Goal: Use online tool/utility: Utilize a website feature to perform a specific function

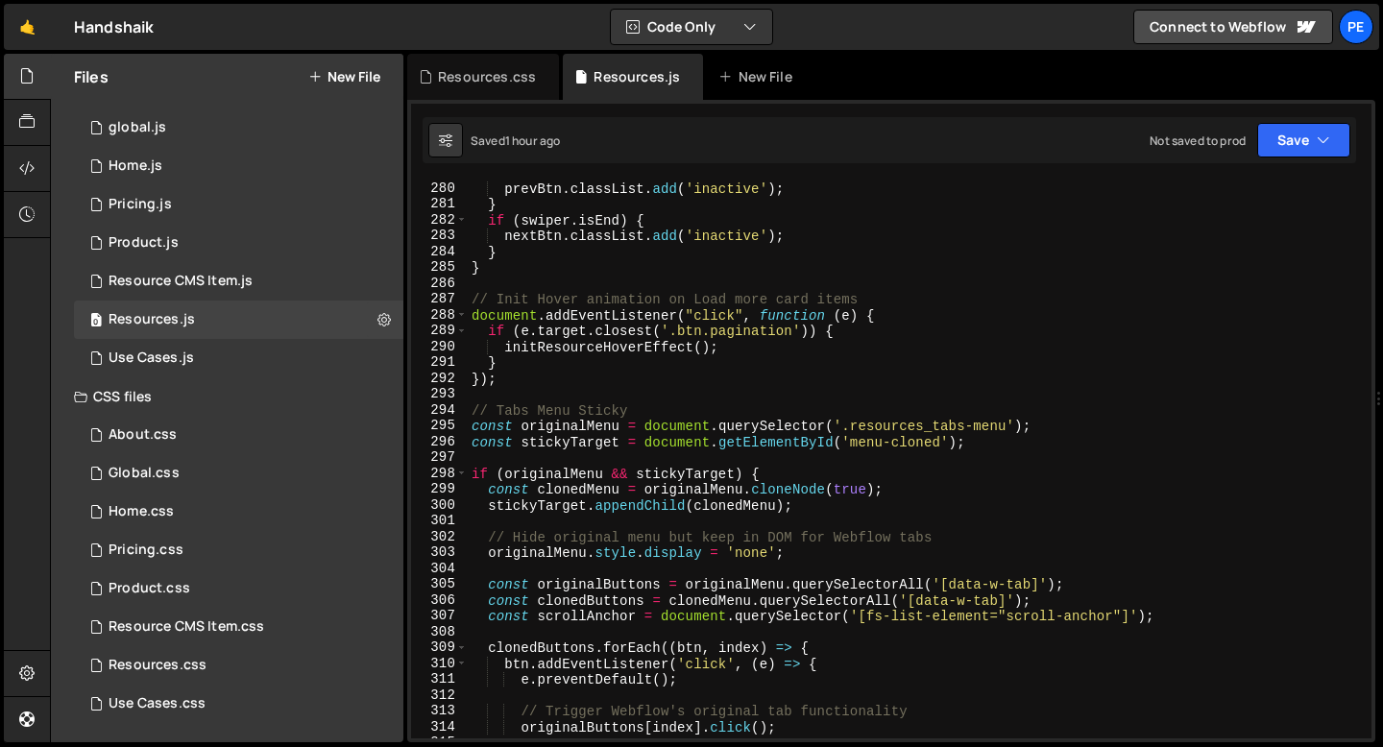
scroll to position [4944, 0]
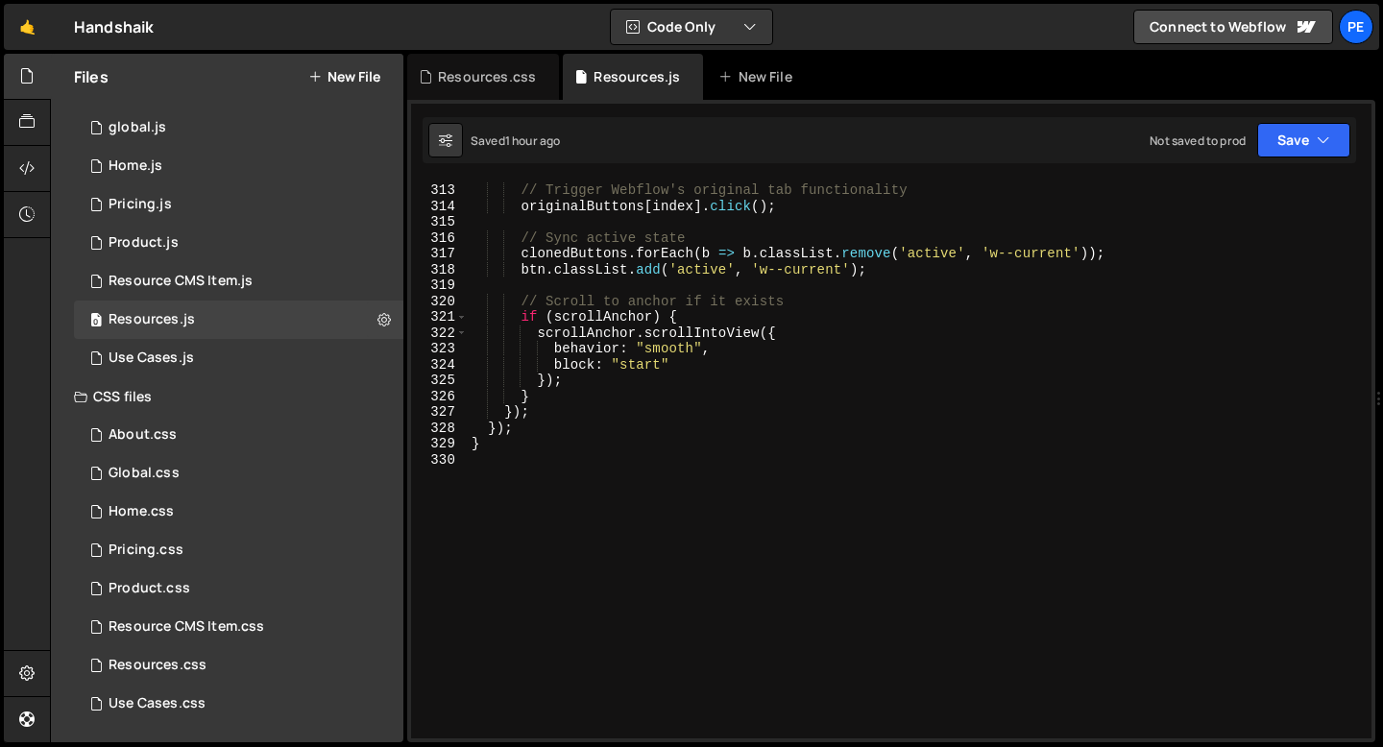
click at [536, 476] on div "// Trigger Webflow's original tab functionality originalButtons [ index ] . cli…" at bounding box center [916, 461] width 896 height 590
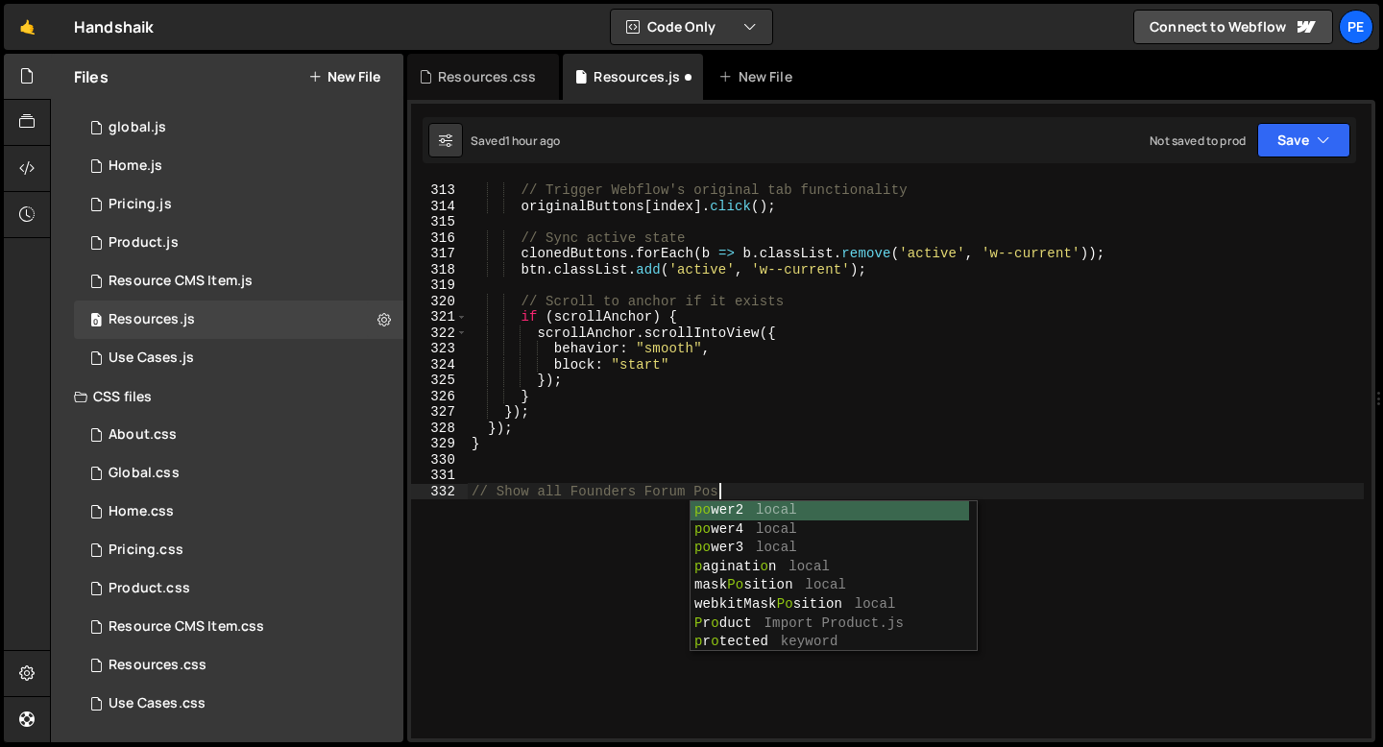
type textarea "// Show all Founders Forum Posts"
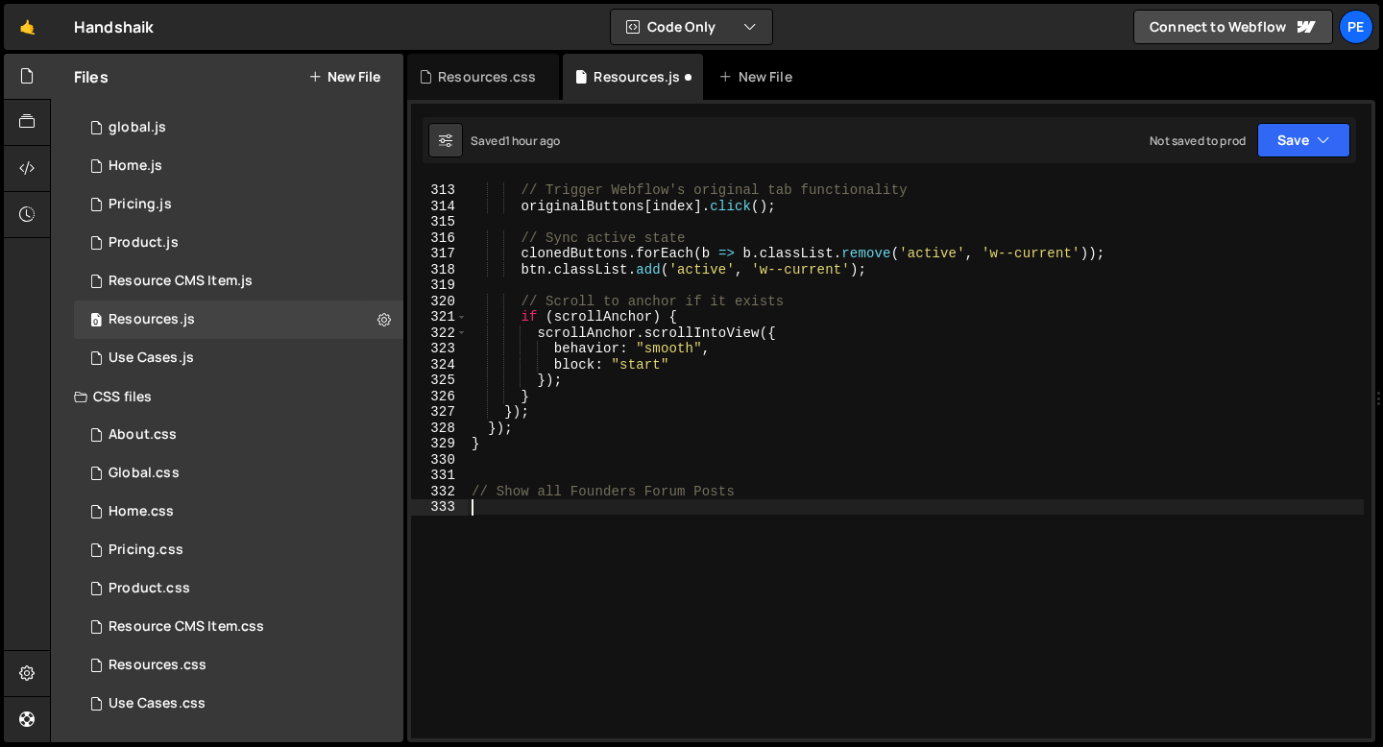
paste textarea "});"
type textarea "});"
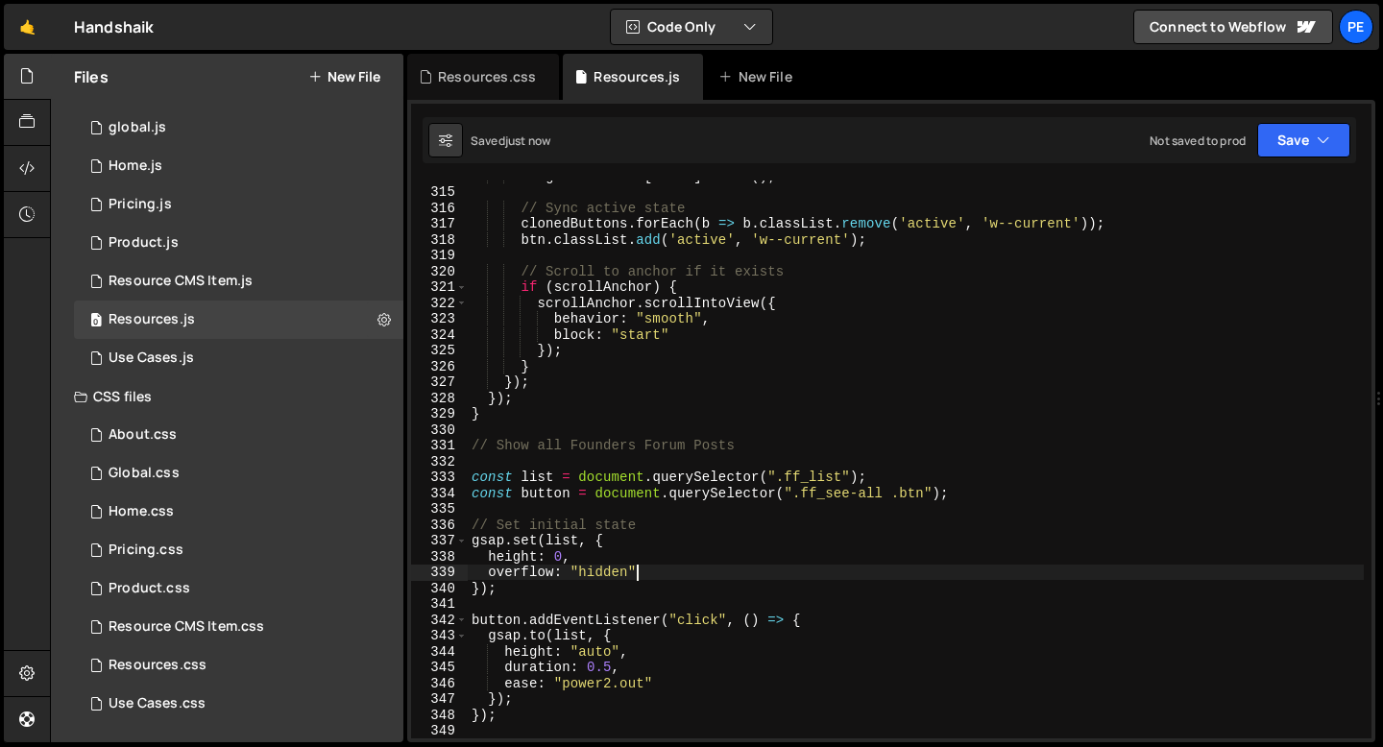
click at [651, 572] on div "originalButtons [ index ] . click ( ) ; // Sync active state clonedButtons . fo…" at bounding box center [916, 463] width 896 height 590
click at [650, 572] on div "originalButtons [ index ] . click ( ) ; // Sync active state clonedButtons . fo…" at bounding box center [916, 463] width 896 height 590
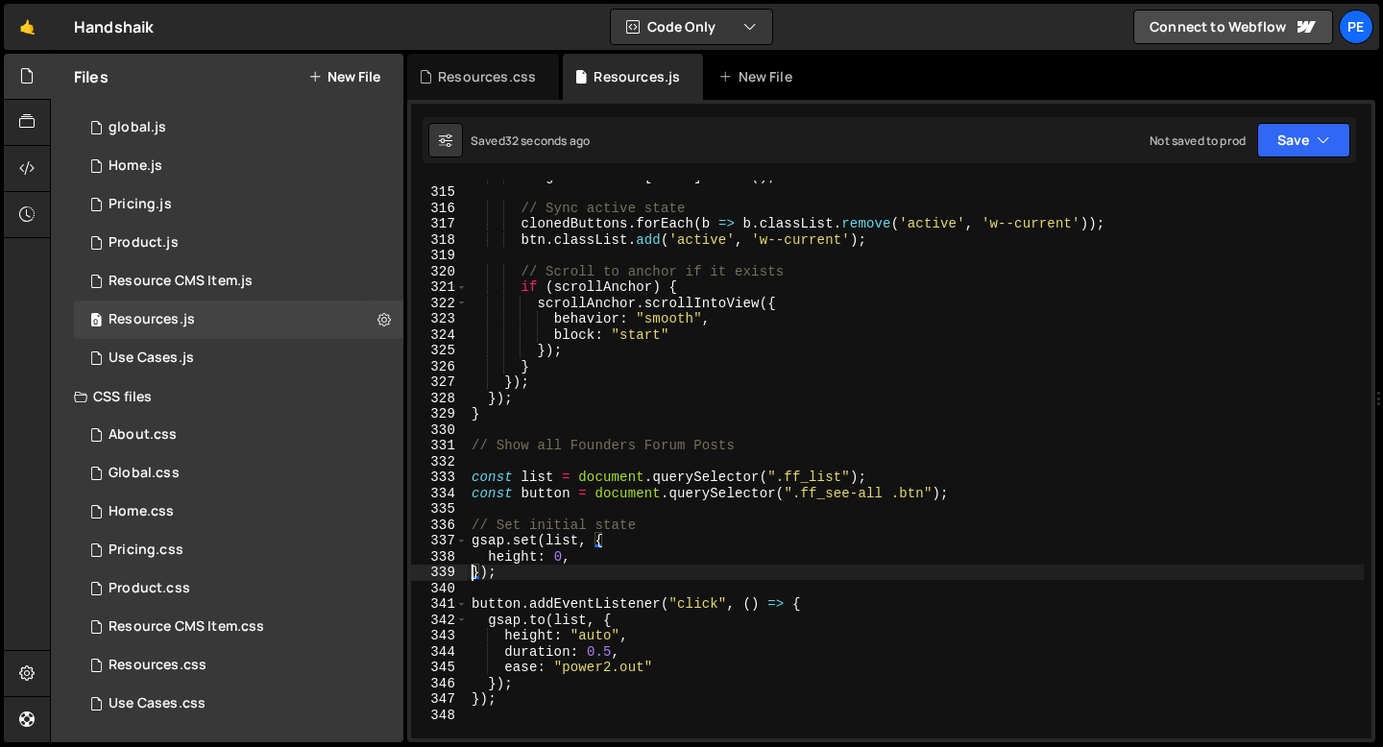
click at [586, 560] on div "originalButtons [ index ] . click ( ) ; // Sync active state clonedButtons . fo…" at bounding box center [916, 463] width 896 height 590
click at [611, 666] on div "originalButtons [ index ] . click ( ) ; // Sync active state clonedButtons . fo…" at bounding box center [916, 463] width 896 height 590
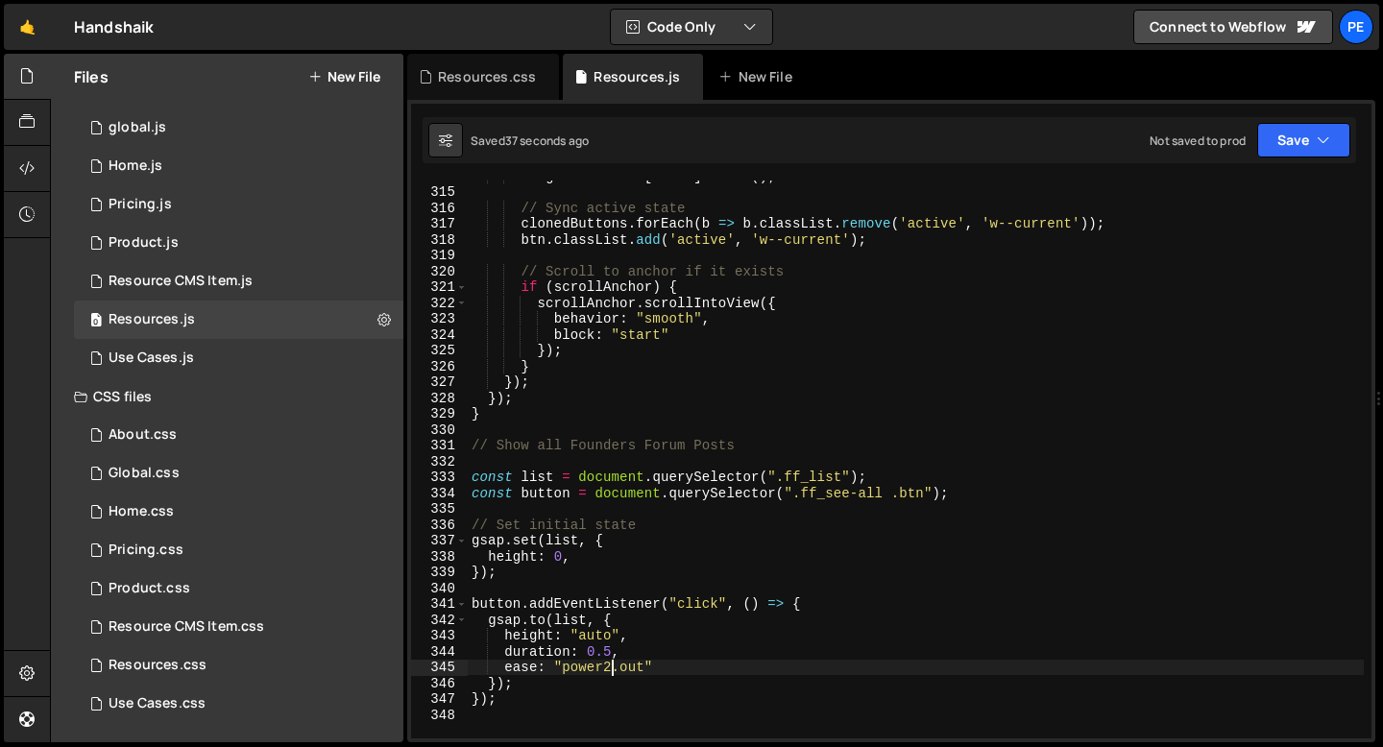
scroll to position [0, 9]
click at [609, 652] on div "originalButtons [ index ] . click ( ) ; // Sync active state clonedButtons . fo…" at bounding box center [916, 463] width 896 height 590
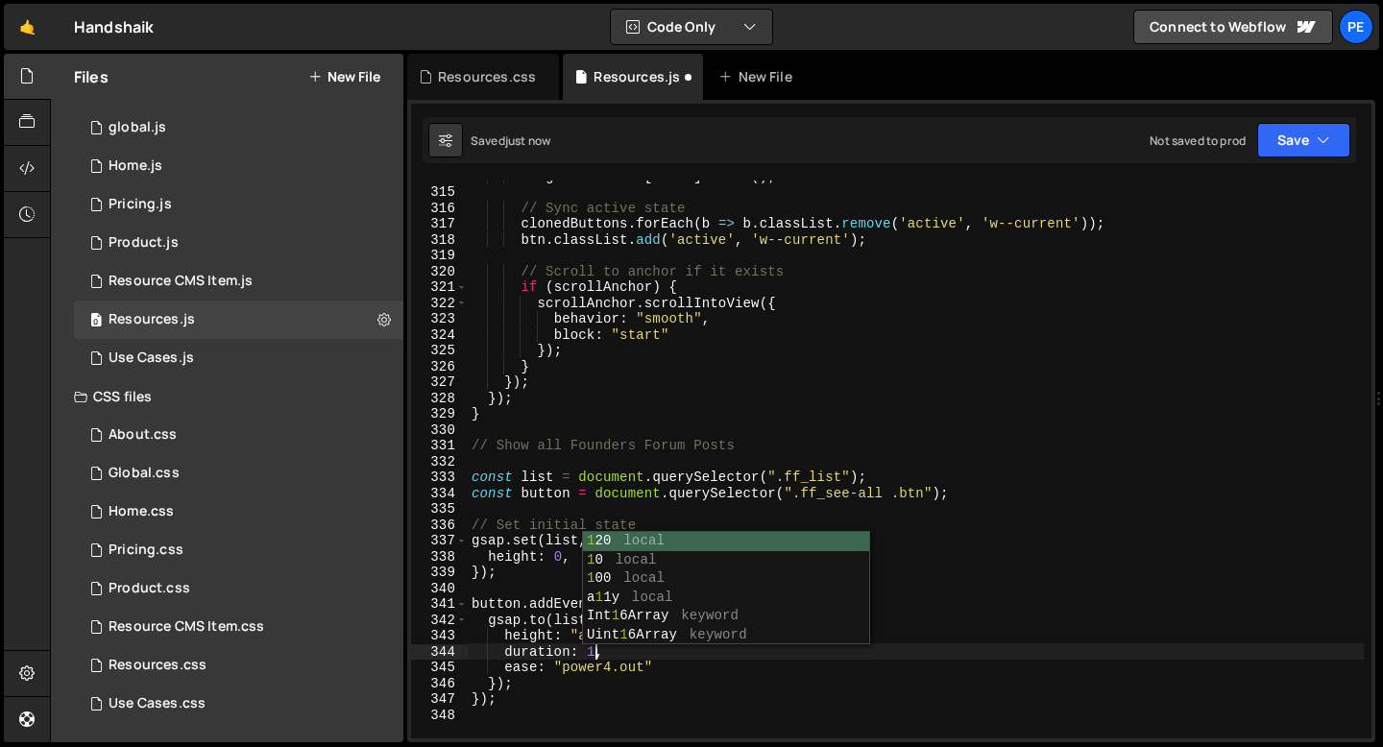
scroll to position [0, 8]
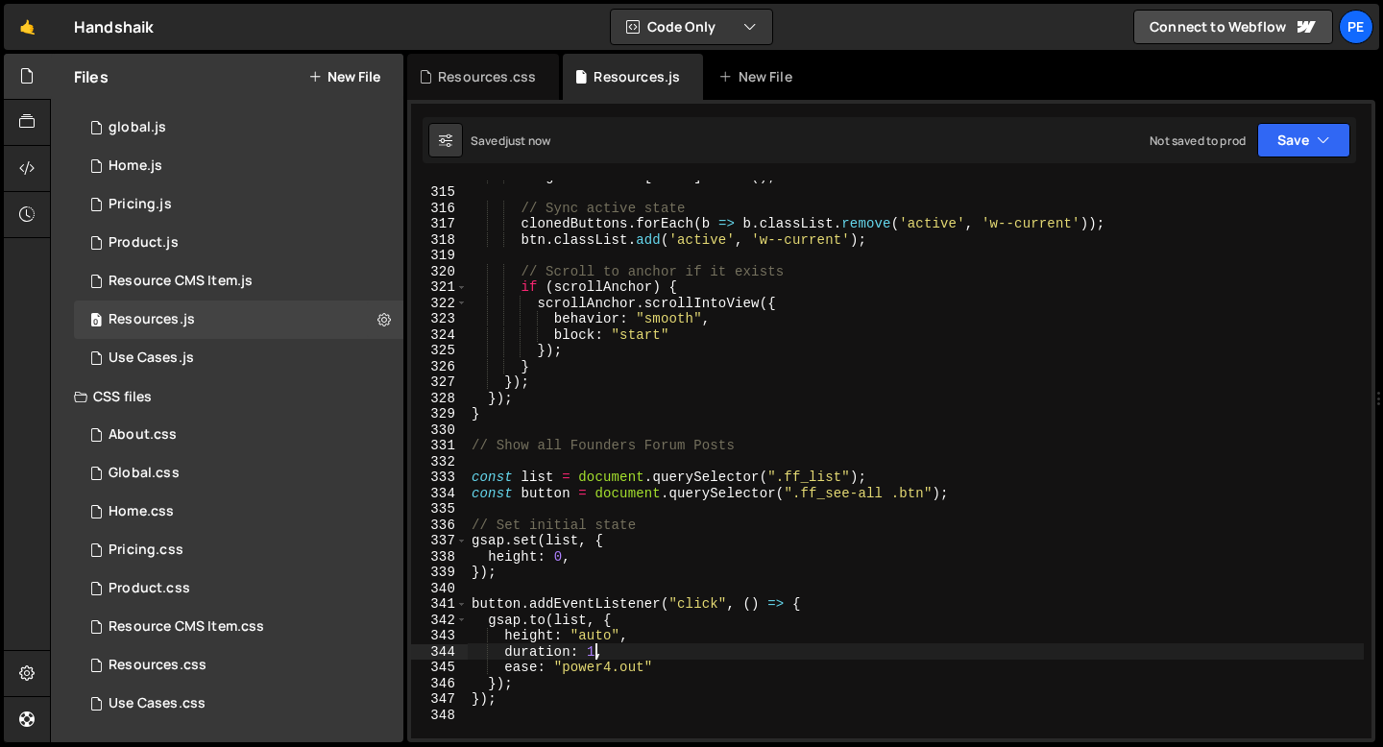
click at [575, 560] on div "originalButtons [ index ] . click ( ) ; // Sync active state clonedButtons . fo…" at bounding box center [916, 463] width 896 height 590
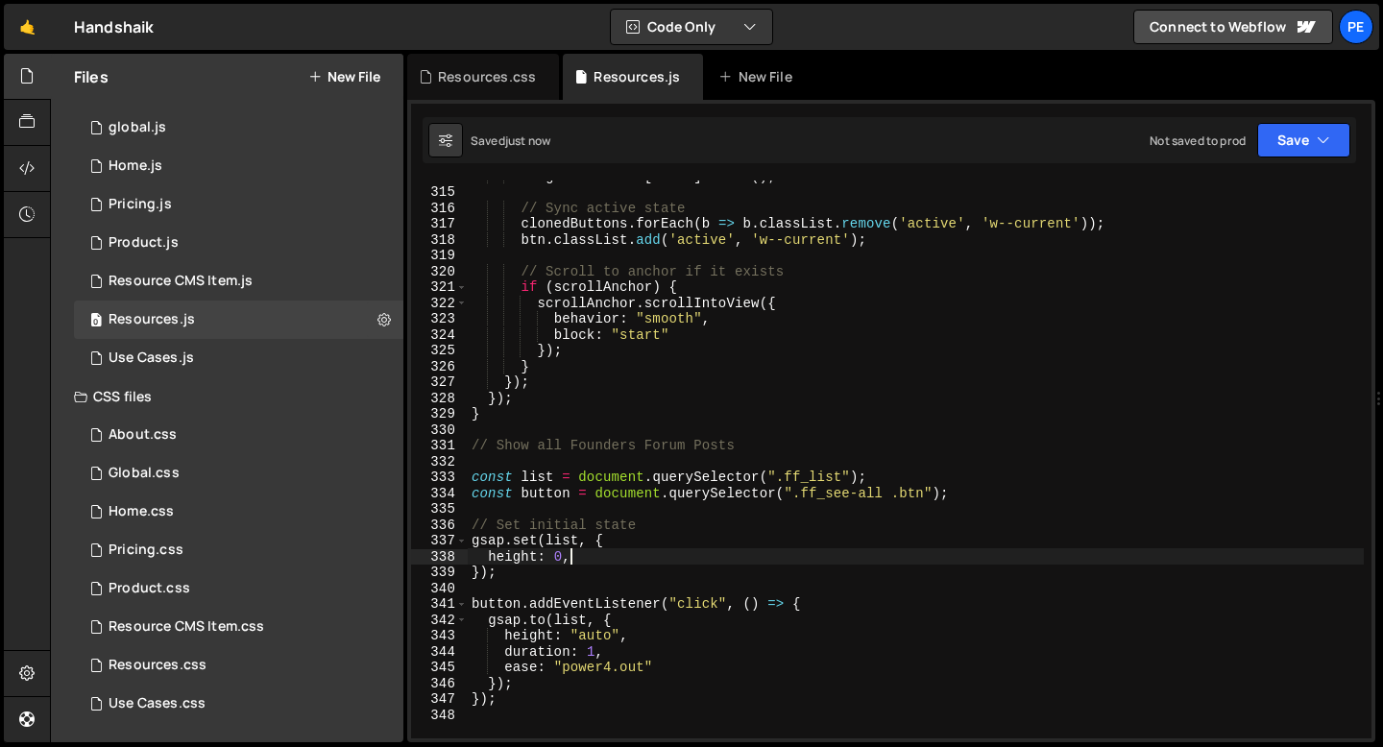
scroll to position [0, 6]
click at [663, 666] on div "originalButtons [ index ] . click ( ) ; // Sync active state clonedButtons . fo…" at bounding box center [916, 463] width 896 height 590
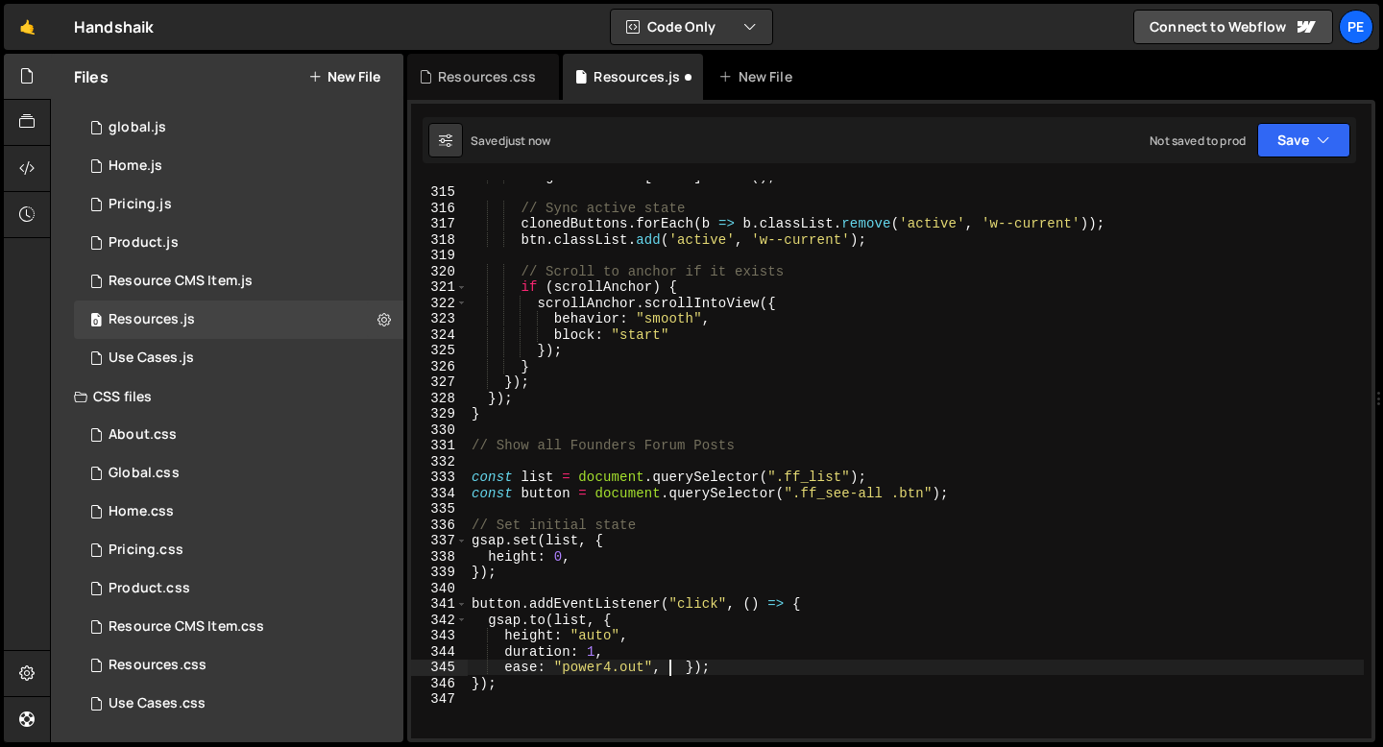
paste textarea
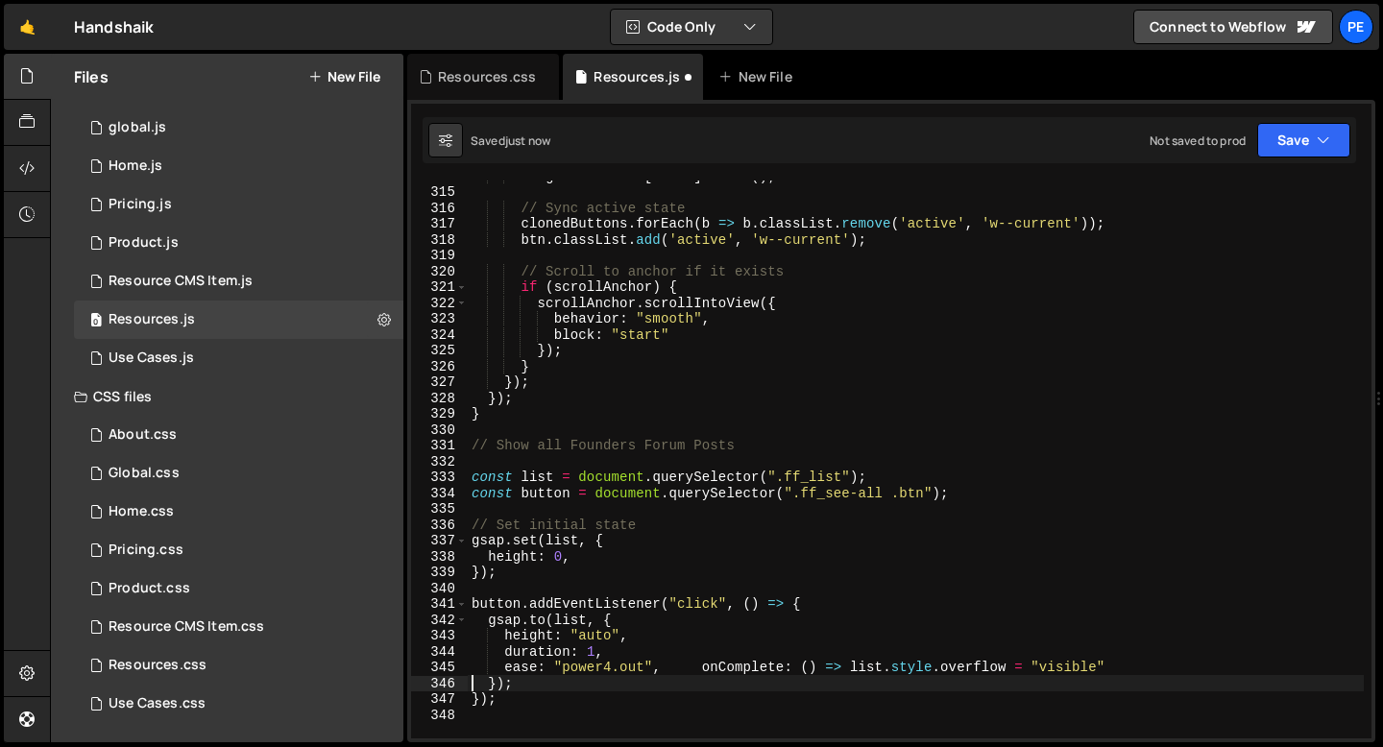
scroll to position [0, 2]
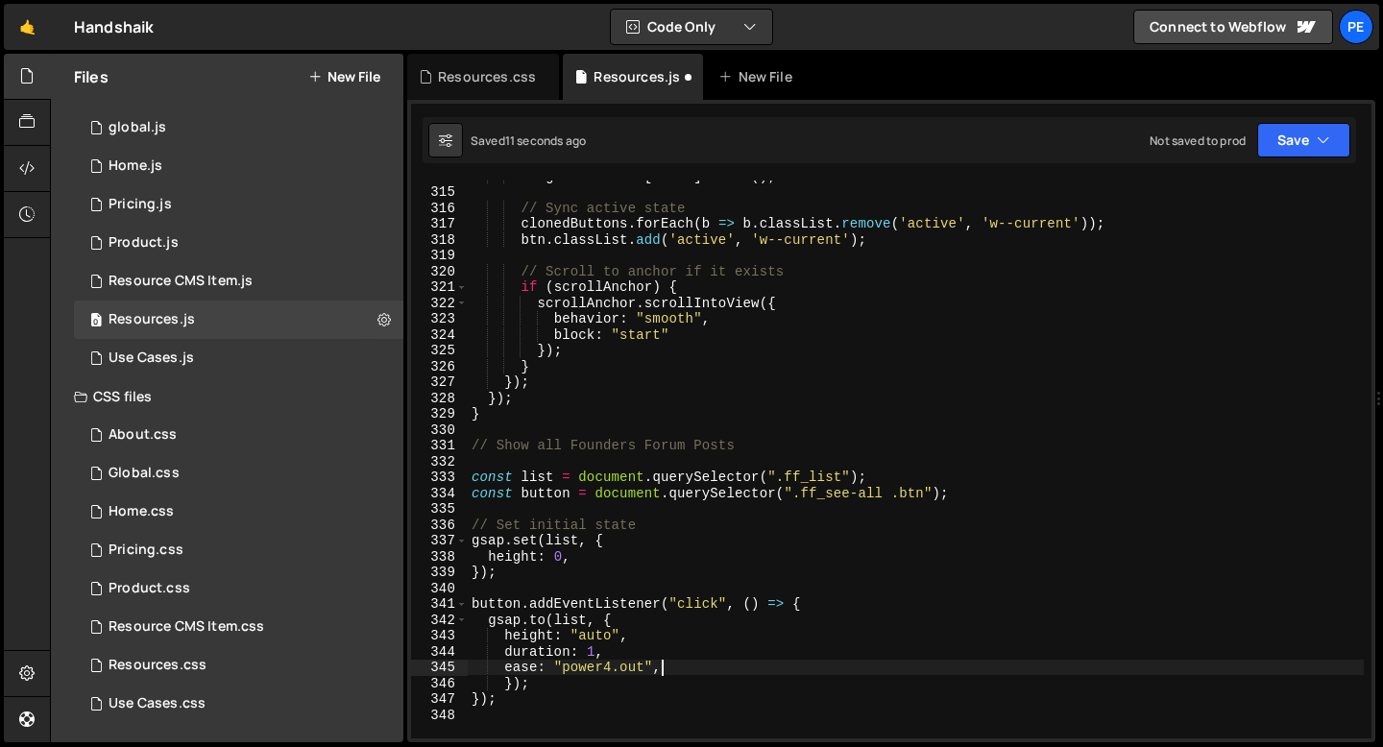
click at [663, 666] on div "originalButtons [ index ] . click ( ) ; // Sync active state clonedButtons . fo…" at bounding box center [916, 463] width 896 height 590
type textarea "ease: "power4.out","
paste textarea
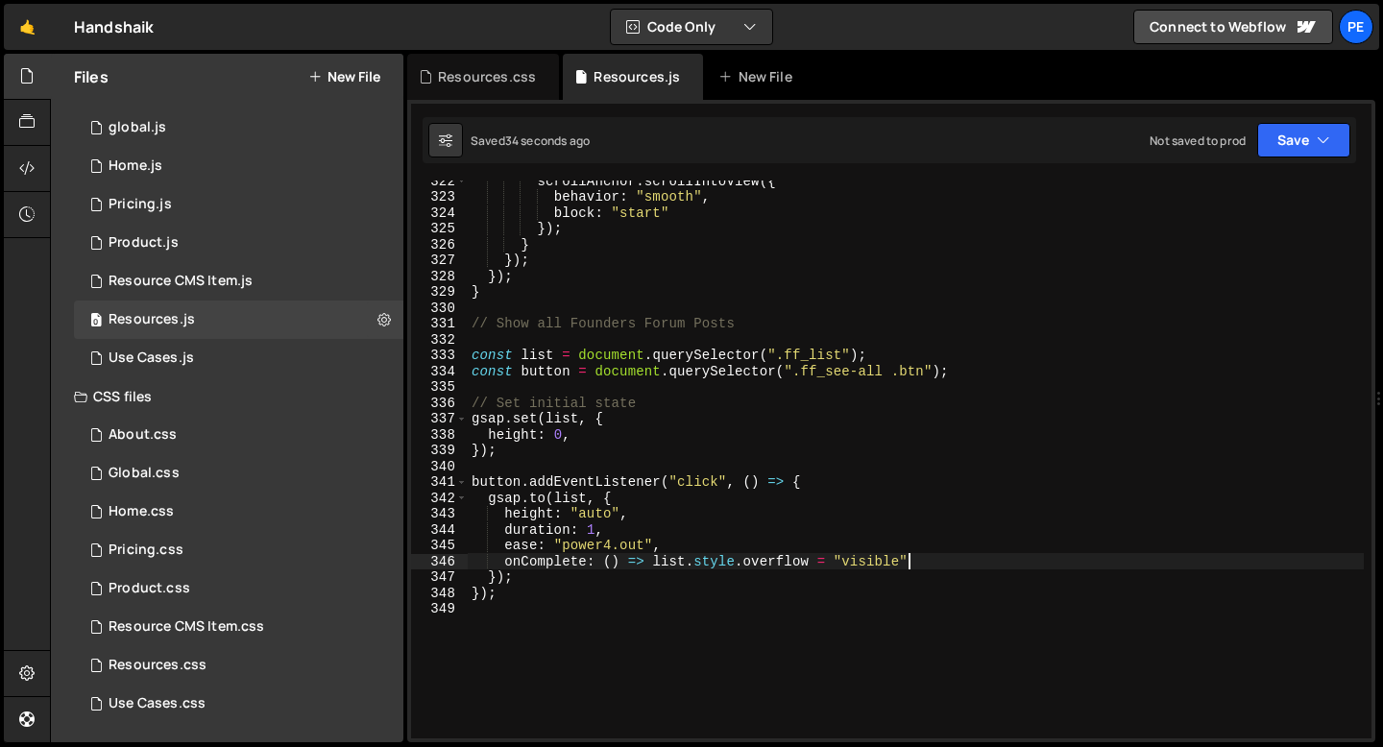
scroll to position [5096, 0]
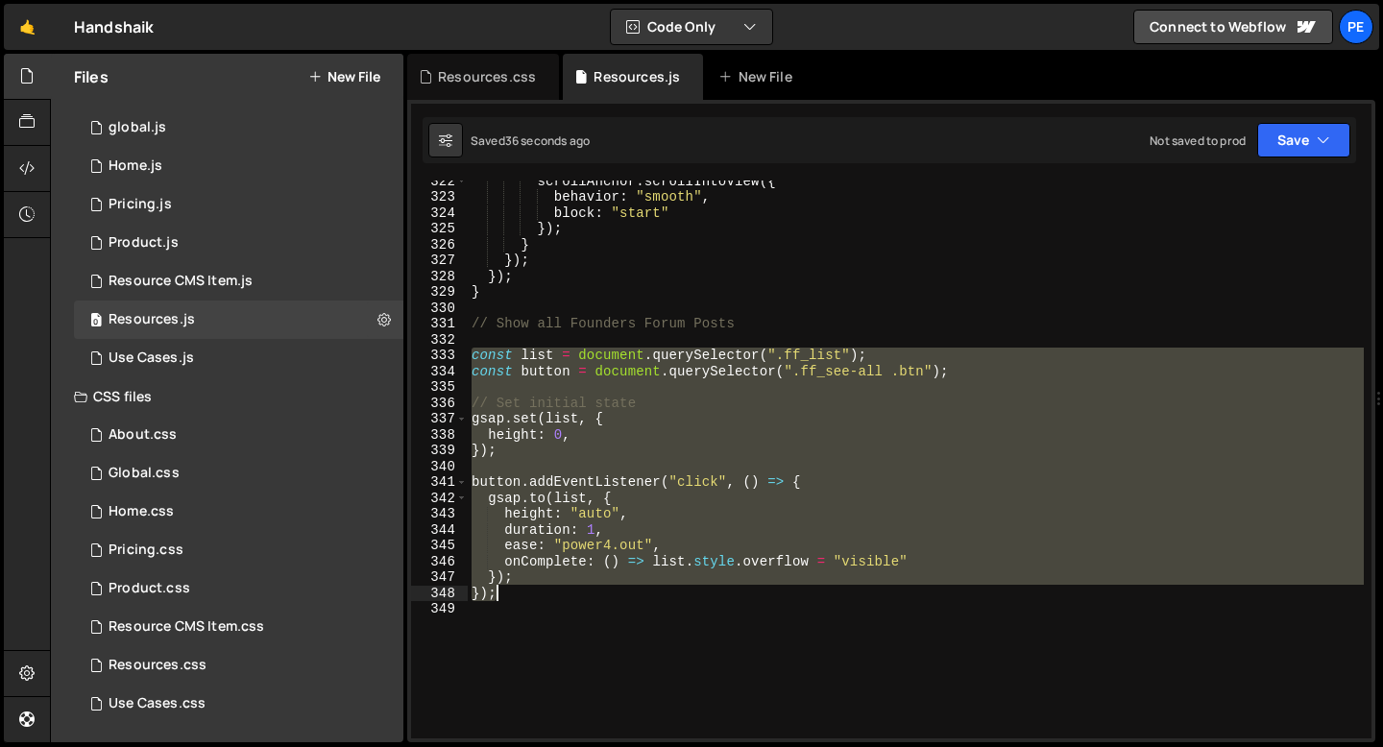
drag, startPoint x: 474, startPoint y: 355, endPoint x: 523, endPoint y: 587, distance: 236.7
click at [523, 589] on div "scrollAnchor . scrollIntoView ({ behavior : "smooth" , block : "start" }) ; } }…" at bounding box center [916, 468] width 896 height 590
type textarea "}); });"
paste textarea
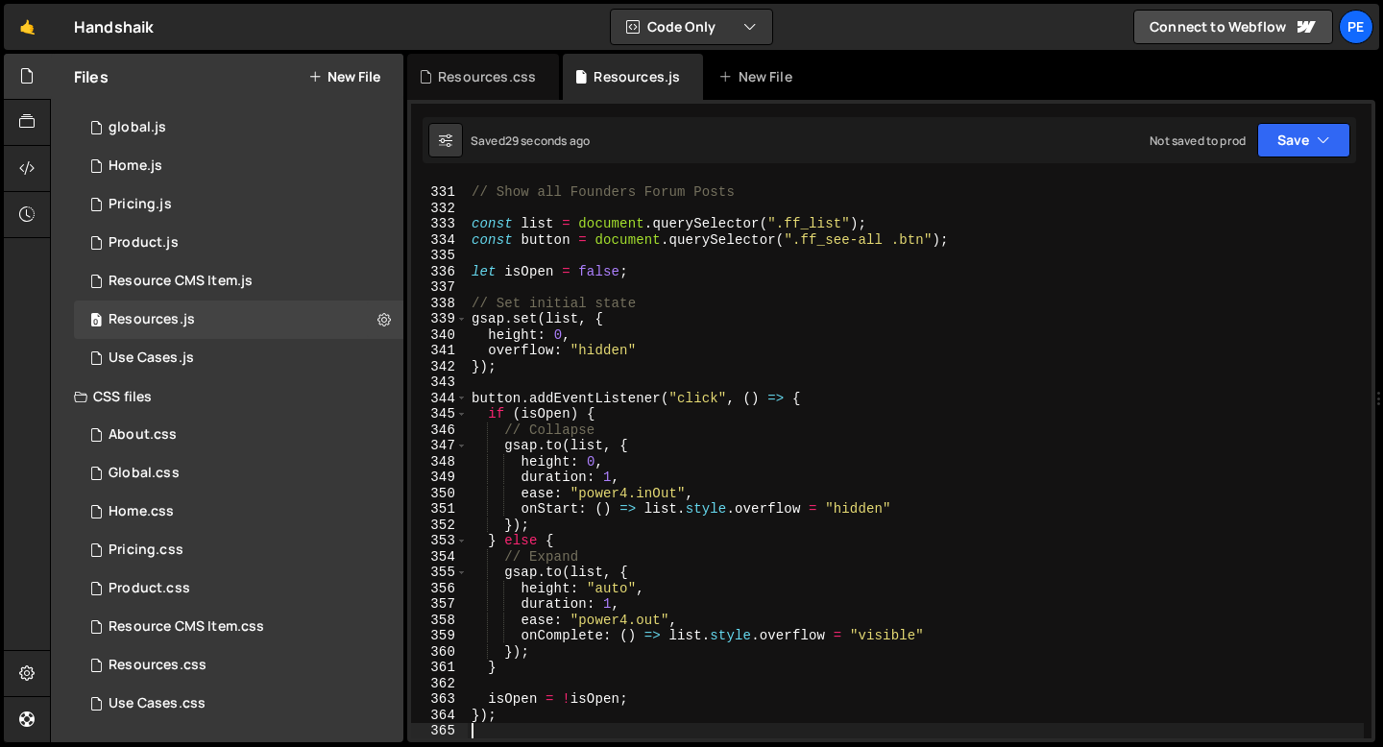
click at [649, 493] on div "// Show all Founders Forum Posts const list = document . querySelector ( ".ff_l…" at bounding box center [916, 463] width 896 height 590
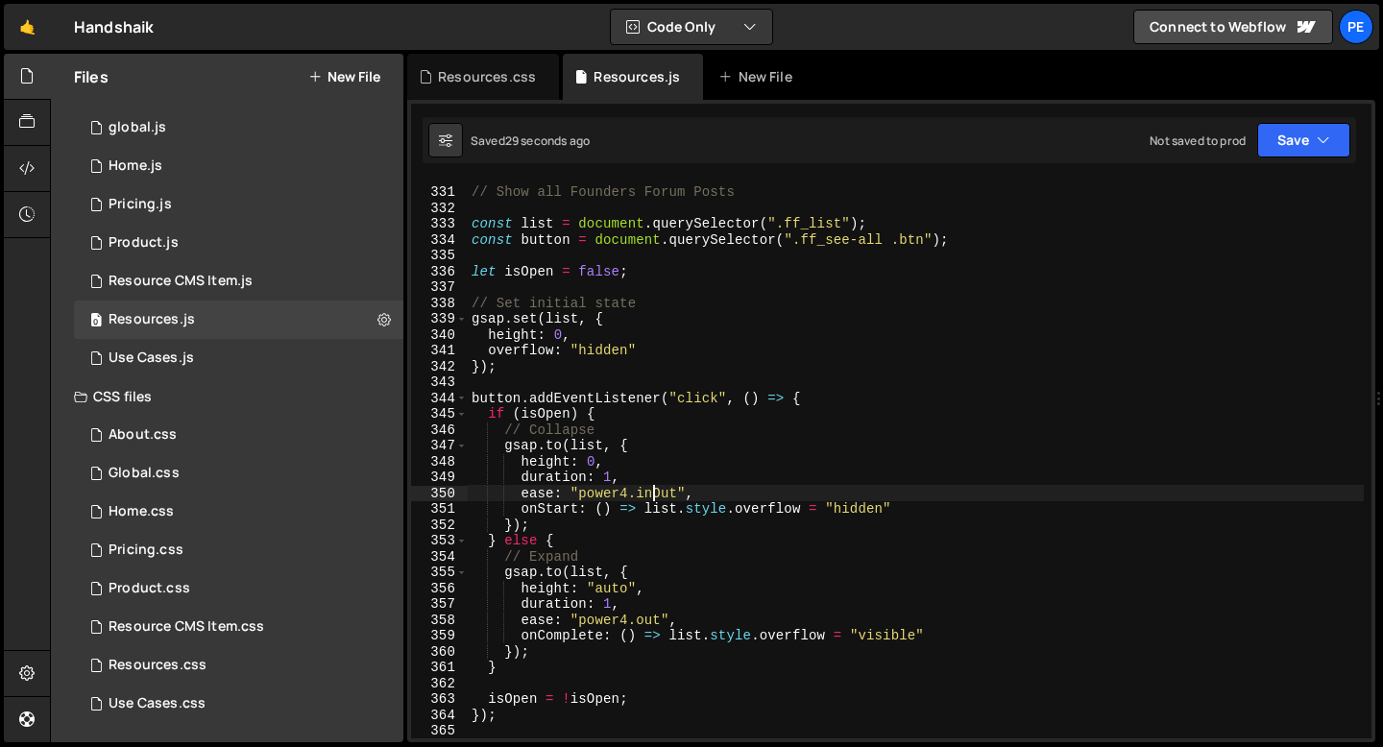
click at [649, 493] on div "// Show all Founders Forum Posts const list = document . querySelector ( ".ff_l…" at bounding box center [916, 463] width 896 height 590
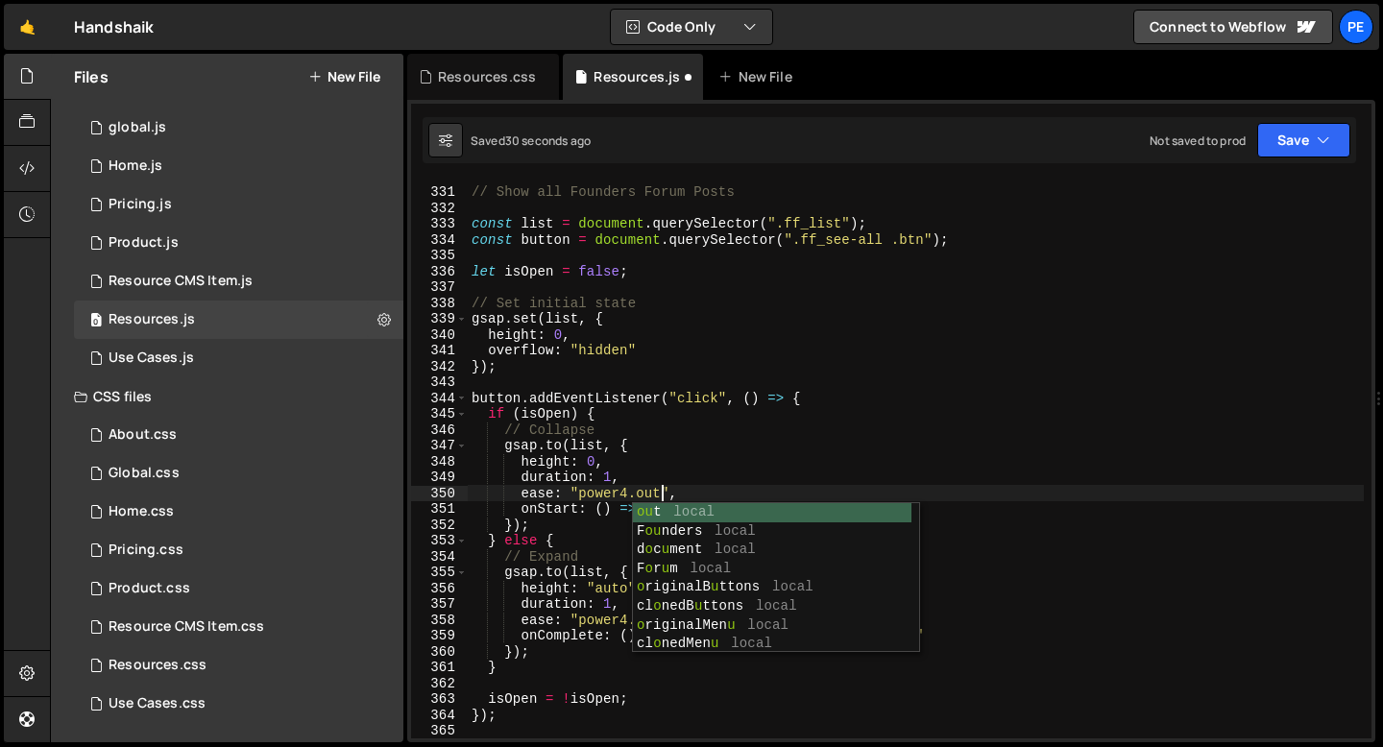
scroll to position [0, 12]
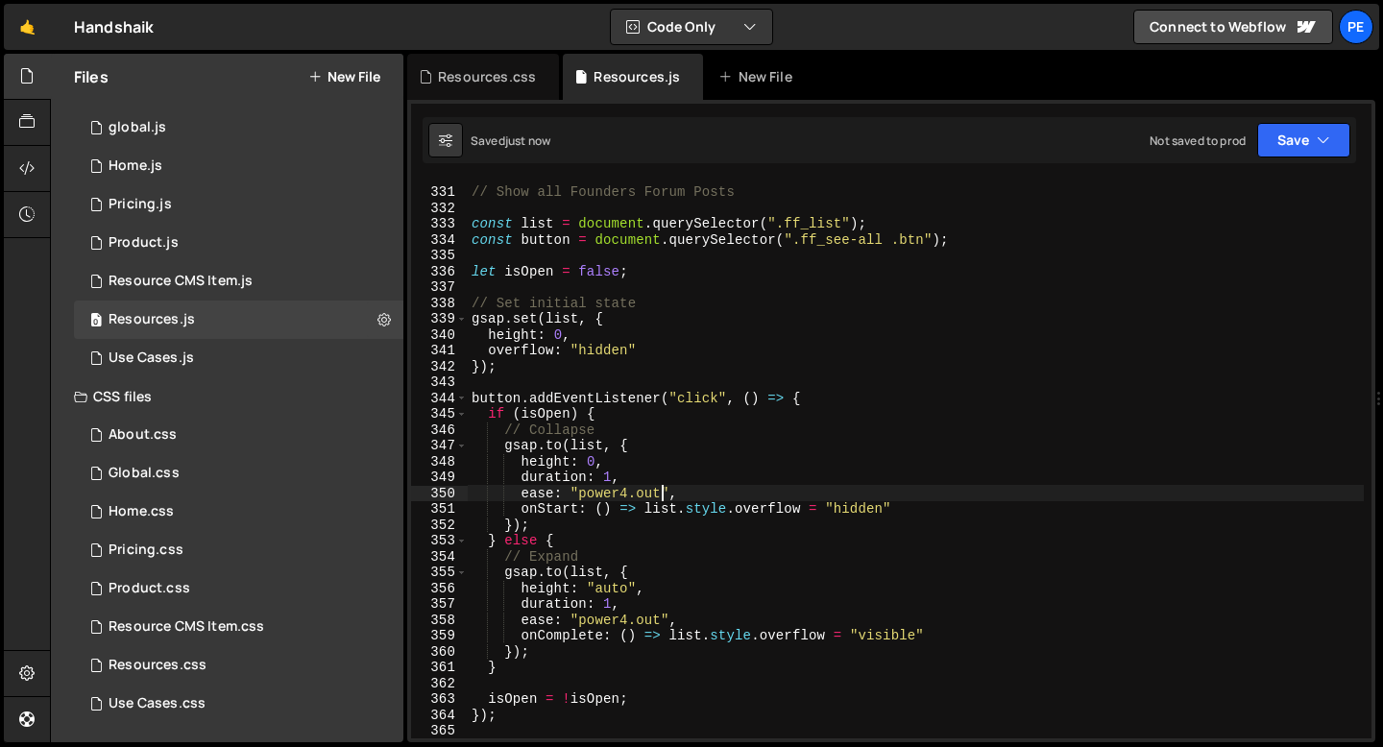
click at [610, 477] on div "// Show all Founders Forum Posts const list = document . querySelector ( ".ff_l…" at bounding box center [916, 463] width 896 height 590
click at [610, 460] on div "// Show all Founders Forum Posts const list = document . querySelector ( ".ff_l…" at bounding box center [916, 463] width 896 height 590
type textarea "height: 0,"
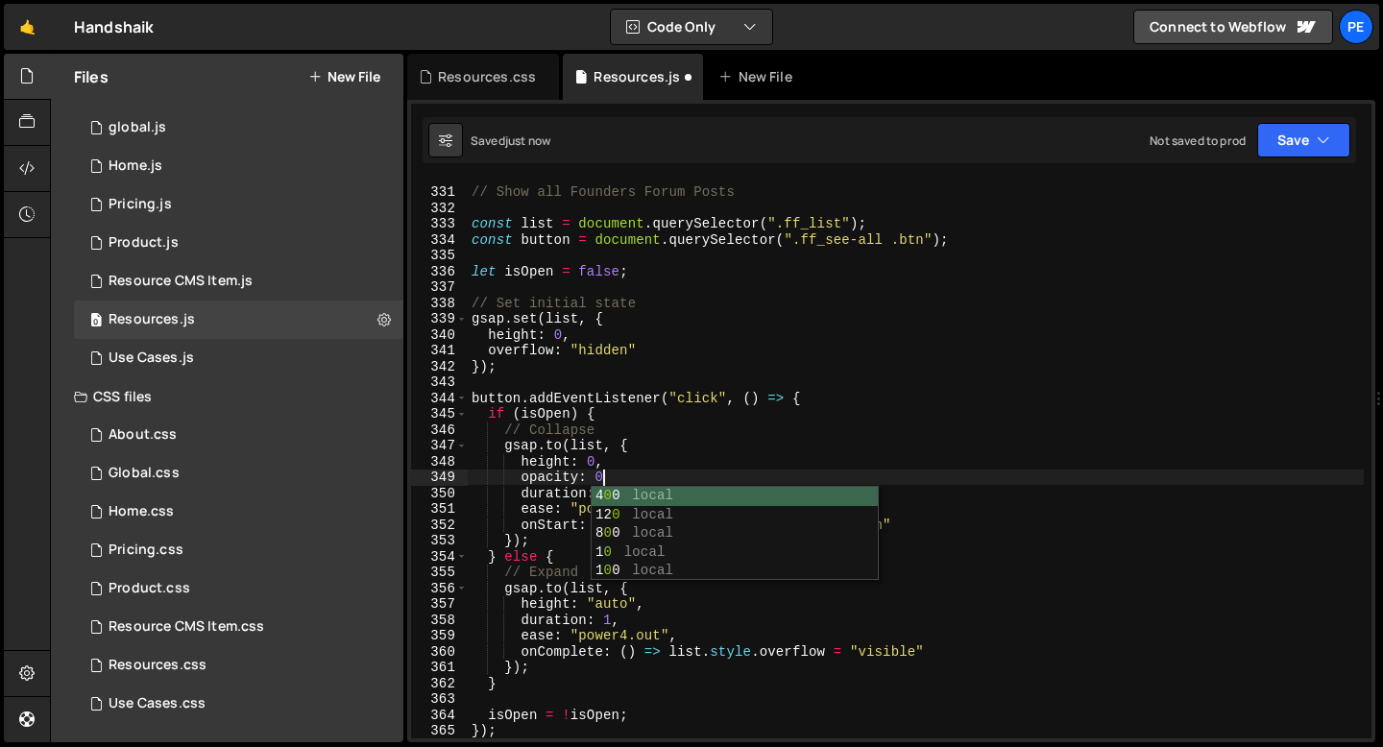
scroll to position [0, 9]
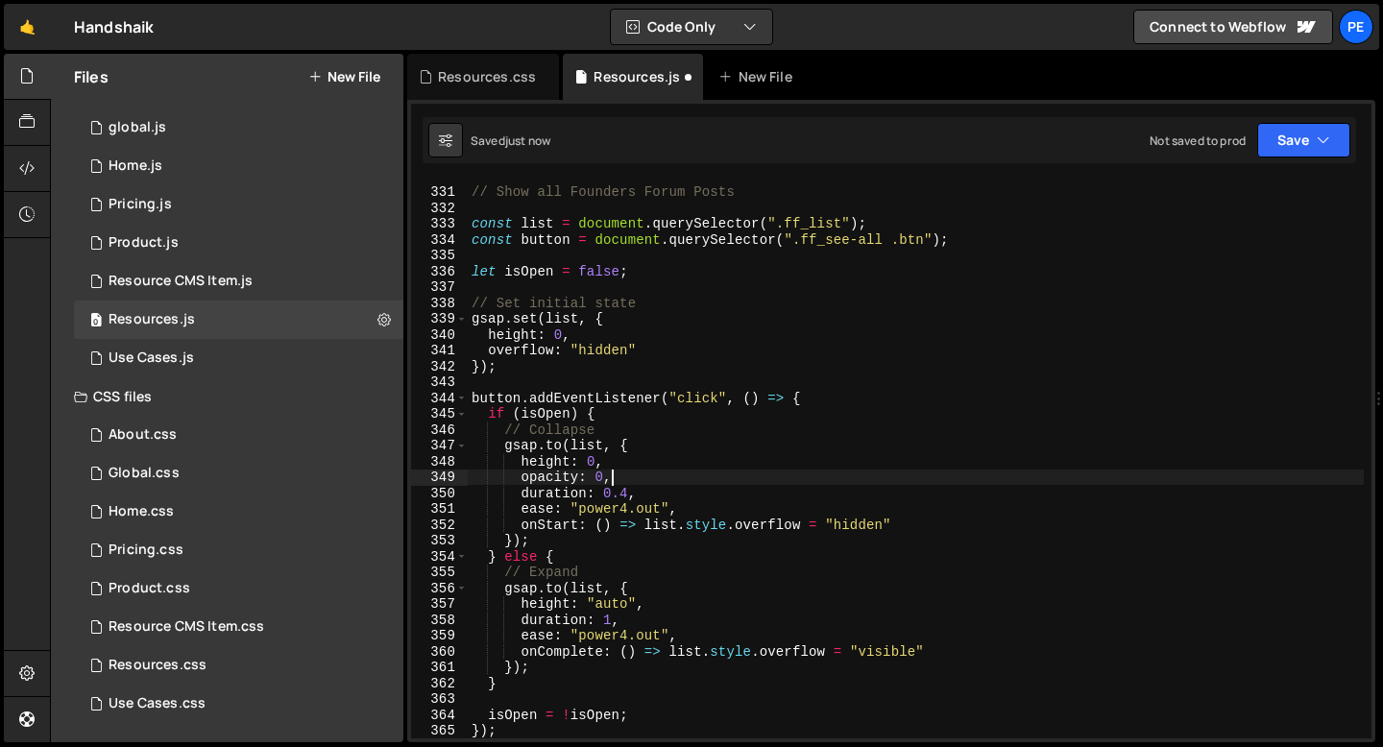
click at [648, 616] on div "// Show all Founders Forum Posts const list = document . querySelector ( ".ff_l…" at bounding box center [916, 463] width 896 height 590
type textarea "duration: 1,"
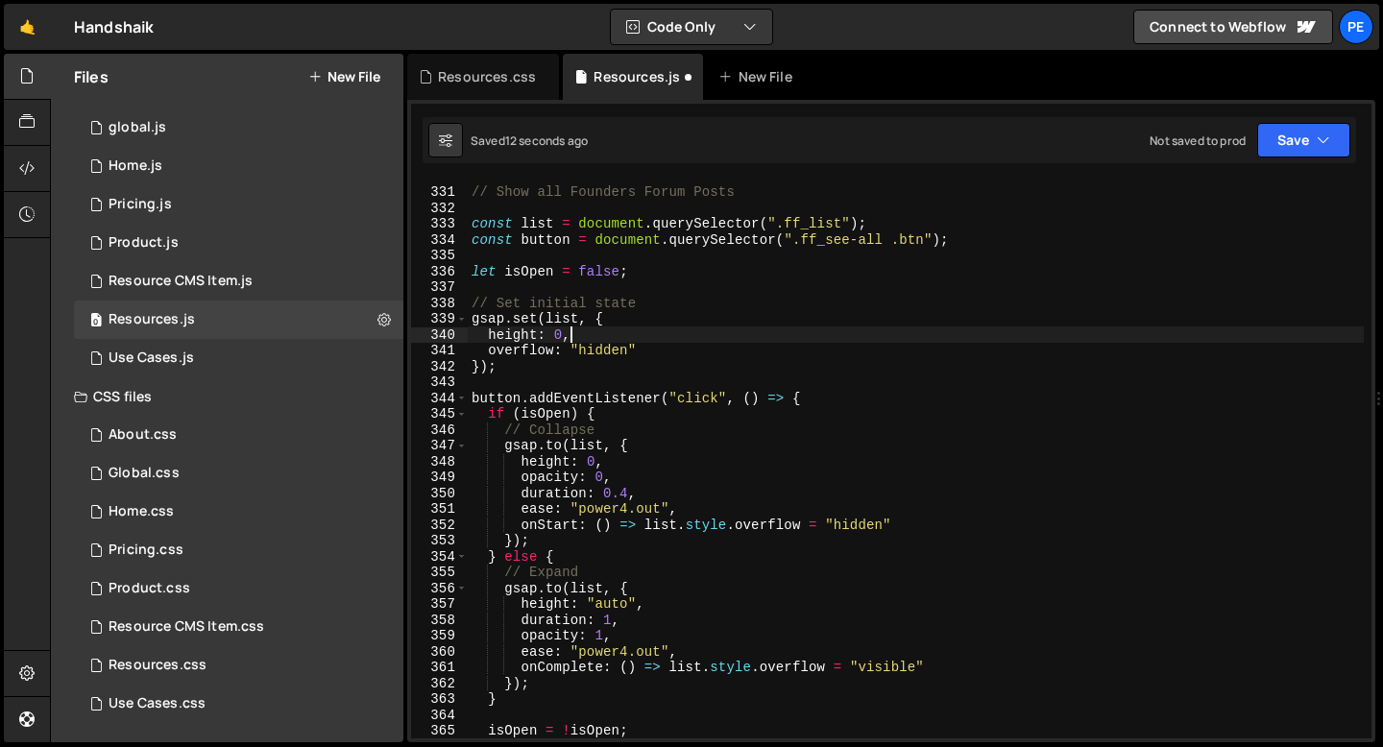
click at [596, 336] on div "// Show all Founders Forum Posts const list = document . querySelector ( ".ff_l…" at bounding box center [916, 463] width 896 height 590
type textarea "height: 0,"
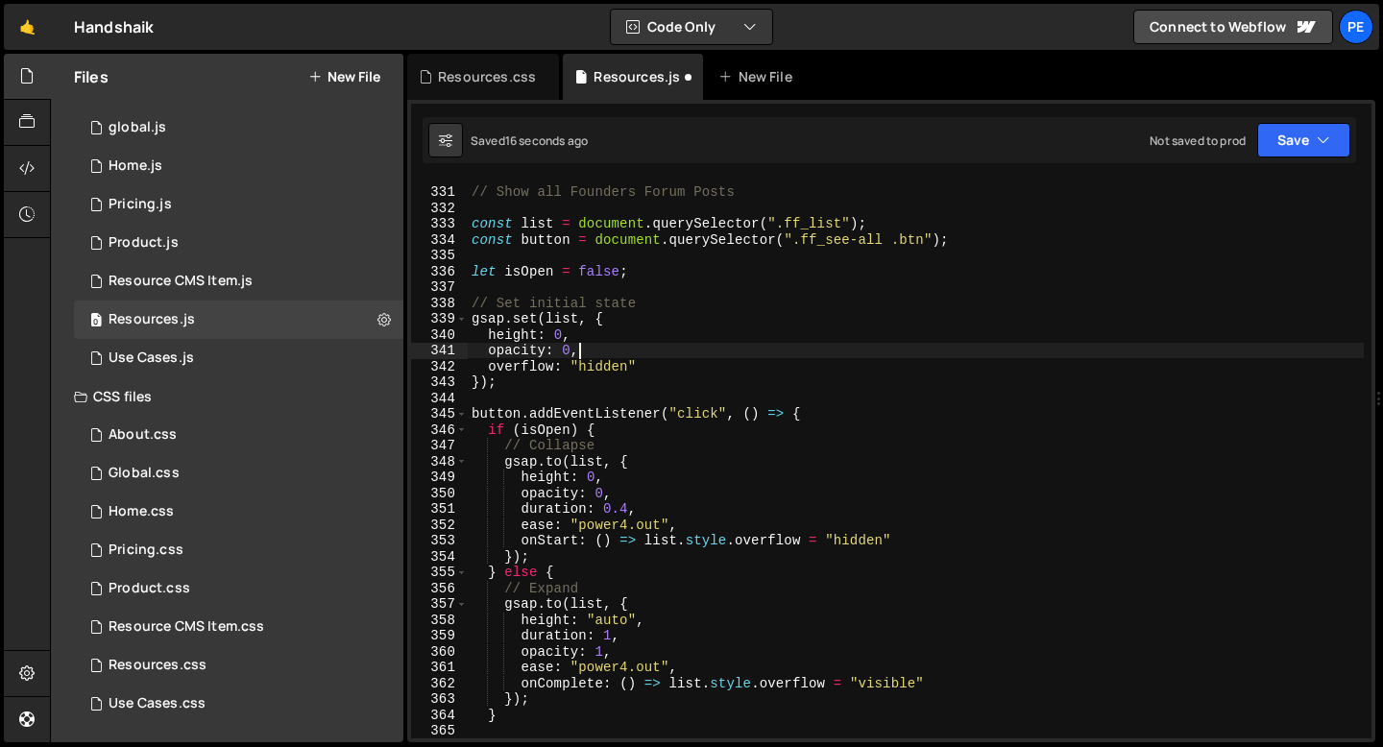
scroll to position [0, 6]
type textarea "opacity: 0,"
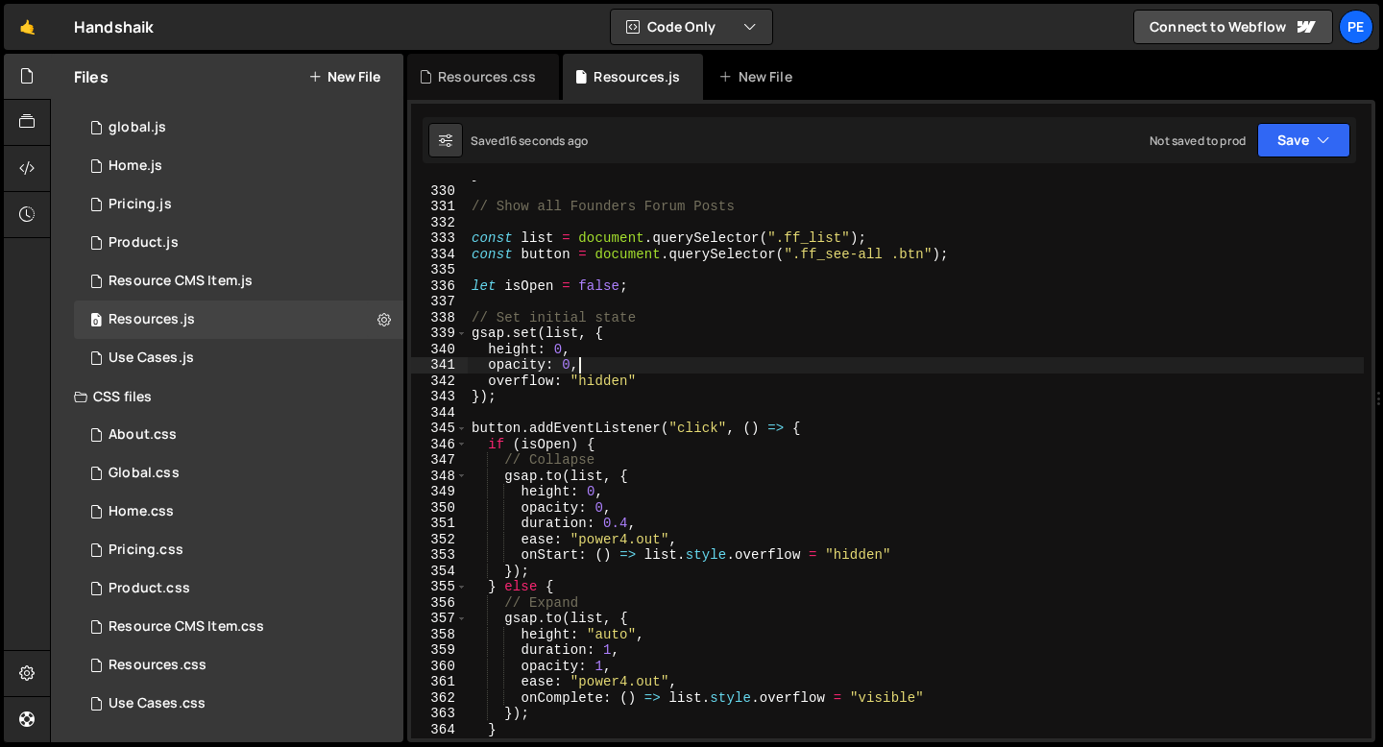
scroll to position [5213, 0]
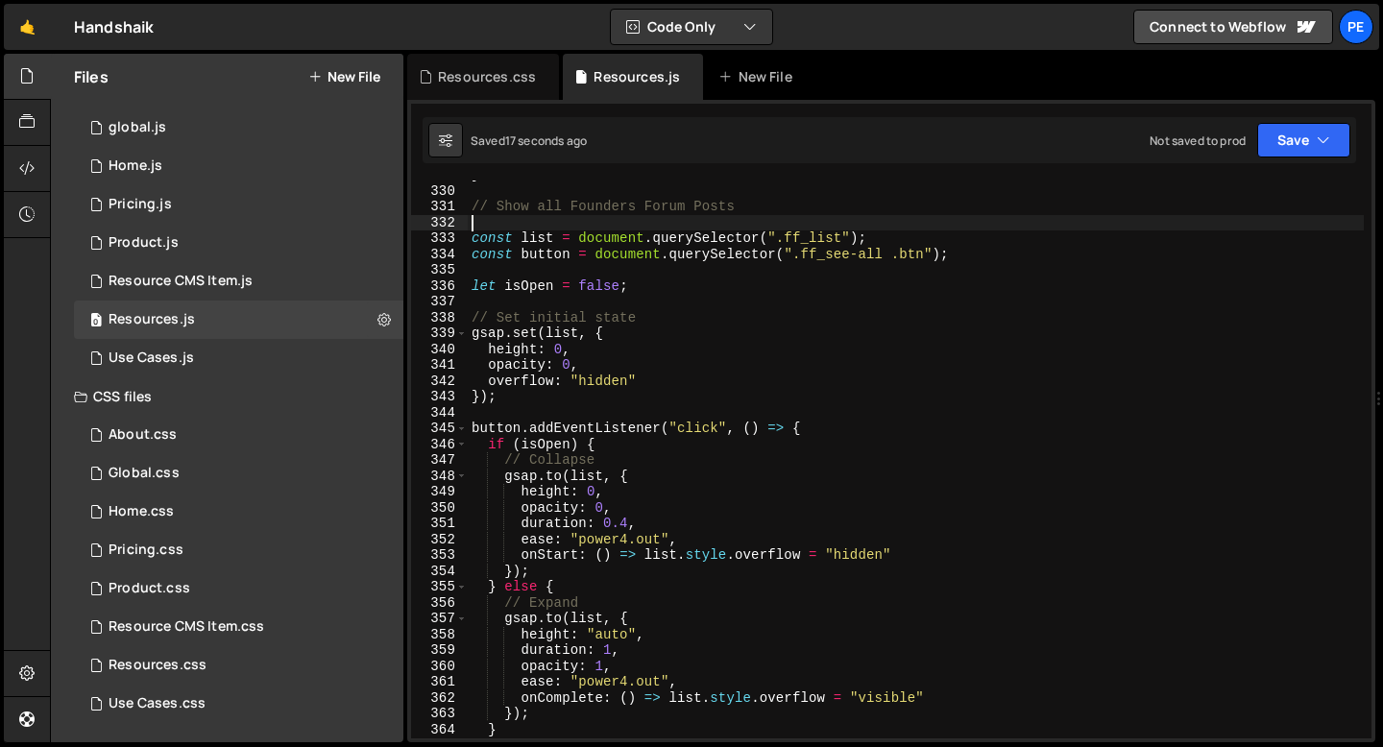
click at [510, 228] on div "} // Show all Founders Forum Posts const list = document . querySelector ( ".ff…" at bounding box center [916, 462] width 896 height 590
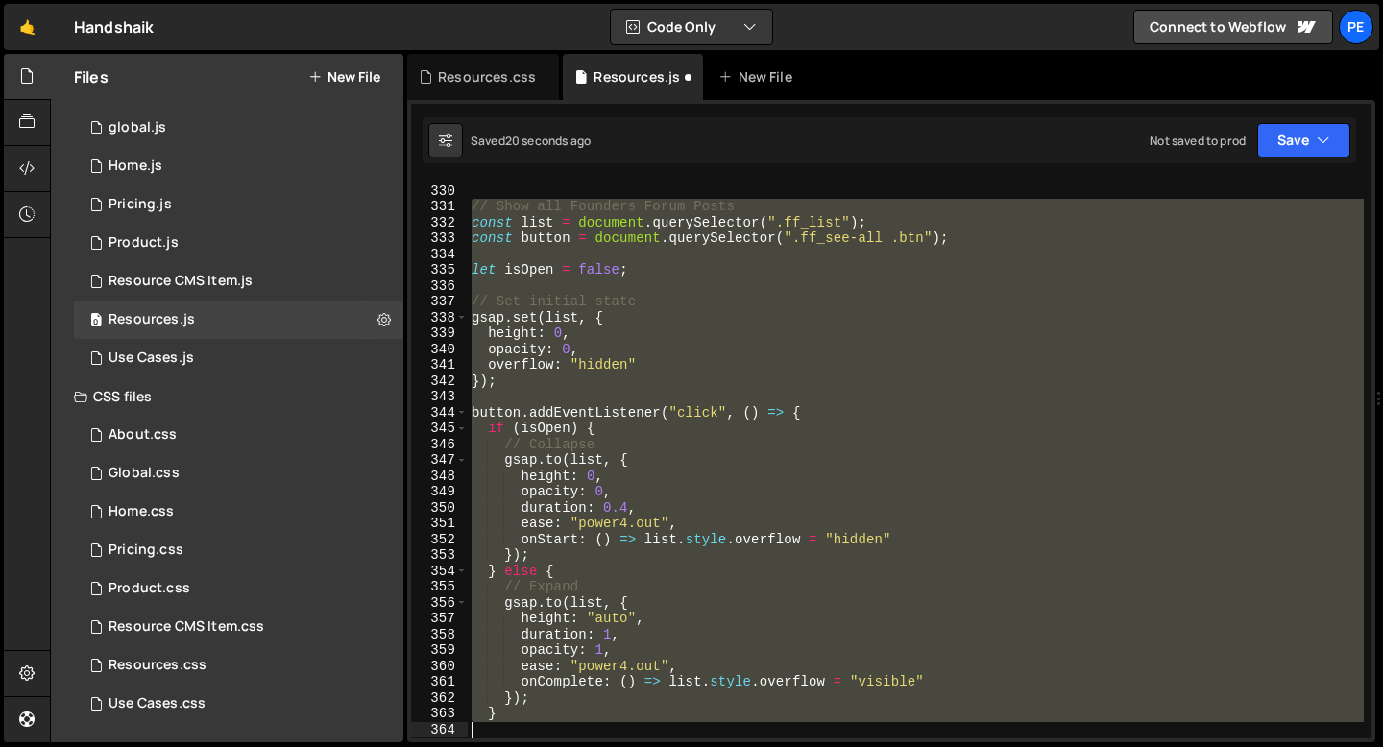
drag, startPoint x: 475, startPoint y: 209, endPoint x: 525, endPoint y: 722, distance: 515.4
click at [525, 722] on div "} // Show all Founders Forum Posts const list = document . querySelector ( ".ff…" at bounding box center [916, 462] width 896 height 590
type textarea "}"
paste textarea
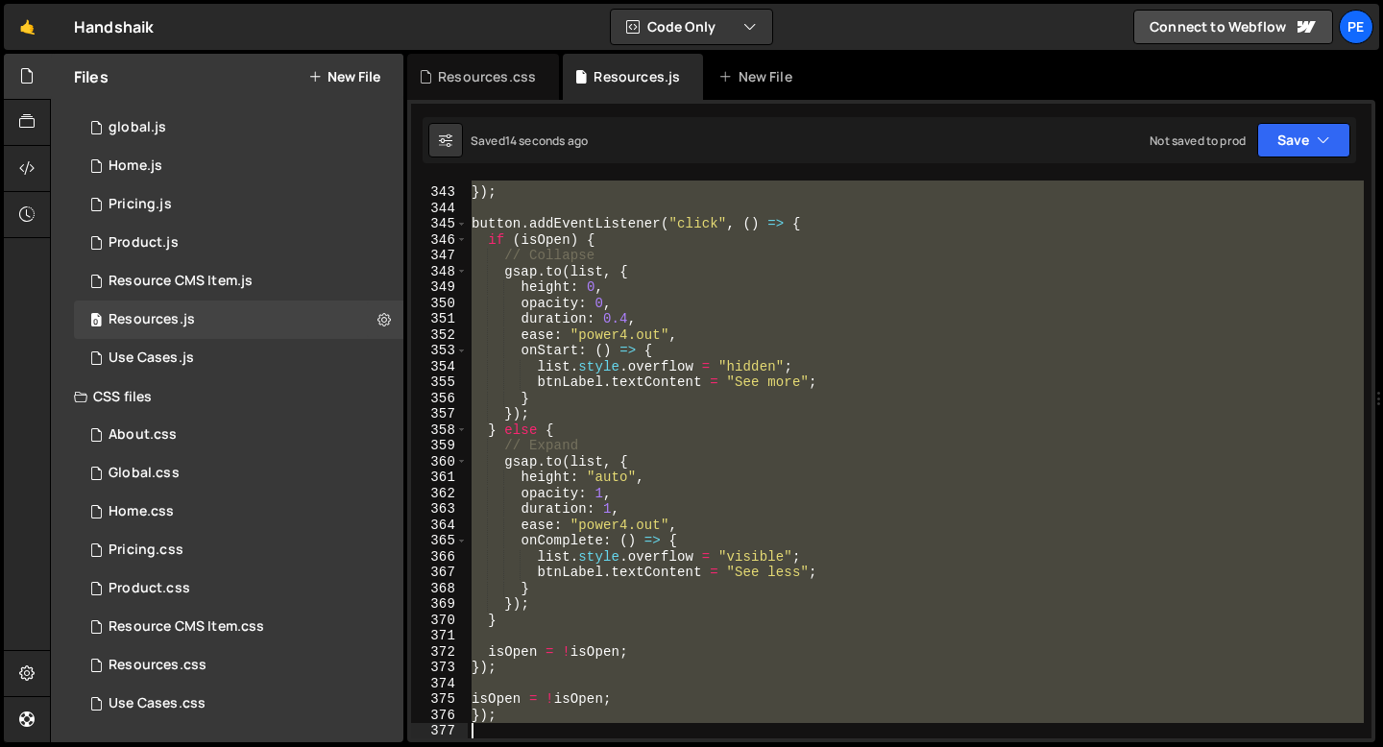
scroll to position [5417, 0]
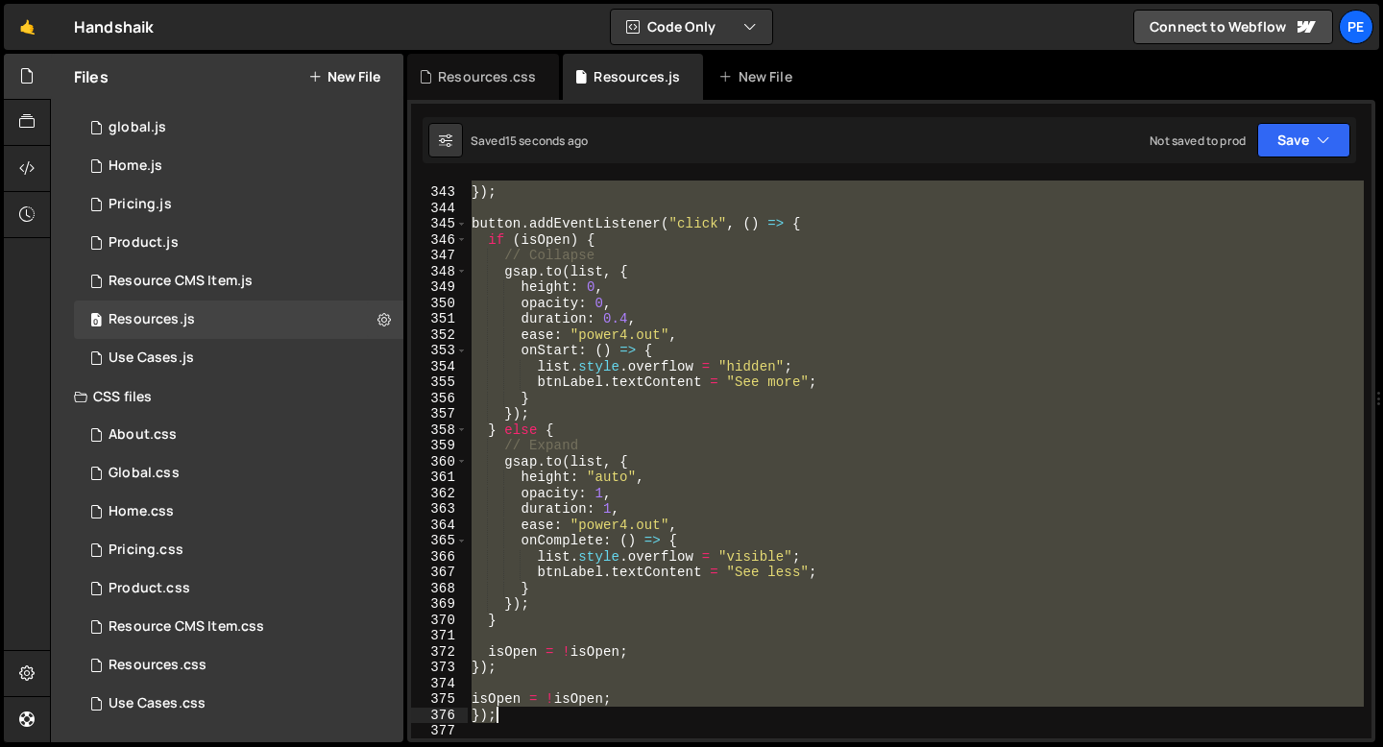
drag, startPoint x: 476, startPoint y: 232, endPoint x: 528, endPoint y: 721, distance: 491.8
click at [528, 721] on div "overflow : "hidden" }) ; button . addEventListener ( "click" , ( ) => { if ( is…" at bounding box center [916, 463] width 896 height 590
type textarea "isOpen = !isOpen; });"
paste textarea
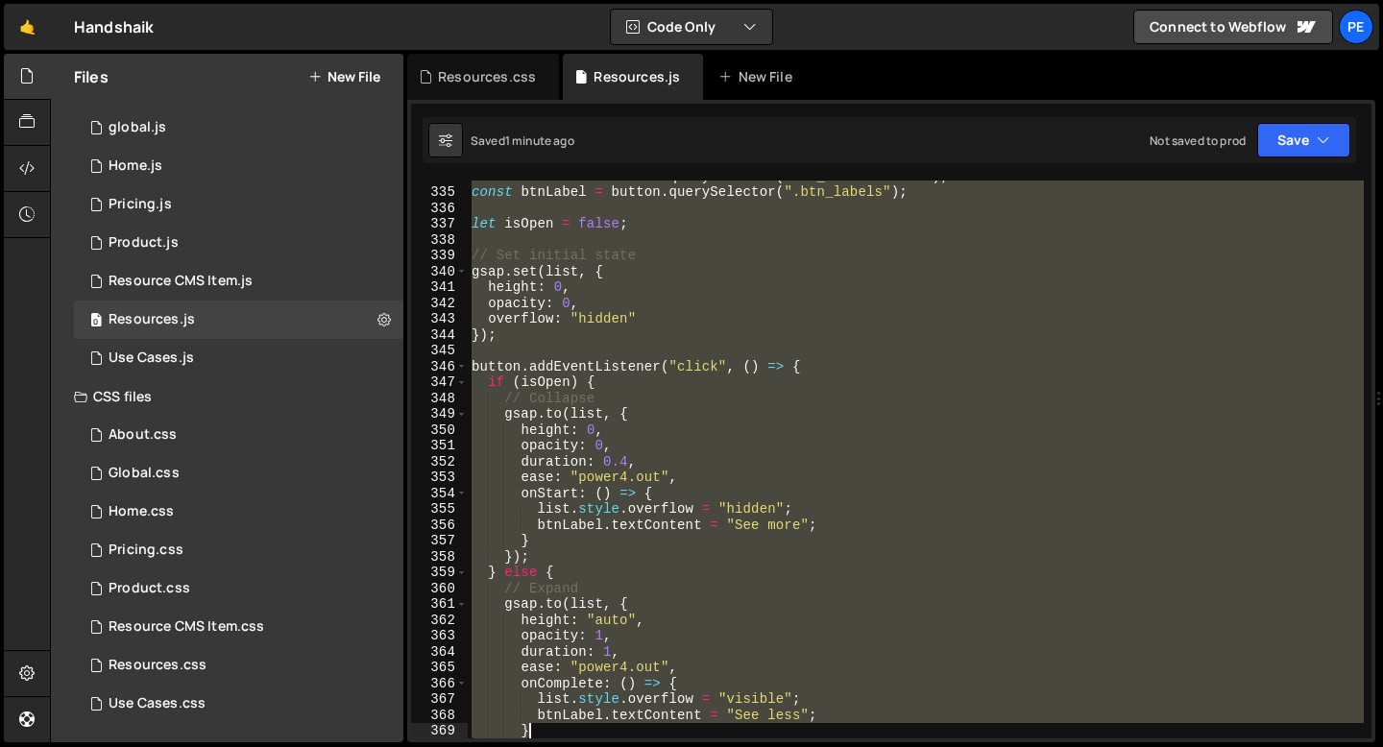
scroll to position [5386, 0]
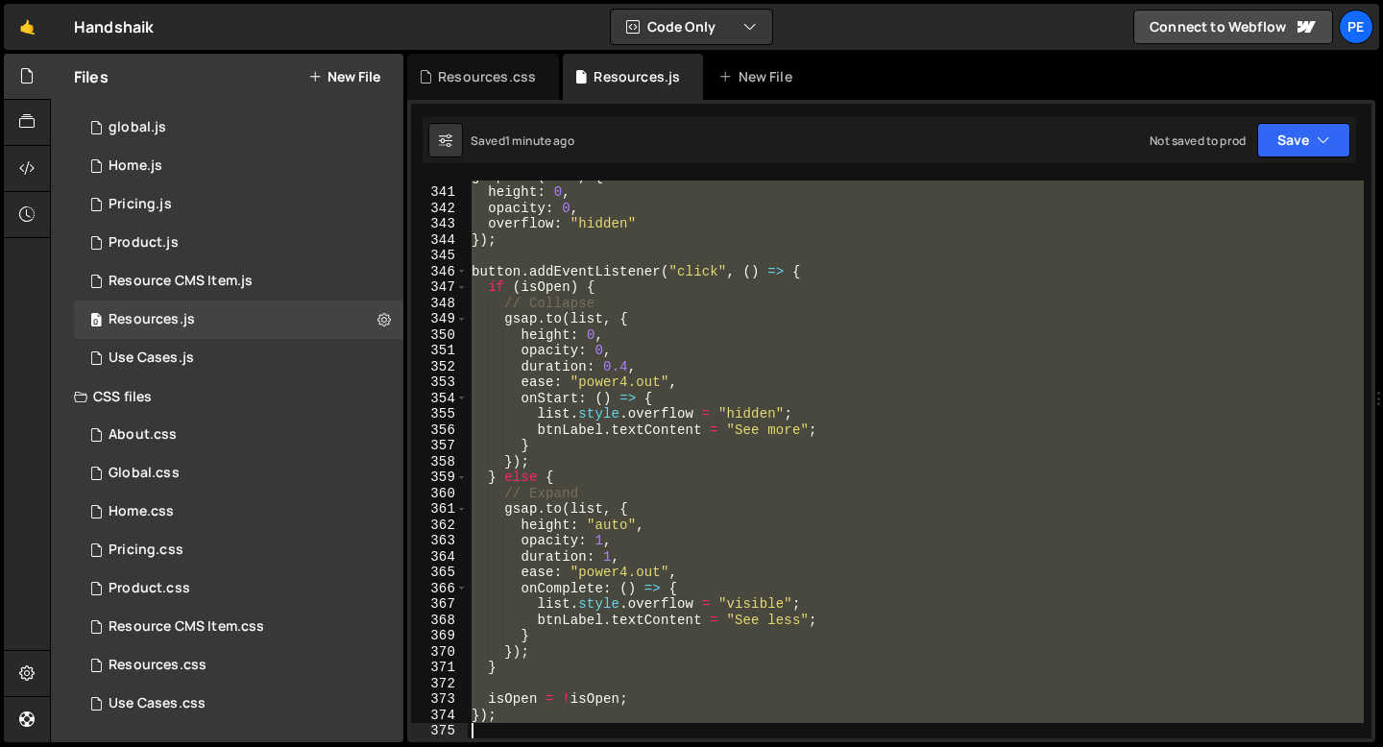
drag, startPoint x: 472, startPoint y: 295, endPoint x: 612, endPoint y: 726, distance: 453.6
click at [612, 726] on div "gsap . set ( list , { height : 0 , opacity : 0 , overflow : "hidden" }) ; butto…" at bounding box center [916, 463] width 896 height 590
type textarea "});"
paste textarea
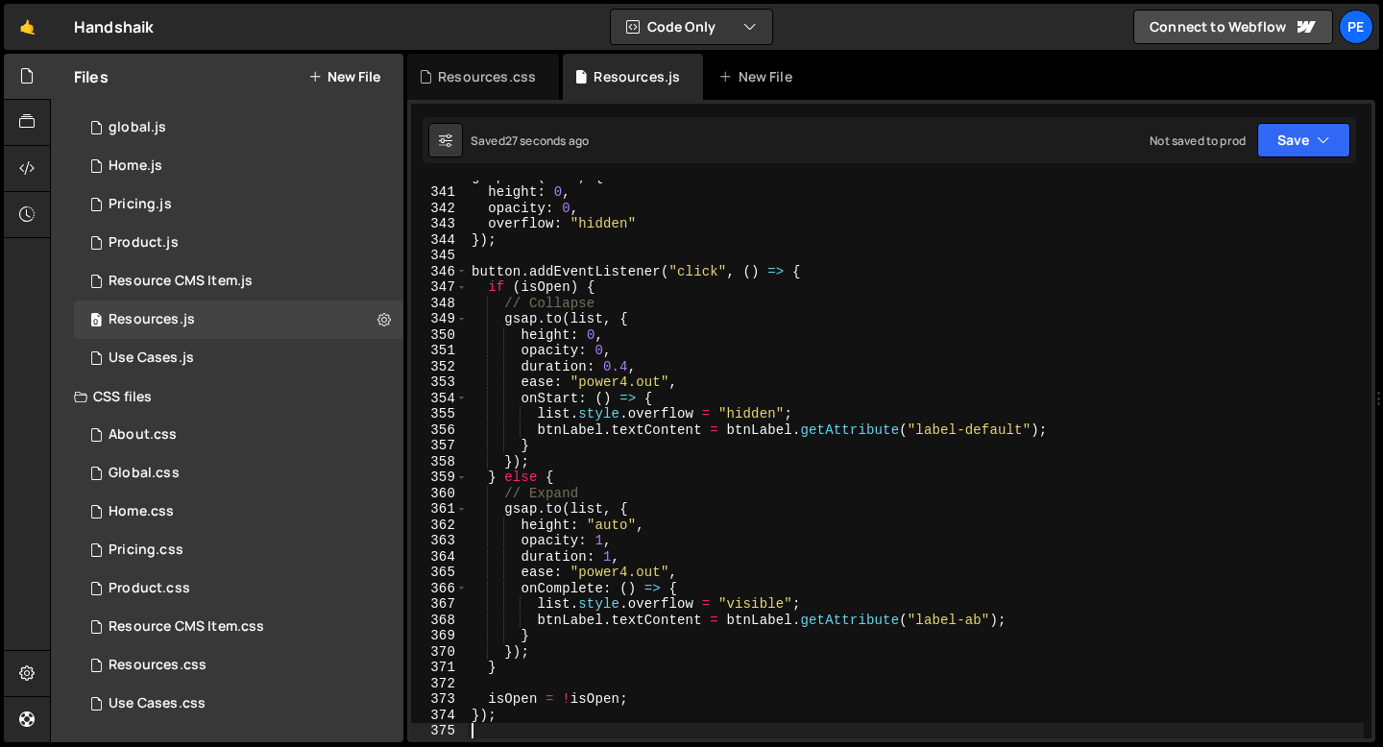
click at [614, 299] on div "gsap . set ( list , { height : 0 , opacity : 0 , overflow : "hidden" }) ; butto…" at bounding box center [916, 463] width 896 height 590
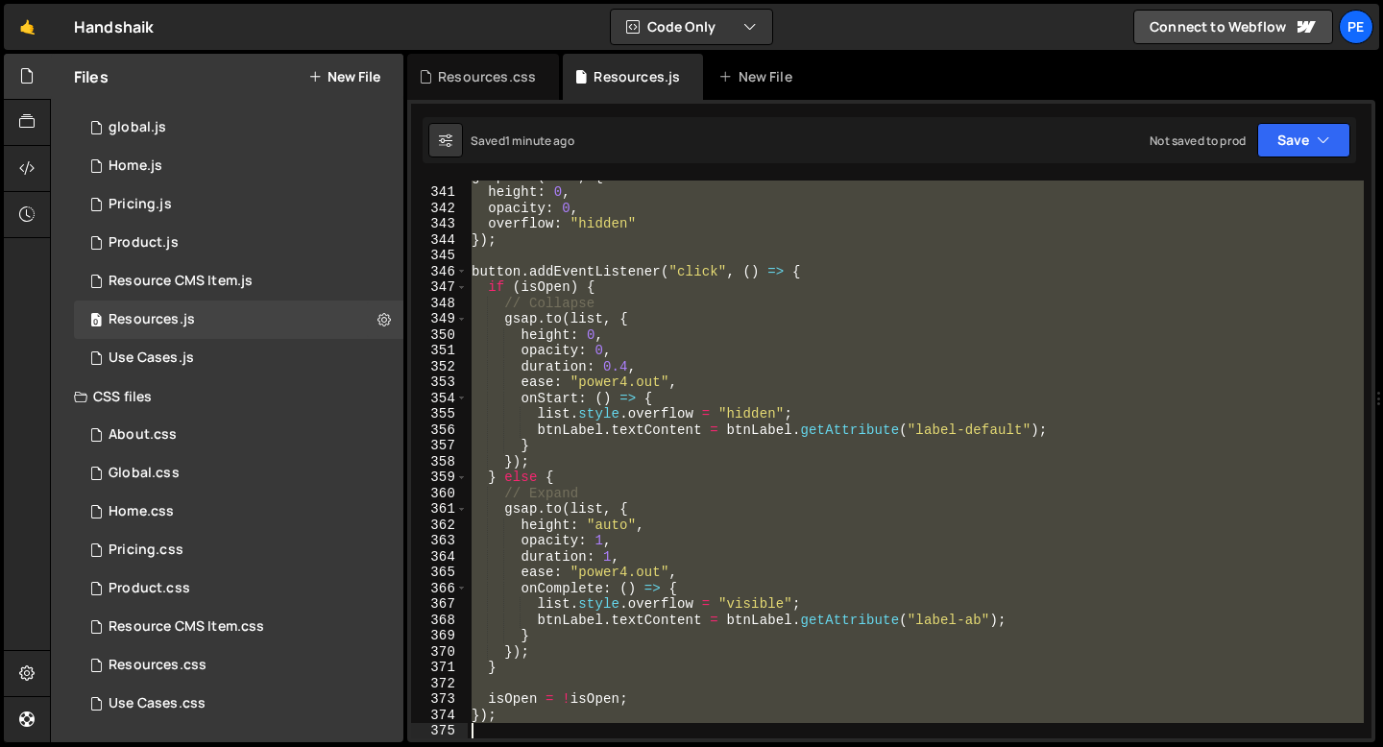
drag, startPoint x: 473, startPoint y: 249, endPoint x: 549, endPoint y: 727, distance: 484.4
click at [549, 727] on div "gsap . set ( list , { height : 0 , opacity : 0 , overflow : "hidden" }) ; butto…" at bounding box center [916, 463] width 896 height 590
type textarea "});"
paste textarea
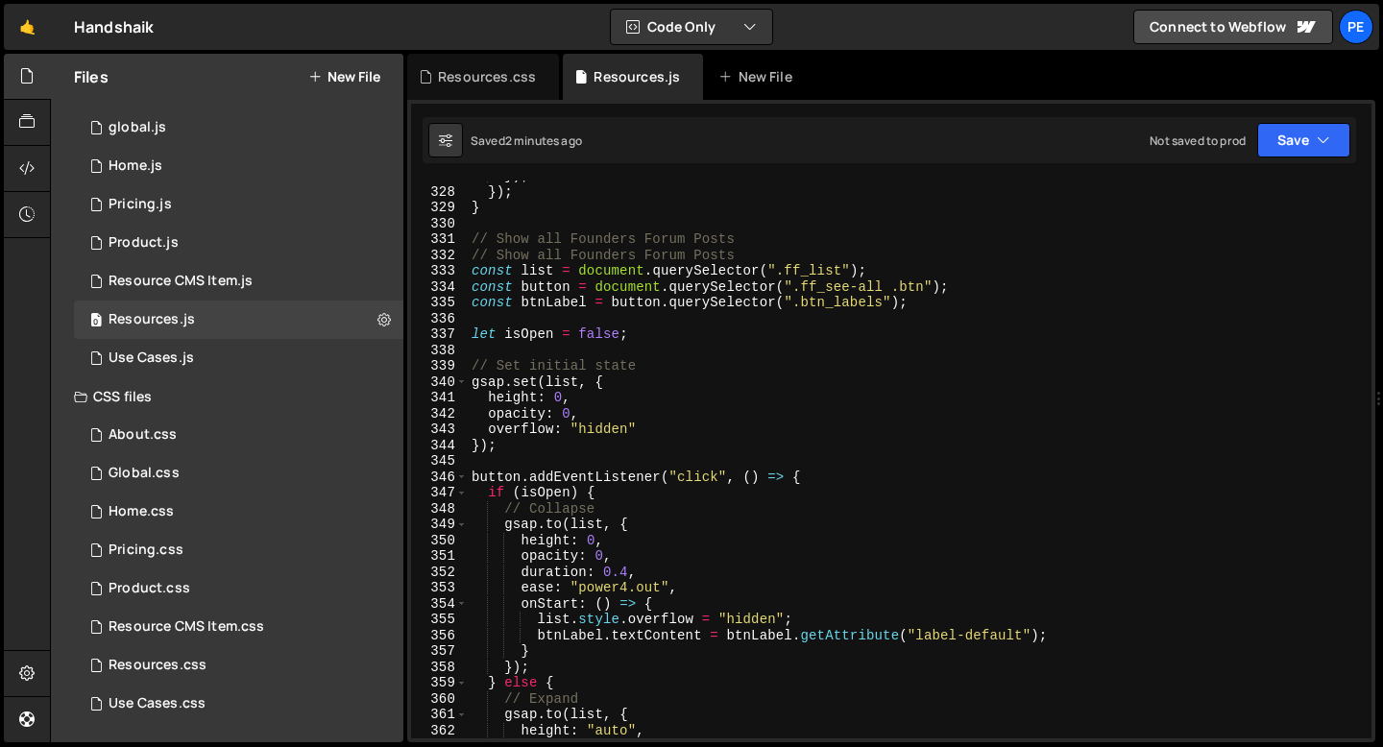
scroll to position [5179, 0]
click at [558, 450] on div "}) ; }) ; } // Show all Founders Forum Posts // Show all Founders Forum Posts c…" at bounding box center [916, 463] width 896 height 590
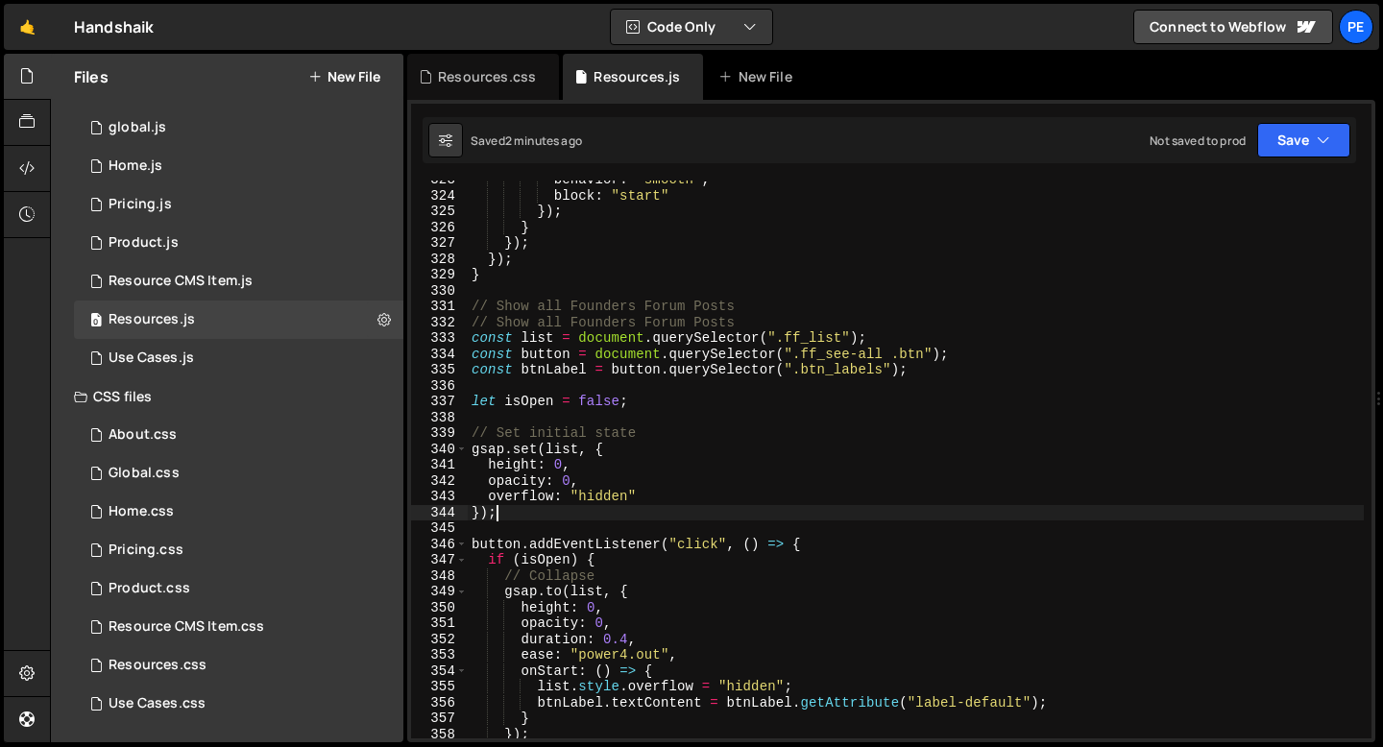
scroll to position [5113, 0]
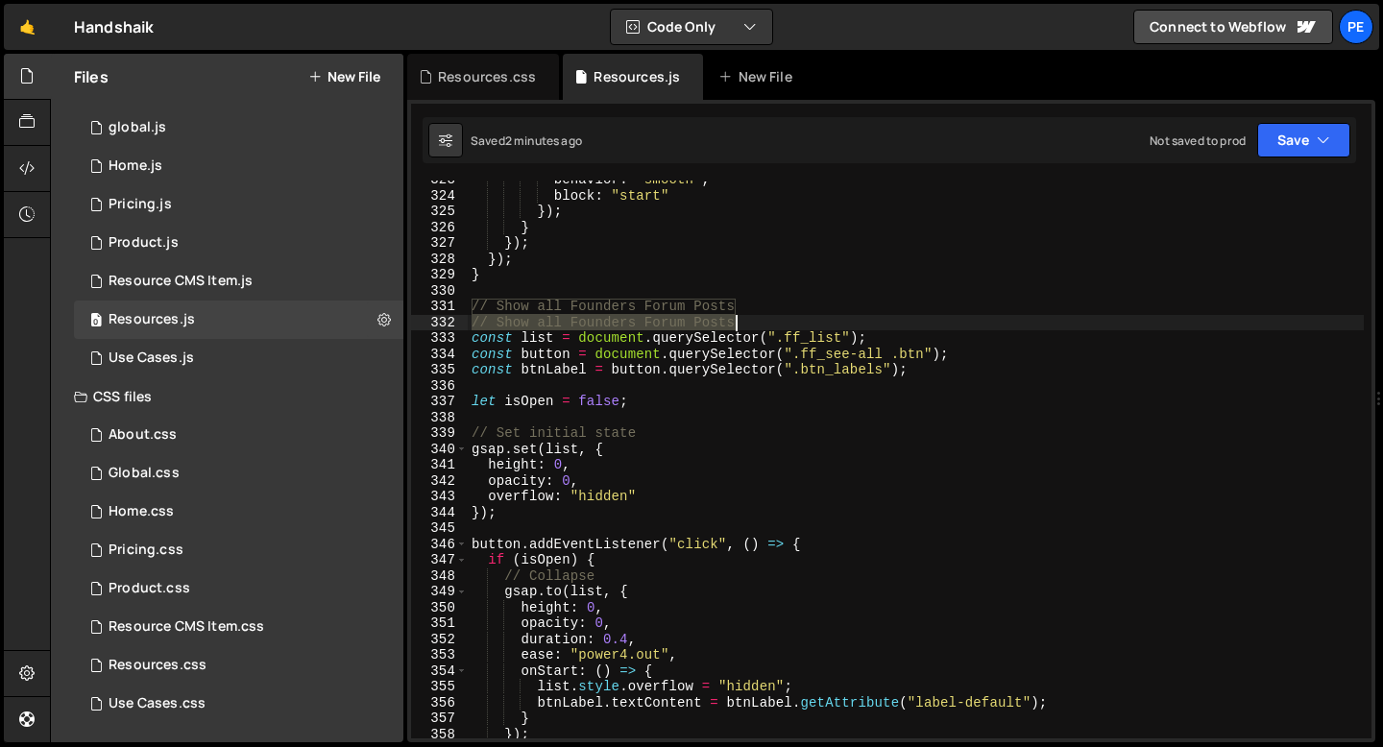
drag, startPoint x: 471, startPoint y: 325, endPoint x: 808, endPoint y: 322, distance: 337.2
click at [811, 323] on div "behavior : "smooth" , block : "start" }) ; } }) ; }) ; } // Show all Founders F…" at bounding box center [916, 467] width 896 height 590
type textarea "// Show all Founders Forum Posts"
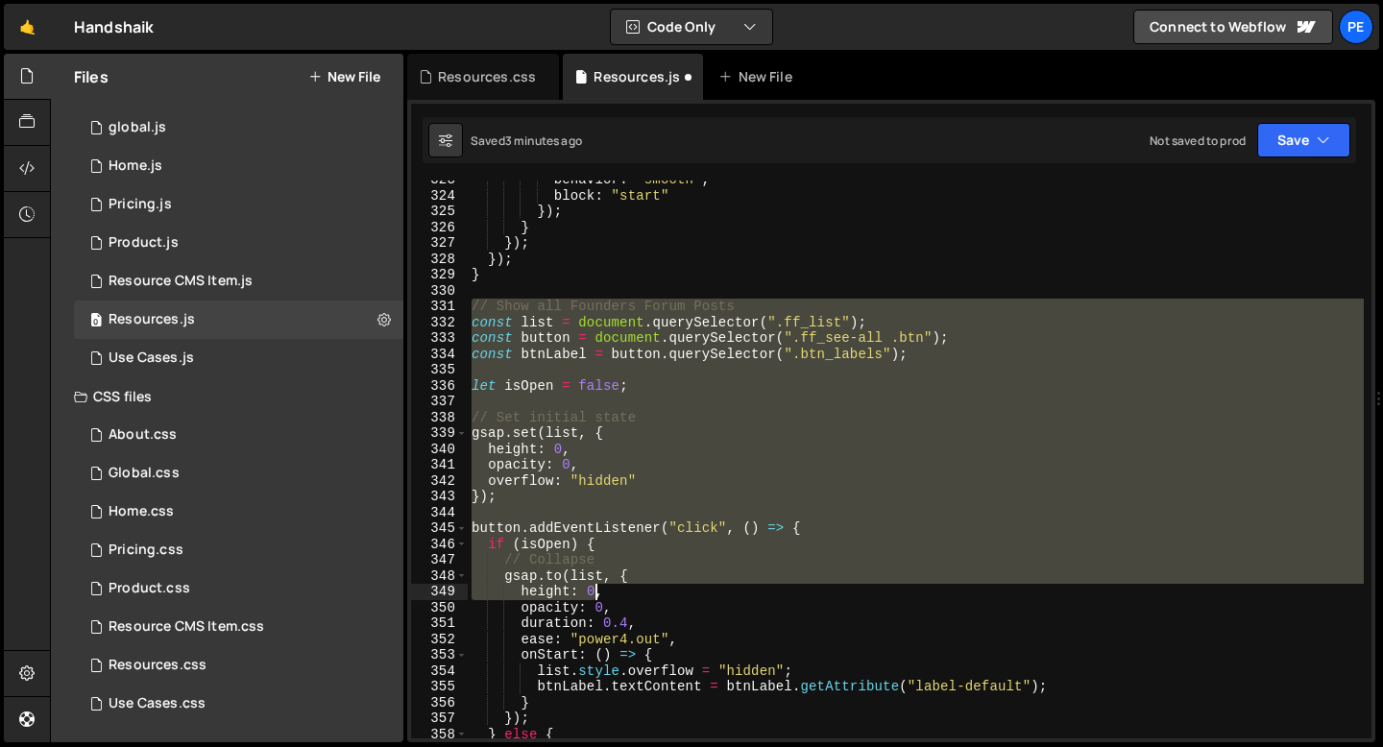
drag, startPoint x: 469, startPoint y: 306, endPoint x: 599, endPoint y: 594, distance: 316.0
click at [599, 594] on div "behavior : "smooth" , block : "start" }) ; } }) ; }) ; } // Show all Founders F…" at bounding box center [916, 467] width 896 height 590
click at [606, 501] on div "behavior : "smooth" , block : "start" }) ; } }) ; }) ; } // Show all Founders F…" at bounding box center [916, 467] width 896 height 590
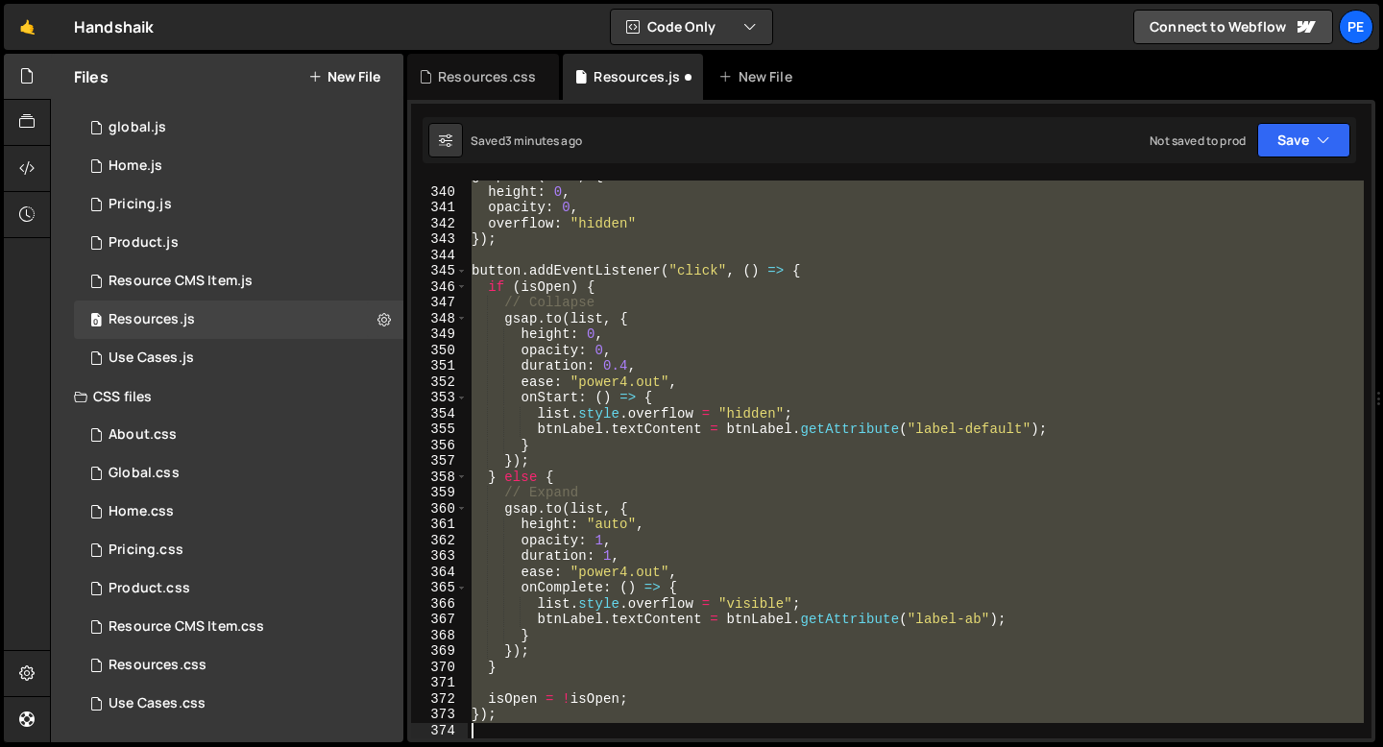
scroll to position [5370, 0]
drag, startPoint x: 472, startPoint y: 307, endPoint x: 582, endPoint y: 746, distance: 452.7
click at [582, 746] on div "Hold on a sec... Are you certain you wish to leave this page? Any changes you'v…" at bounding box center [691, 373] width 1383 height 747
type textarea "});"
paste textarea
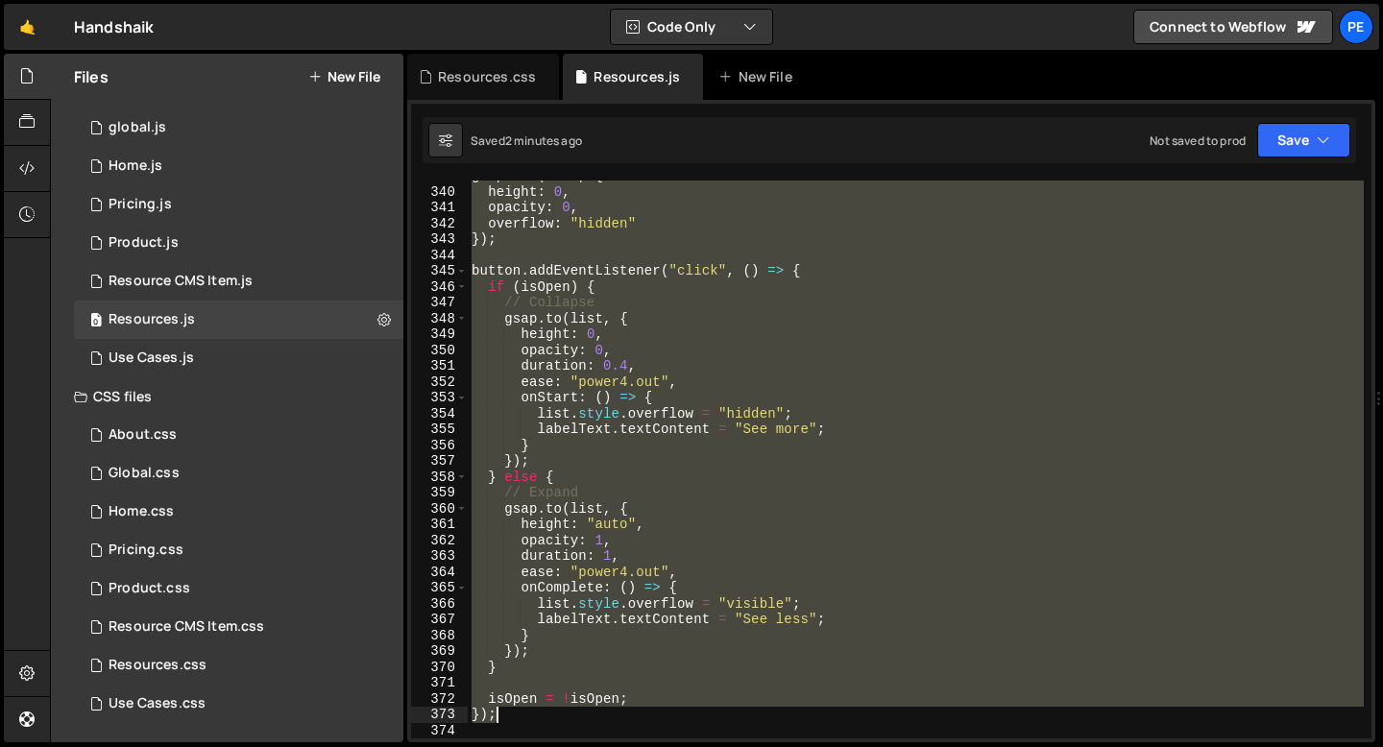
drag, startPoint x: 473, startPoint y: 302, endPoint x: 571, endPoint y: 720, distance: 429.2
click at [571, 720] on div "gsap . set ( list , { height : 0 , opacity : 0 , overflow : "hidden" }) ; butto…" at bounding box center [916, 463] width 896 height 590
paste textarea
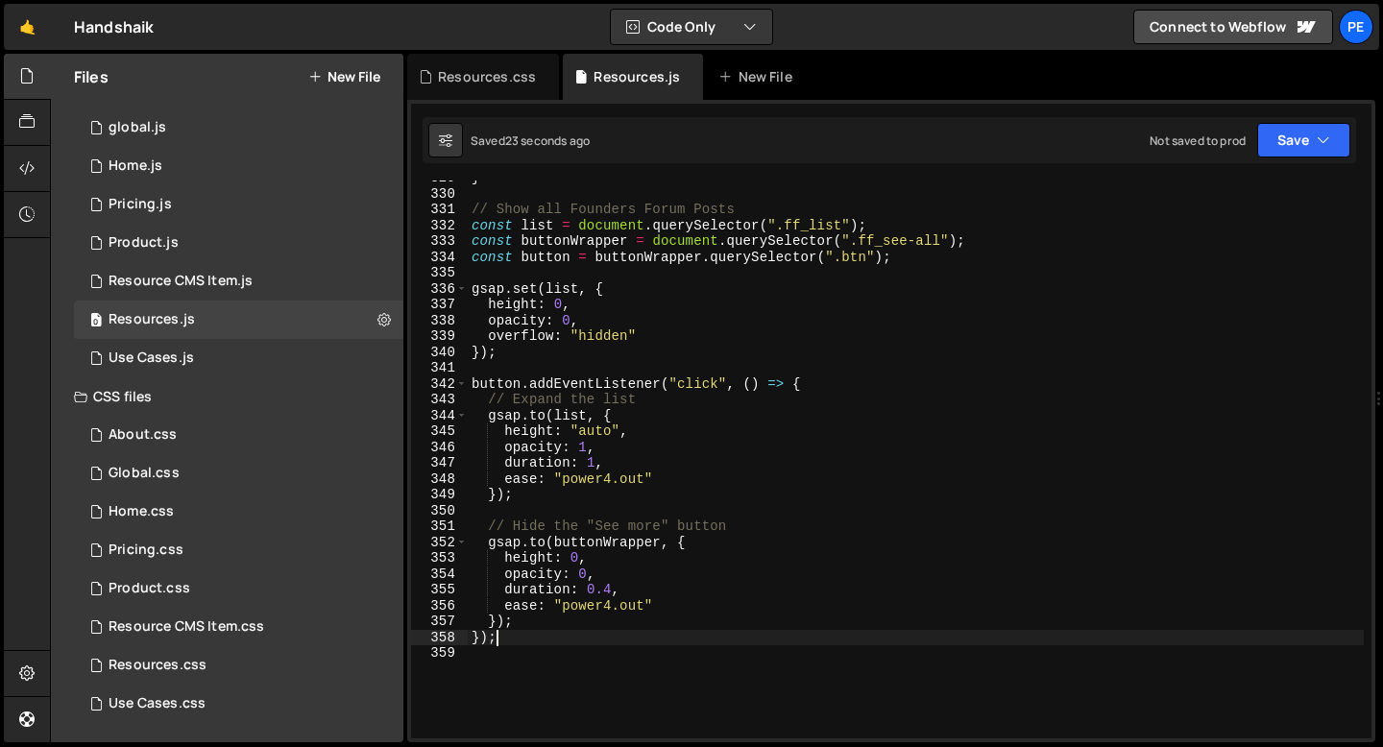
scroll to position [5212, 0]
click at [627, 467] on div "} // Show all Founders Forum Posts const list = document . querySelector ( ".ff…" at bounding box center [916, 463] width 896 height 590
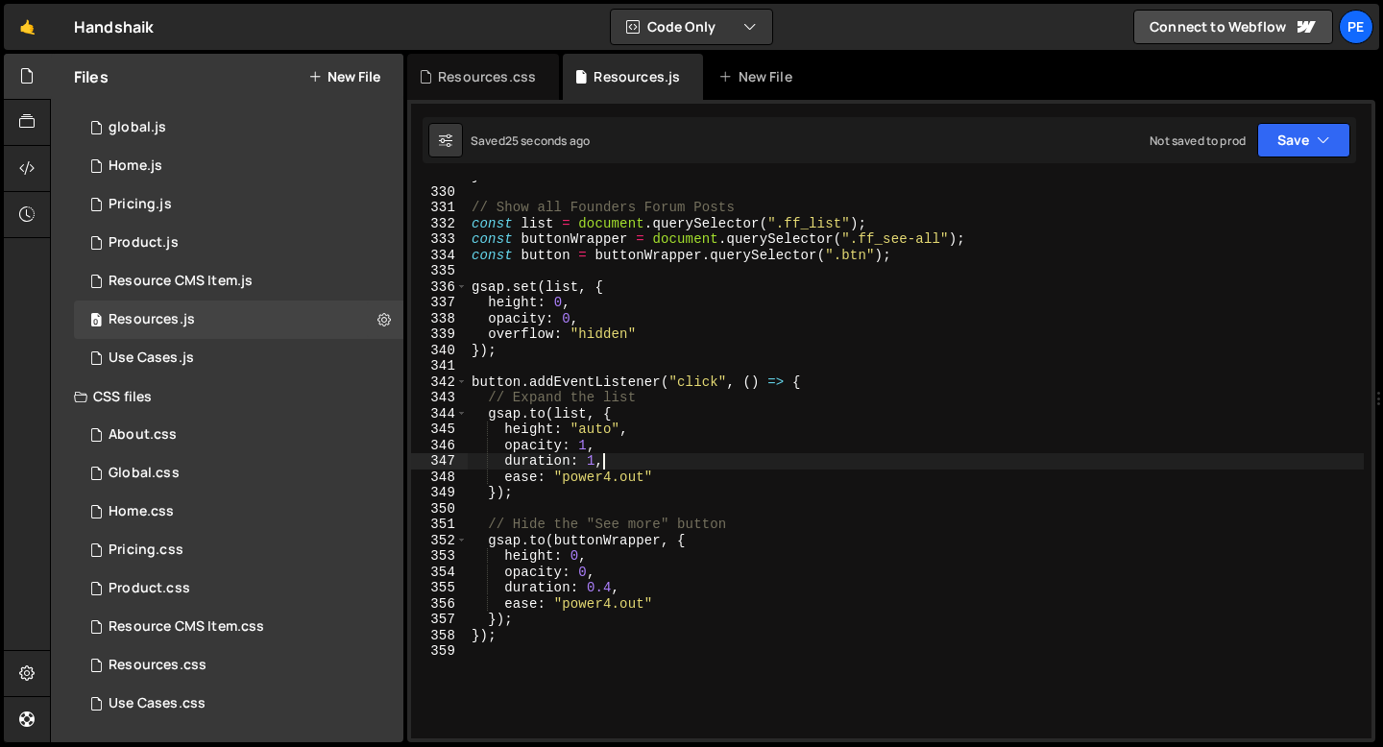
click at [658, 473] on div "} // Show all Founders Forum Posts const list = document . querySelector ( ".ff…" at bounding box center [916, 463] width 896 height 590
type textarea "ease: "power4.out","
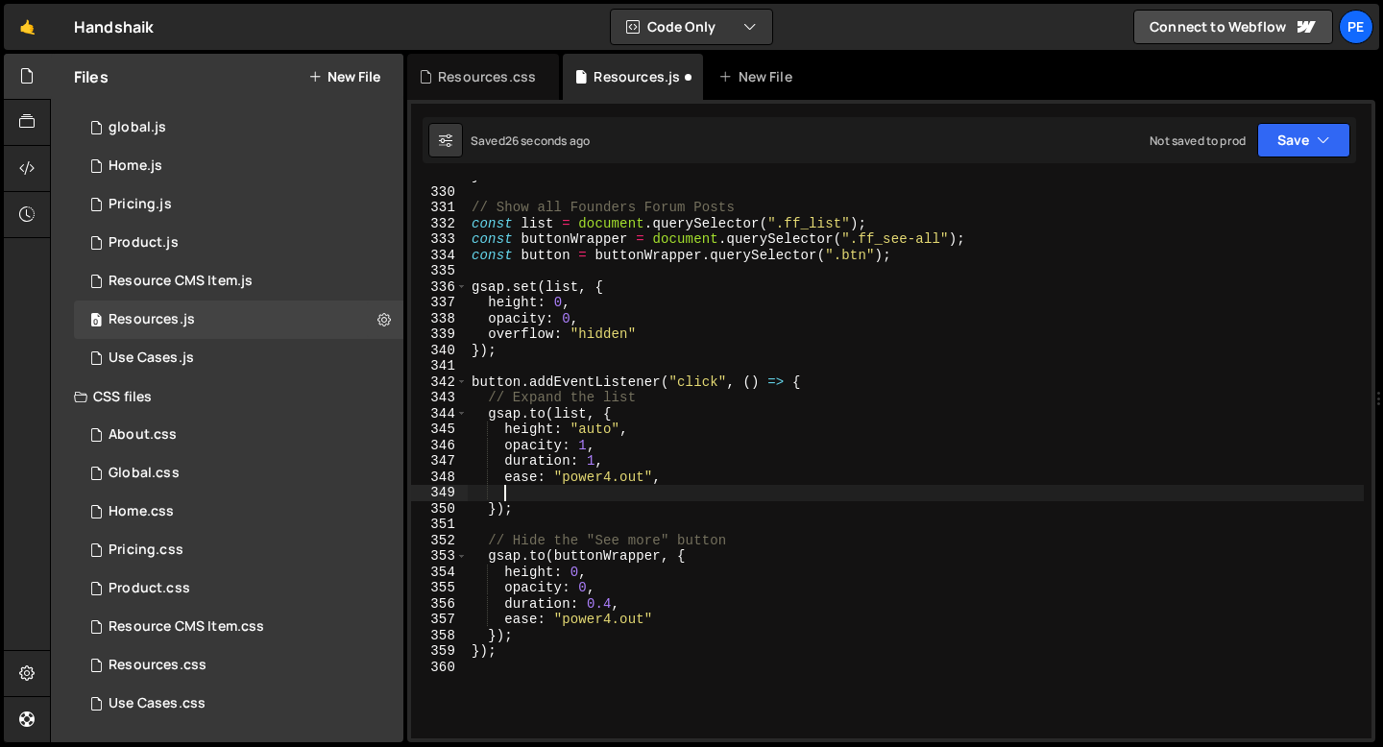
paste textarea "list.style.overflow = "visible";"
type textarea "list.style.overflow = "visible";"
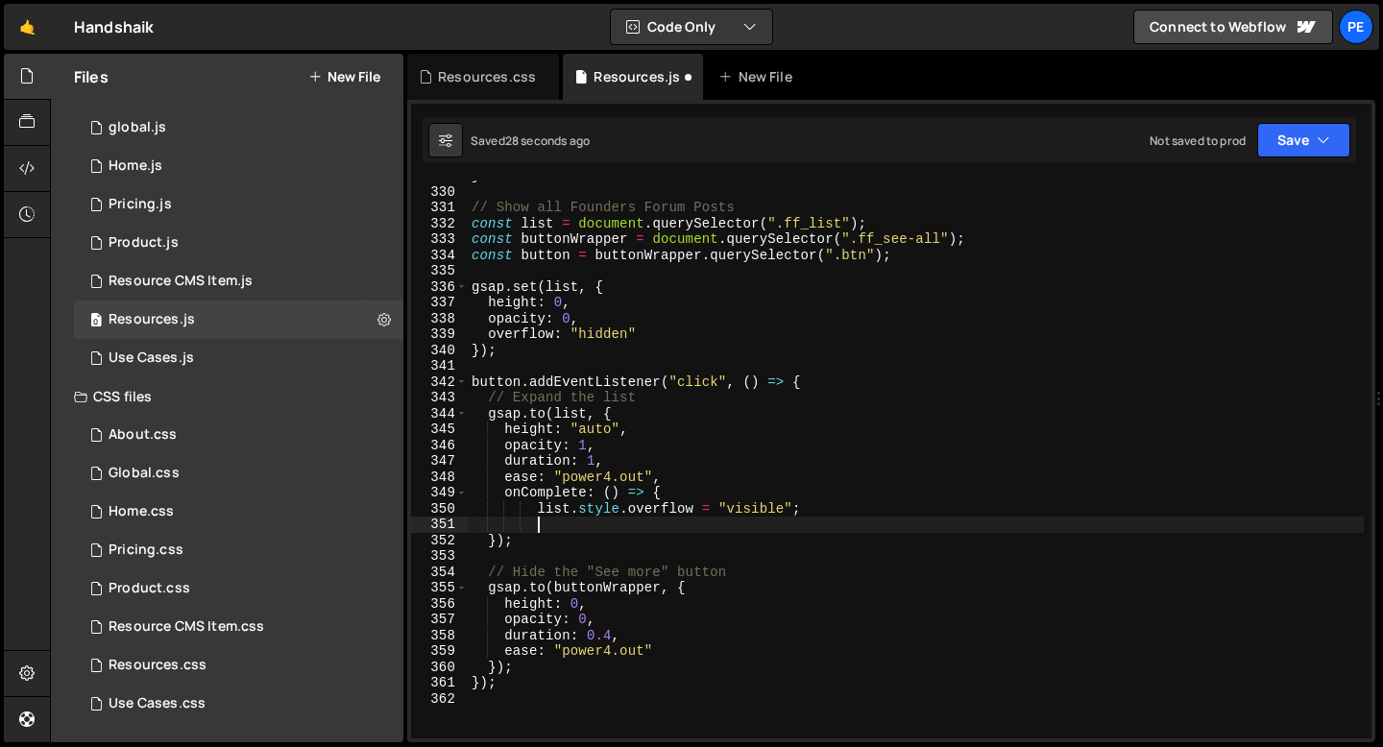
type textarea ")"
type textarea "}"
click at [31, 30] on link "🤙" at bounding box center [27, 27] width 47 height 46
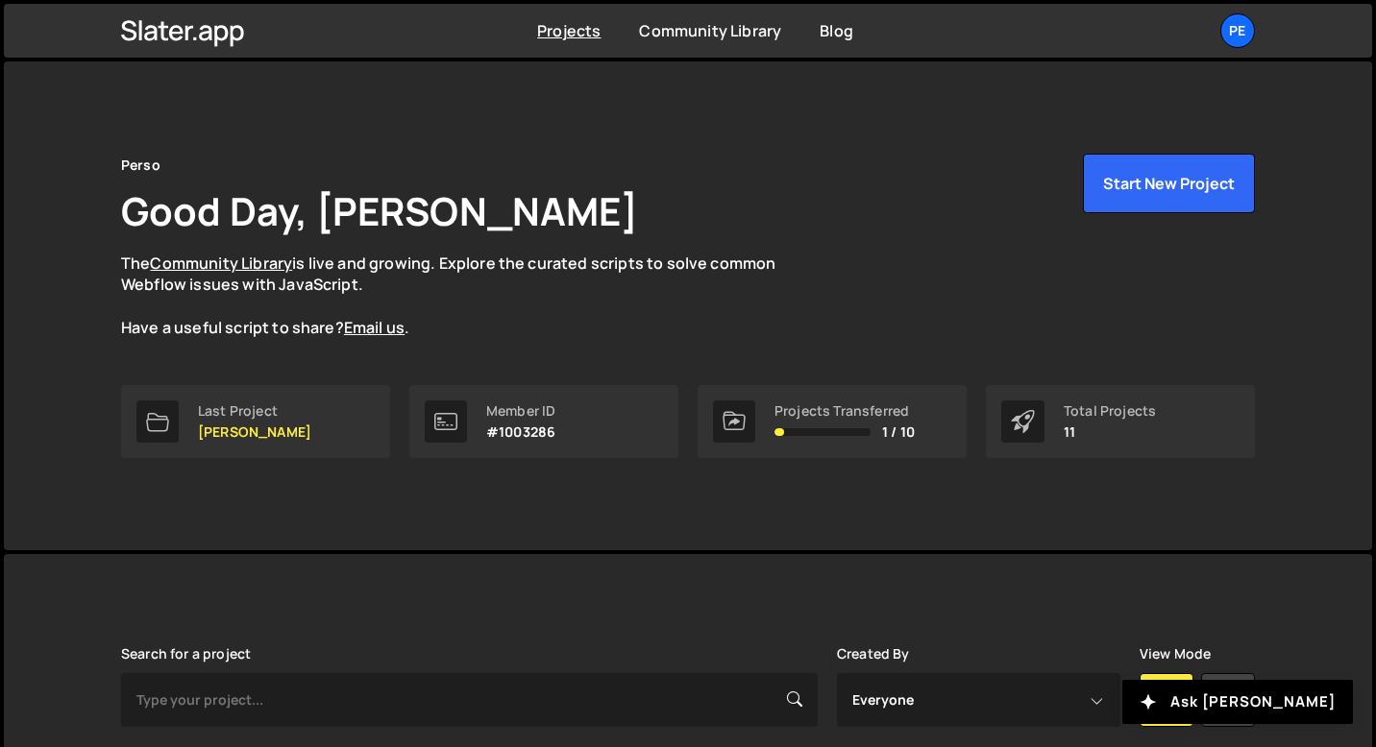
scroll to position [447, 0]
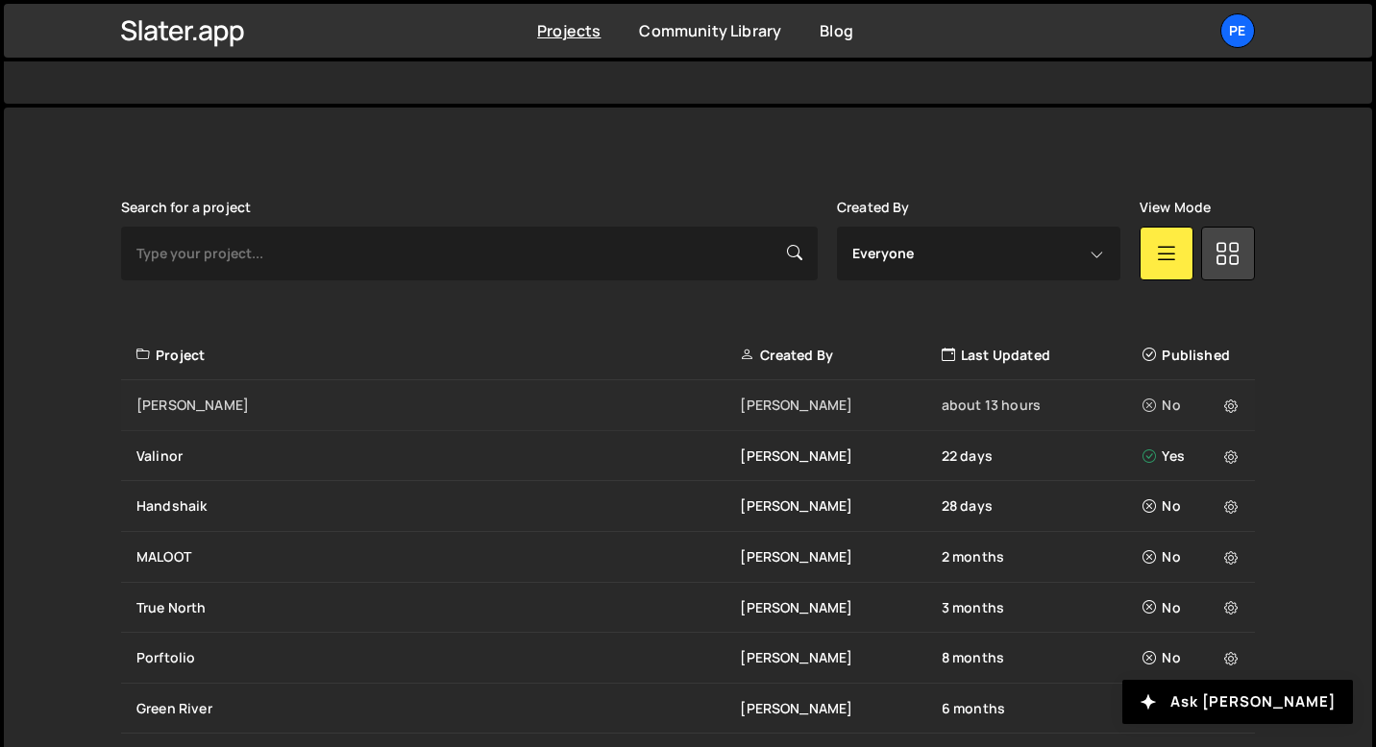
click at [326, 403] on div "[PERSON_NAME]" at bounding box center [437, 405] width 603 height 19
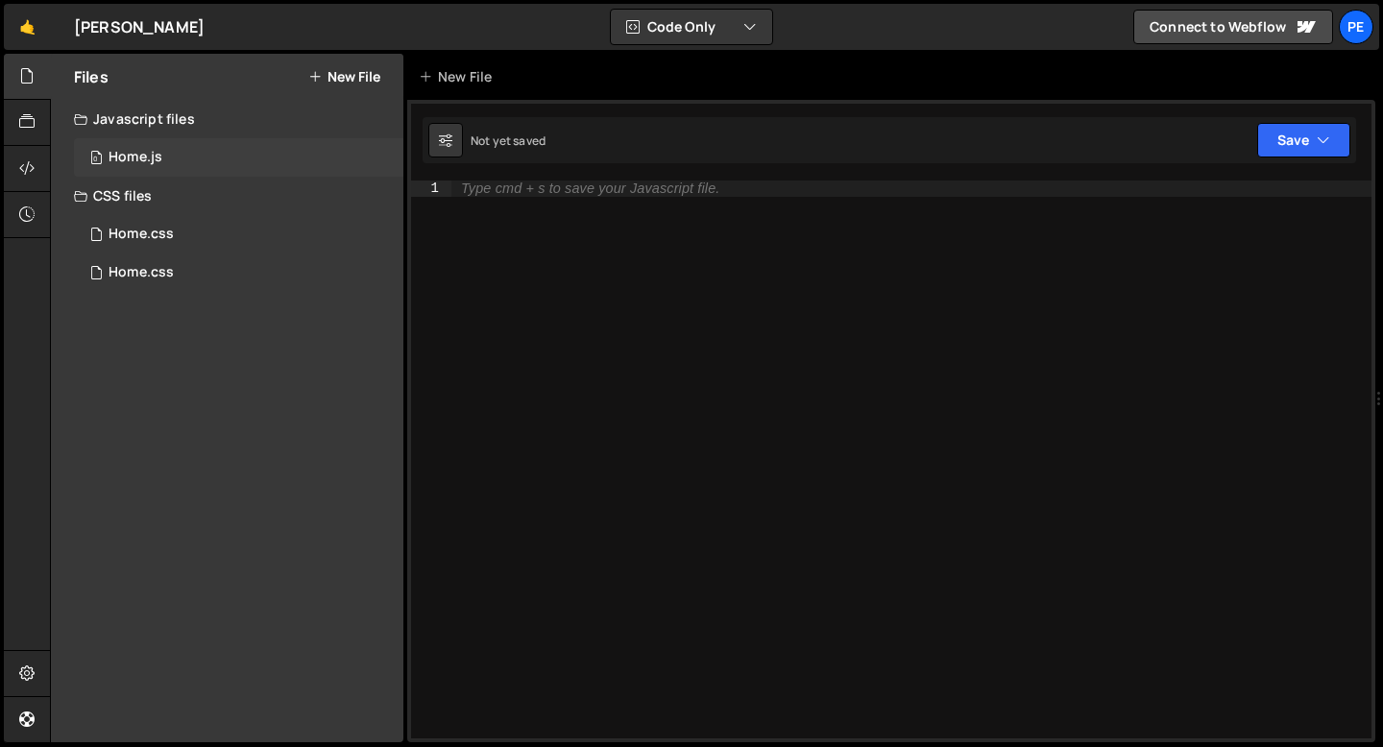
click at [105, 159] on div "0 Home.js 0" at bounding box center [239, 157] width 330 height 38
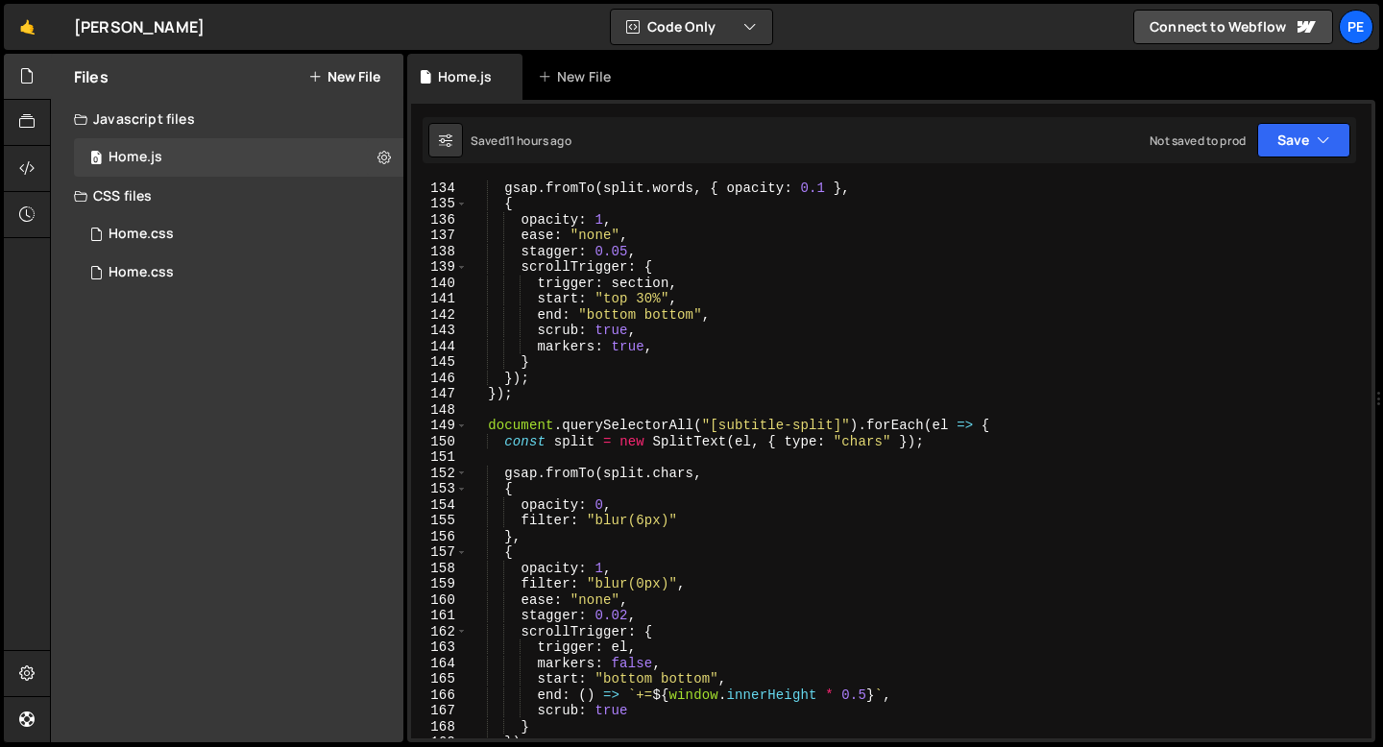
scroll to position [2151, 0]
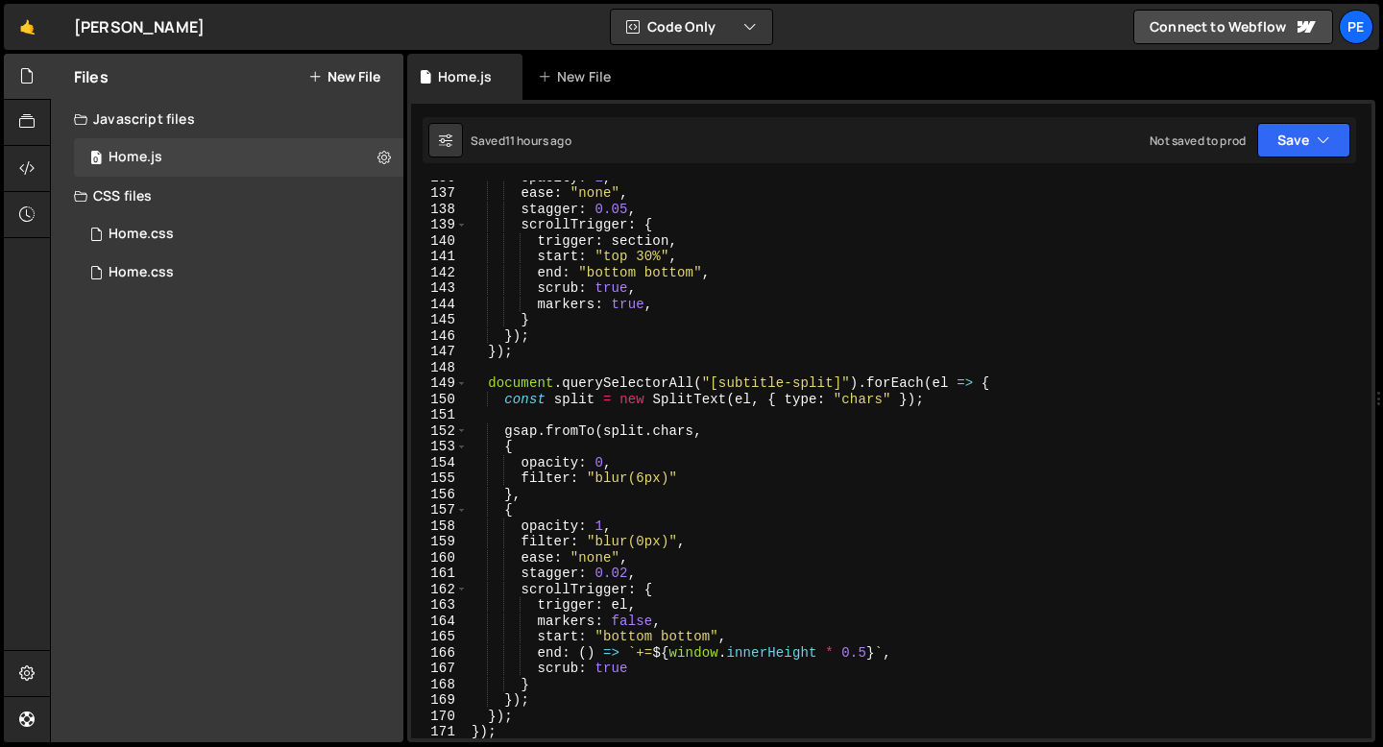
click at [638, 614] on div "opacity : 1 , ease : "none" , stagger : 0.05 , scrollTrigger : { trigger : sect…" at bounding box center [916, 464] width 896 height 590
click at [628, 622] on div "opacity : 1 , ease : "none" , stagger : 0.05 , scrollTrigger : { trigger : sect…" at bounding box center [916, 464] width 896 height 590
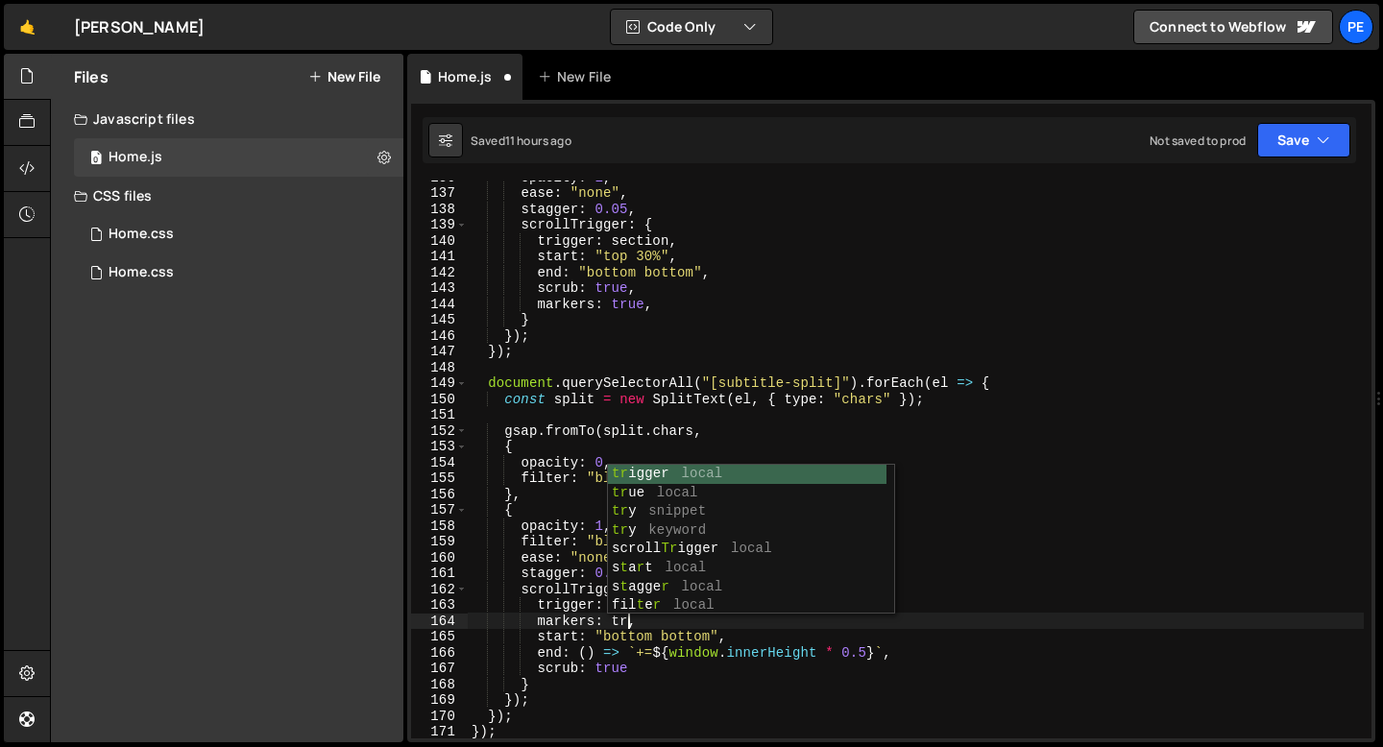
scroll to position [0, 12]
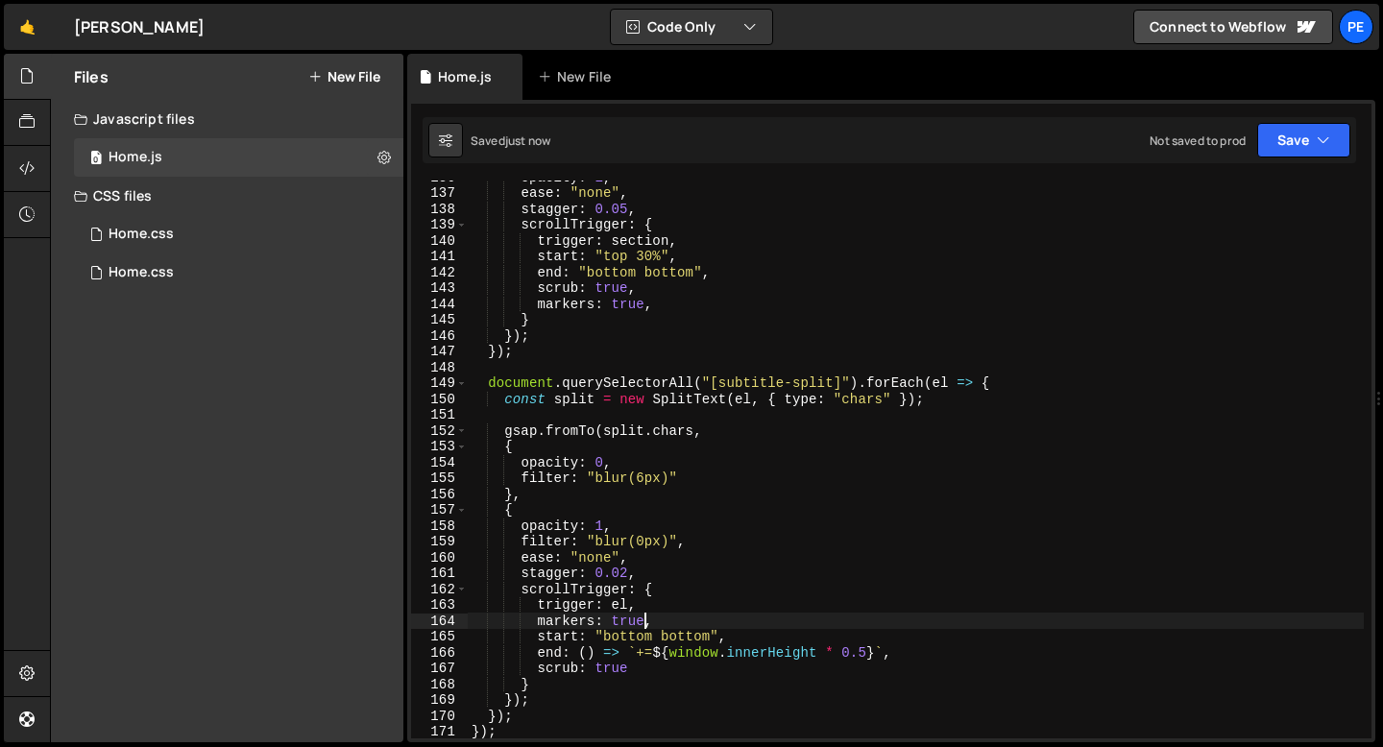
click at [631, 306] on div "opacity : 1 , ease : "none" , stagger : 0.05 , scrollTrigger : { trigger : sect…" at bounding box center [916, 464] width 896 height 590
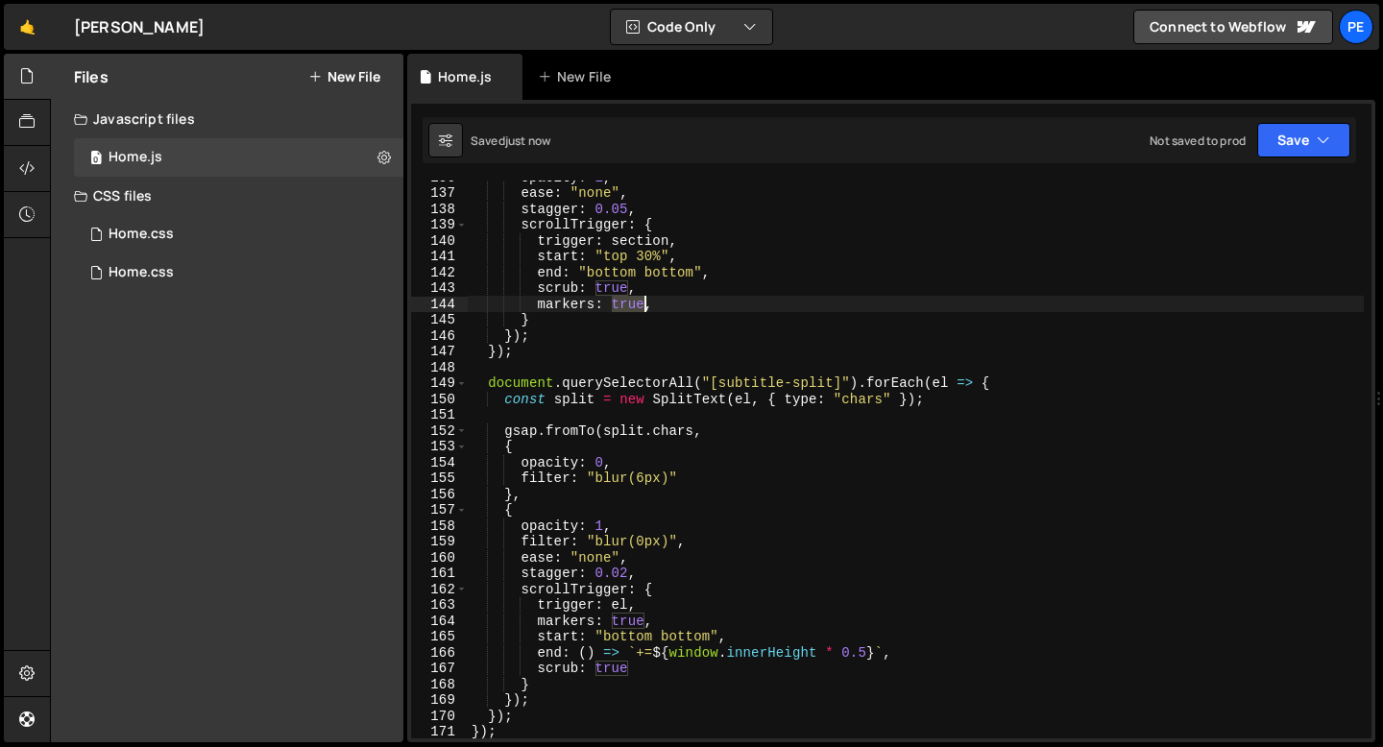
click at [631, 306] on div "opacity : 1 , ease : "none" , stagger : 0.05 , scrollTrigger : { trigger : sect…" at bounding box center [916, 464] width 896 height 590
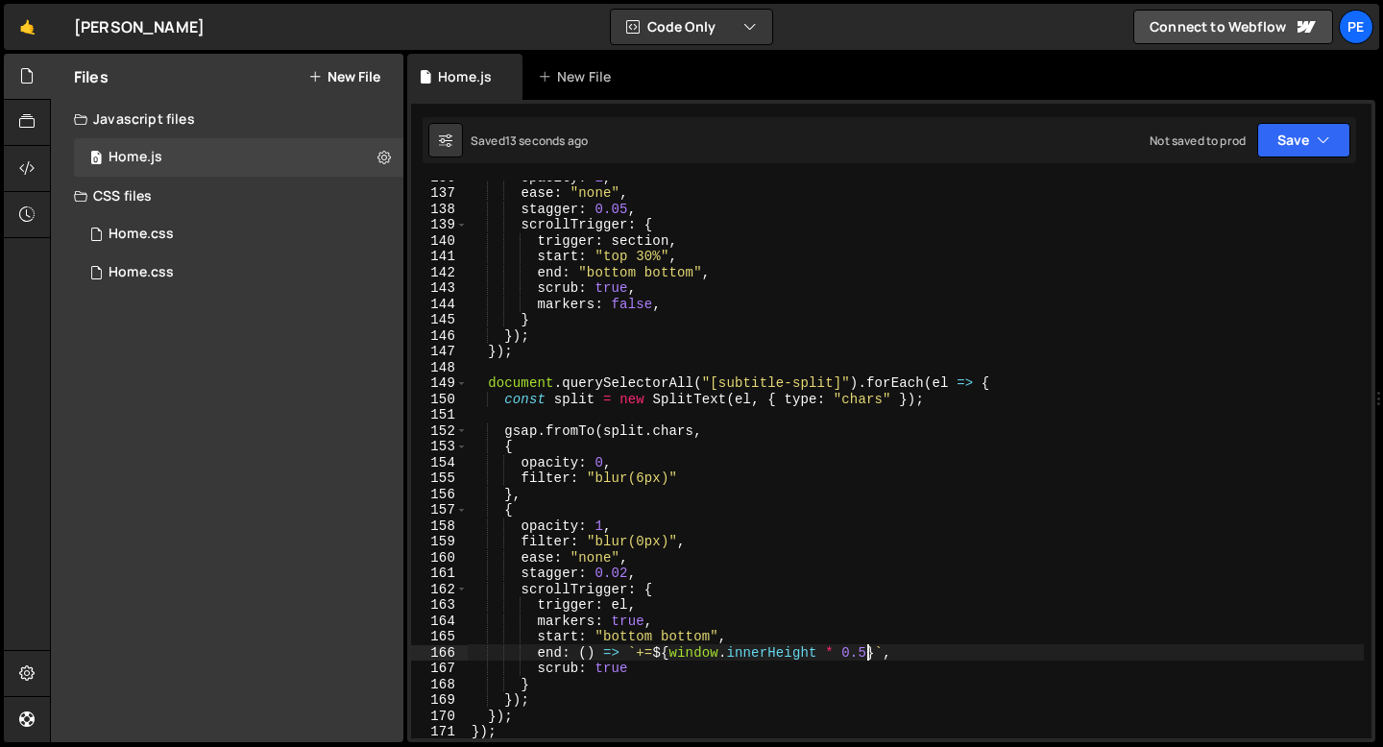
click at [868, 650] on div "opacity : 1 , ease : "none" , stagger : 0.05 , scrollTrigger : { trigger : sect…" at bounding box center [916, 464] width 896 height 590
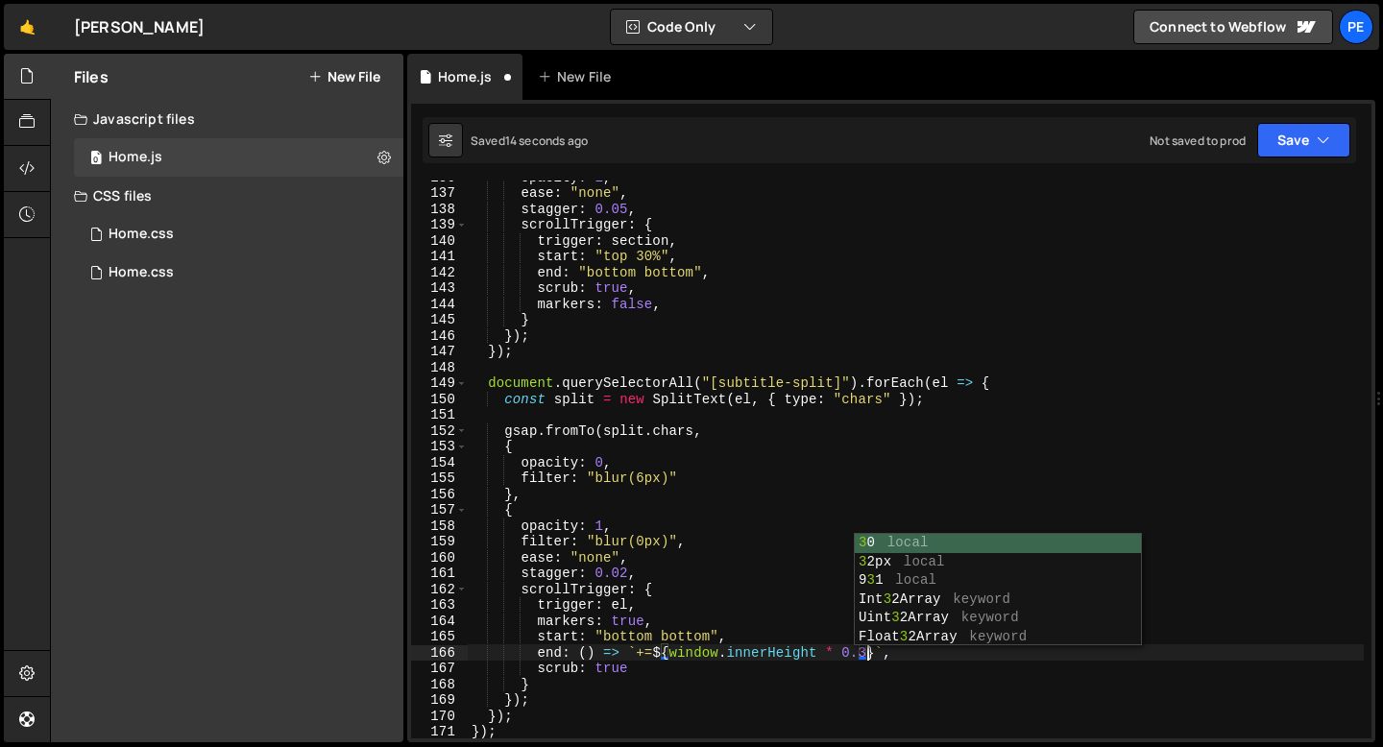
scroll to position [0, 27]
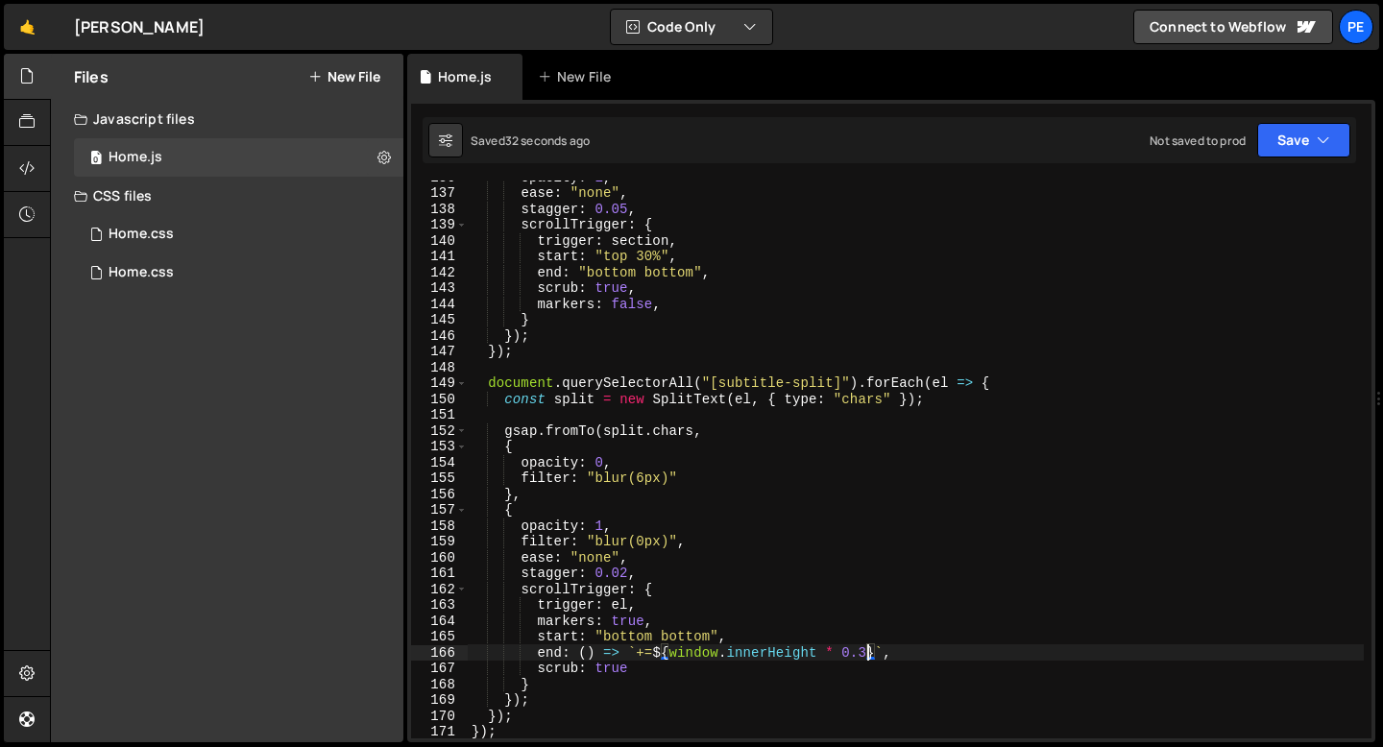
click at [619, 525] on div "opacity : 1 , ease : "none" , stagger : 0.05 , scrollTrigger : { trigger : sect…" at bounding box center [916, 464] width 896 height 590
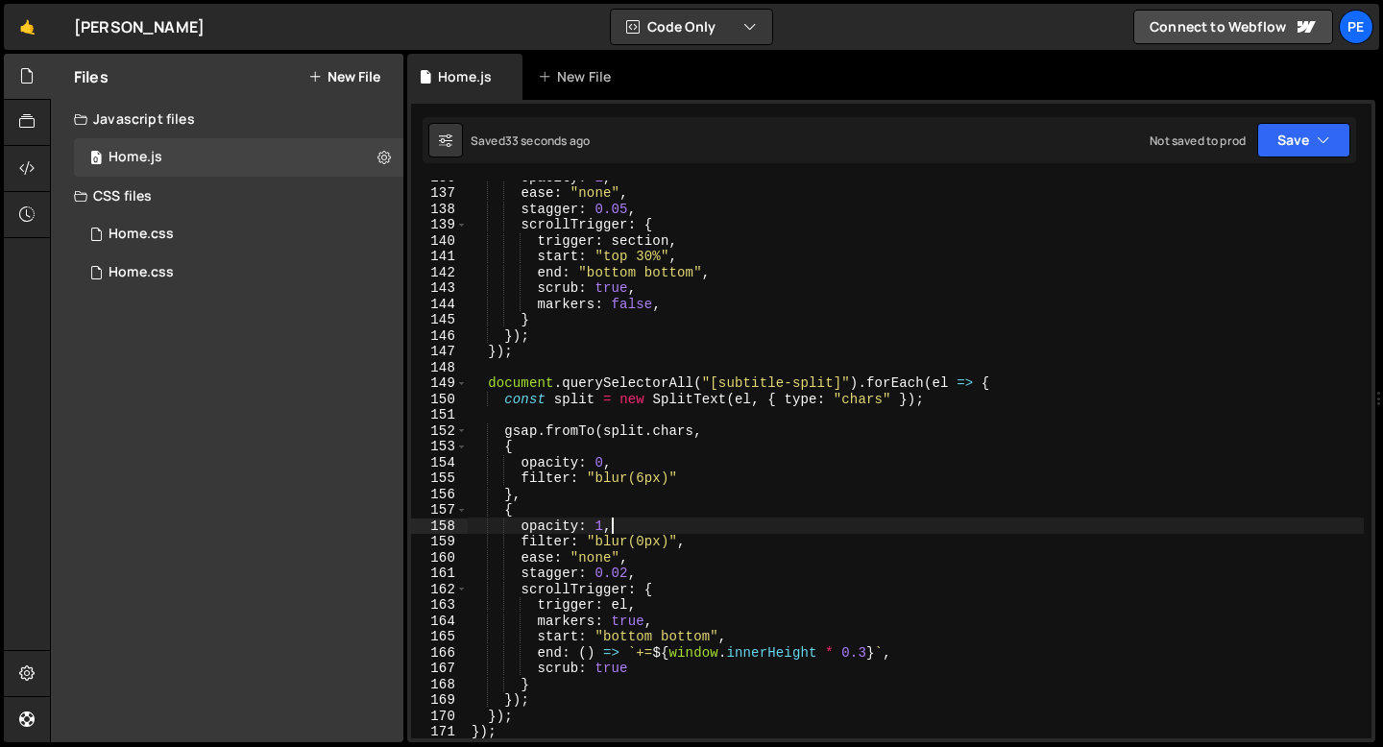
click at [625, 465] on div "opacity : 1 , ease : "none" , stagger : 0.05 , scrollTrigger : { trigger : sect…" at bounding box center [916, 464] width 896 height 590
type textarea "opacity: 0,"
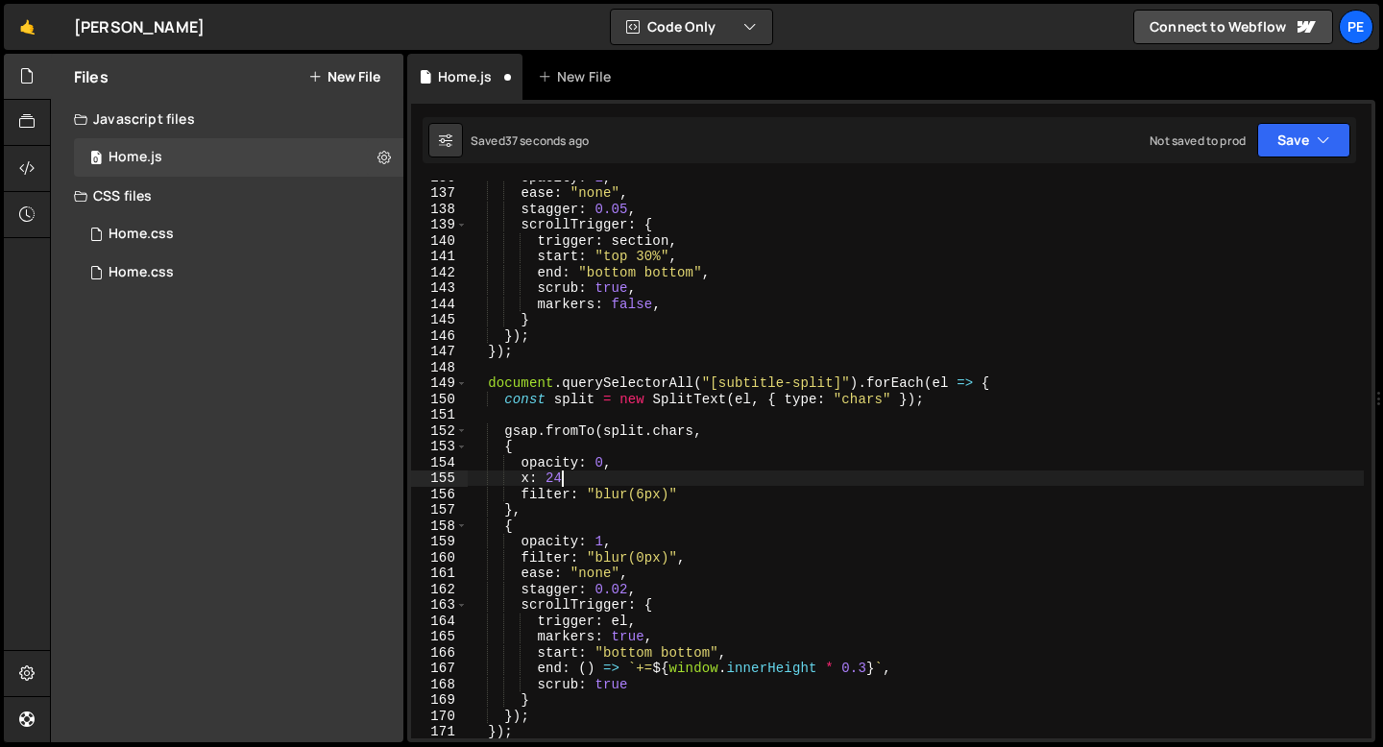
scroll to position [0, 6]
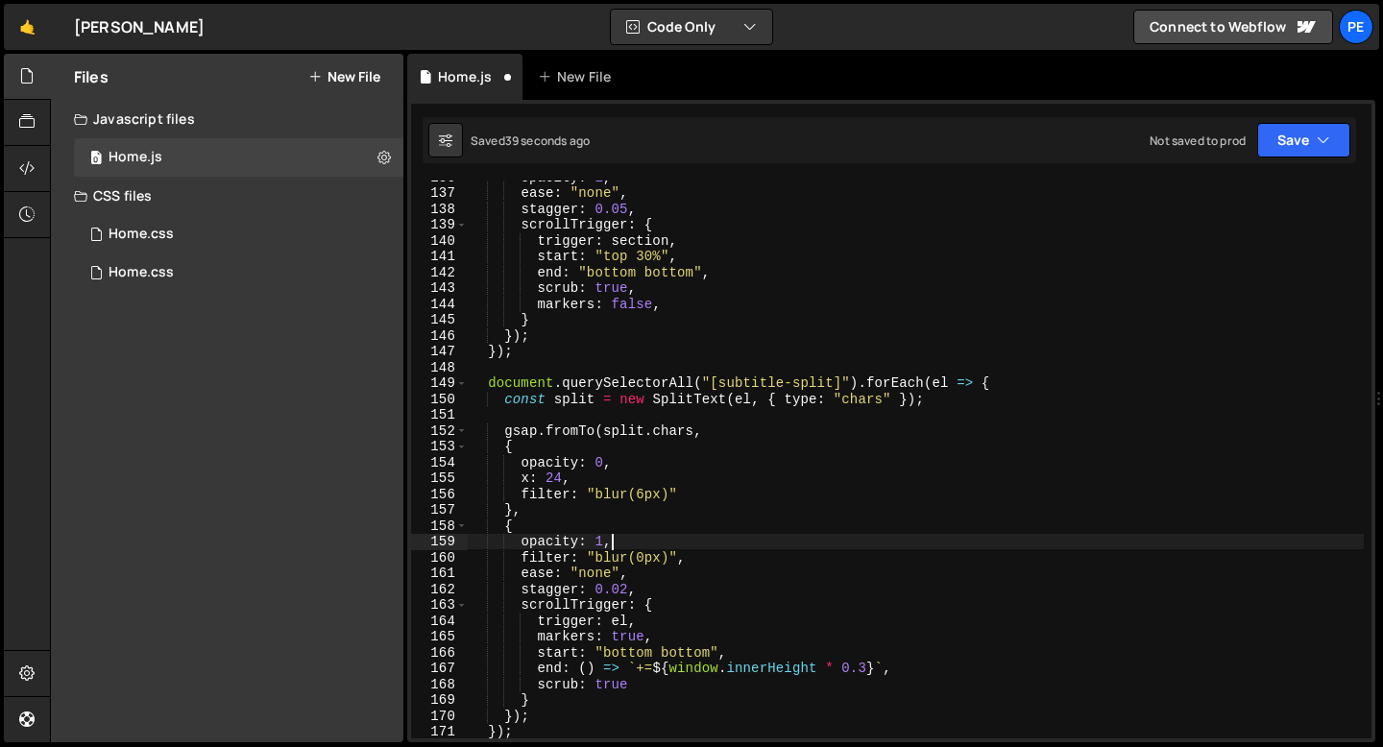
click at [623, 543] on div "opacity : 1 , ease : "none" , stagger : 0.05 , scrollTrigger : { trigger : sect…" at bounding box center [916, 464] width 896 height 590
type textarea "opacity: 1,"
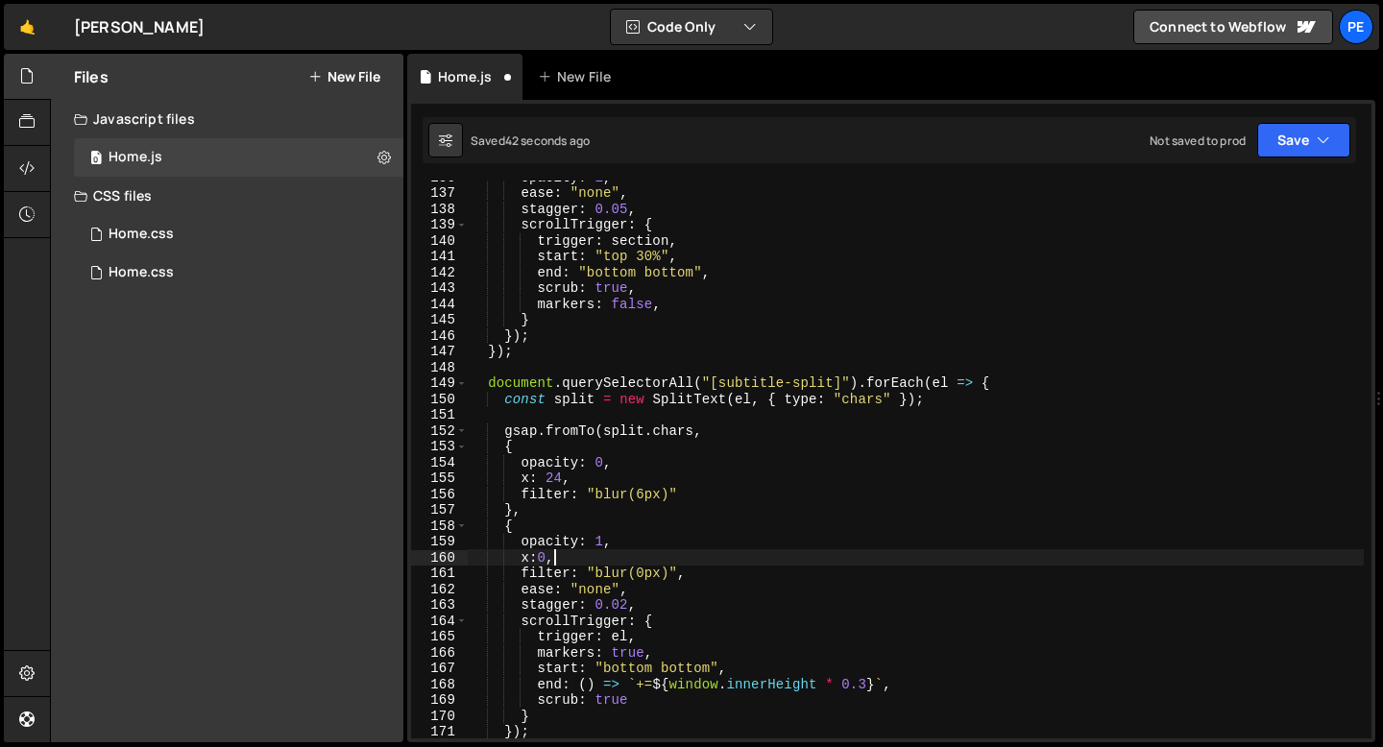
scroll to position [0, 5]
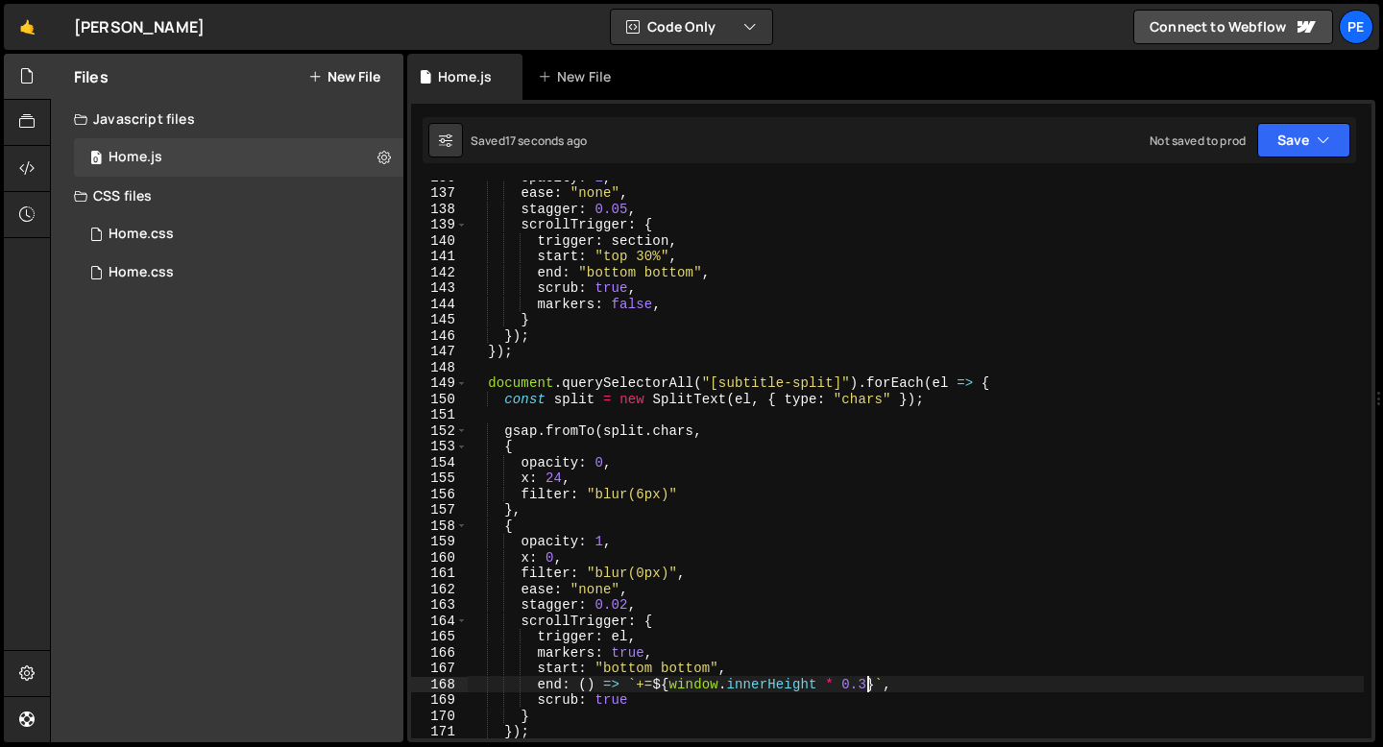
click at [865, 683] on div "opacity : 1 , ease : "none" , stagger : 0.05 , scrollTrigger : { trigger : sect…" at bounding box center [916, 464] width 896 height 590
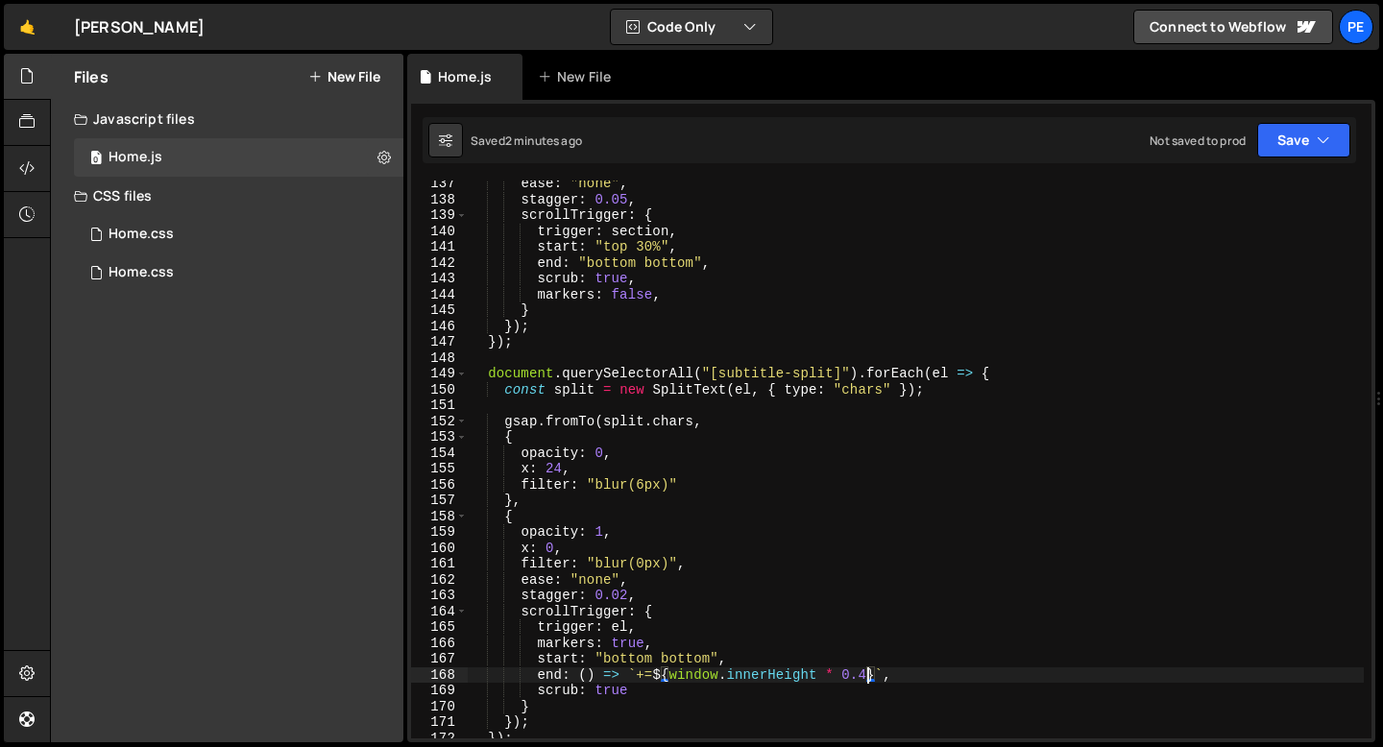
scroll to position [2184, 0]
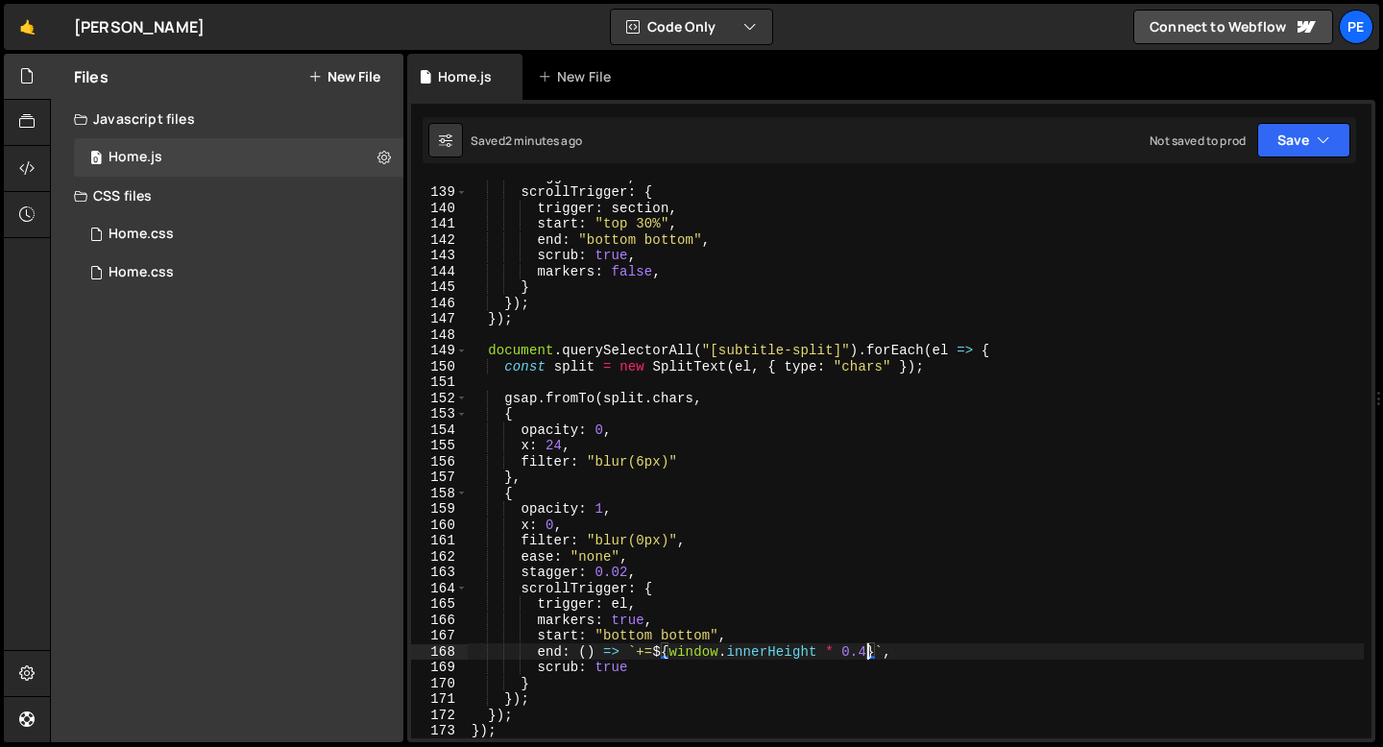
click at [624, 567] on div "stagger : 0.05 , scrollTrigger : { trigger : section , start : "top 30%" , end …" at bounding box center [916, 463] width 896 height 590
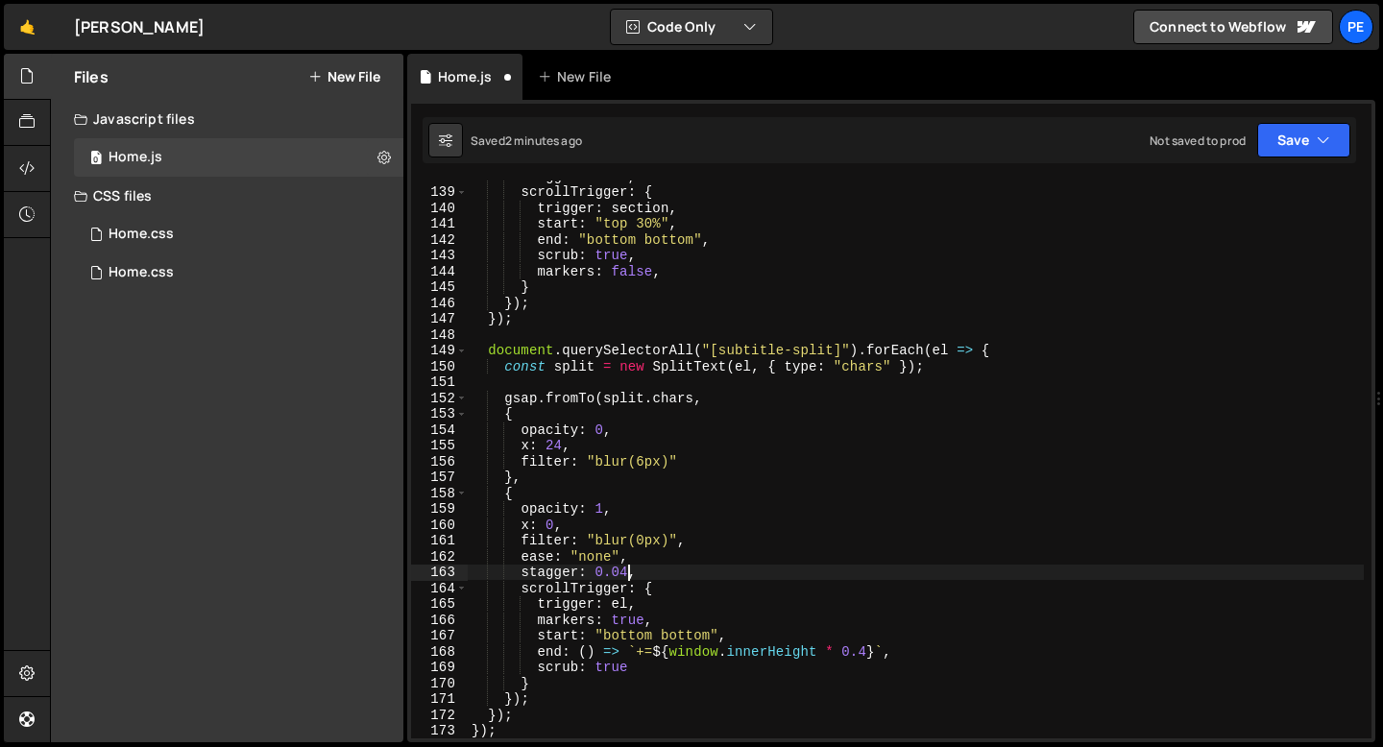
scroll to position [0, 11]
click at [599, 506] on div "stagger : 0.05 , scrollTrigger : { trigger : section , start : "top 30%" , end …" at bounding box center [916, 463] width 896 height 590
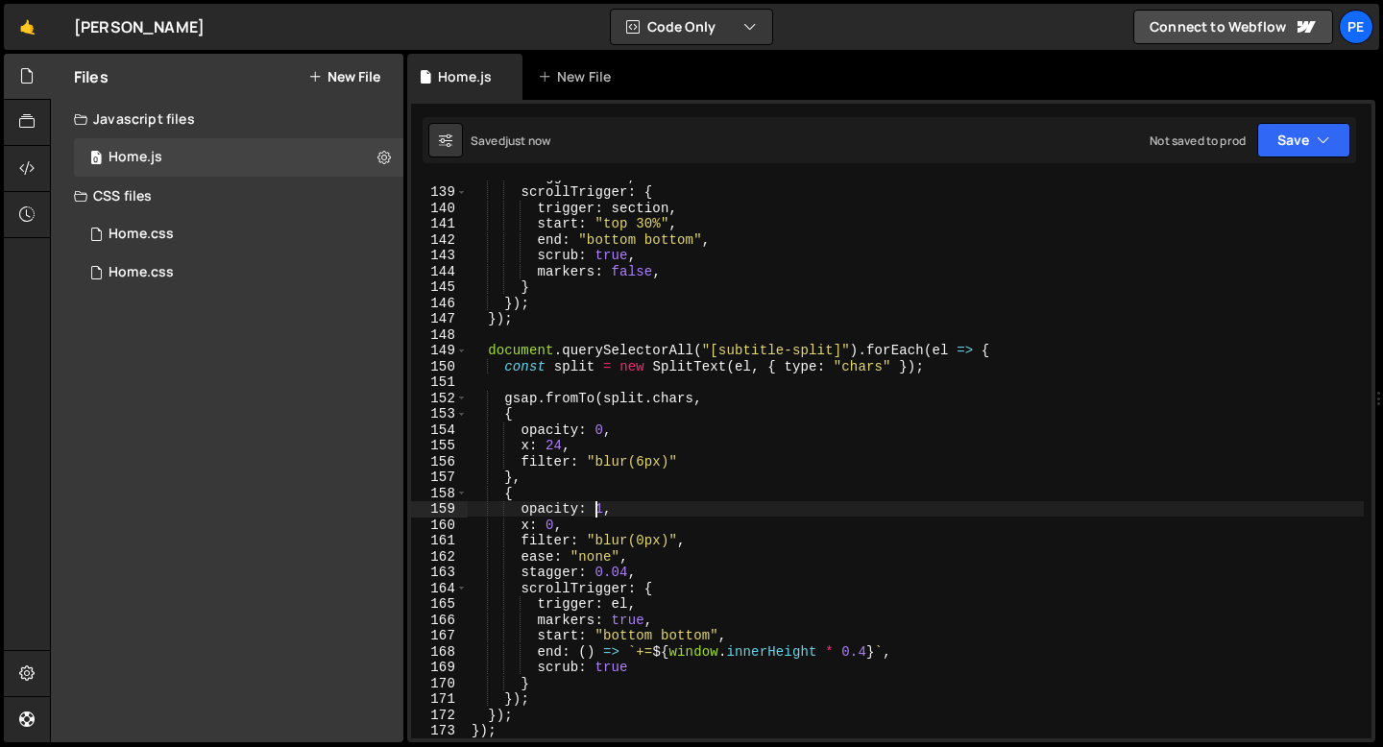
scroll to position [0, 9]
click at [559, 444] on div "stagger : 0.05 , scrollTrigger : { trigger : section , start : "top 30%" , end …" at bounding box center [916, 463] width 896 height 590
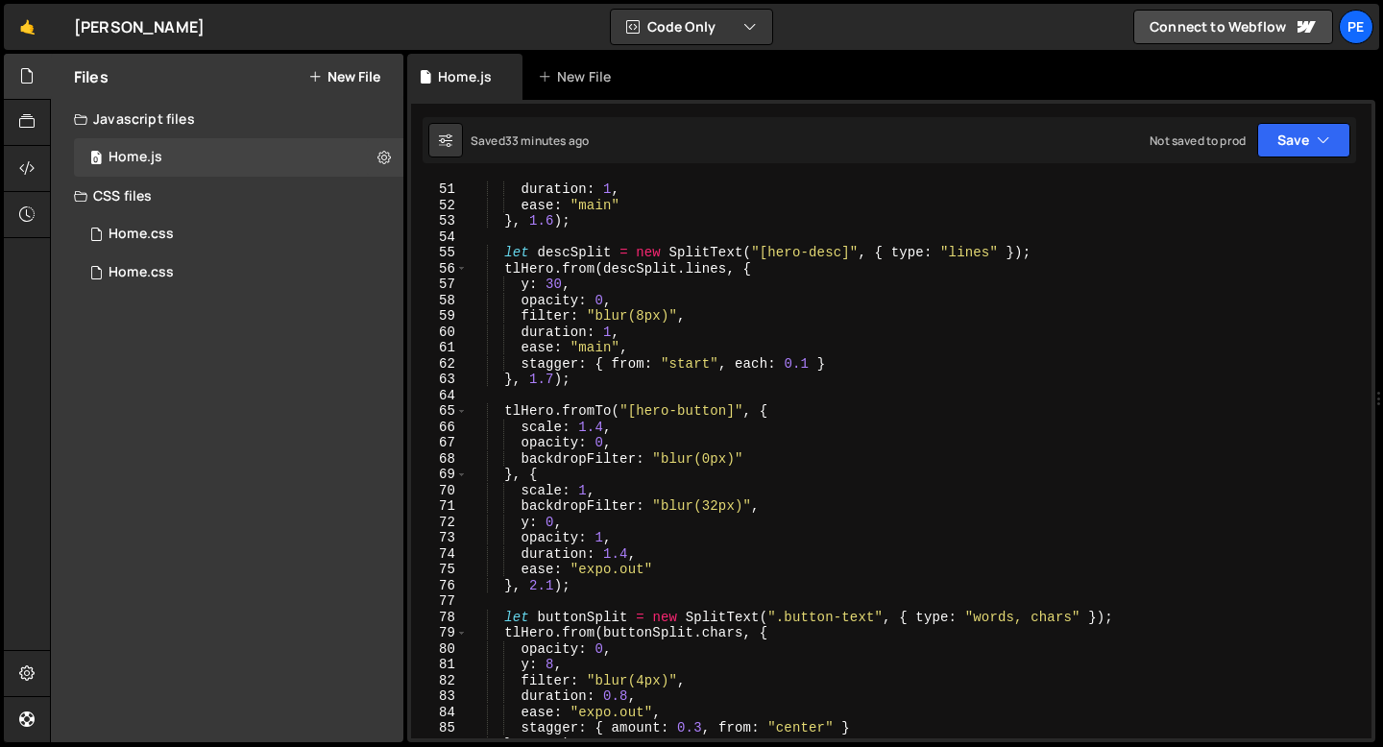
scroll to position [892, 0]
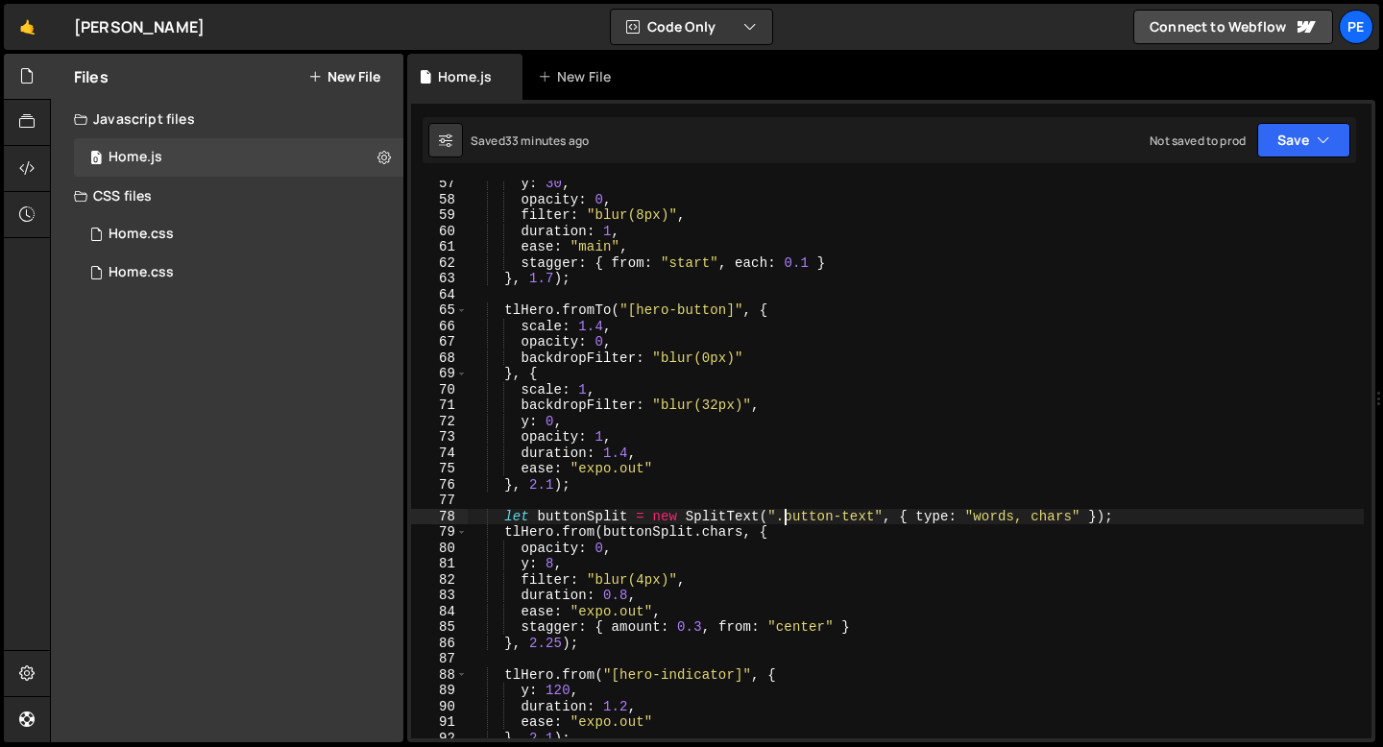
click at [786, 514] on div "y : 30 , opacity : 0 , filter : "blur(8px)" , duration : 1 , ease : "main" , st…" at bounding box center [916, 471] width 896 height 590
click at [779, 519] on div "y : 30 , opacity : 0 , filter : "blur(8px)" , duration : 1 , ease : "main" , st…" at bounding box center [916, 471] width 896 height 590
paste textarea "hero_button-w"
click at [795, 518] on div "y : 30 , opacity : 0 , filter : "blur(8px)" , duration : 1 , ease : "main" , st…" at bounding box center [916, 471] width 896 height 590
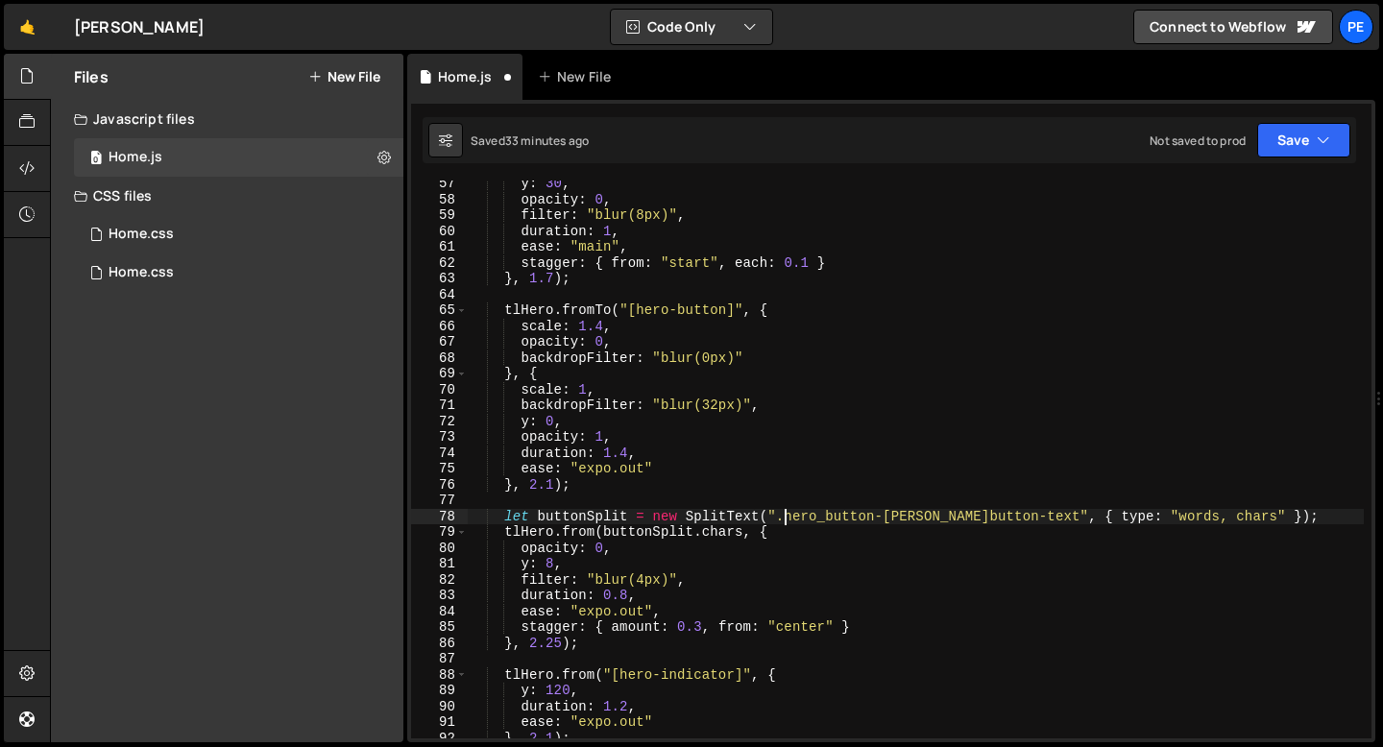
click at [891, 519] on div "y : 30 , opacity : 0 , filter : "blur(8px)" , duration : 1 , ease : "main" , st…" at bounding box center [916, 471] width 896 height 590
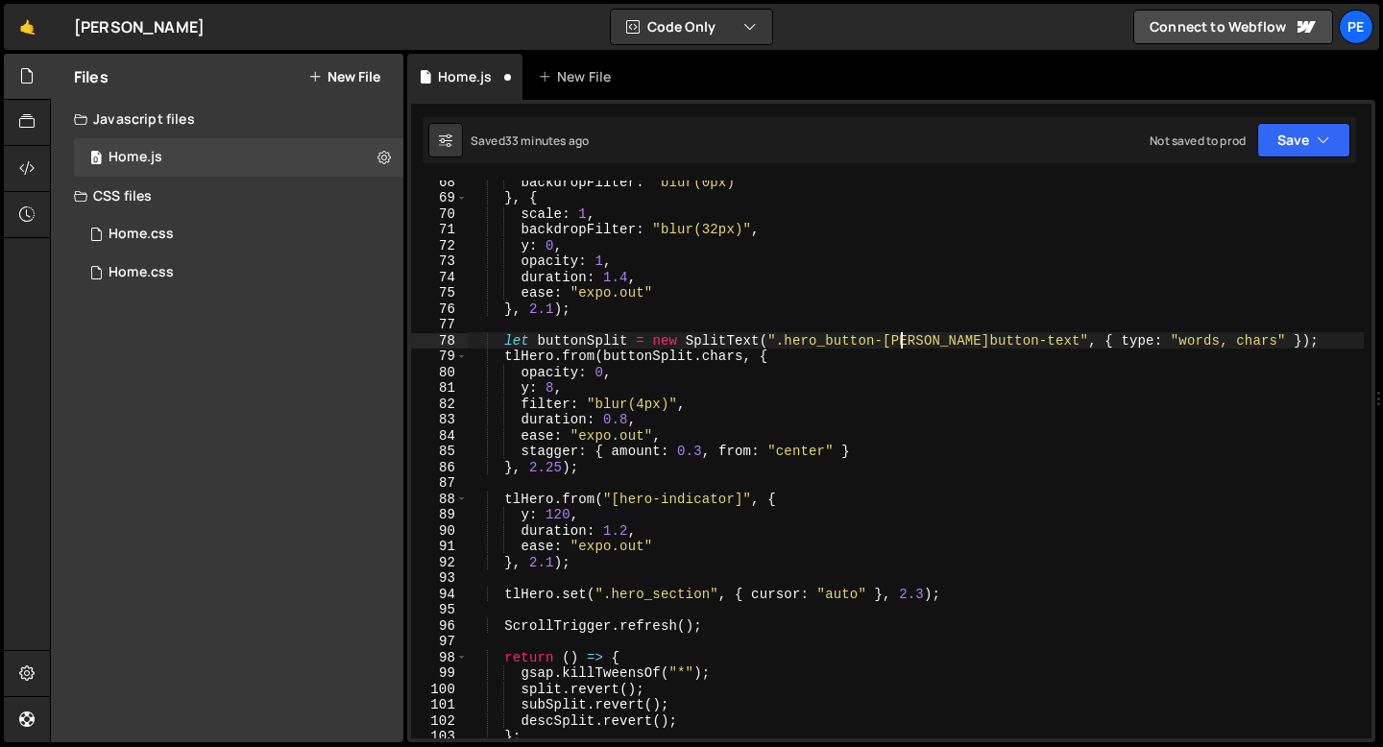
scroll to position [1068, 0]
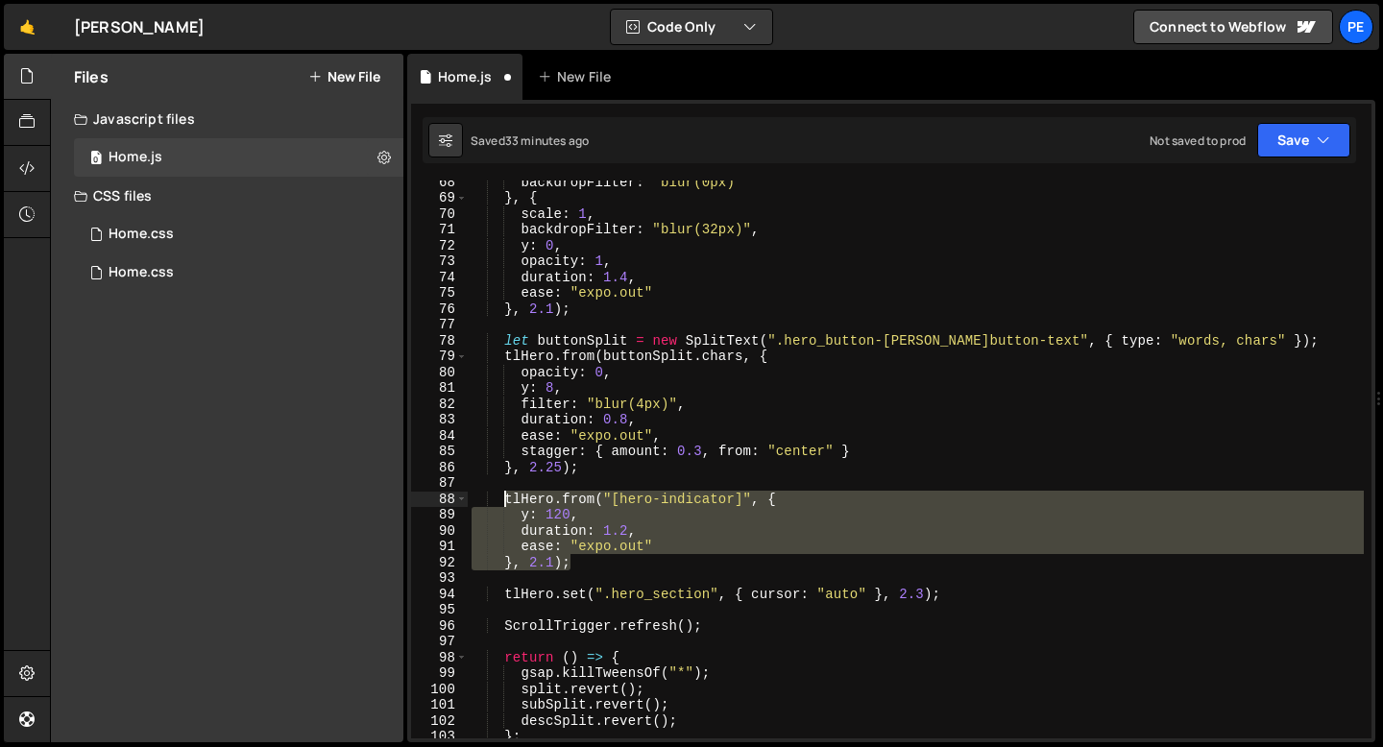
drag, startPoint x: 572, startPoint y: 565, endPoint x: 503, endPoint y: 498, distance: 95.8
click at [503, 498] on div "backdropFilter : "blur(0px)" } , { scale : 1 , backdropFilter : "blur(32px)" , …" at bounding box center [916, 469] width 896 height 590
type textarea "tlHero.from("[hero-indicator]", { y: 120,"
click at [593, 479] on div "backdropFilter : "blur(0px)" } , { scale : 1 , backdropFilter : "blur(32px)" , …" at bounding box center [916, 469] width 896 height 590
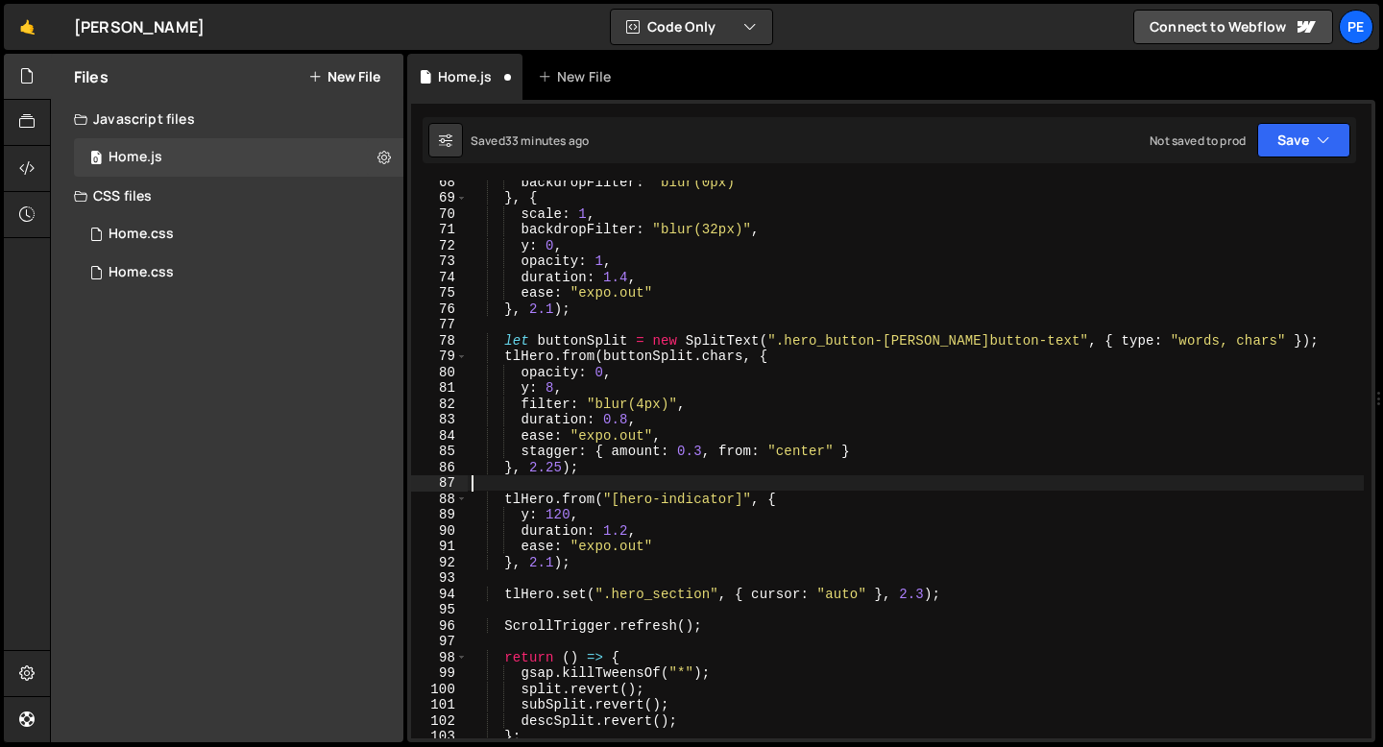
scroll to position [0, 0]
click at [598, 475] on div "backdropFilter : "blur(0px)" } , { scale : 1 , backdropFilter : "blur(32px)" , …" at bounding box center [916, 469] width 896 height 590
type textarea "}, 2.25);"
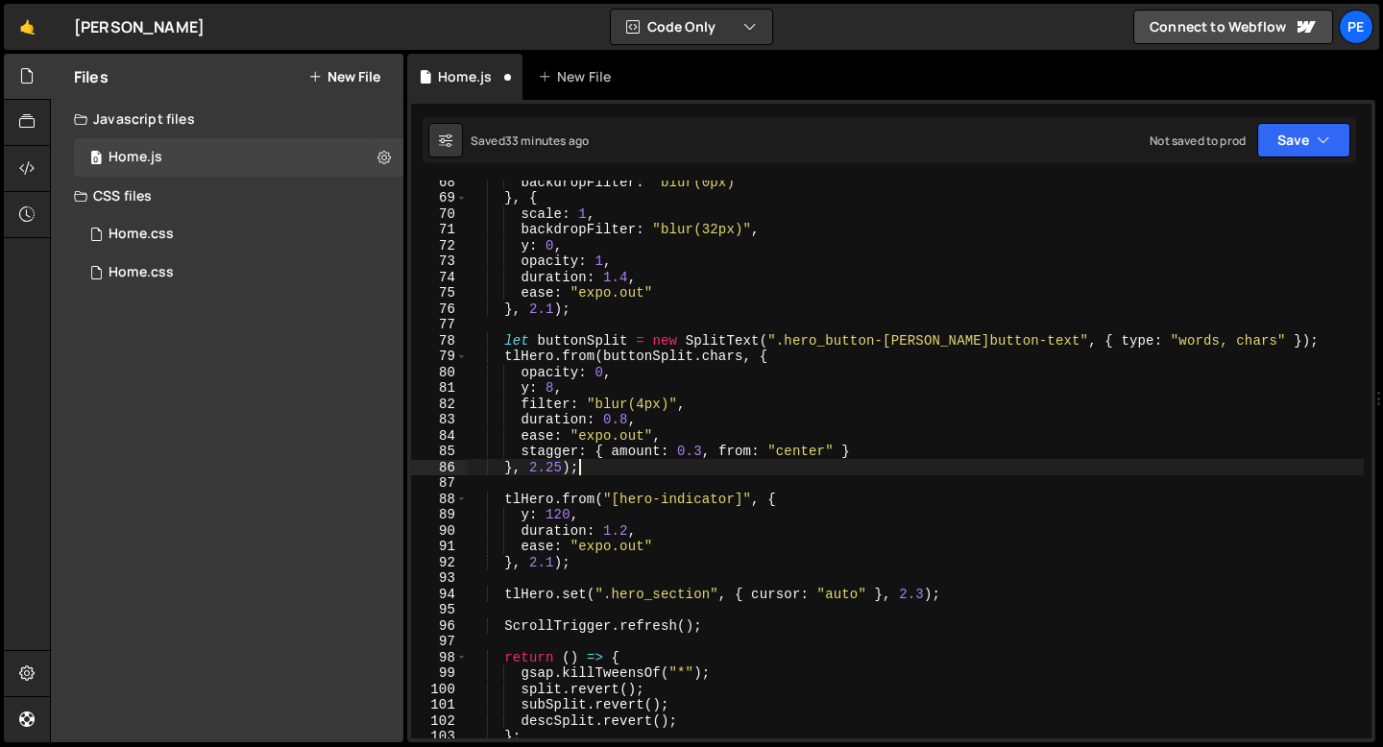
scroll to position [0, 1]
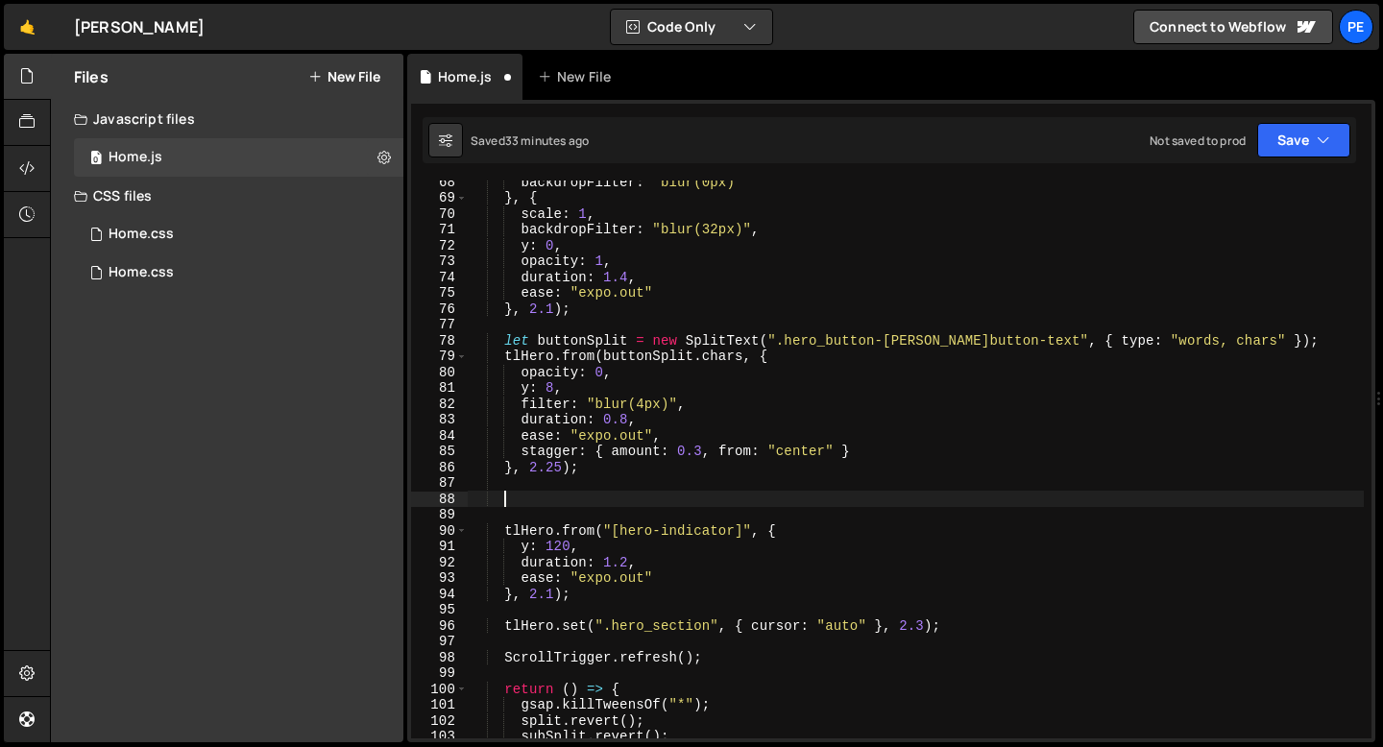
paste textarea "}, 2.1);"
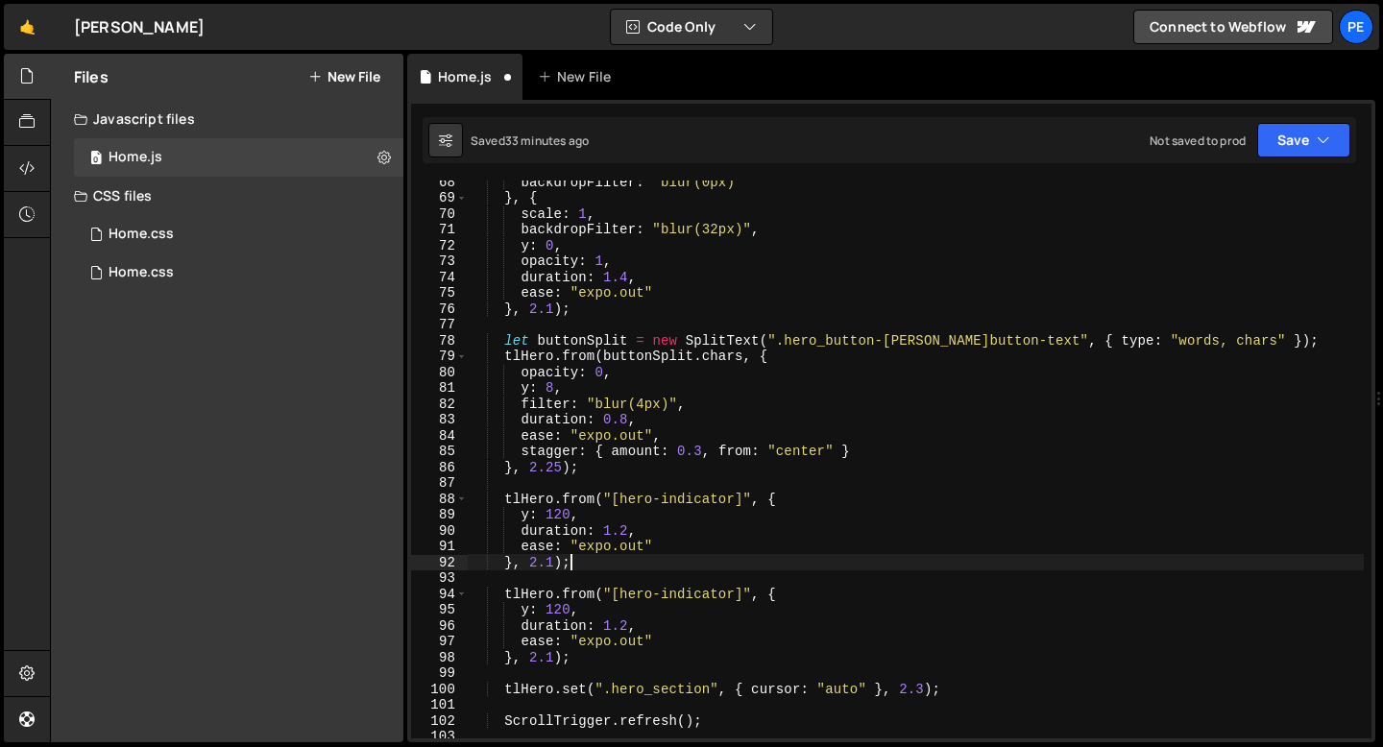
click at [584, 515] on div "backdropFilter : "blur(0px)" } , { scale : 1 , backdropFilter : "blur(32px)" , …" at bounding box center [916, 469] width 896 height 590
type textarea "y: 120,"
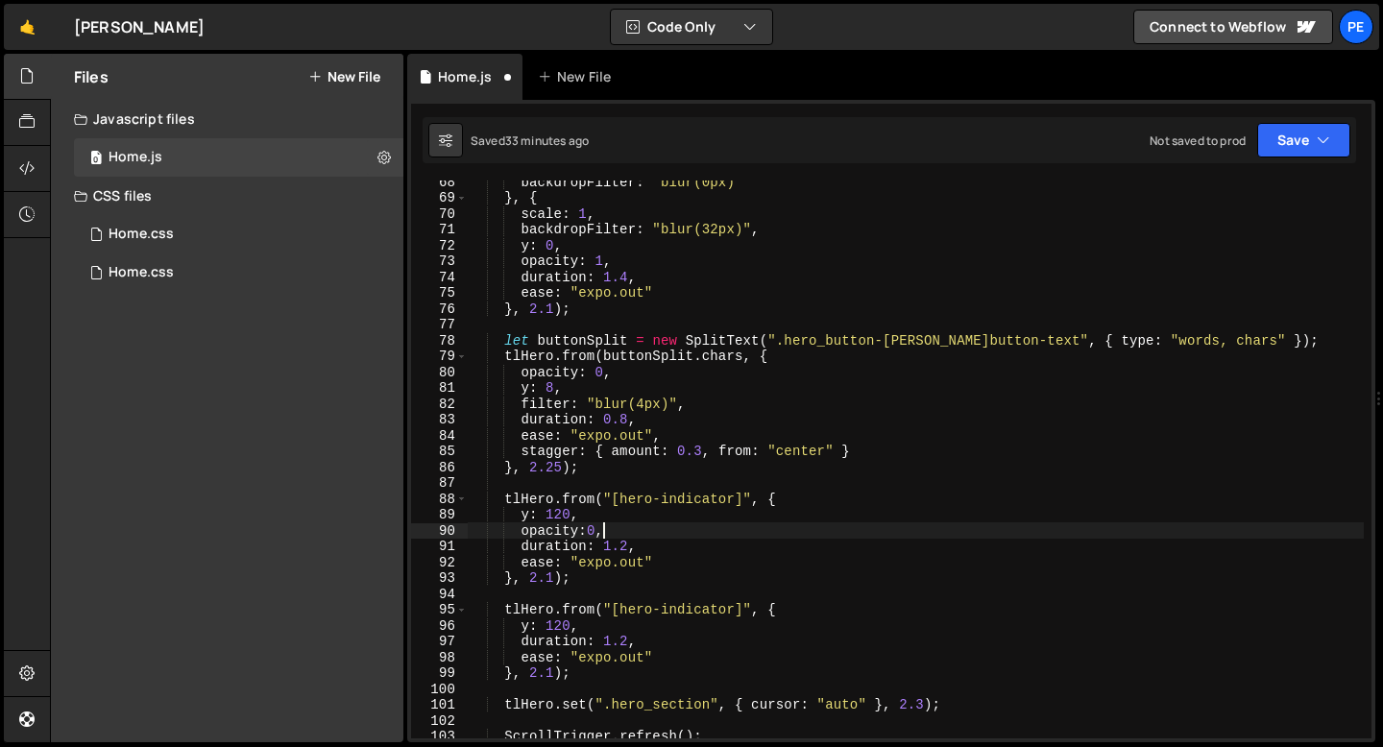
scroll to position [0, 7]
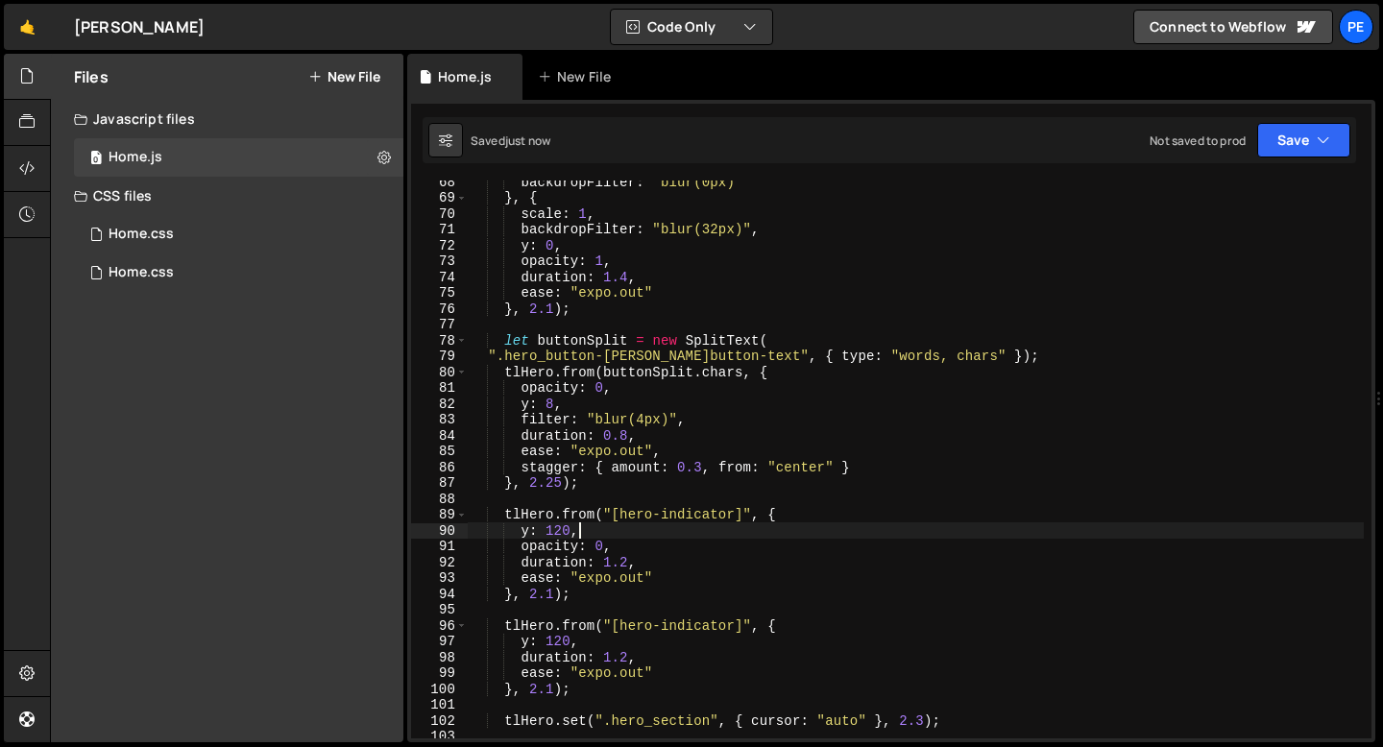
click at [554, 691] on div "backdropFilter : "blur(0px)" } , { scale : 1 , backdropFilter : "blur(32px)" , …" at bounding box center [916, 469] width 896 height 590
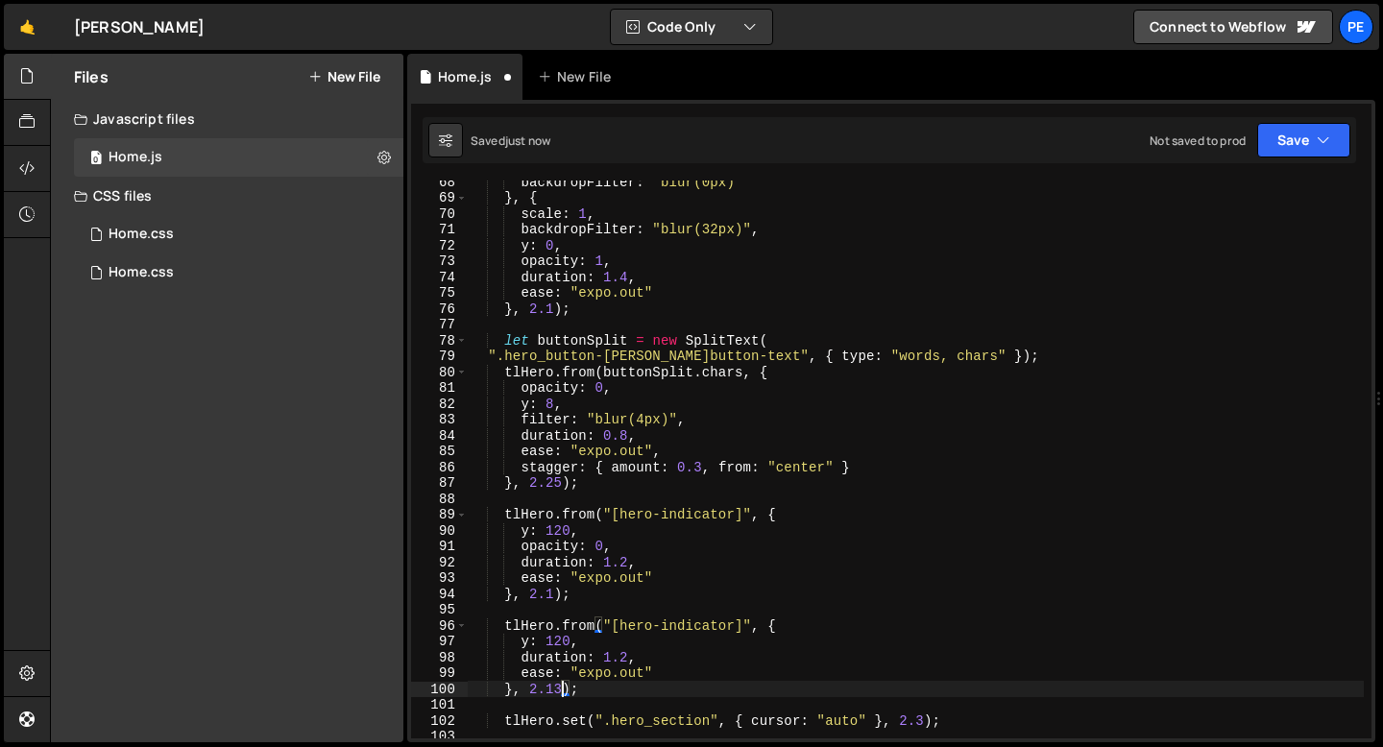
scroll to position [0, 5]
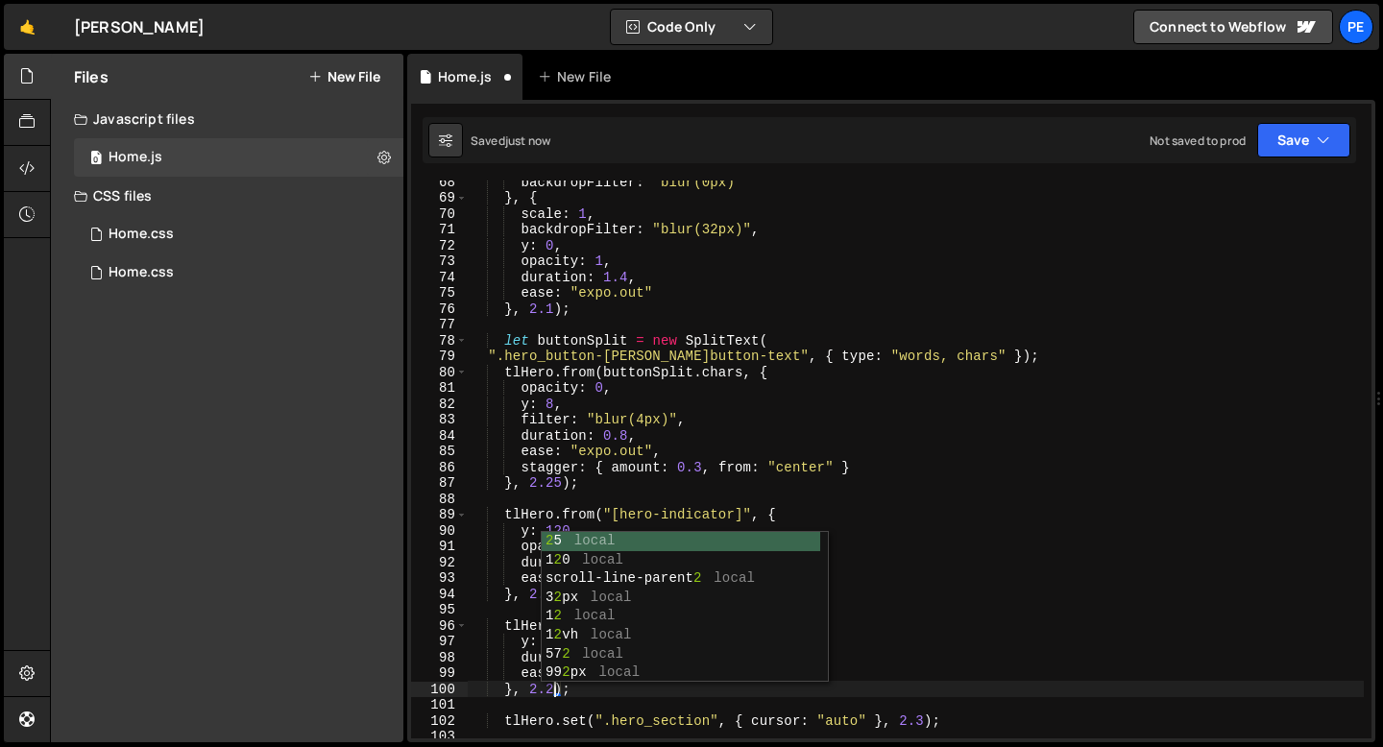
click at [679, 393] on div "backdropFilter : "blur(0px)" } , { scale : 1 , backdropFilter : "blur(32px)" , …" at bounding box center [916, 469] width 896 height 590
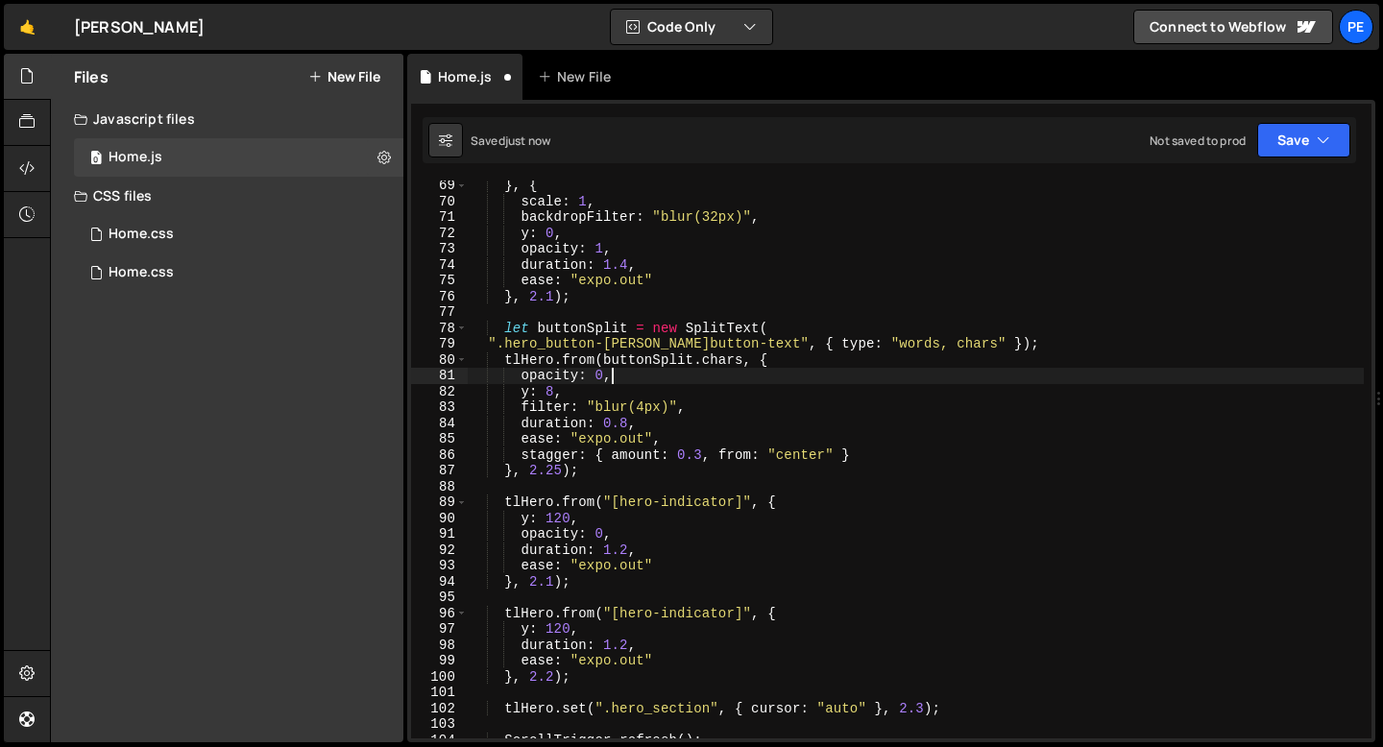
scroll to position [991, 0]
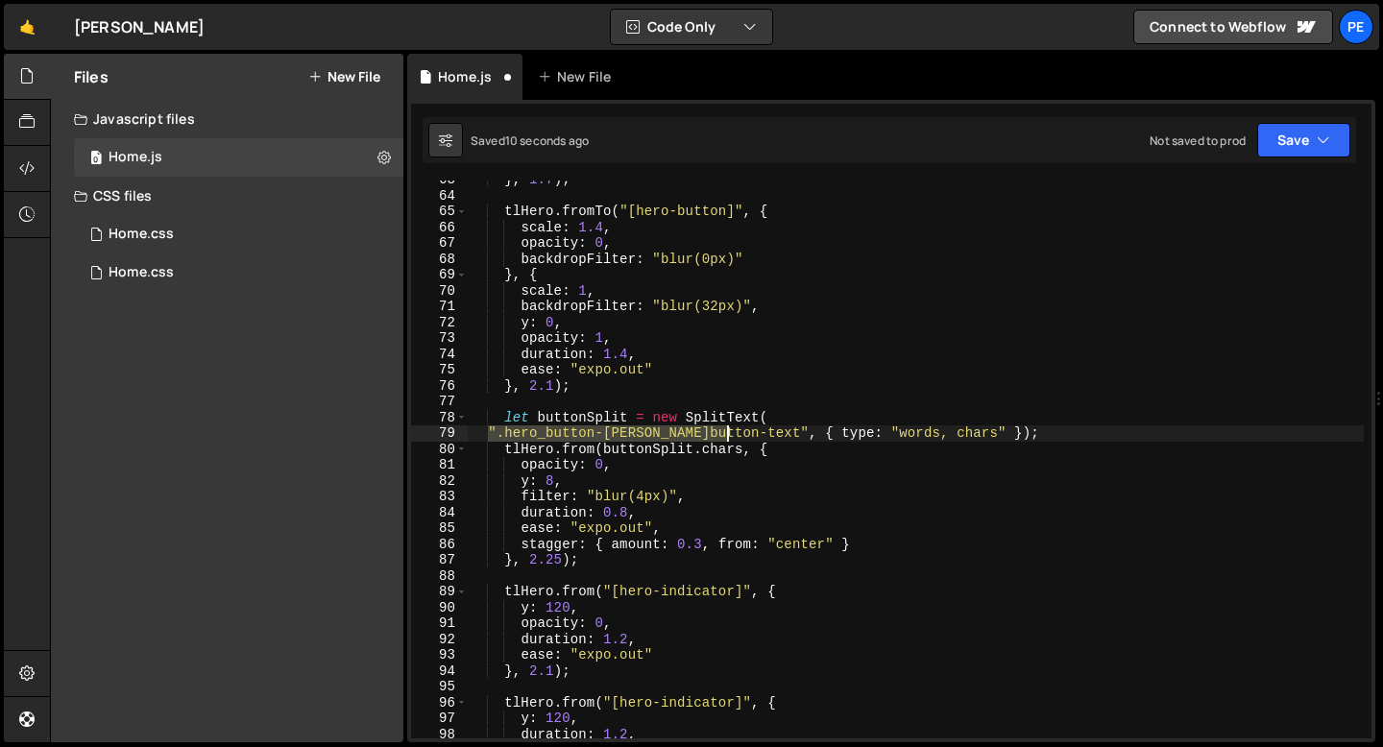
drag, startPoint x: 490, startPoint y: 432, endPoint x: 727, endPoint y: 435, distance: 237.3
click at [727, 435] on div "} , 1.7 ) ; tlHero . fromTo ( "[hero-button]" , { scale : 1.4 , opacity : 0 , b…" at bounding box center [916, 467] width 896 height 590
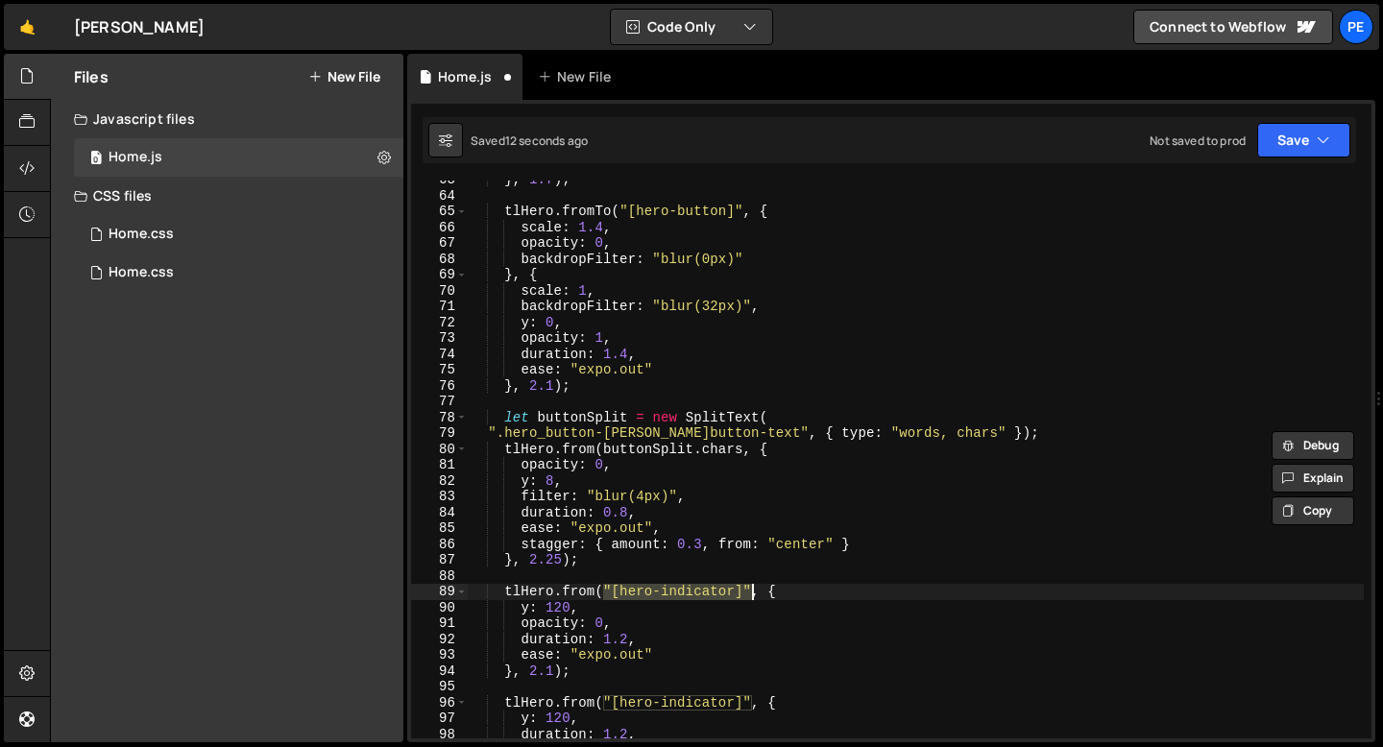
drag, startPoint x: 604, startPoint y: 590, endPoint x: 754, endPoint y: 589, distance: 149.9
click at [755, 589] on div "} , 1.7 ) ; tlHero . fromTo ( "[hero-button]" , { scale : 1.4 , opacity : 0 , b…" at bounding box center [916, 467] width 896 height 590
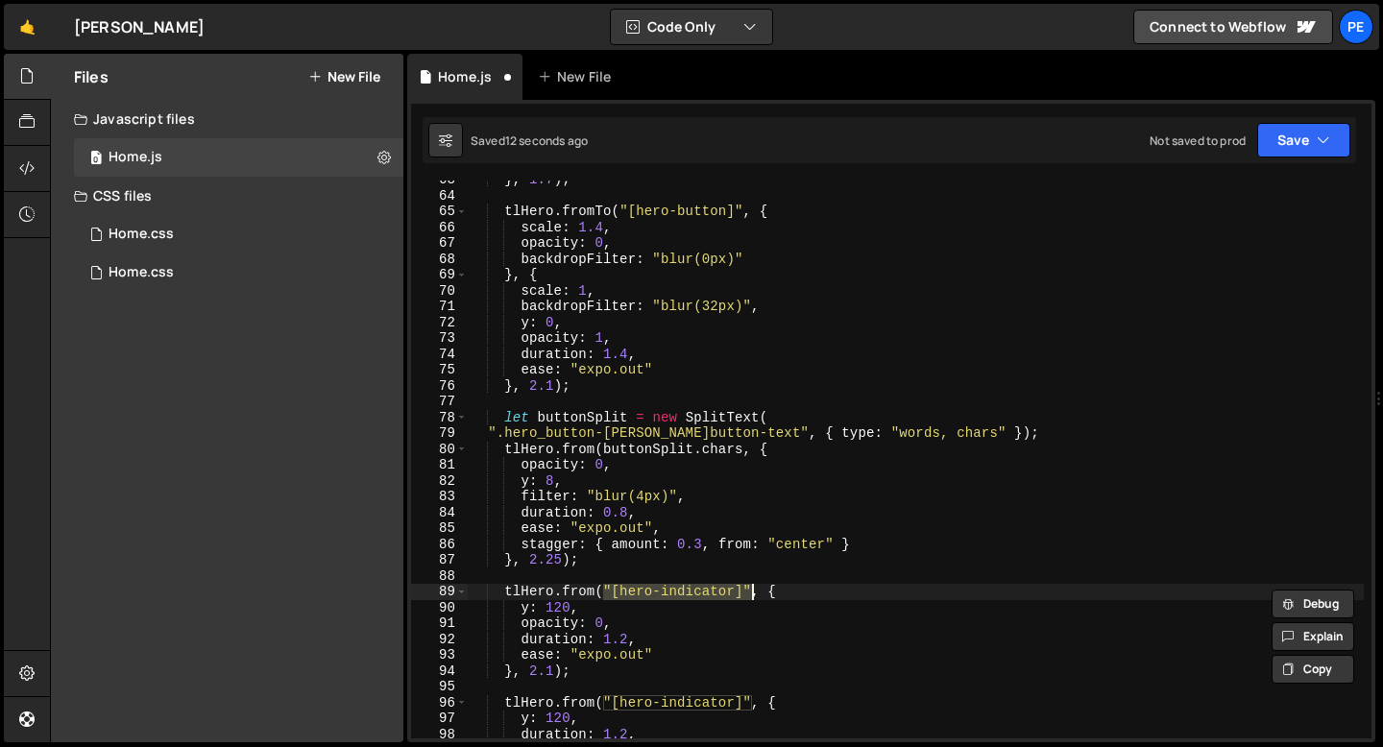
paste textarea ".hero_button-[PERSON_NAME]button-text"
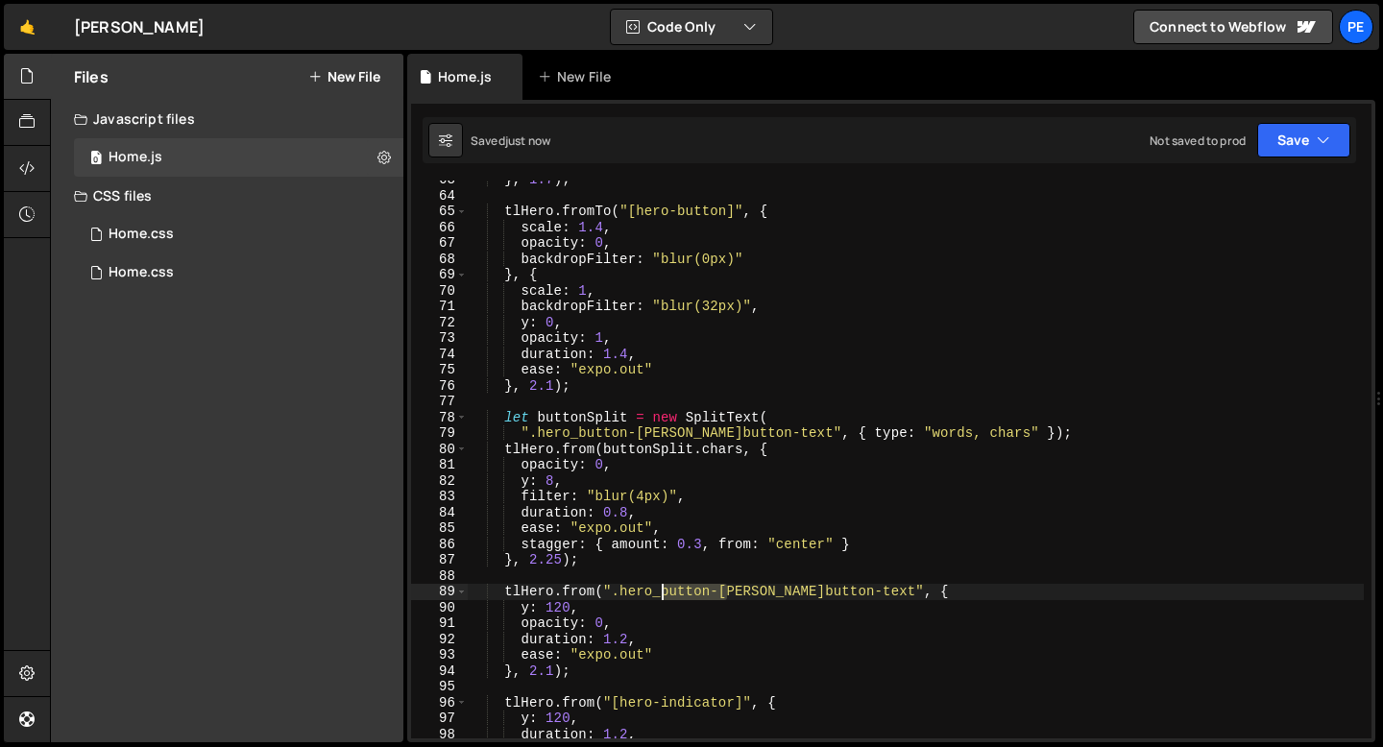
drag, startPoint x: 728, startPoint y: 590, endPoint x: 665, endPoint y: 595, distance: 63.6
click at [665, 595] on div "} , 1.7 ) ; tlHero . fromTo ( "[hero-button]" , { scale : 1.4 , opacity : 0 , b…" at bounding box center [916, 467] width 896 height 590
click at [683, 651] on div "} , 1.7 ) ; tlHero . fromTo ( "[hero-button]" , { scale : 1.4 , opacity : 0 , b…" at bounding box center [916, 467] width 896 height 590
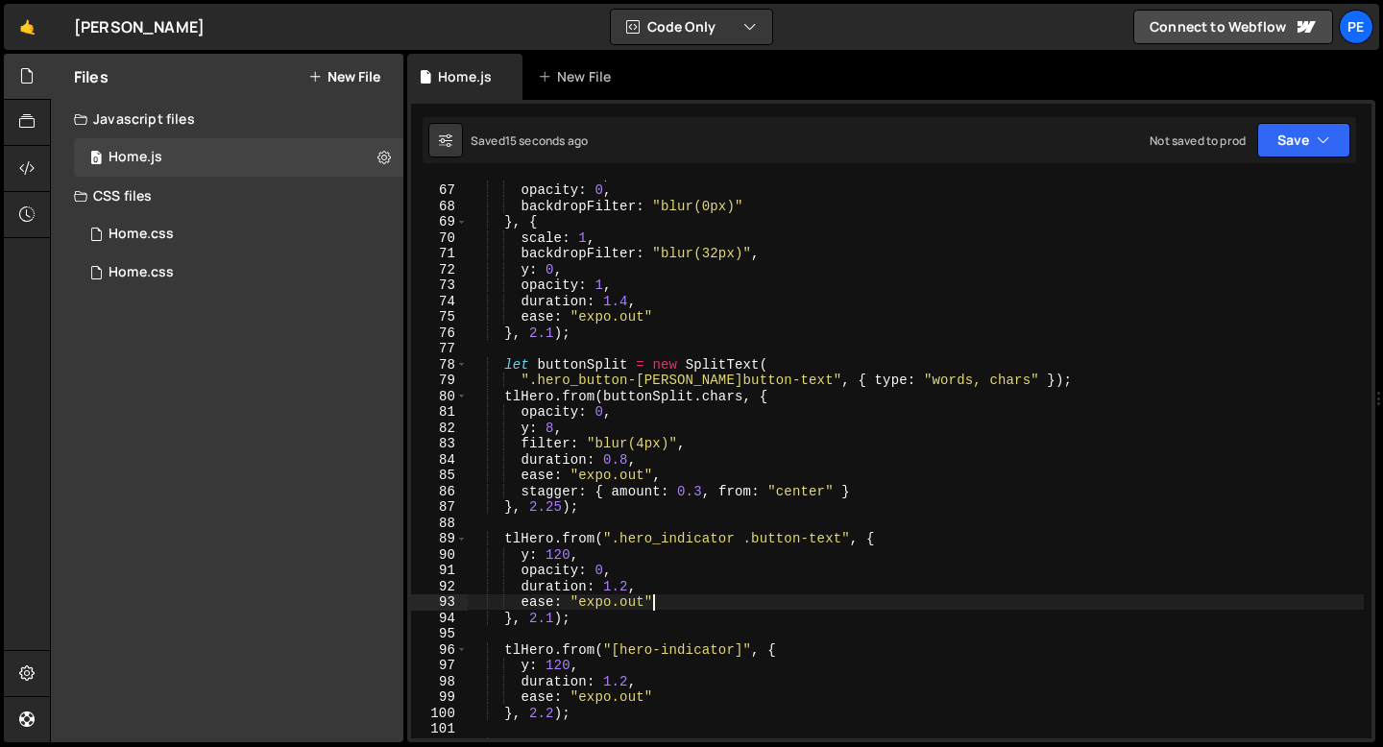
scroll to position [1064, 0]
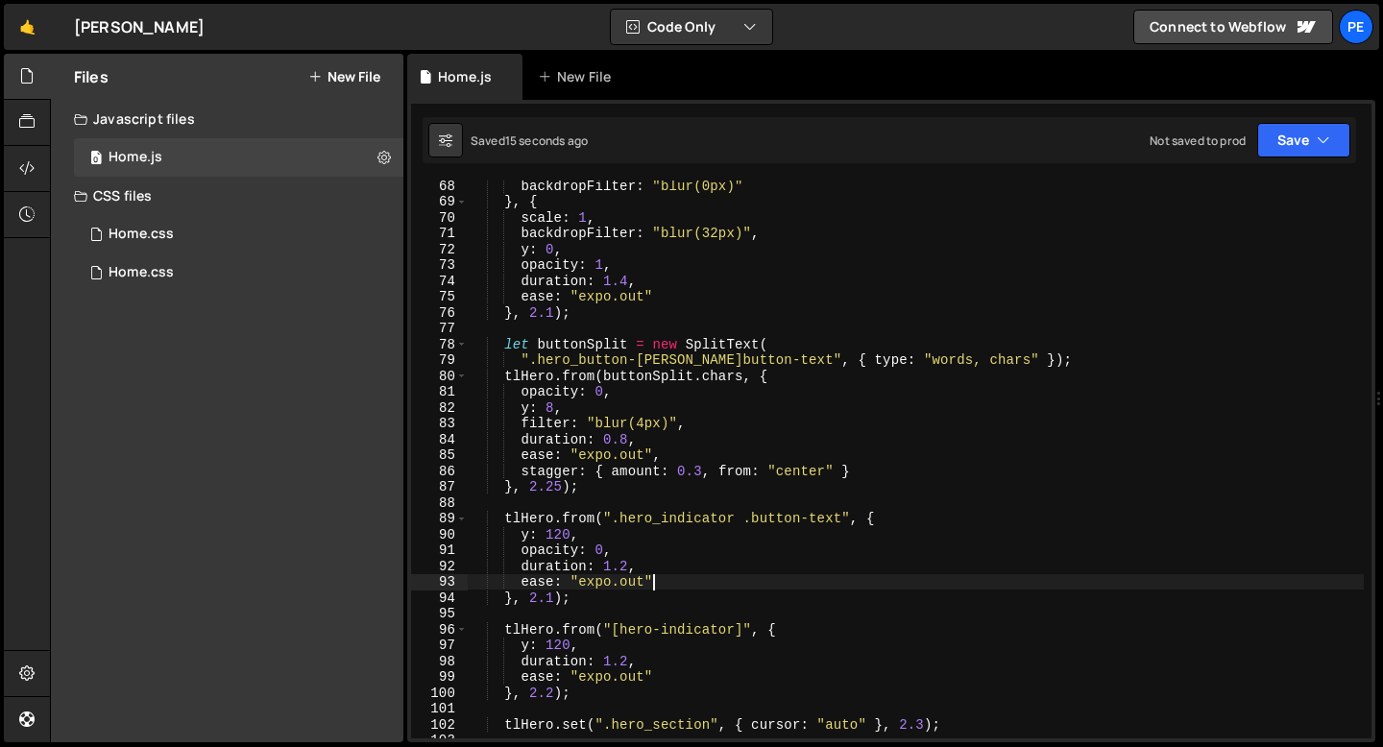
click at [554, 597] on div "backdropFilter : "blur(0px)" } , { scale : 1 , backdropFilter : "blur(32px)" , …" at bounding box center [916, 473] width 896 height 590
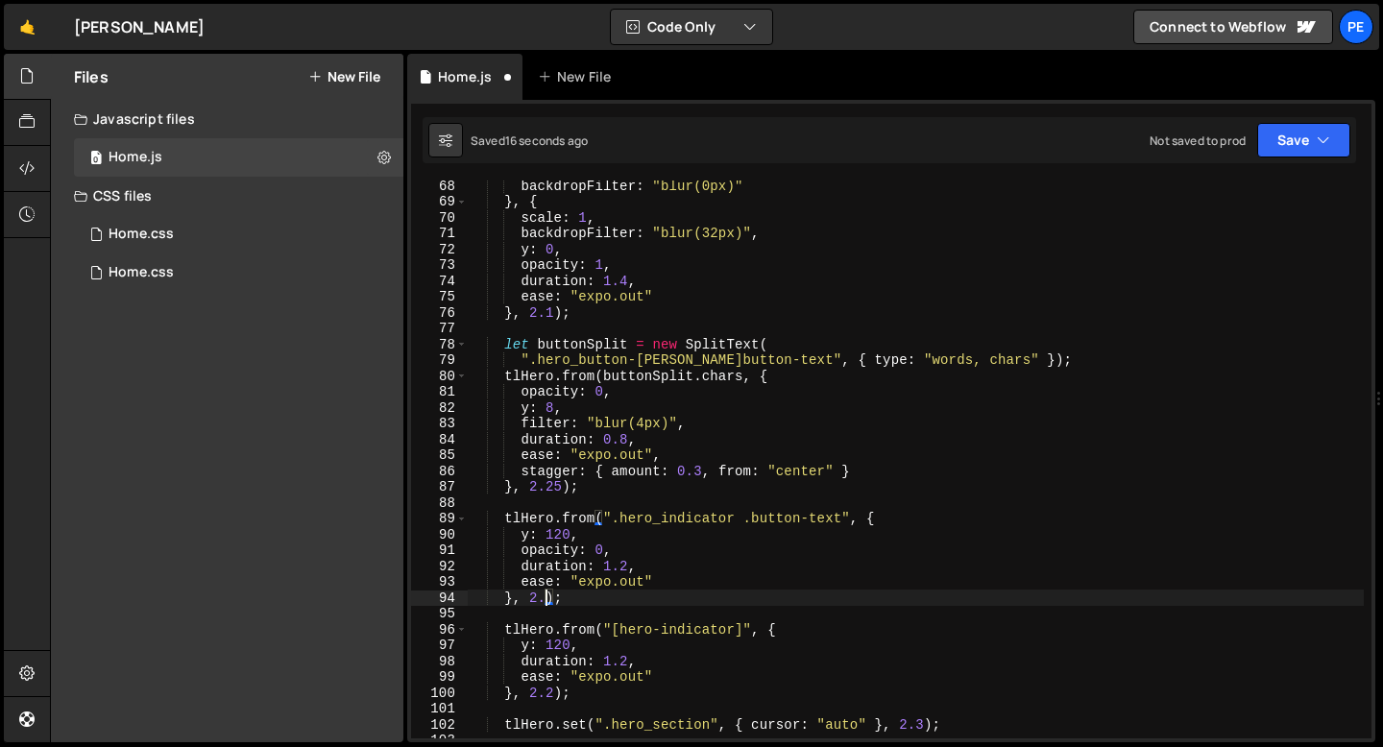
scroll to position [0, 5]
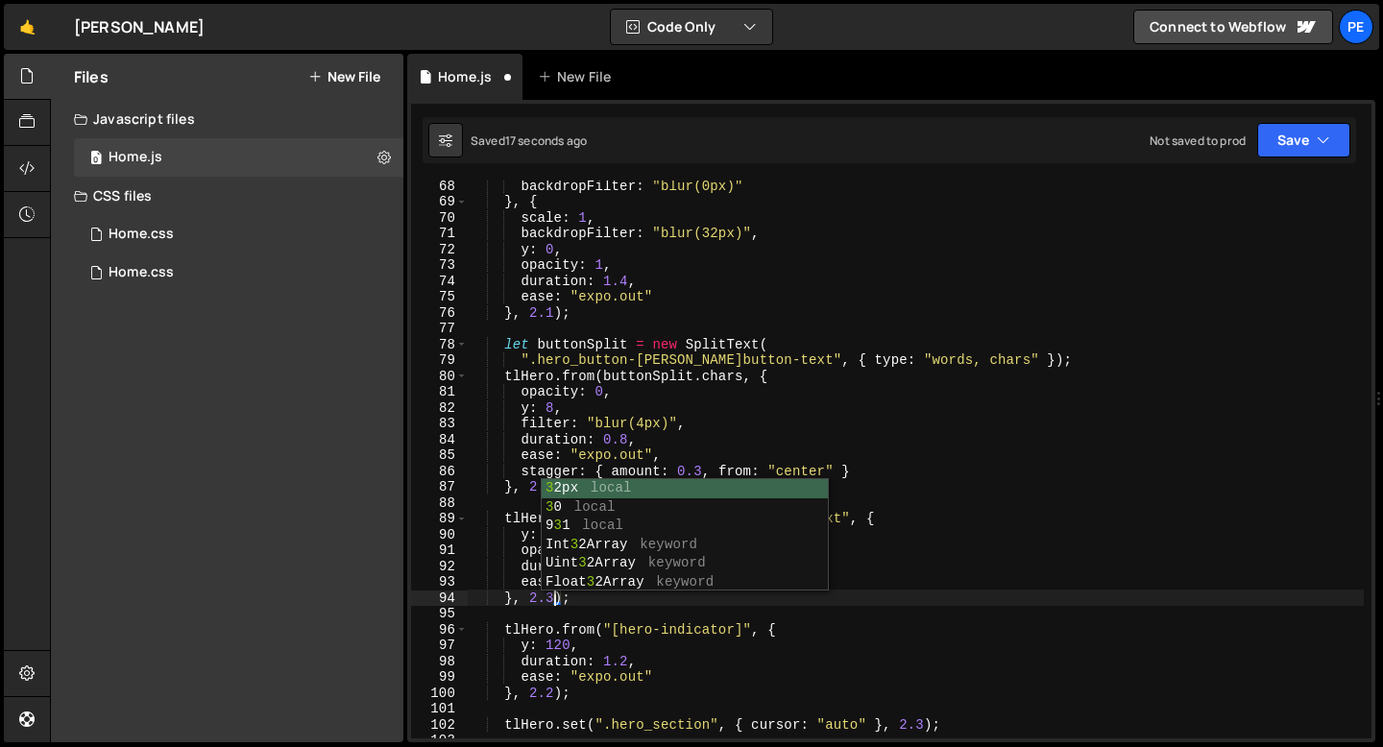
click at [555, 689] on div "backdropFilter : "blur(0px)" } , { scale : 1 , backdropFilter : "blur(32px)" , …" at bounding box center [916, 473] width 896 height 590
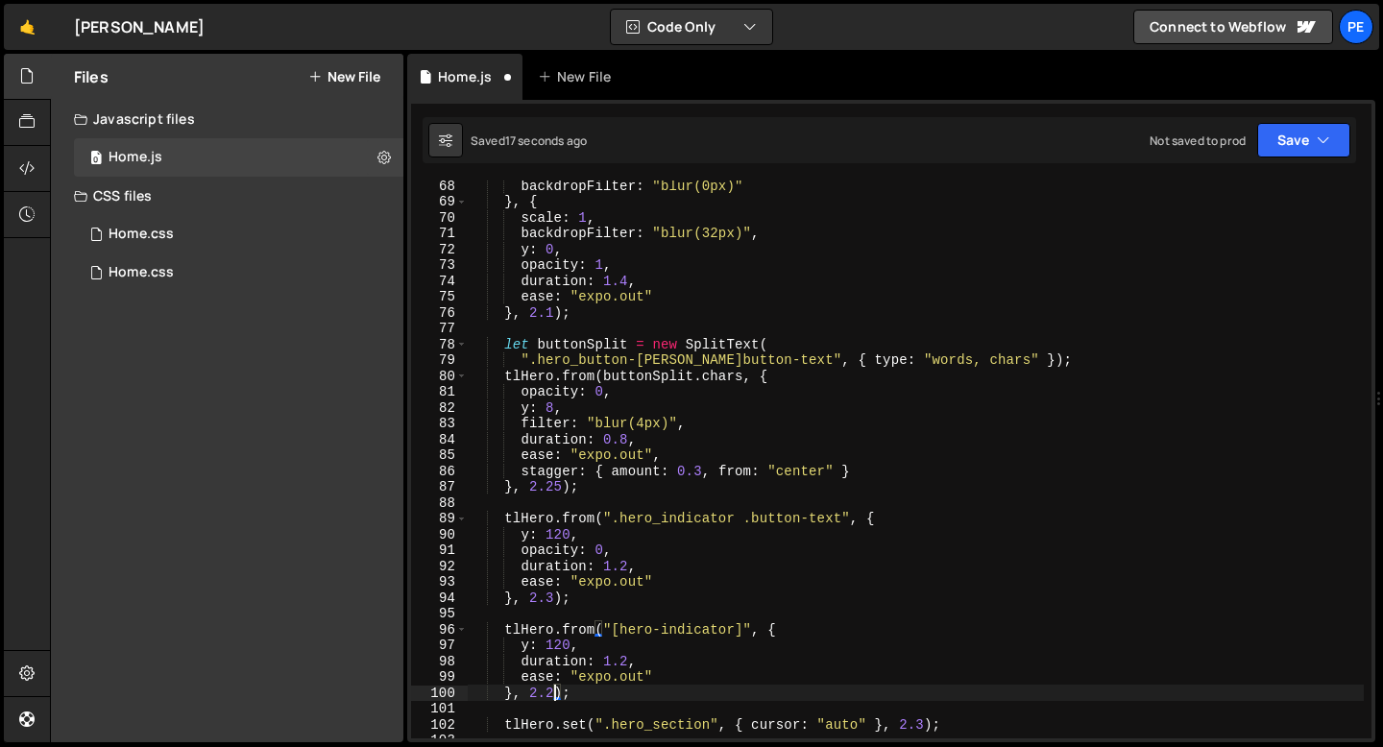
type textarea "}, 2.3);"
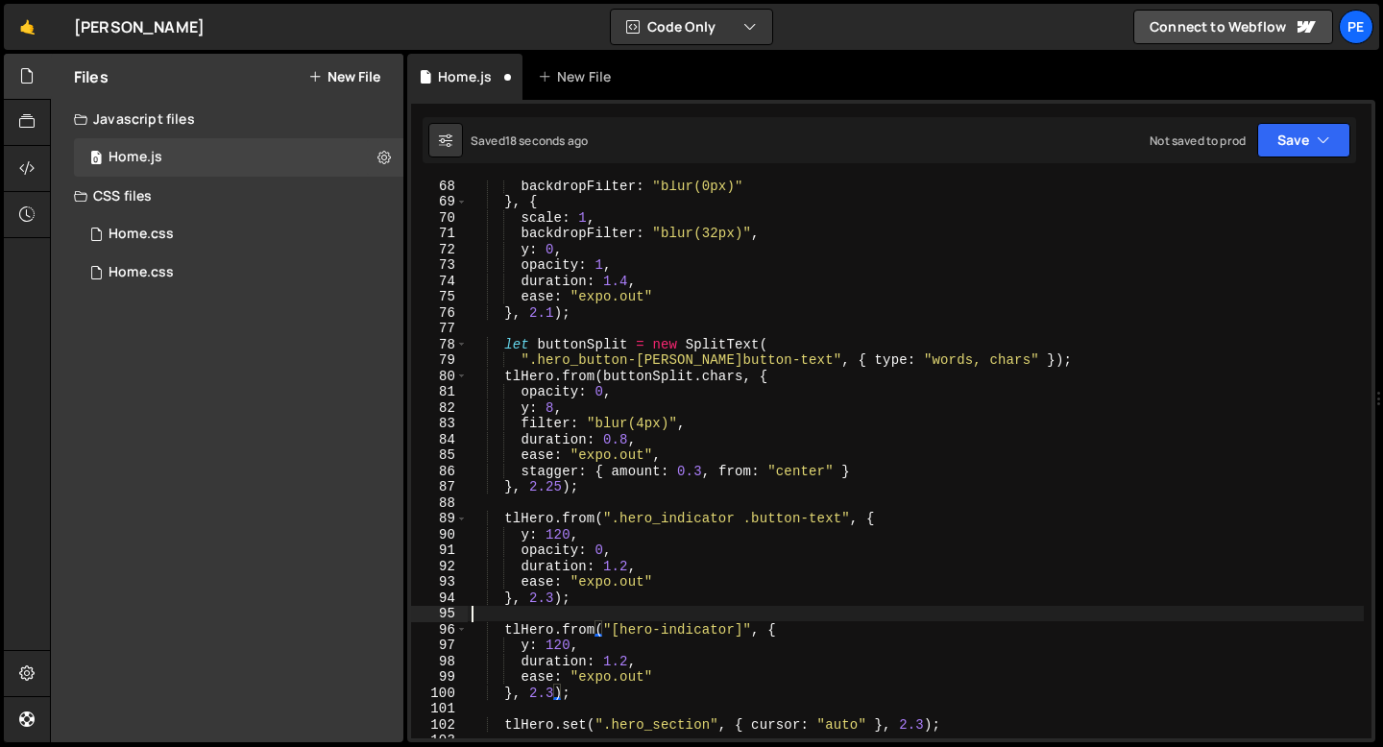
click at [521, 612] on div "backdropFilter : "blur(0px)" } , { scale : 1 , backdropFilter : "blur(32px)" , …" at bounding box center [916, 473] width 896 height 590
click at [553, 596] on div "backdropFilter : "blur(0px)" } , { scale : 1 , backdropFilter : "blur(32px)" , …" at bounding box center [916, 473] width 896 height 590
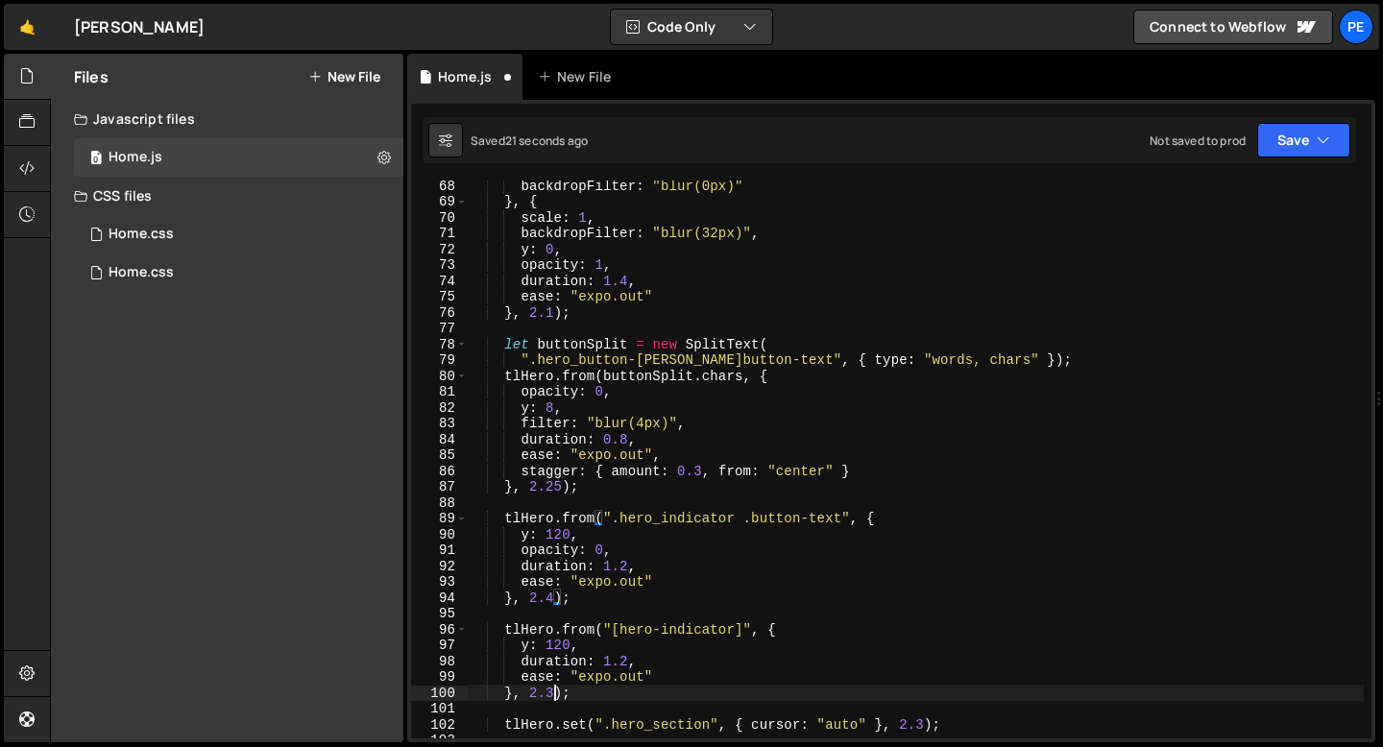
click at [555, 693] on div "backdropFilter : "blur(0px)" } , { scale : 1 , backdropFilter : "blur(32px)" , …" at bounding box center [916, 473] width 896 height 590
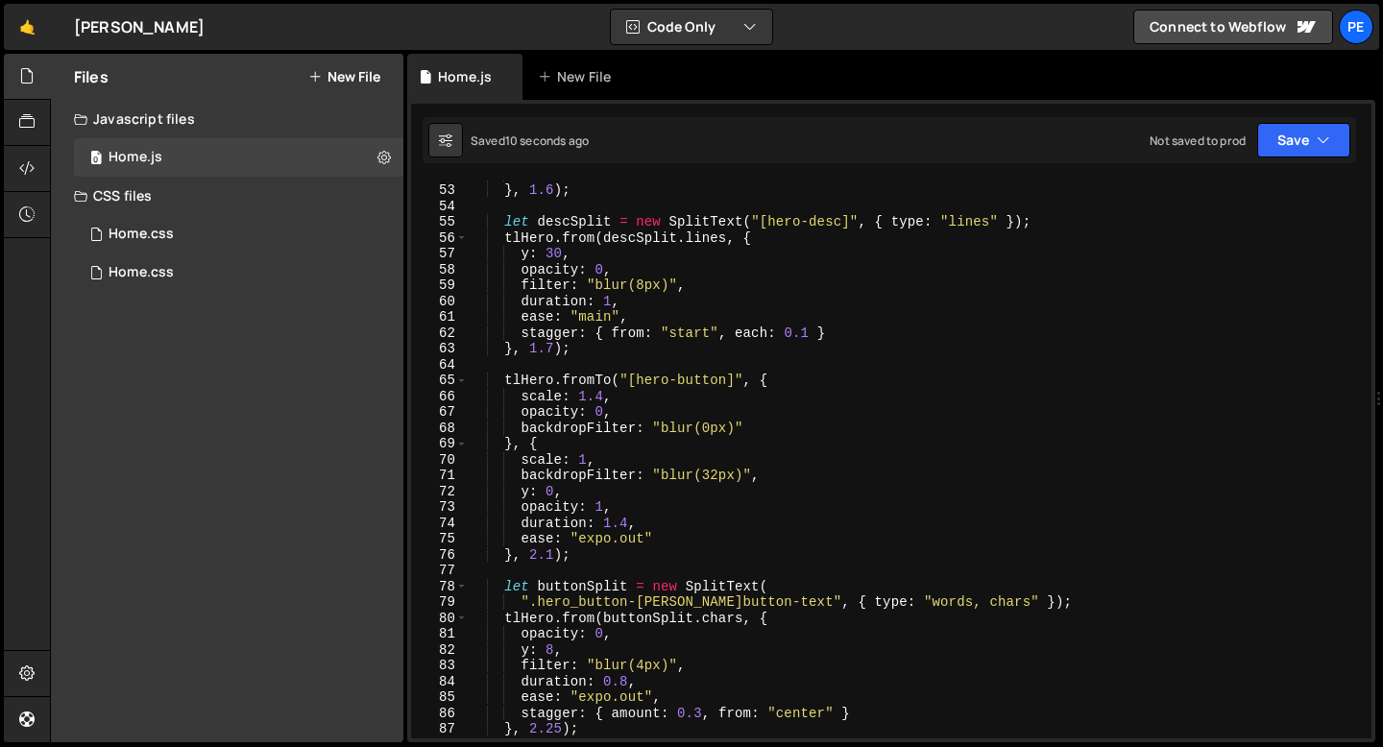
scroll to position [822, 0]
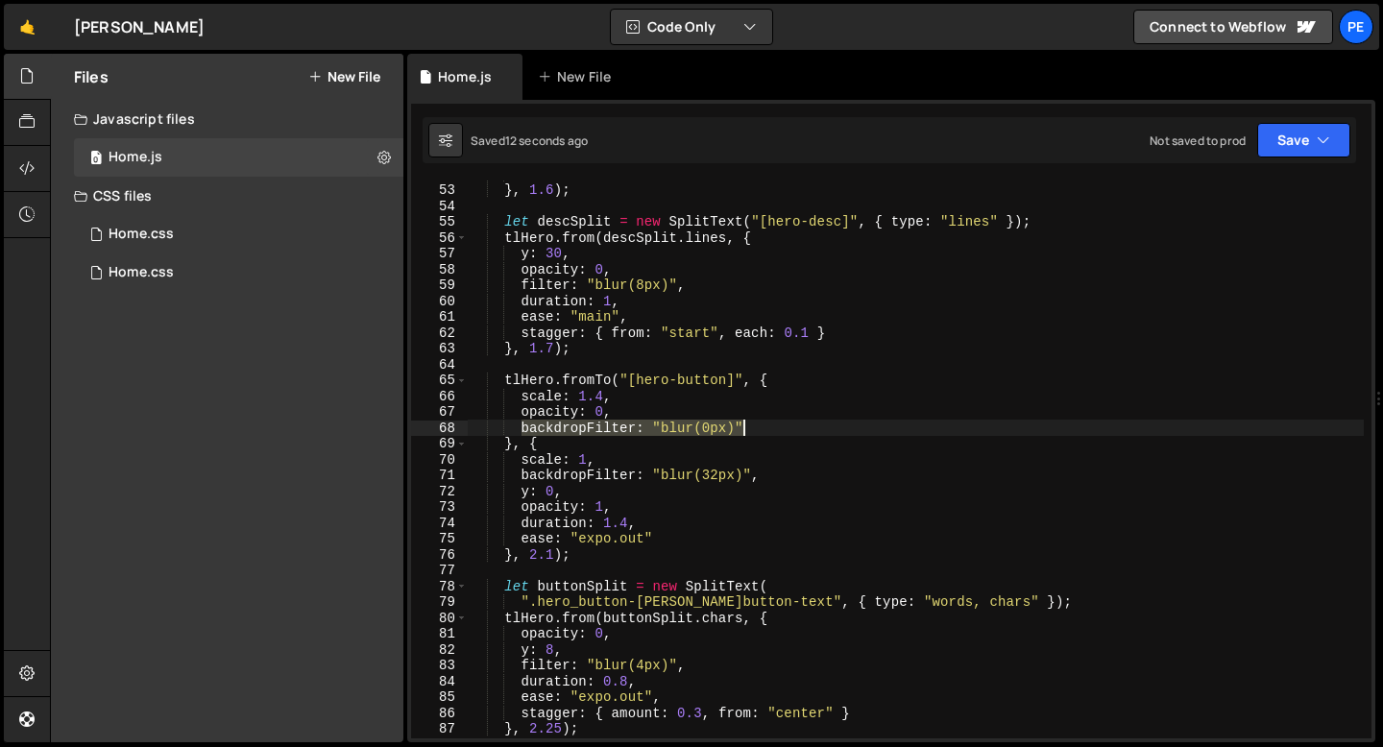
drag, startPoint x: 520, startPoint y: 427, endPoint x: 756, endPoint y: 432, distance: 236.4
click at [756, 432] on div "ease : "main" } , 1.6 ) ; let descSplit = new SplitText ( "[hero-desc]" , { typ…" at bounding box center [916, 461] width 896 height 590
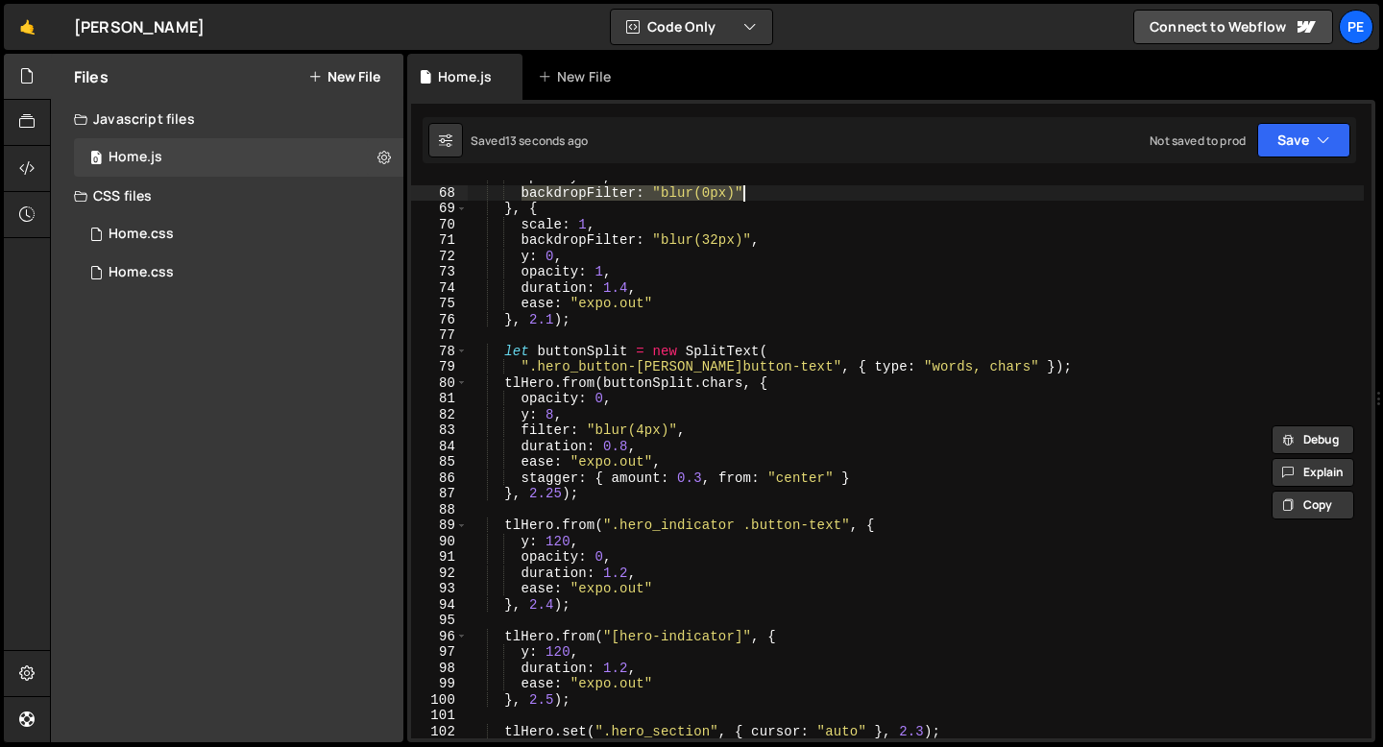
scroll to position [1216, 0]
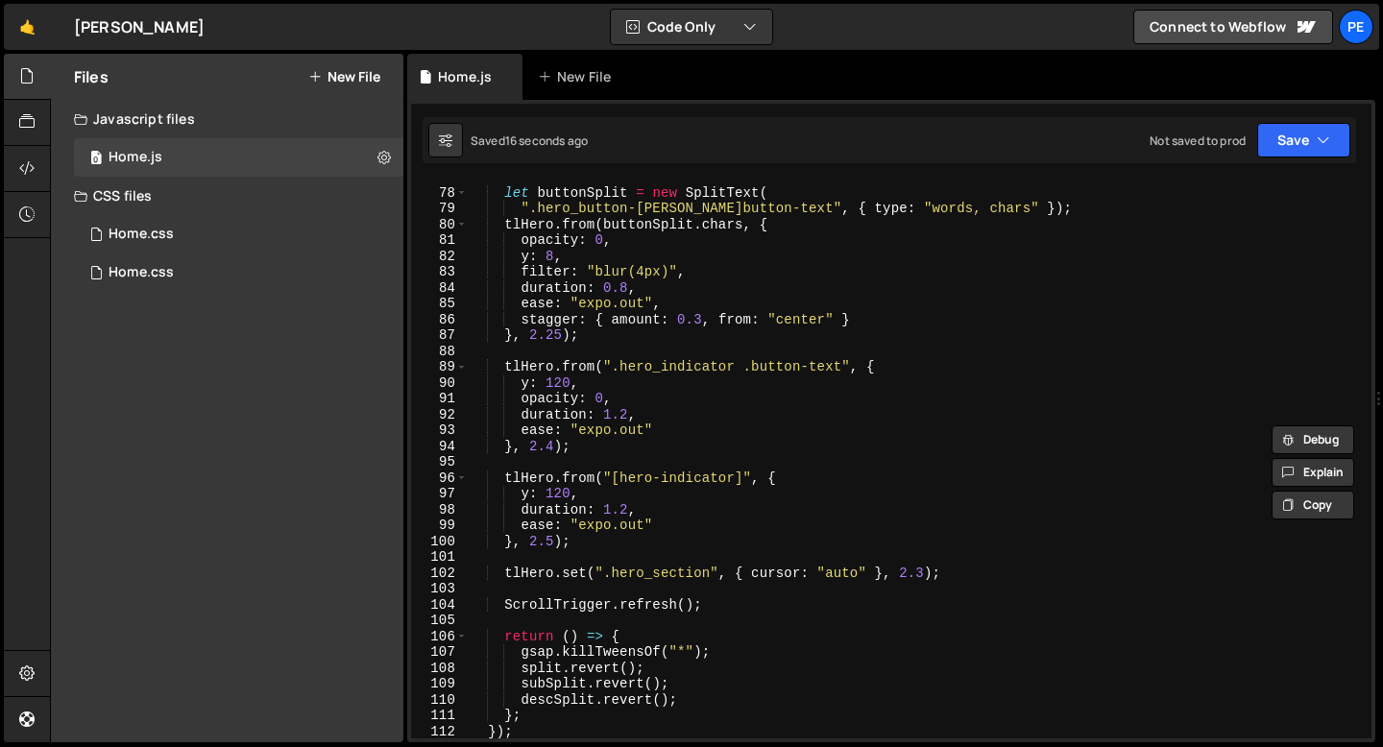
click at [785, 477] on div "let buttonSplit = new SplitText ( ".hero_button-[PERSON_NAME]button-text" , { t…" at bounding box center [916, 464] width 896 height 590
type textarea "tlHero.from("[hero-indicator]", {"
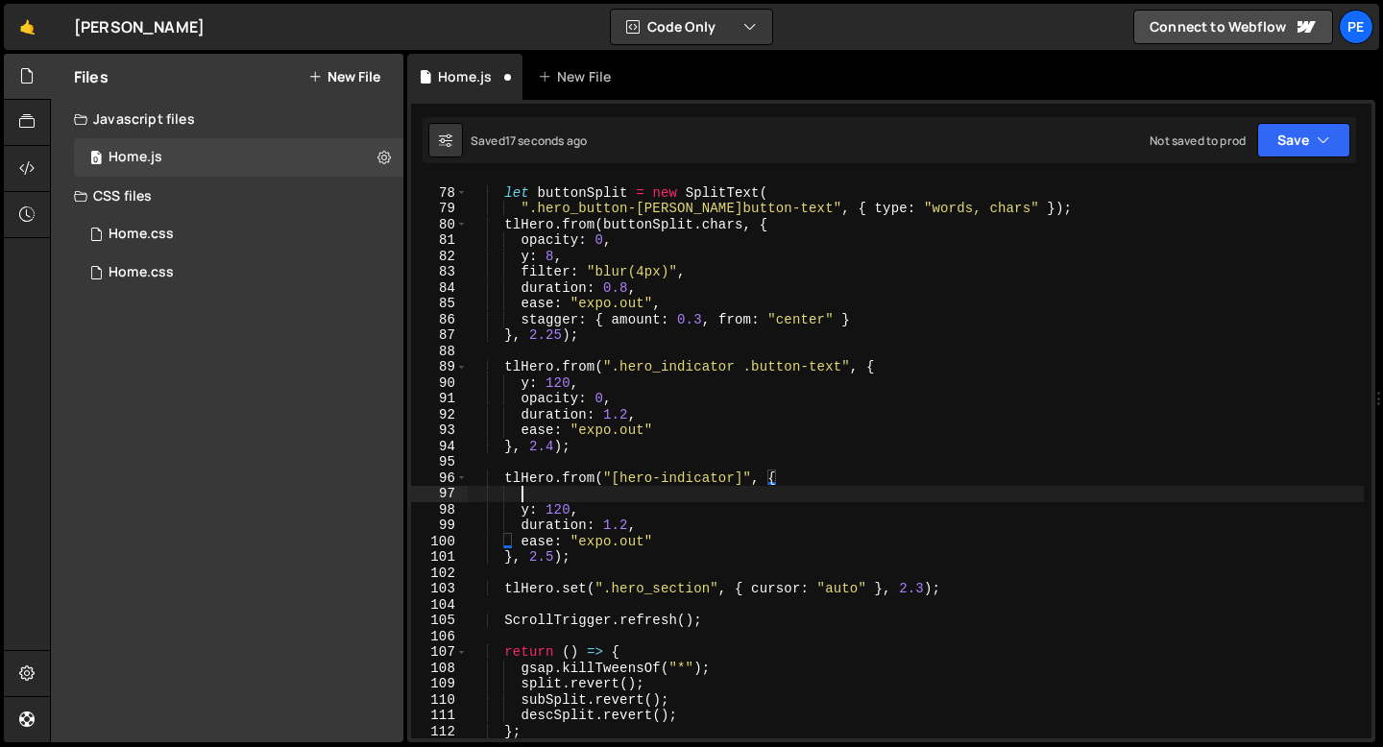
scroll to position [0, 2]
paste textarea "backdropFilter: "blur(0px)""
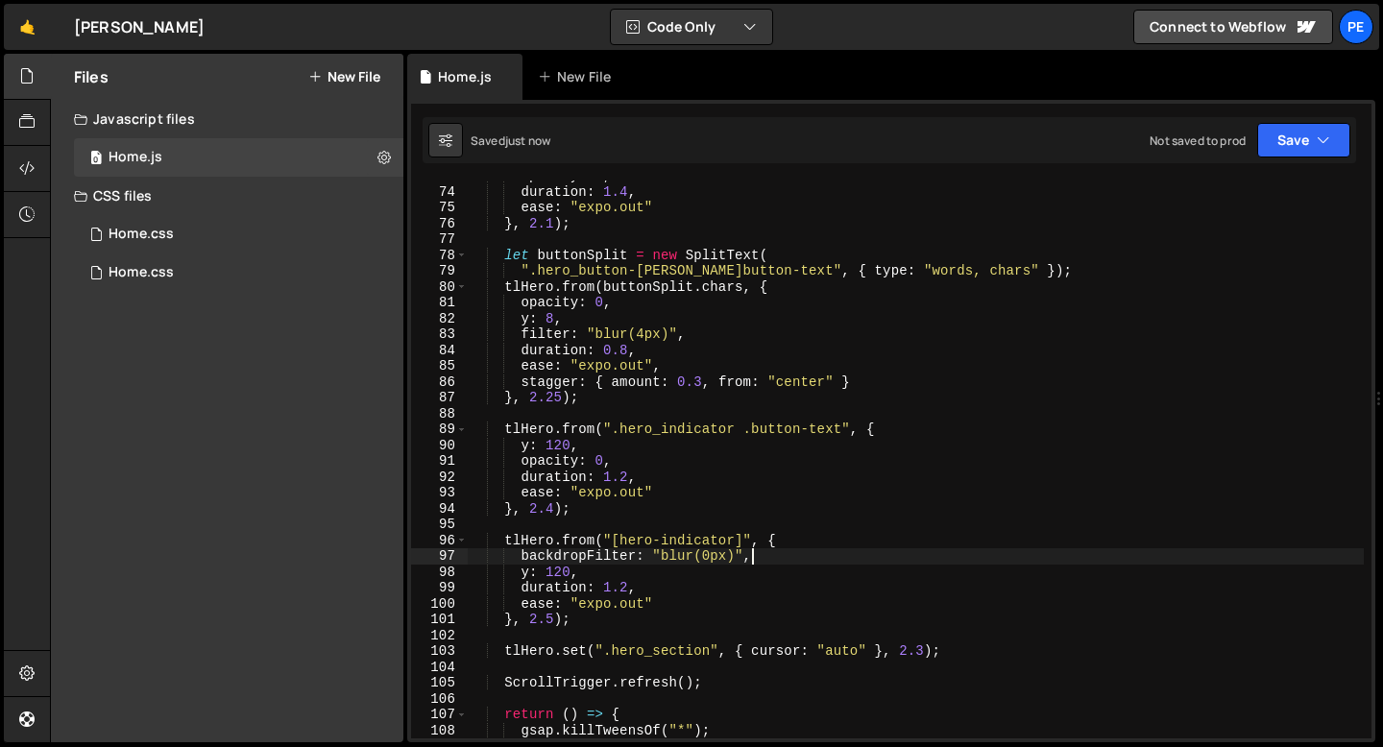
scroll to position [1154, 0]
click at [596, 541] on div "opacity : 1 , duration : 1.4 , ease : "expo.out" } , 2.1 ) ; let buttonSplit = …" at bounding box center [916, 463] width 896 height 590
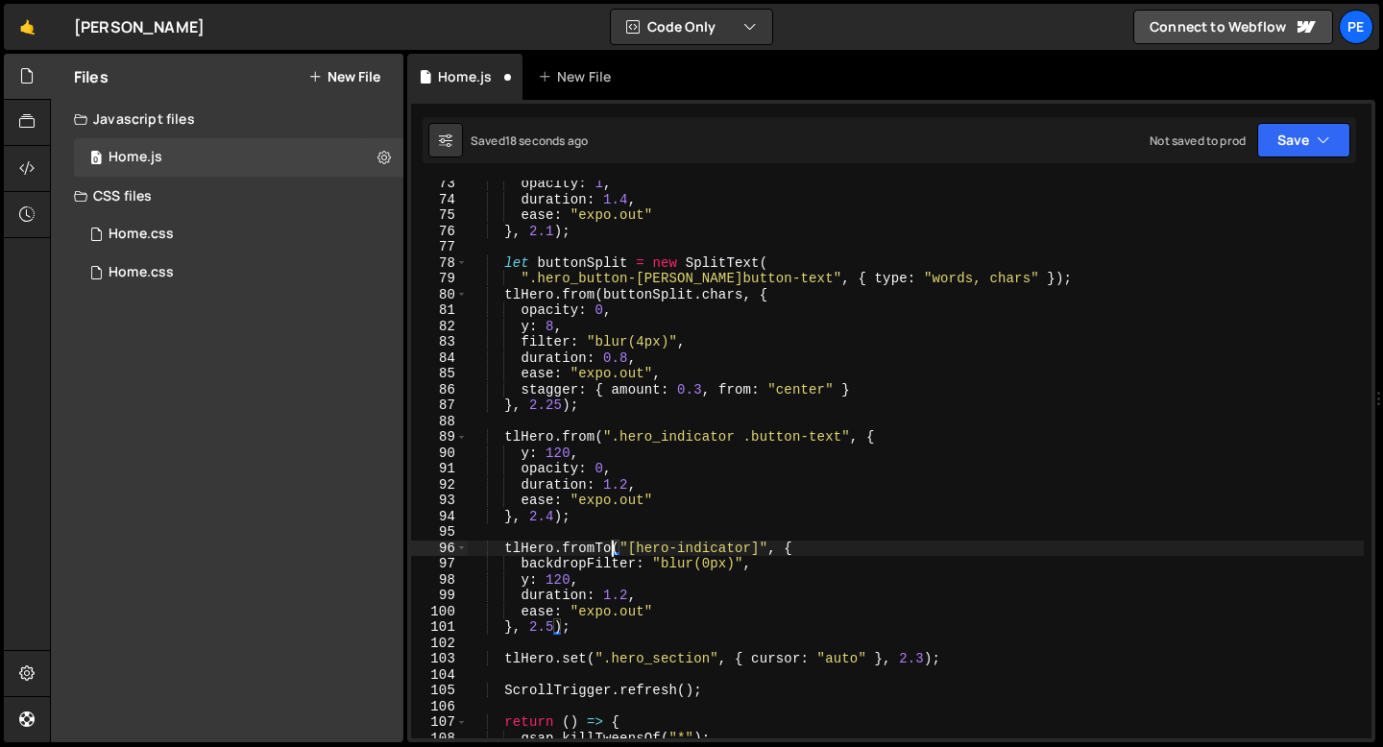
scroll to position [1146, 0]
click at [833, 550] on div "opacity : 1 , duration : 1.4 , ease : "expo.out" } , 2.1 ) ; let buttonSplit = …" at bounding box center [916, 471] width 896 height 590
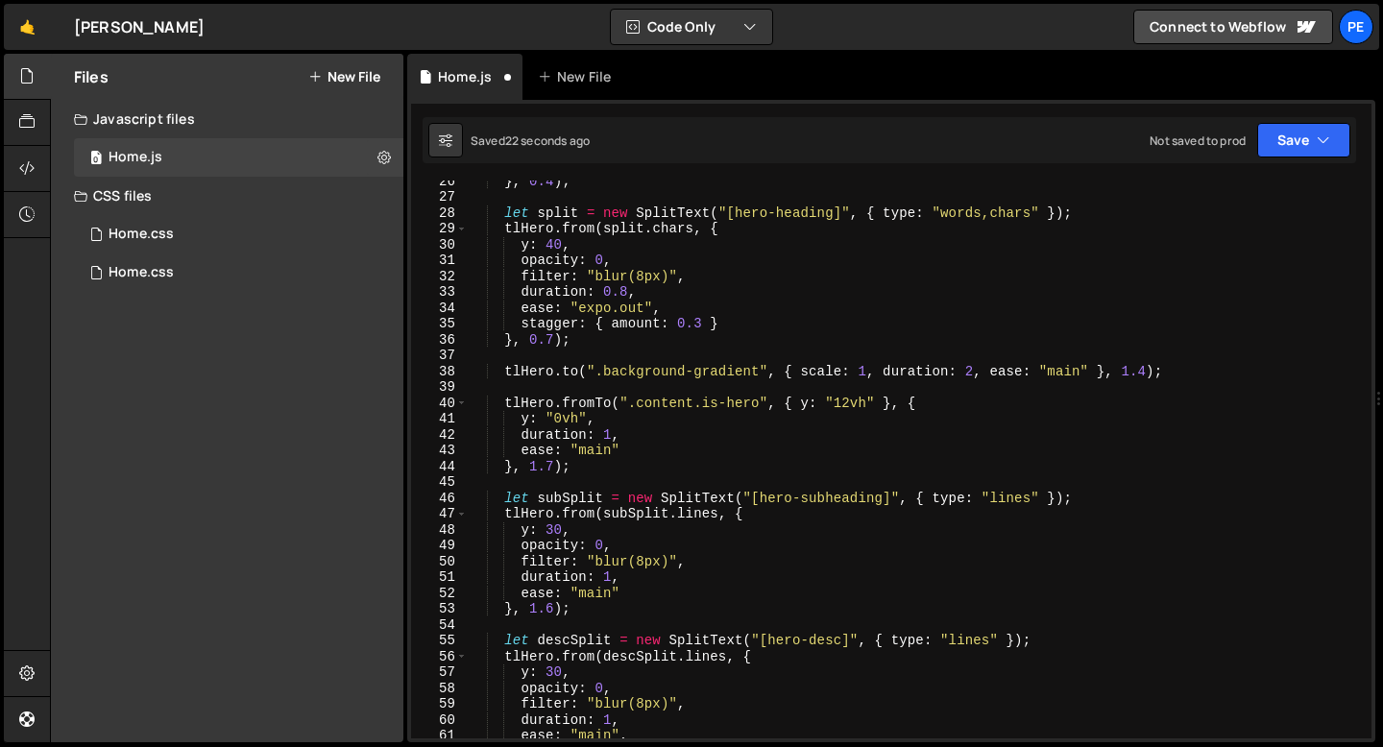
scroll to position [403, 0]
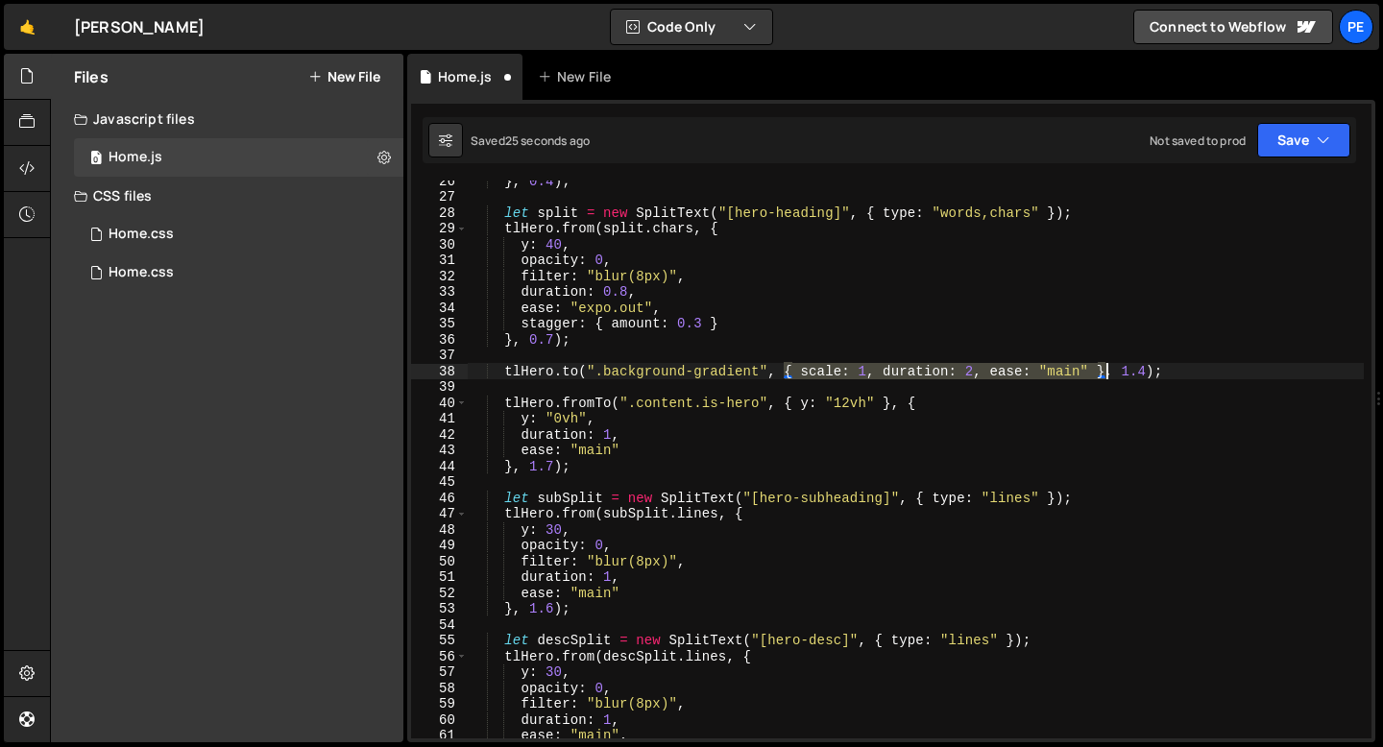
drag, startPoint x: 785, startPoint y: 370, endPoint x: 1104, endPoint y: 367, distance: 319.0
click at [1104, 367] on div "} , 0.4 ) ; let split = new SplitText ( "[hero-heading]" , { type : "words,char…" at bounding box center [916, 468] width 896 height 590
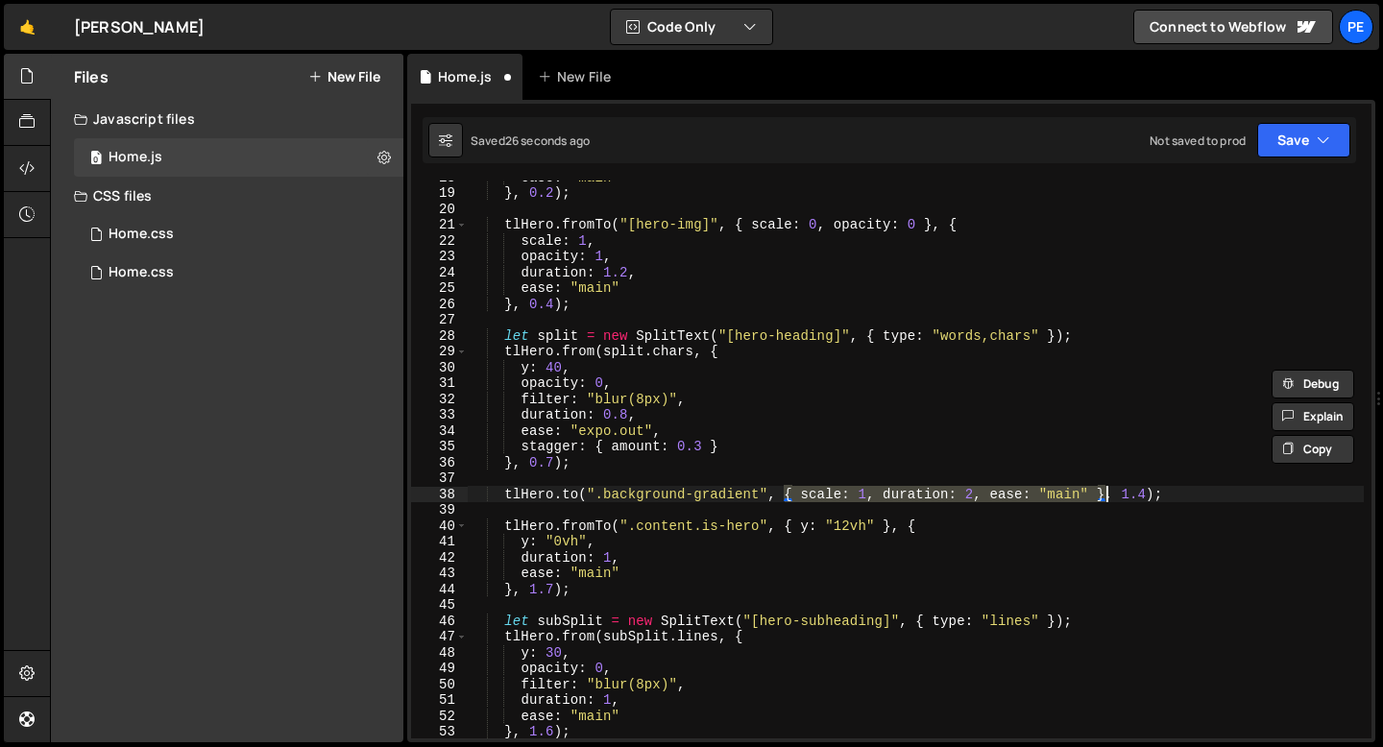
scroll to position [0, 0]
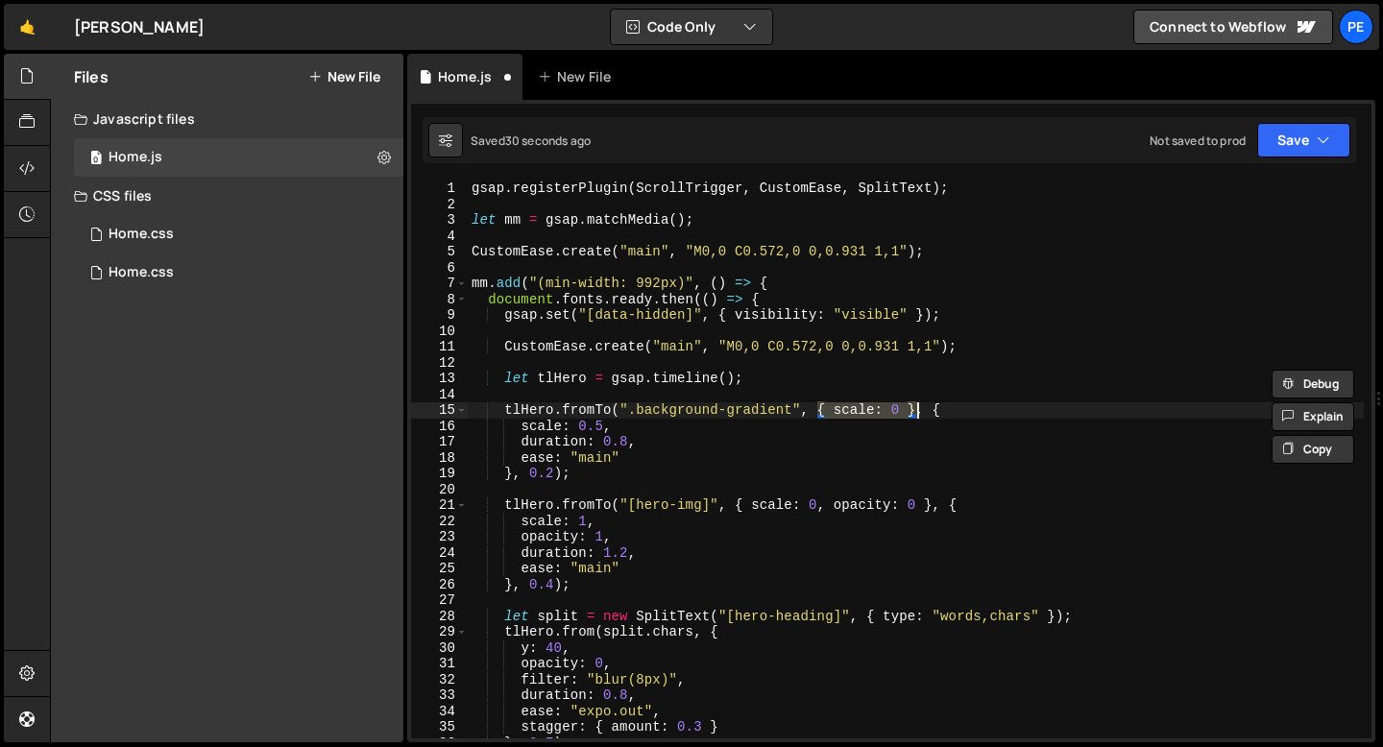
drag, startPoint x: 818, startPoint y: 408, endPoint x: 917, endPoint y: 410, distance: 99.0
click at [917, 410] on div "gsap . registerPlugin ( ScrollTrigger , CustomEase , SplitText ) ; let mm = gsa…" at bounding box center [916, 476] width 896 height 590
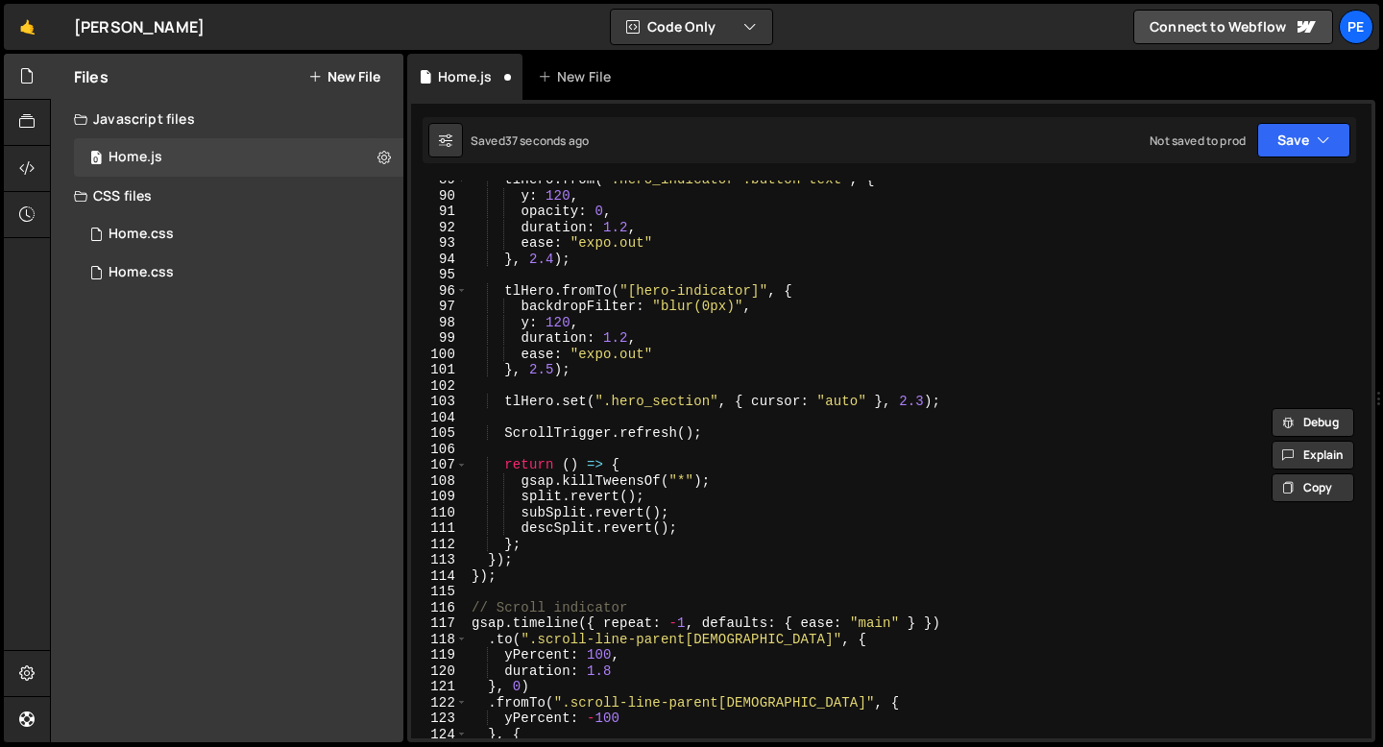
scroll to position [1355, 0]
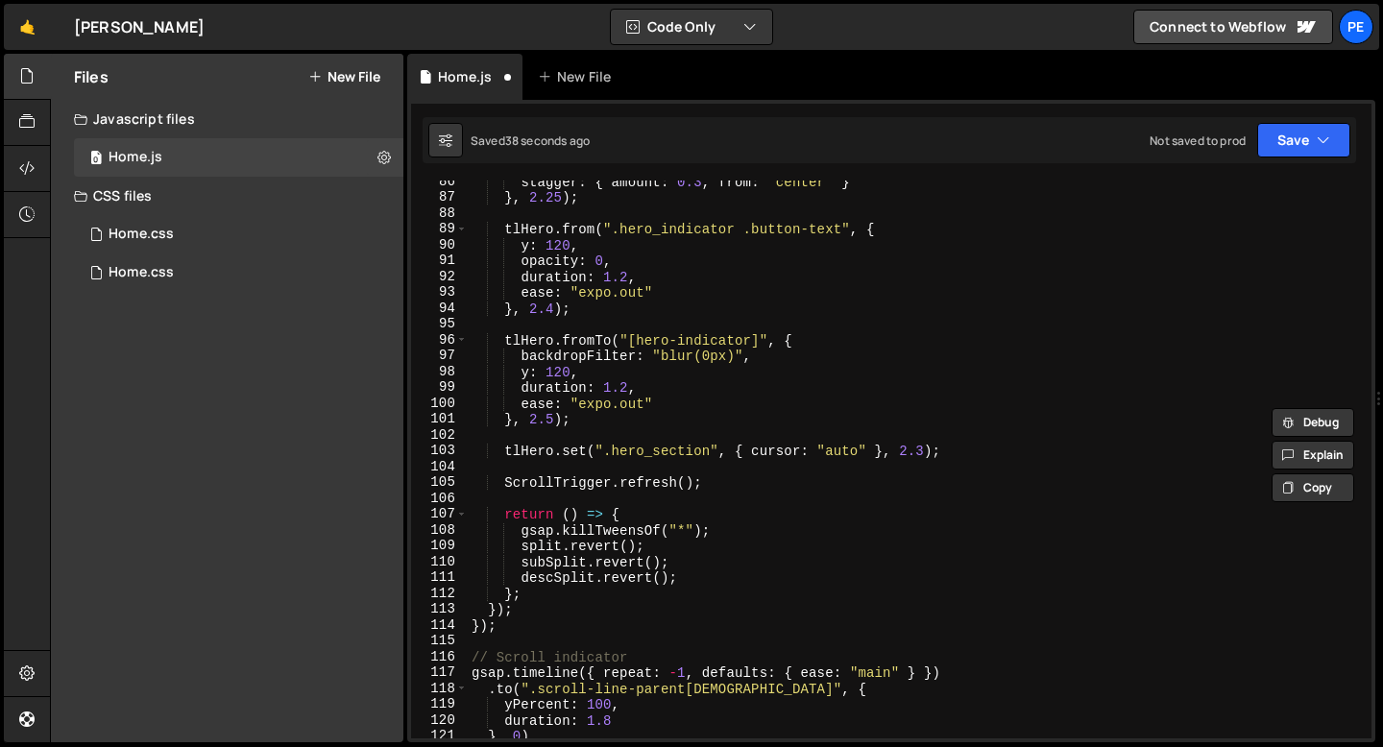
click at [798, 340] on div "stagger : { amount : 0.3 , from : "center" } } , 2.25 ) ; tlHero . from ( ".her…" at bounding box center [916, 469] width 896 height 590
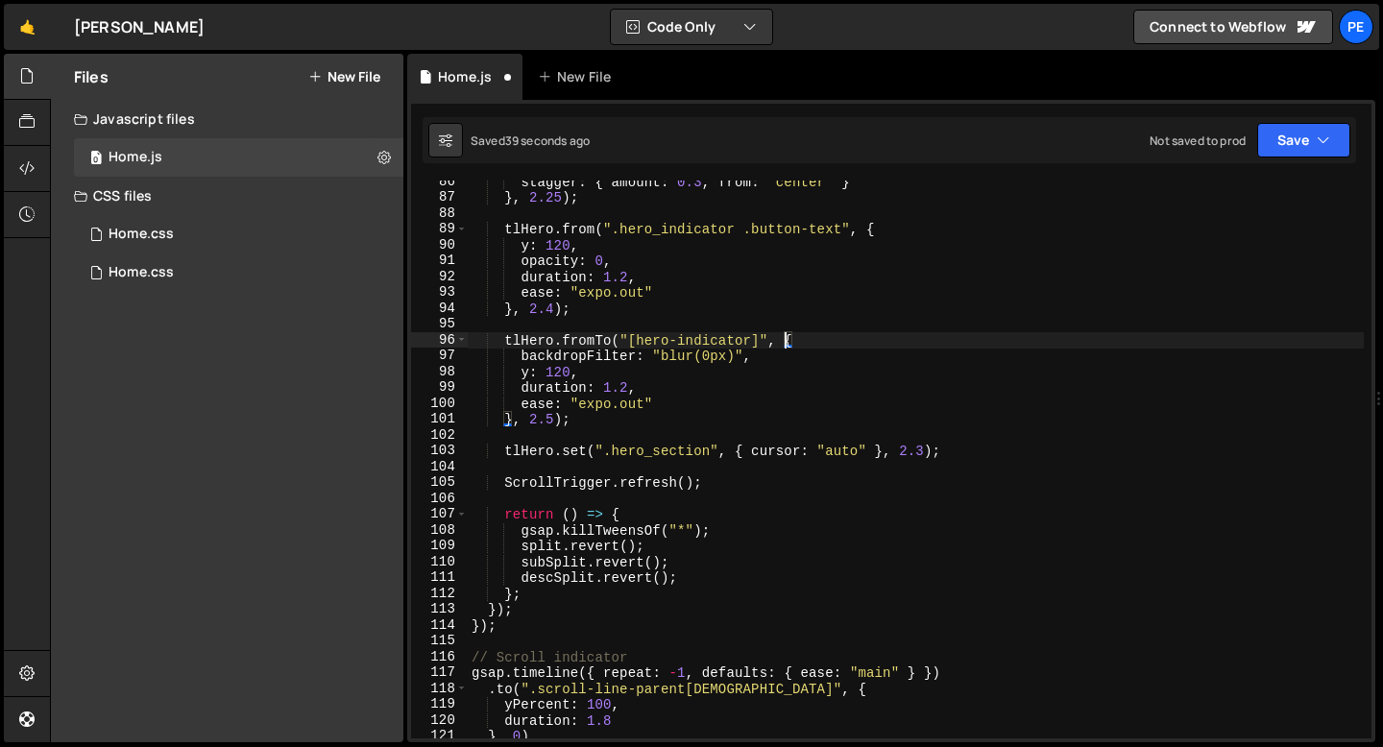
click at [784, 340] on div "stagger : { amount : 0.3 , from : "center" } } , 2.25 ) ; tlHero . from ( ".her…" at bounding box center [916, 469] width 896 height 590
paste textarea "scale: 0 }{"
click at [837, 341] on div "stagger : { amount : 0.3 , from : "center" } } , 2.25 ) ; tlHero . from ( ".her…" at bounding box center [916, 469] width 896 height 590
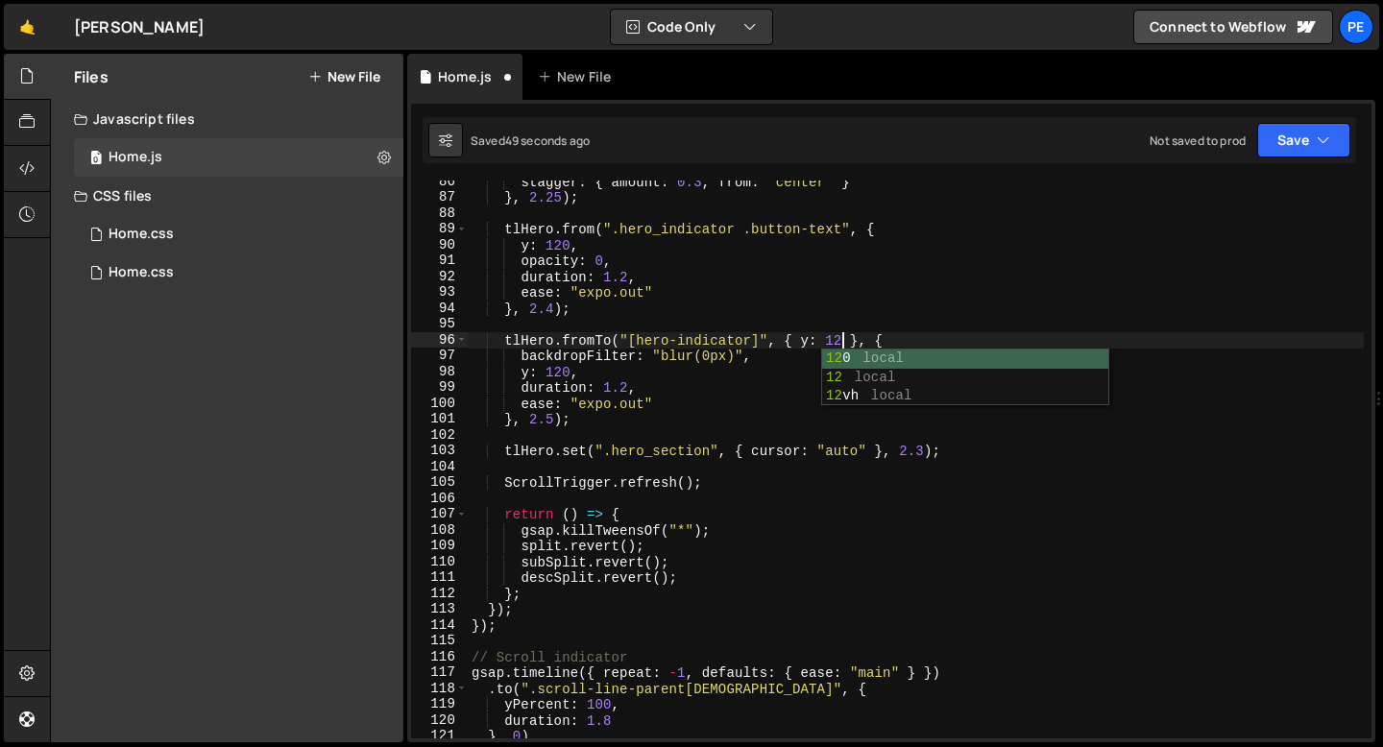
scroll to position [0, 26]
click at [573, 370] on div "stagger : { amount : 0.3 , from : "center" } } , 2.25 ) ; tlHero . from ( ".her…" at bounding box center [916, 469] width 896 height 590
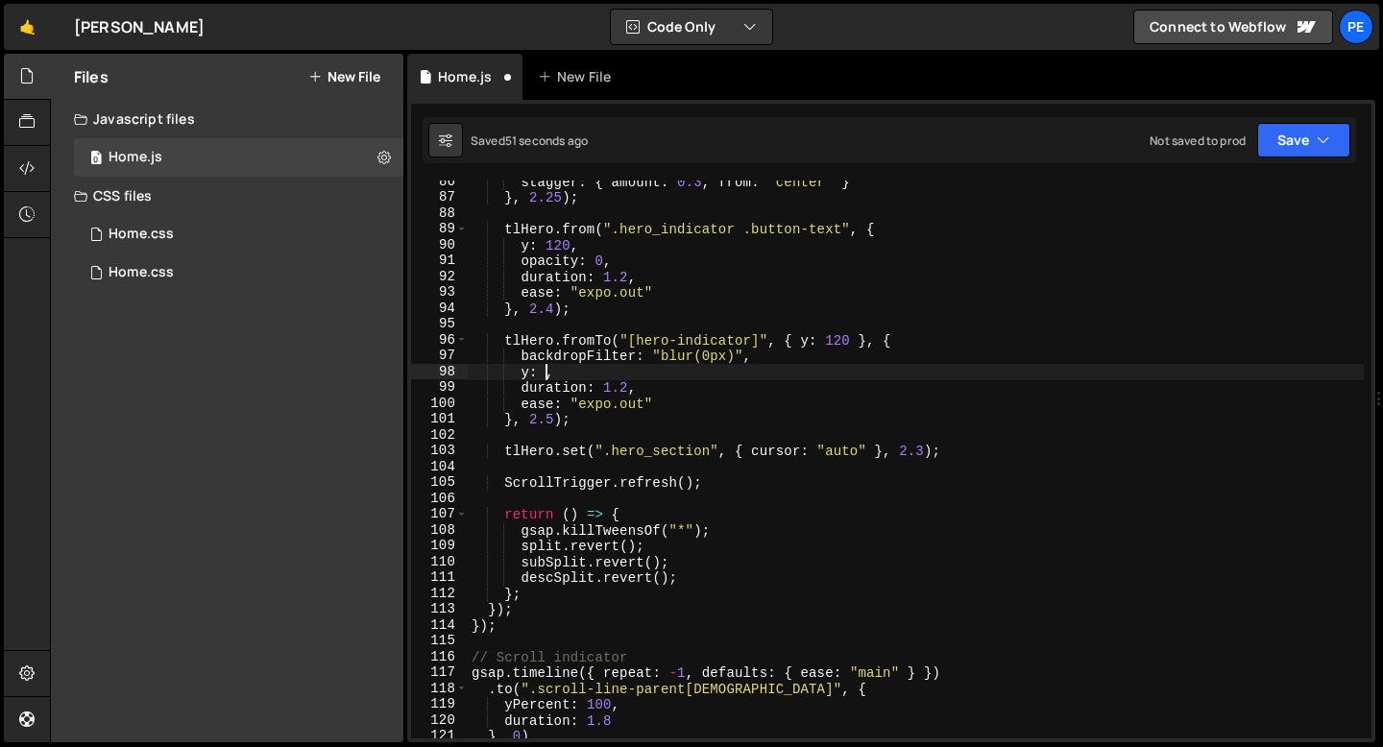
scroll to position [0, 5]
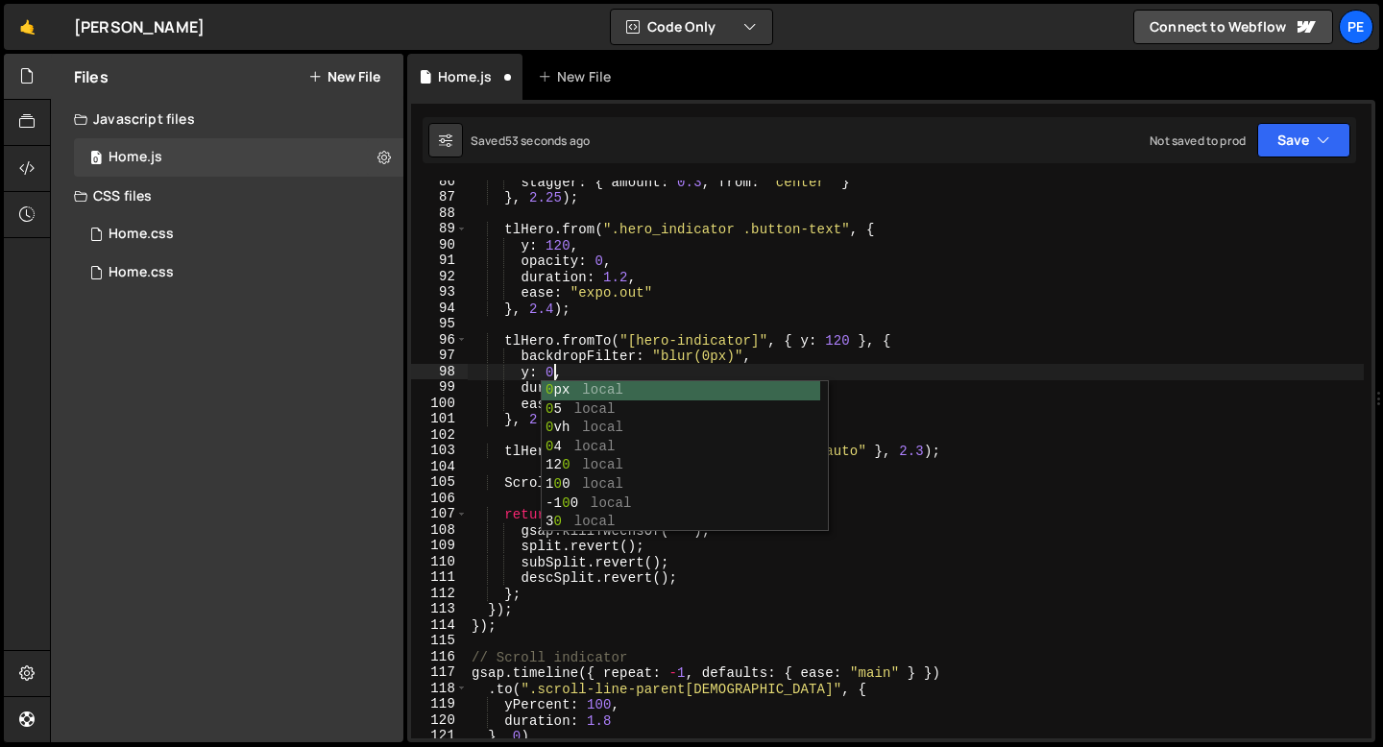
click at [850, 338] on div "stagger : { amount : 0.3 , from : "center" } } , 2.25 ) ; tlHero . from ( ".her…" at bounding box center [916, 469] width 896 height 590
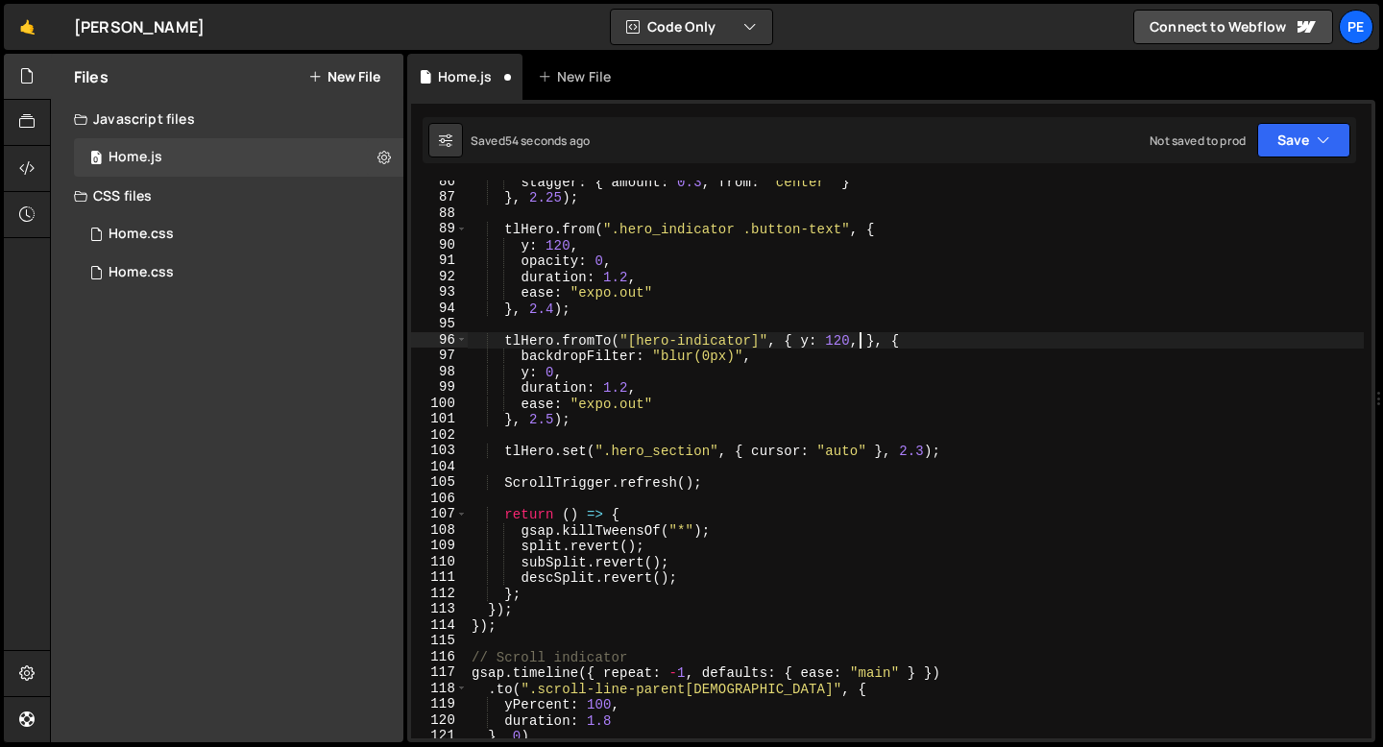
scroll to position [0, 27]
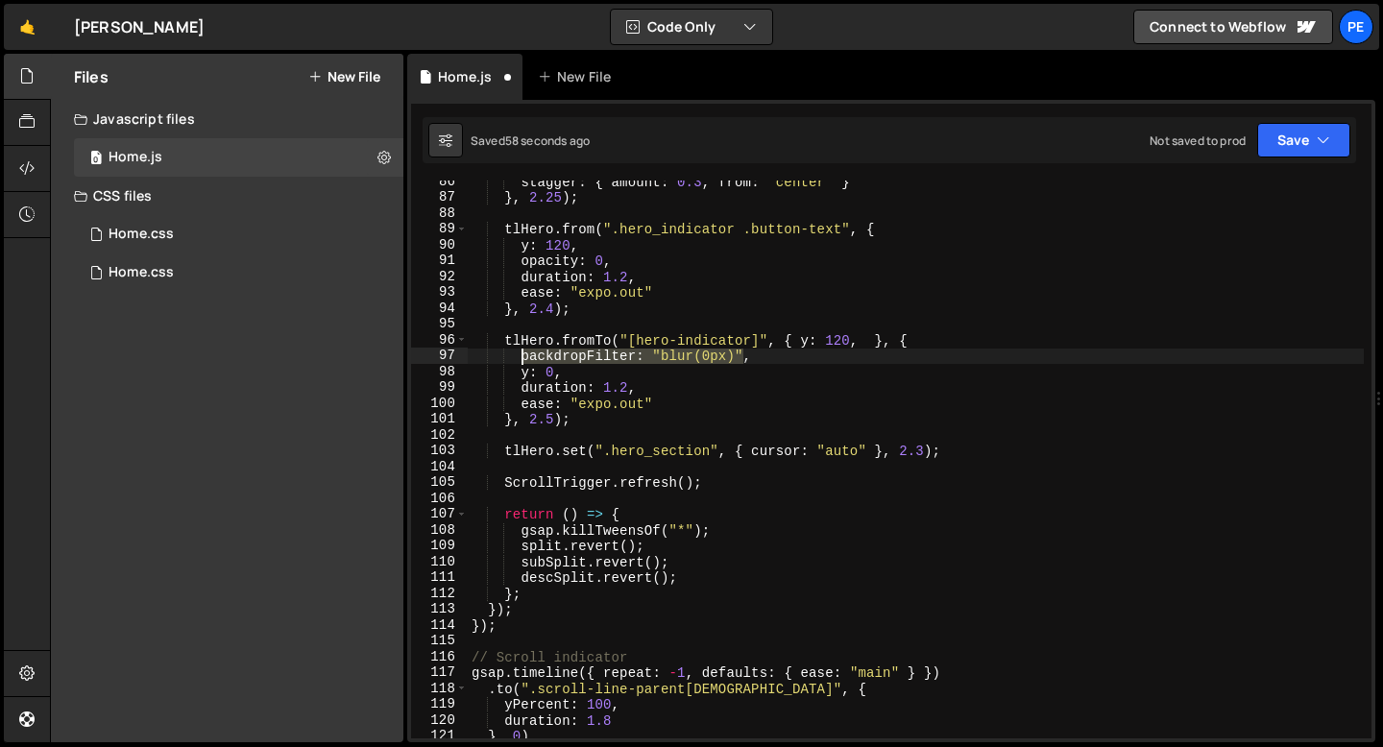
drag, startPoint x: 742, startPoint y: 355, endPoint x: 522, endPoint y: 357, distance: 220.0
click at [522, 357] on div "stagger : { amount : 0.3 , from : "center" } } , 2.25 ) ; tlHero . from ( ".her…" at bounding box center [916, 469] width 896 height 590
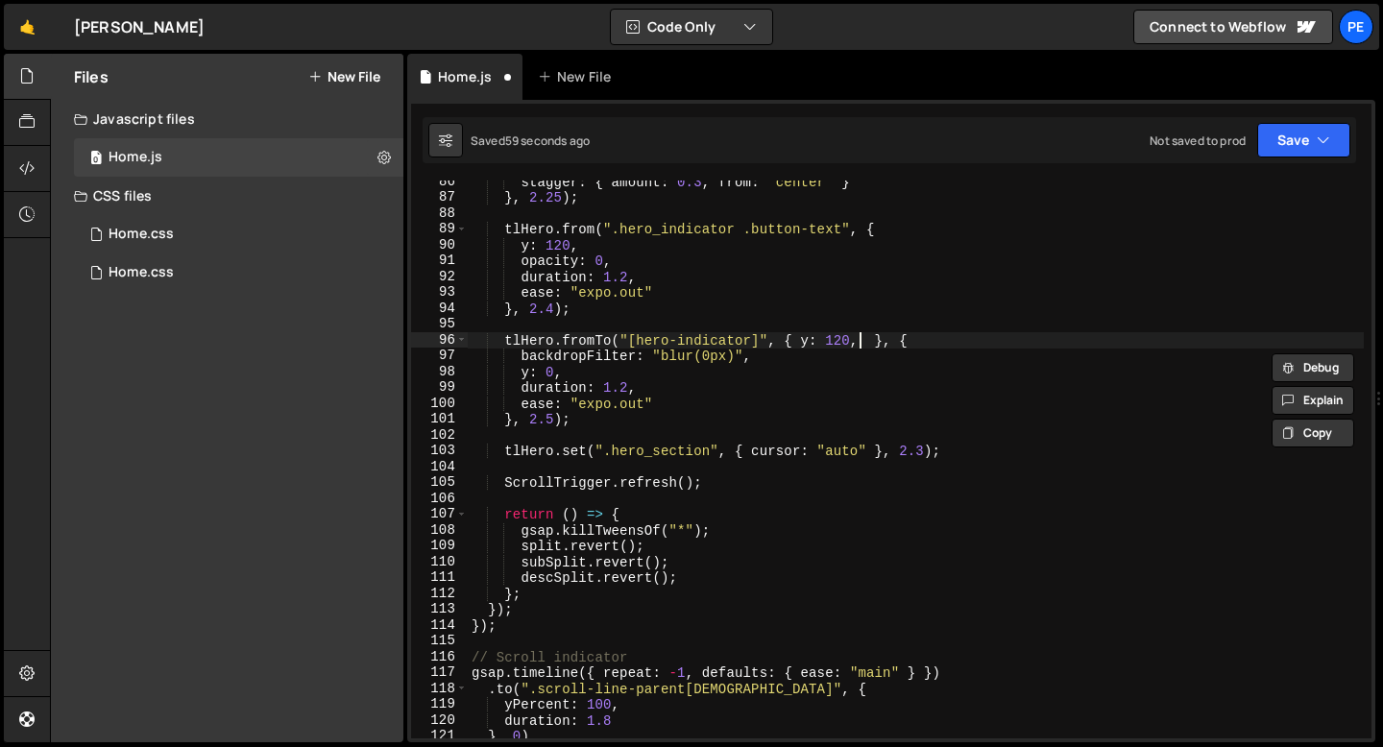
click at [863, 340] on div "stagger : { amount : 0.3 , from : "center" } } , 2.25 ) ; tlHero . from ( ".her…" at bounding box center [916, 469] width 896 height 590
paste textarea "backdropFilter: "blur(0px)""
click at [1044, 340] on div "stagger : { amount : 0.3 , from : "center" } } , 2.25 ) ; tlHero . from ( ".her…" at bounding box center [916, 469] width 896 height 590
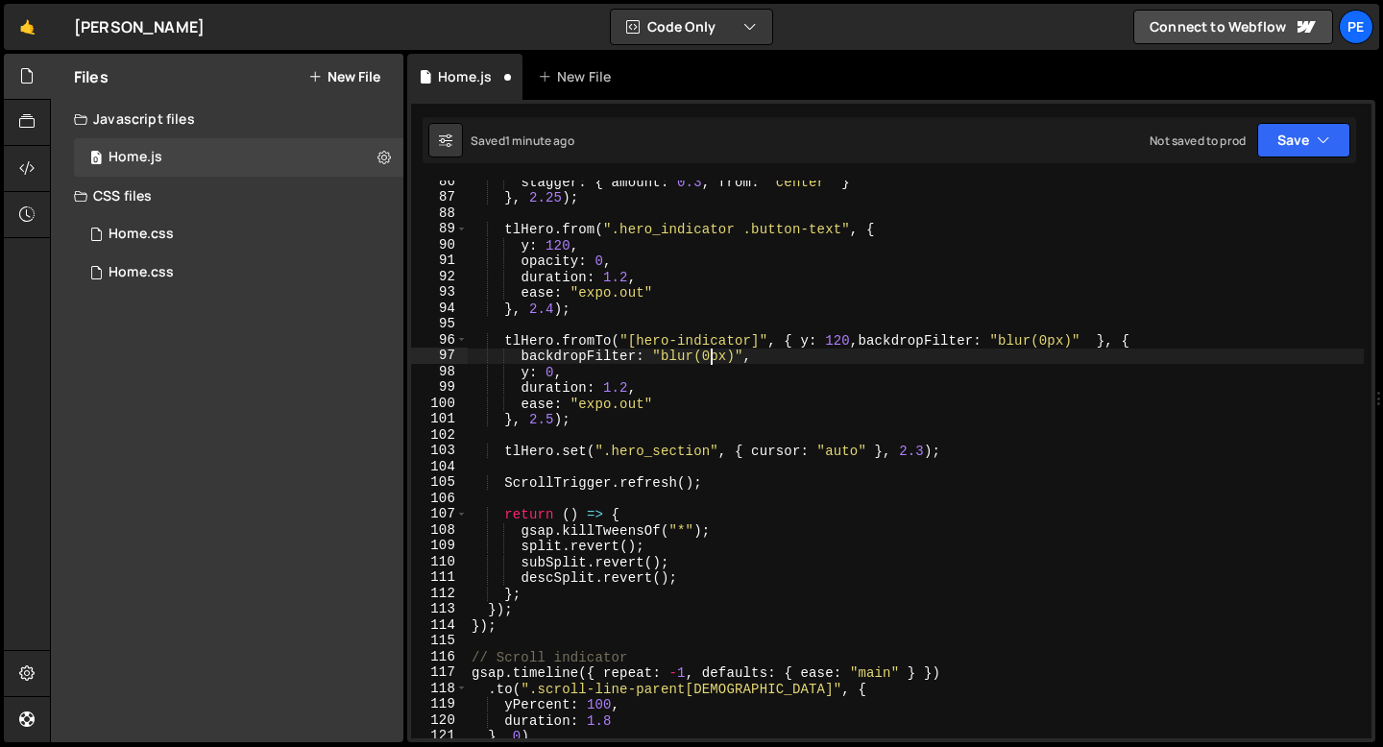
click at [710, 354] on div "stagger : { amount : 0.3 , from : "center" } } , 2.25 ) ; tlHero . from ( ".her…" at bounding box center [916, 469] width 896 height 590
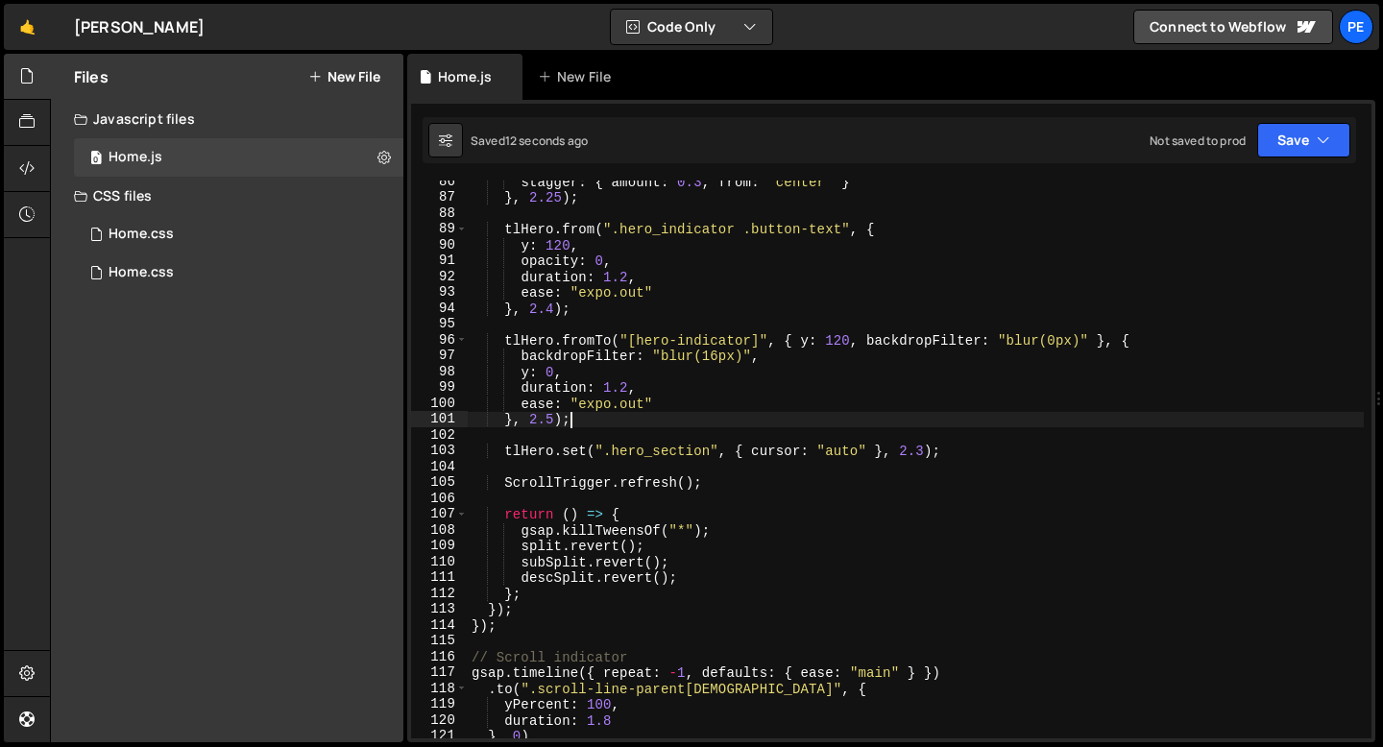
click at [616, 421] on div "stagger : { amount : 0.3 , from : "center" } } , 2.25 ) ; tlHero . from ( ".her…" at bounding box center [916, 469] width 896 height 590
click at [553, 420] on div "stagger : { amount : 0.3 , from : "center" } } , 2.25 ) ; tlHero . from ( ".her…" at bounding box center [916, 469] width 896 height 590
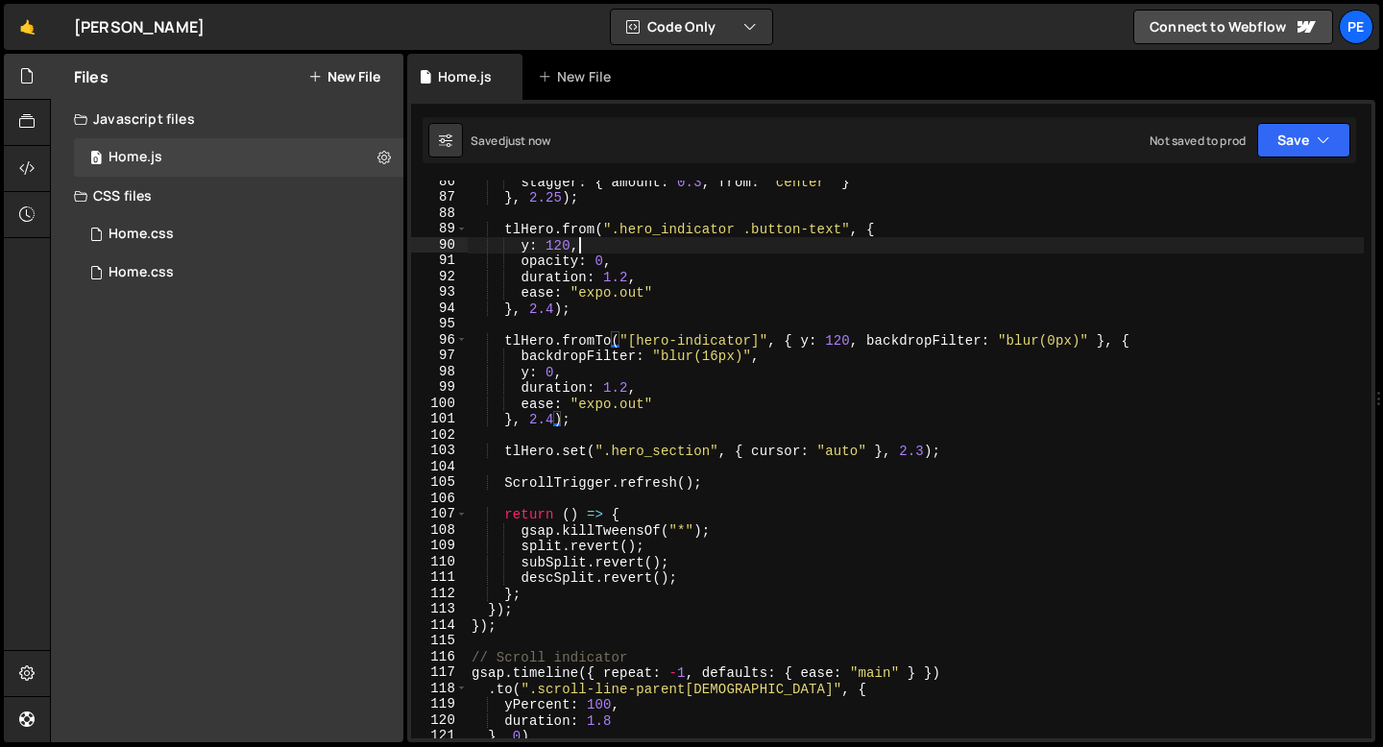
click at [579, 246] on div "stagger : { amount : 0.3 , from : "center" } } , 2.25 ) ; tlHero . from ( ".her…" at bounding box center [916, 469] width 896 height 590
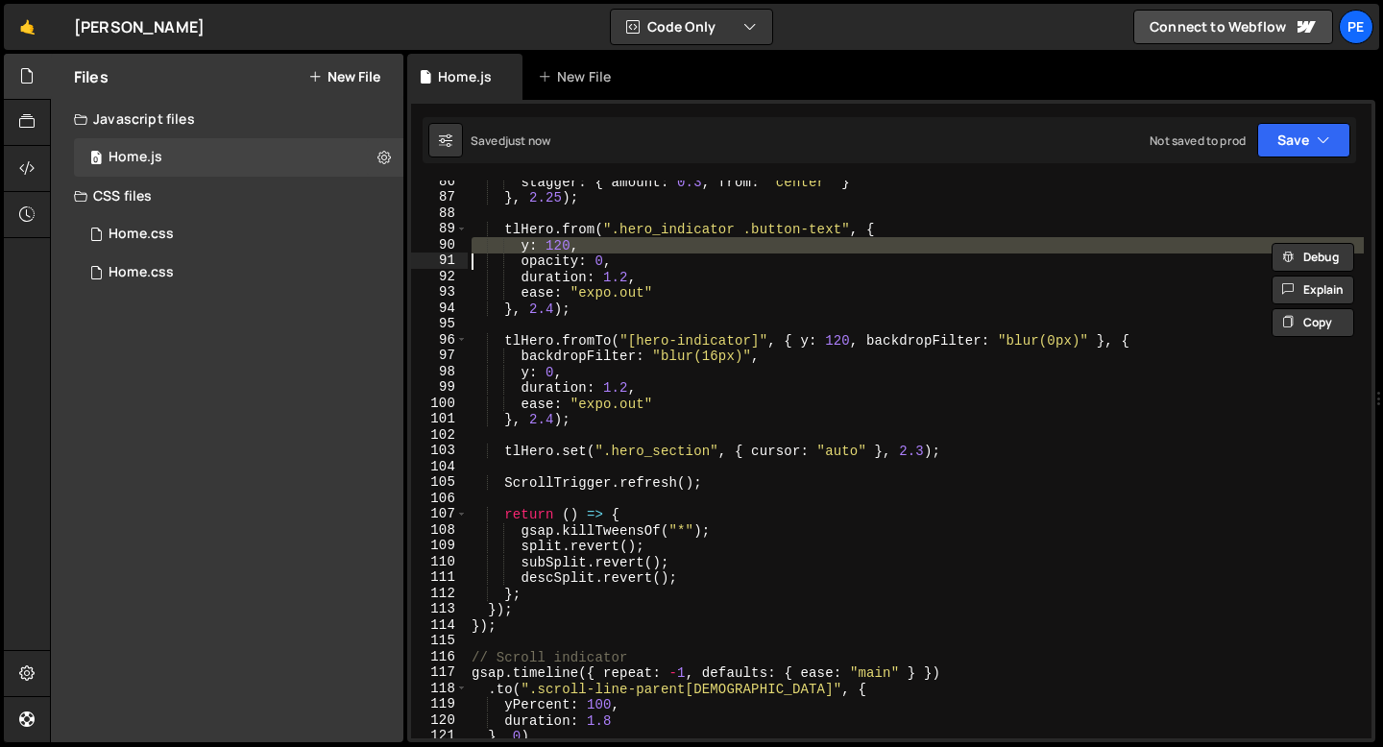
click at [579, 246] on div "stagger : { amount : 0.3 , from : "center" } } , 2.25 ) ; tlHero . from ( ".her…" at bounding box center [916, 469] width 896 height 590
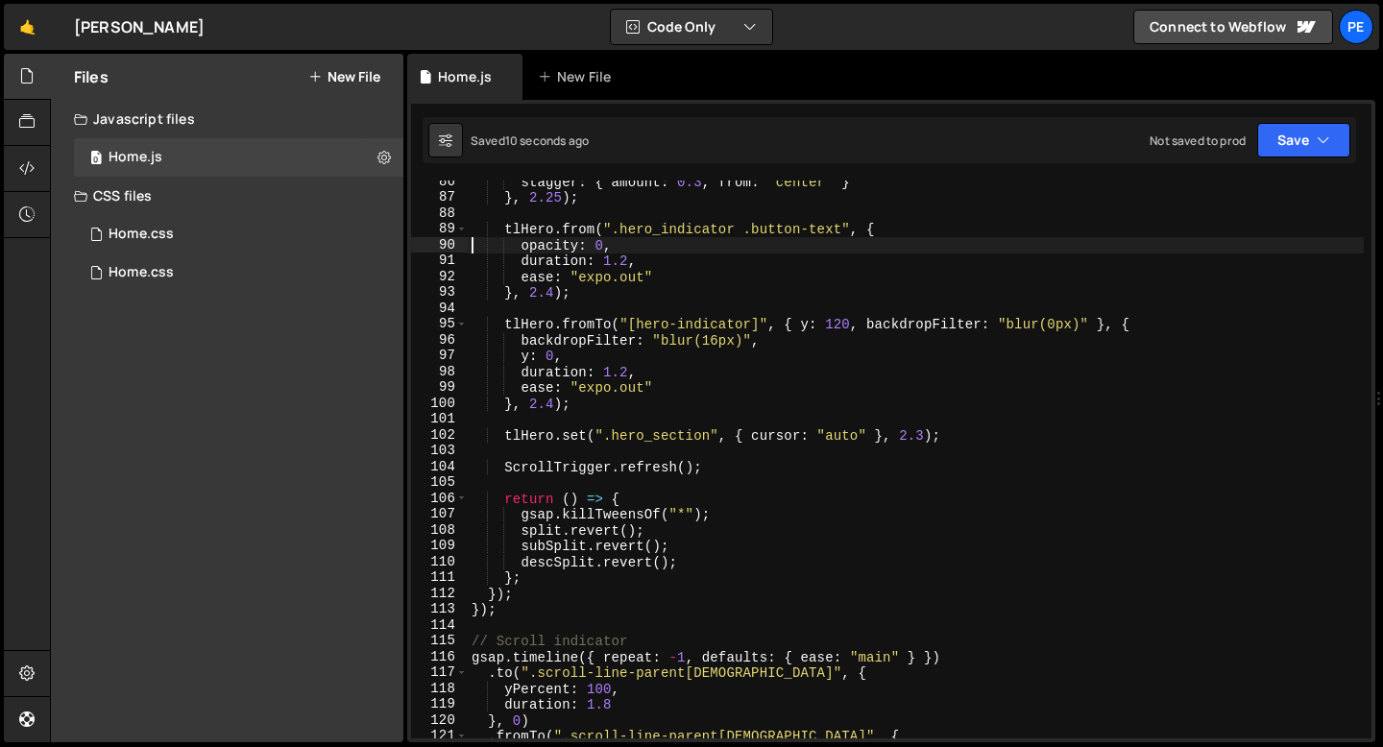
click at [615, 246] on div "stagger : { amount : 0.3 , from : "center" } } , 2.25 ) ; tlHero . from ( ".her…" at bounding box center [916, 469] width 896 height 590
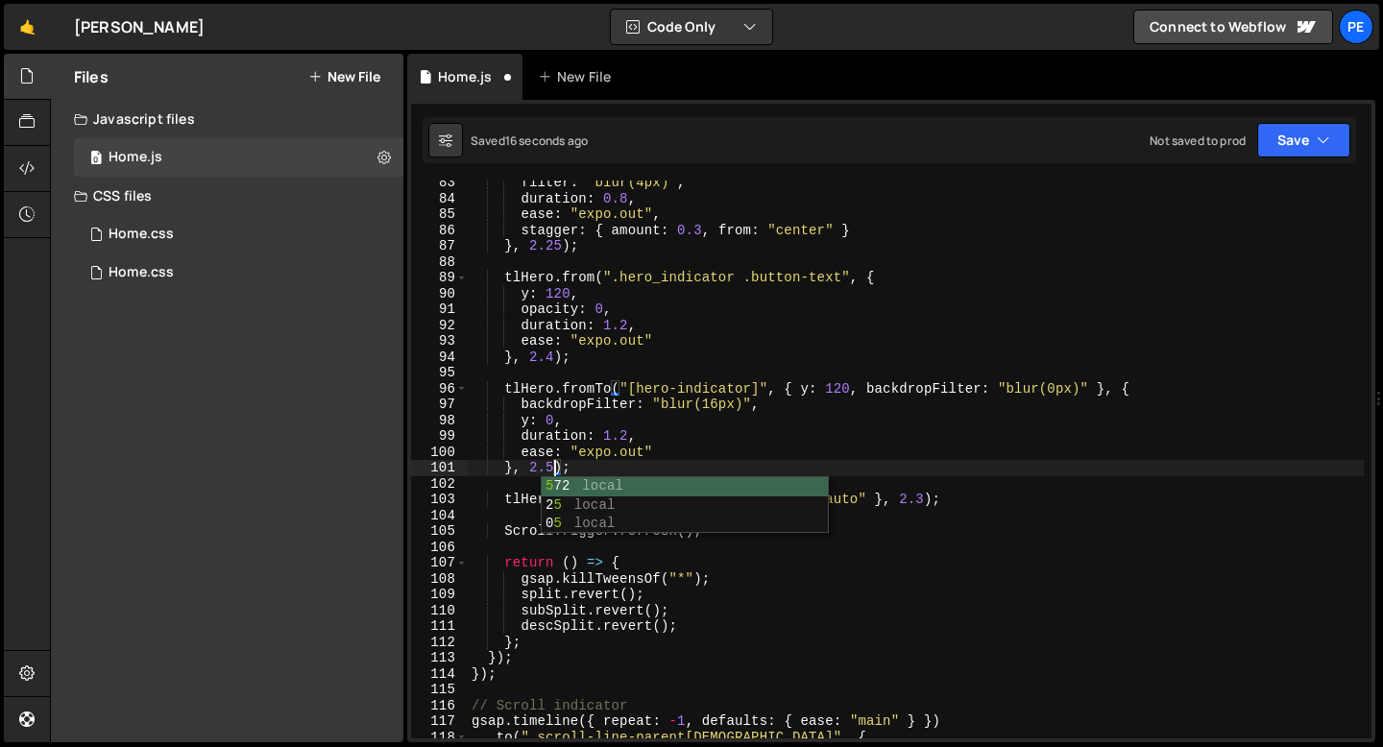
click at [600, 251] on div "filter : "blur(4px)" , duration : 0.8 , ease : "expo.out" , stagger : { amount …" at bounding box center [916, 470] width 896 height 590
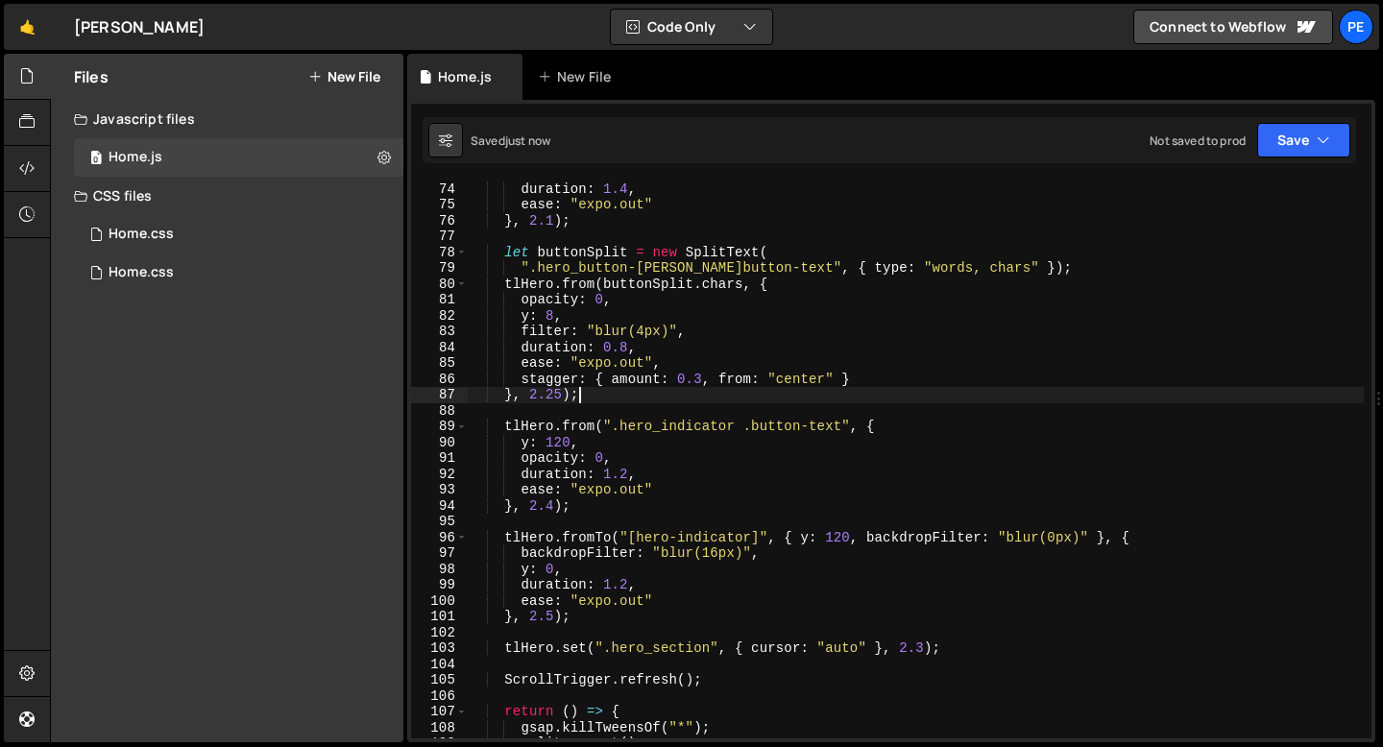
scroll to position [1140, 0]
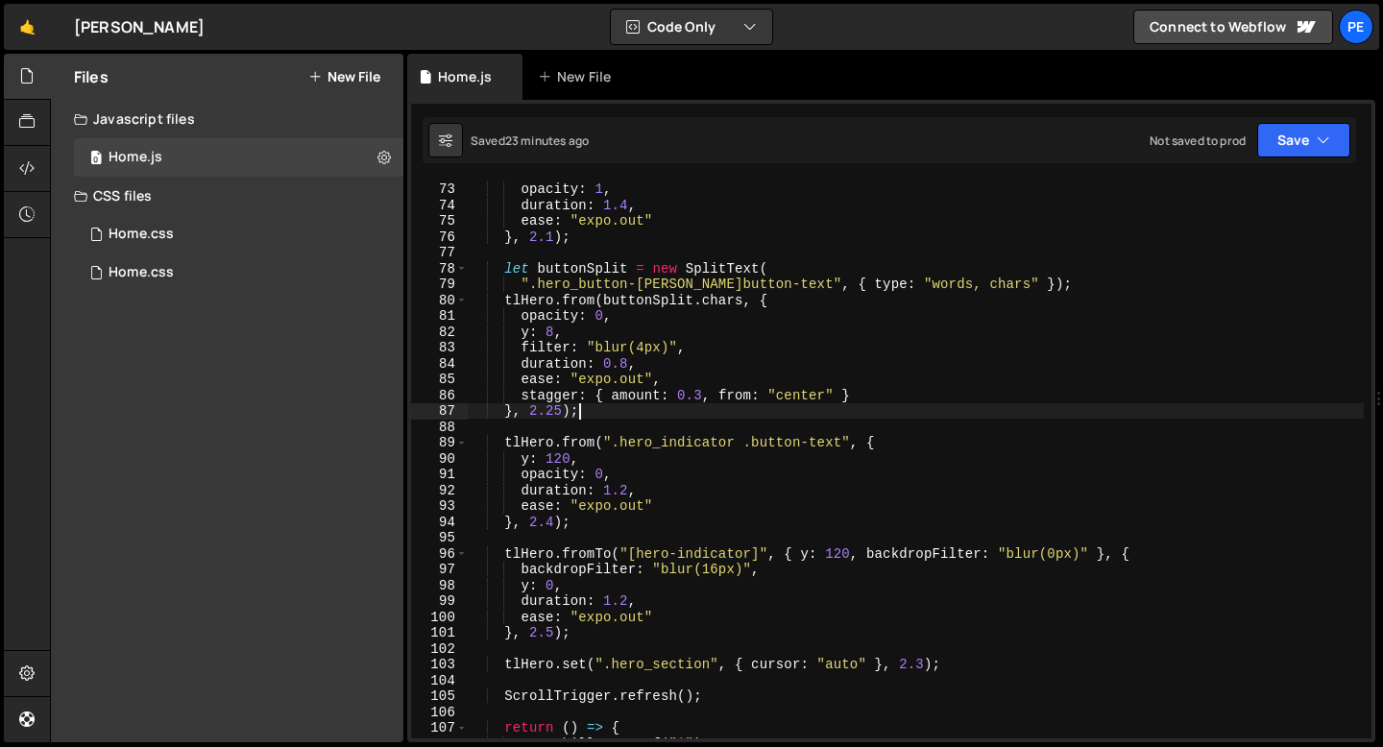
click at [666, 341] on div "y : 0 , opacity : 1 , duration : 1.4 , ease : "expo.out" } , 2.1 ) ; let button…" at bounding box center [916, 460] width 896 height 590
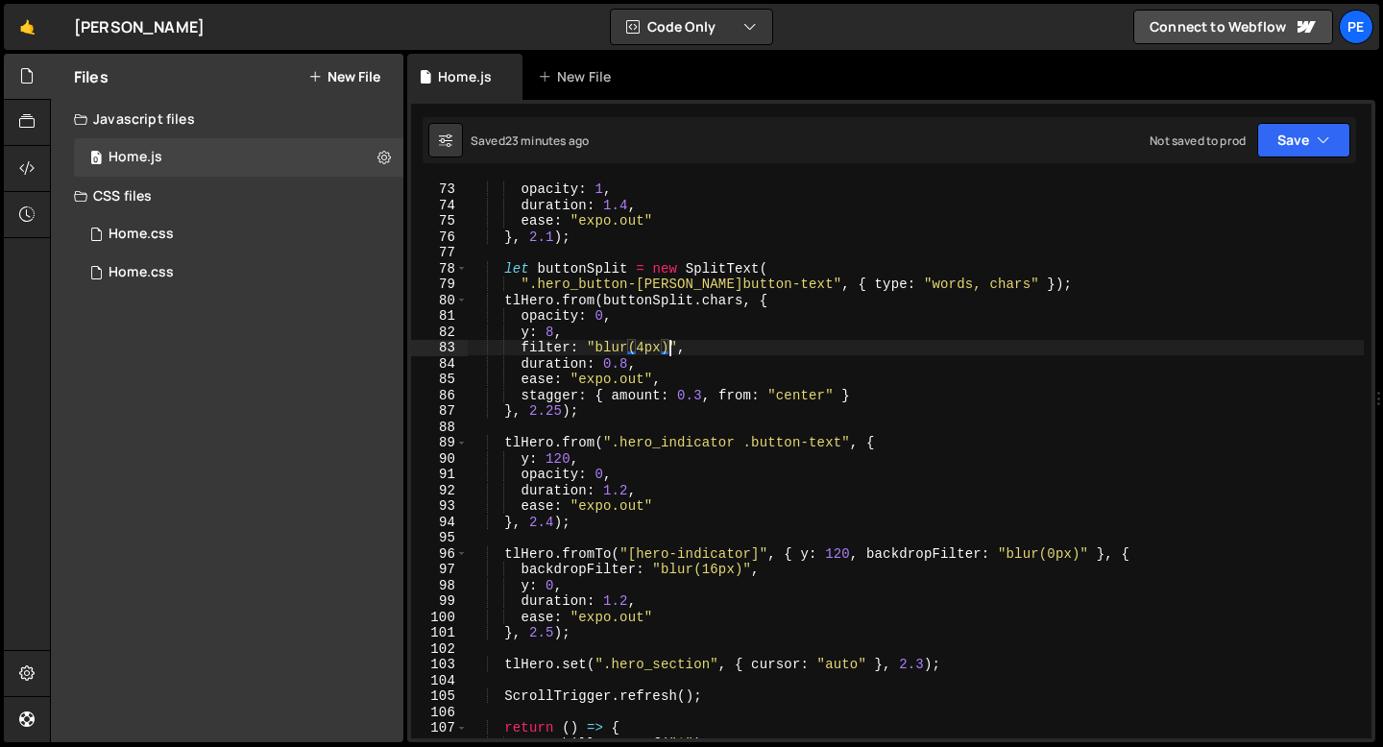
click at [664, 372] on div "y : 0 , opacity : 1 , duration : 1.4 , ease : "expo.out" } , 2.1 ) ; let button…" at bounding box center [916, 460] width 896 height 590
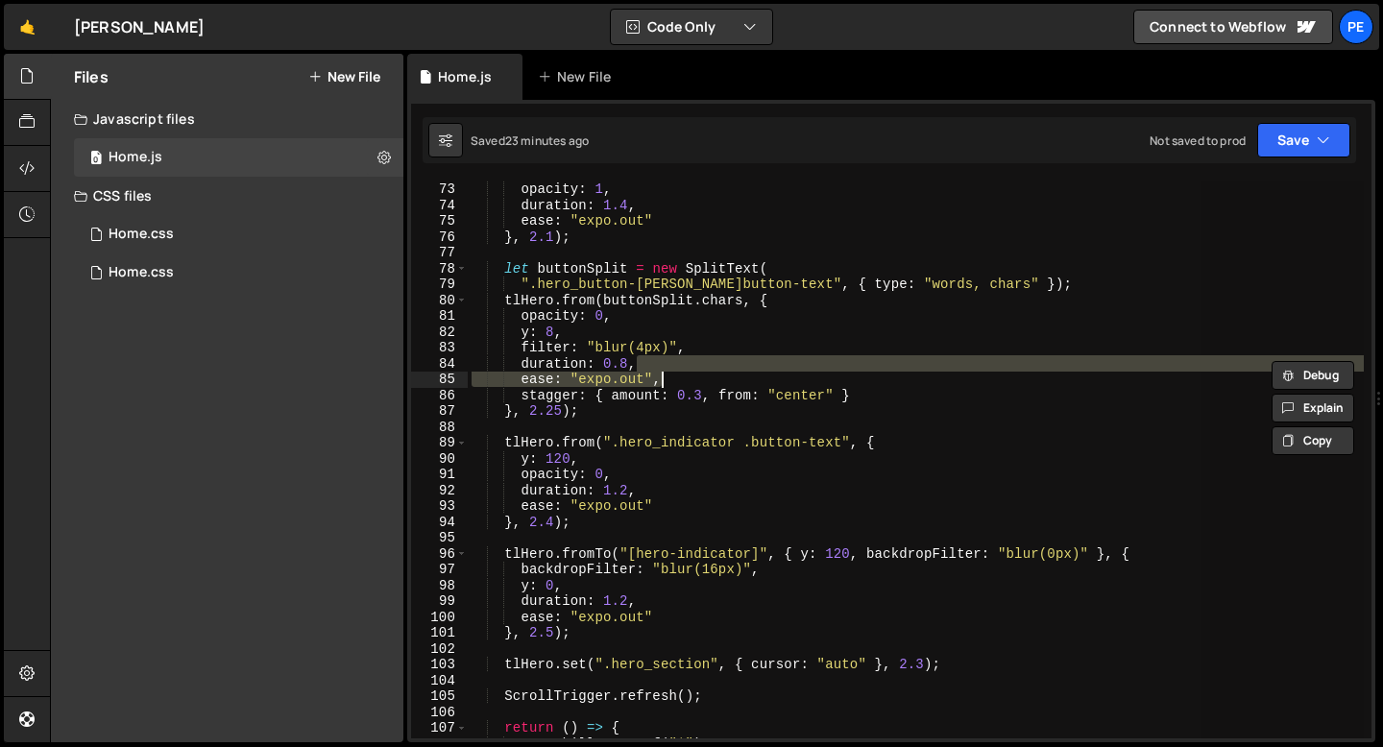
click at [655, 363] on div "y : 0 , opacity : 1 , duration : 1.4 , ease : "expo.out" } , 2.1 ) ; let button…" at bounding box center [916, 460] width 896 height 558
type textarea "duration: 0.8,"
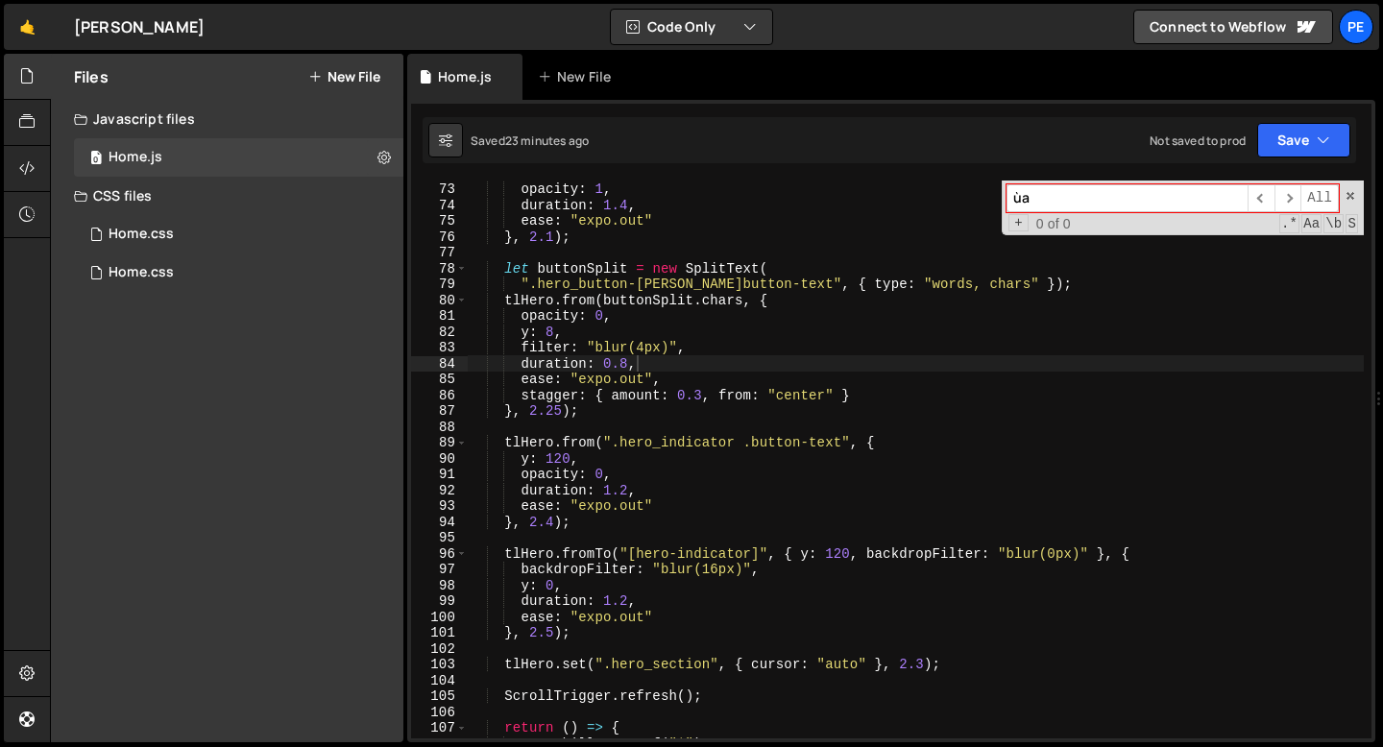
type input "ù"
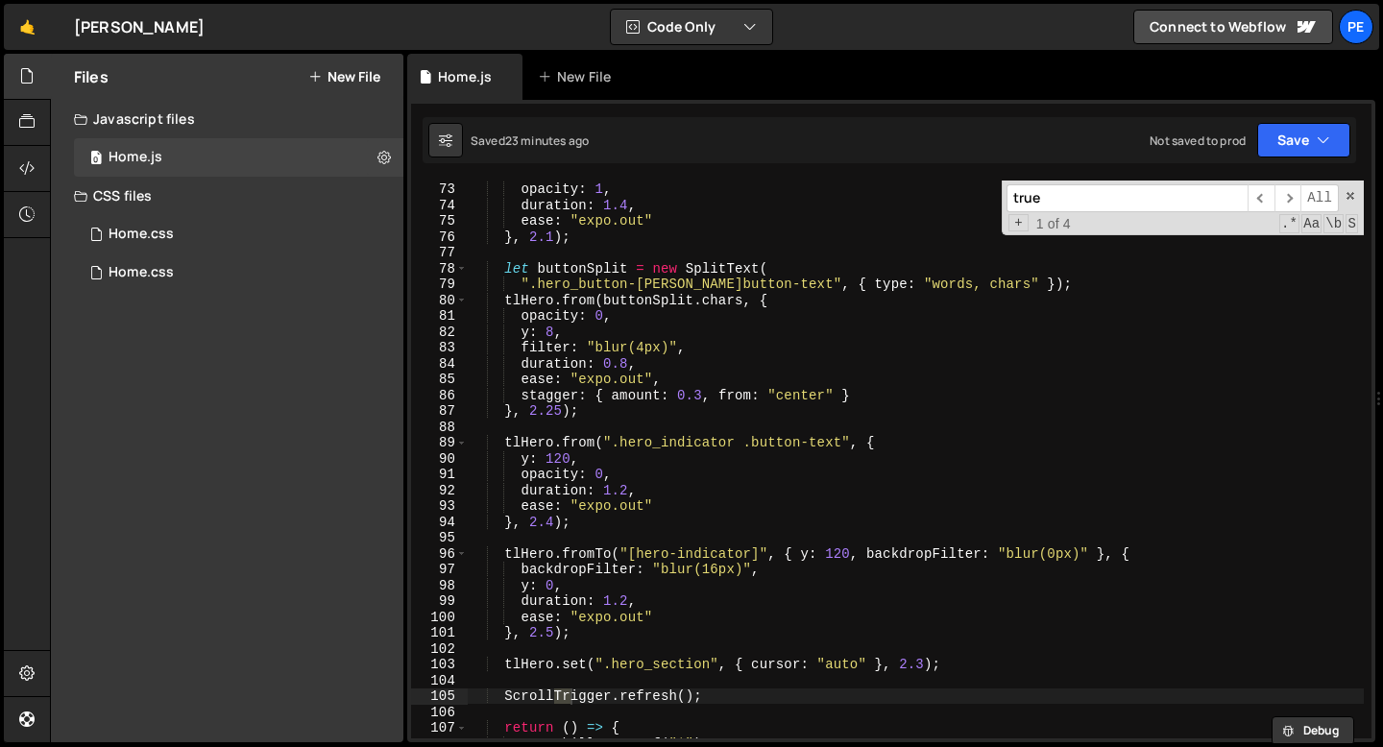
scroll to position [1829, 0]
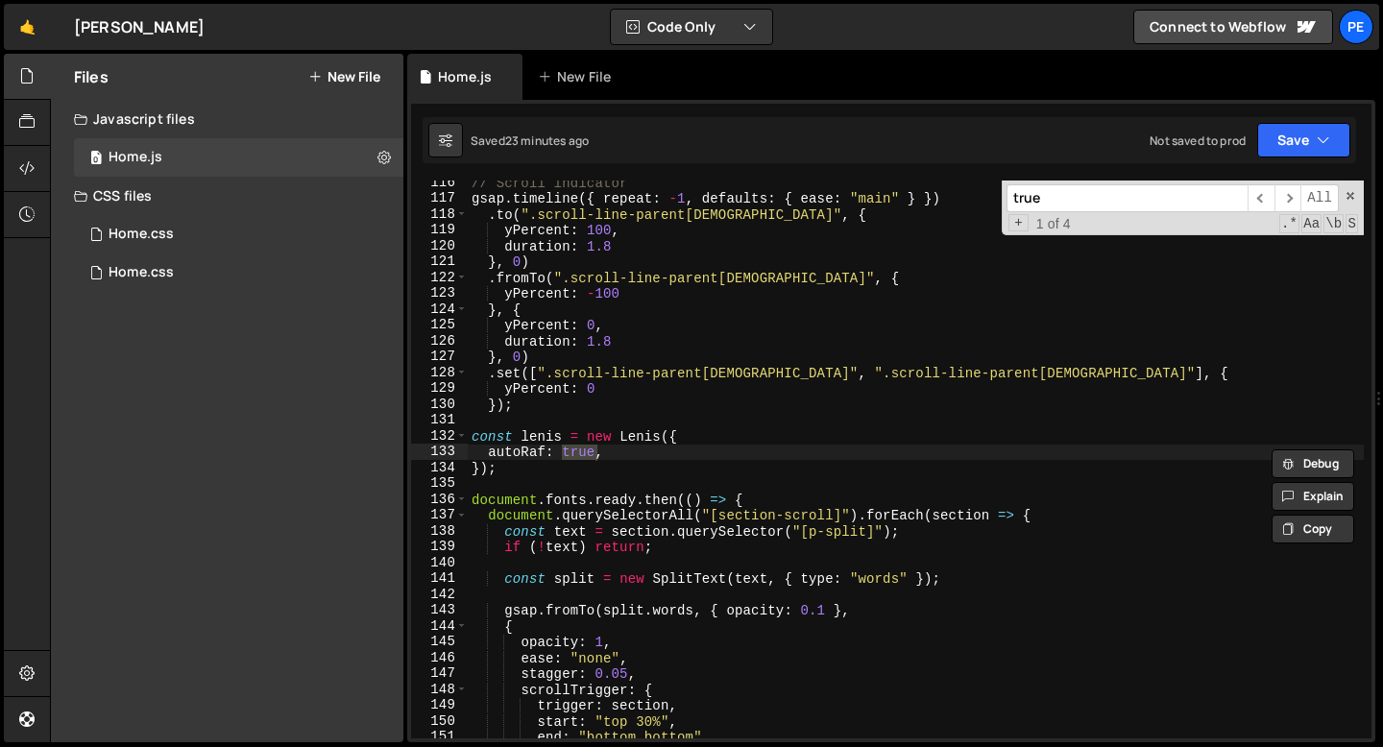
type input "true"
click at [509, 424] on div "// Scroll indicator gsap . timeline ({ repeat : - 1 , defaults : { ease : "main…" at bounding box center [916, 470] width 896 height 590
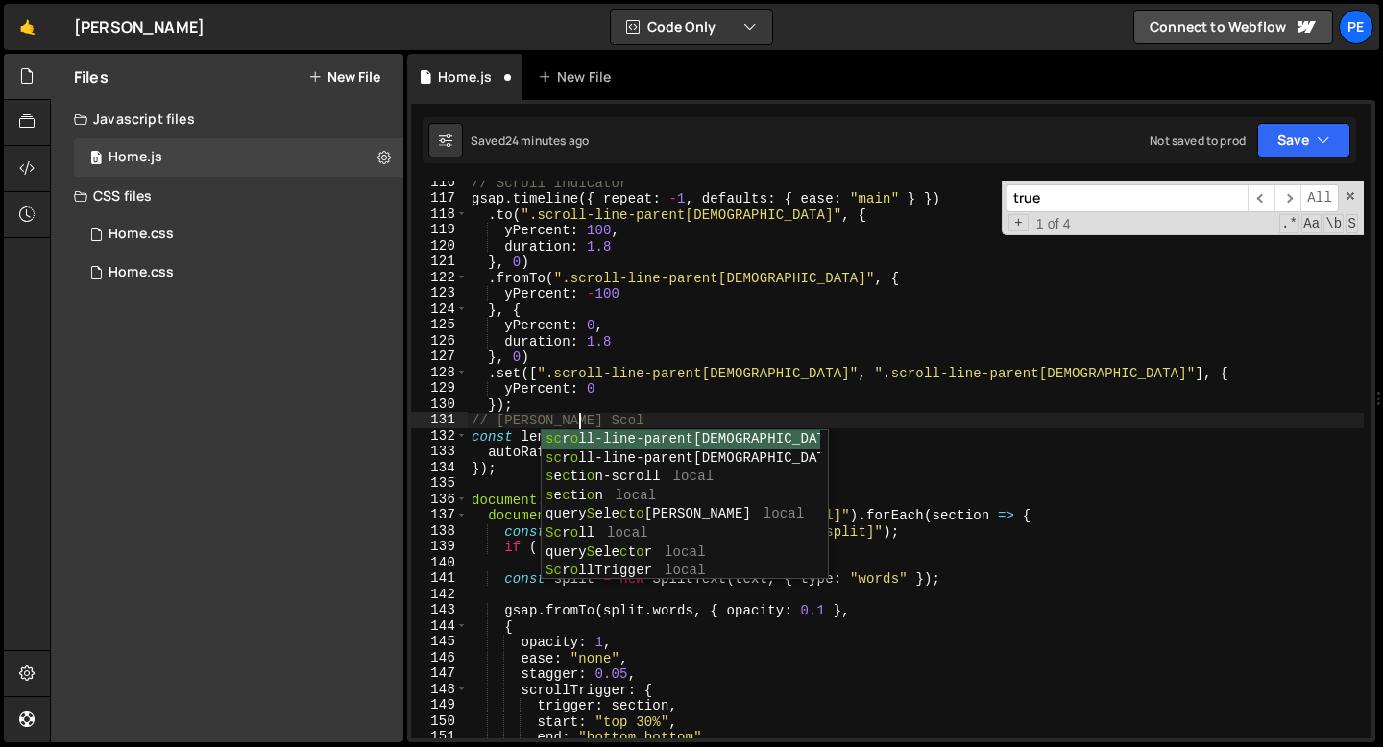
scroll to position [0, 7]
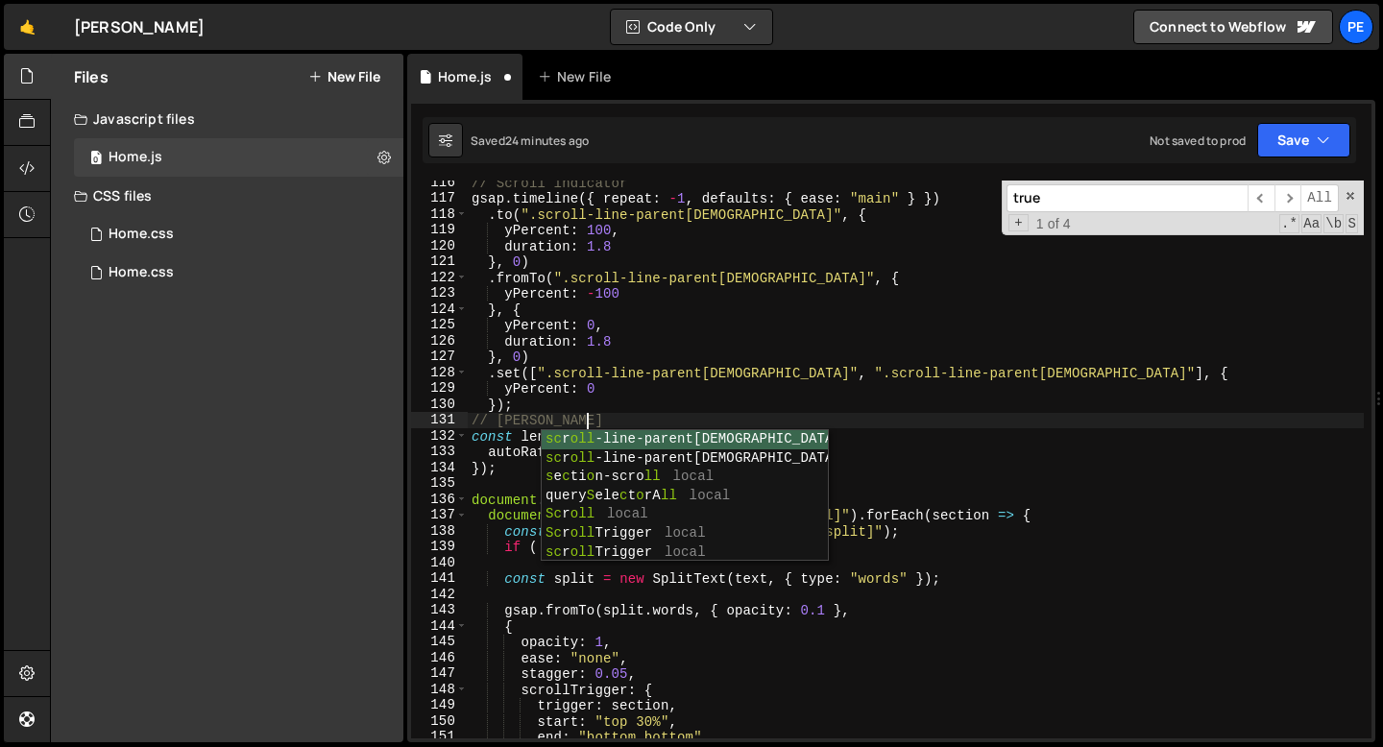
click at [524, 407] on div "// Scroll indicator gsap . timeline ({ repeat : - 1 , defaults : { ease : "main…" at bounding box center [916, 470] width 896 height 590
type textarea "});"
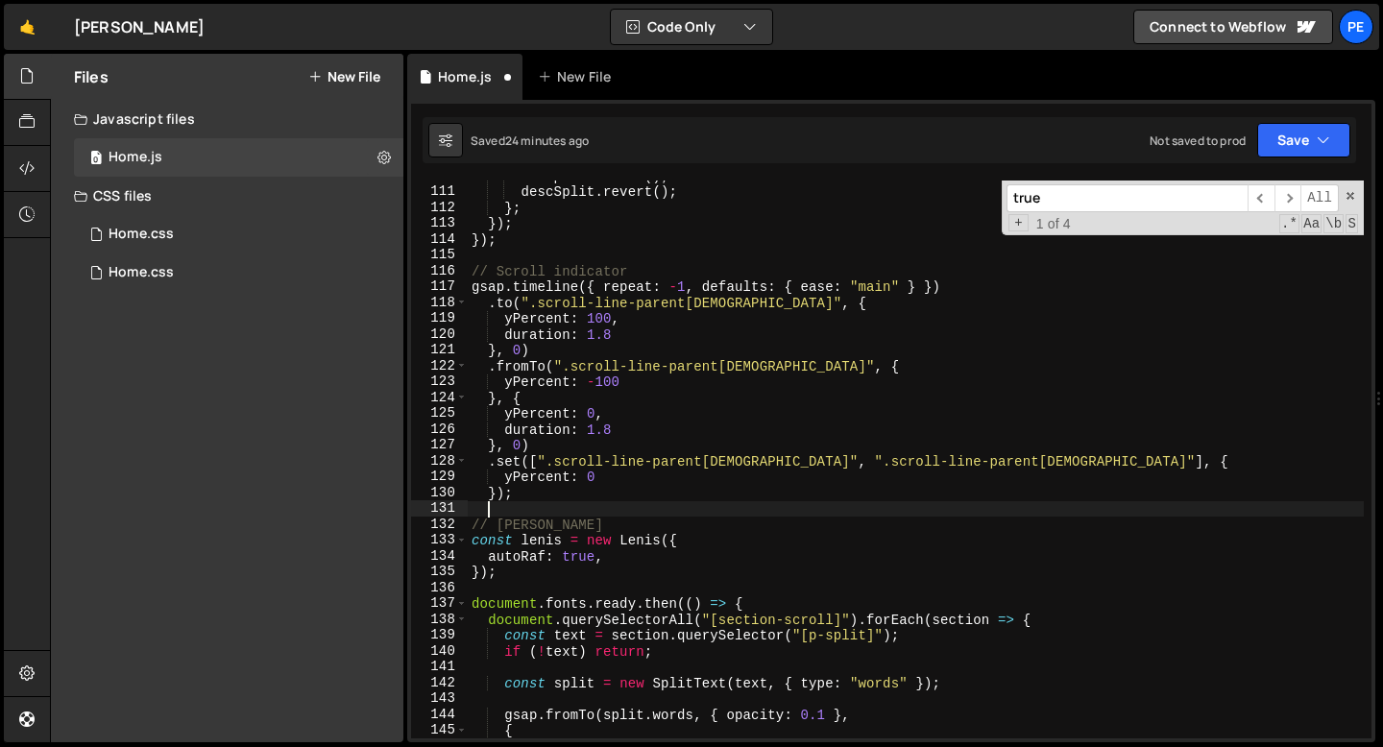
scroll to position [1740, 0]
click at [1284, 194] on span "​" at bounding box center [1288, 198] width 27 height 28
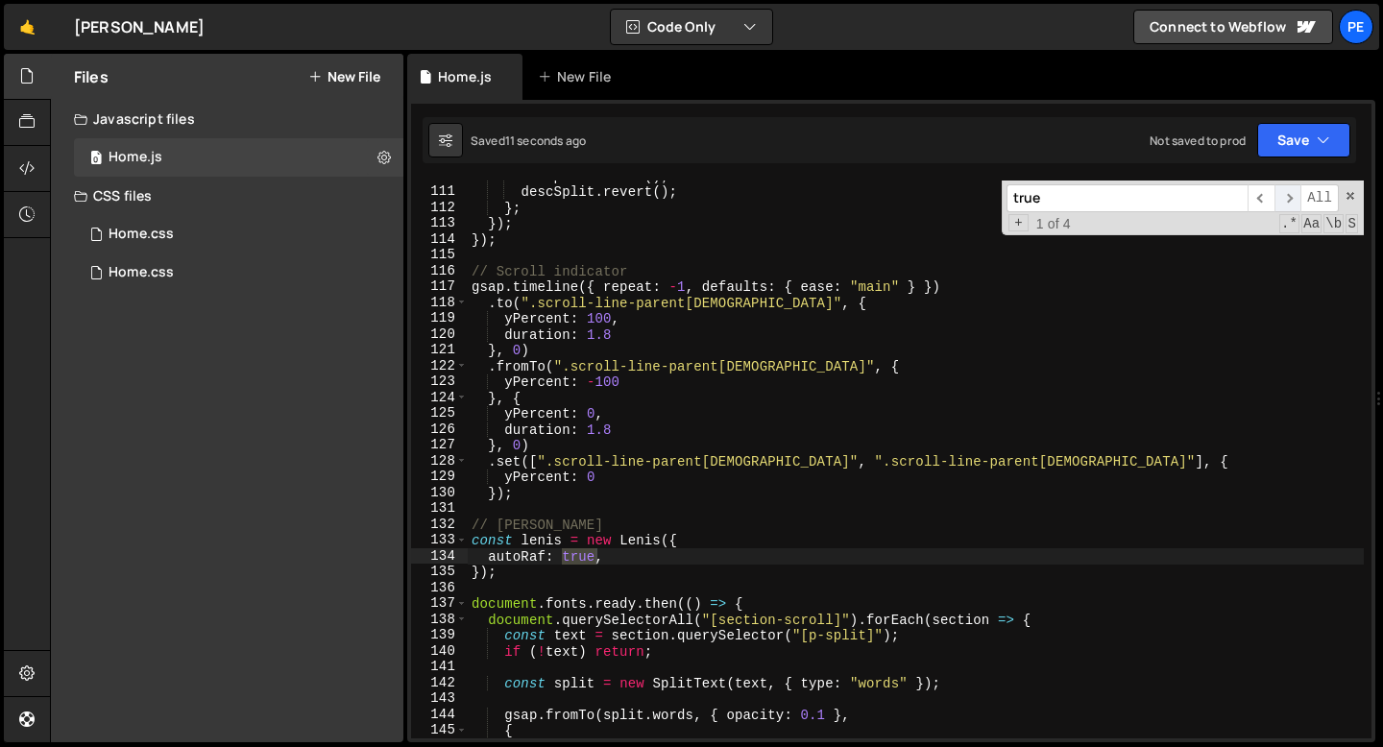
click at [1284, 194] on span "​" at bounding box center [1288, 198] width 27 height 28
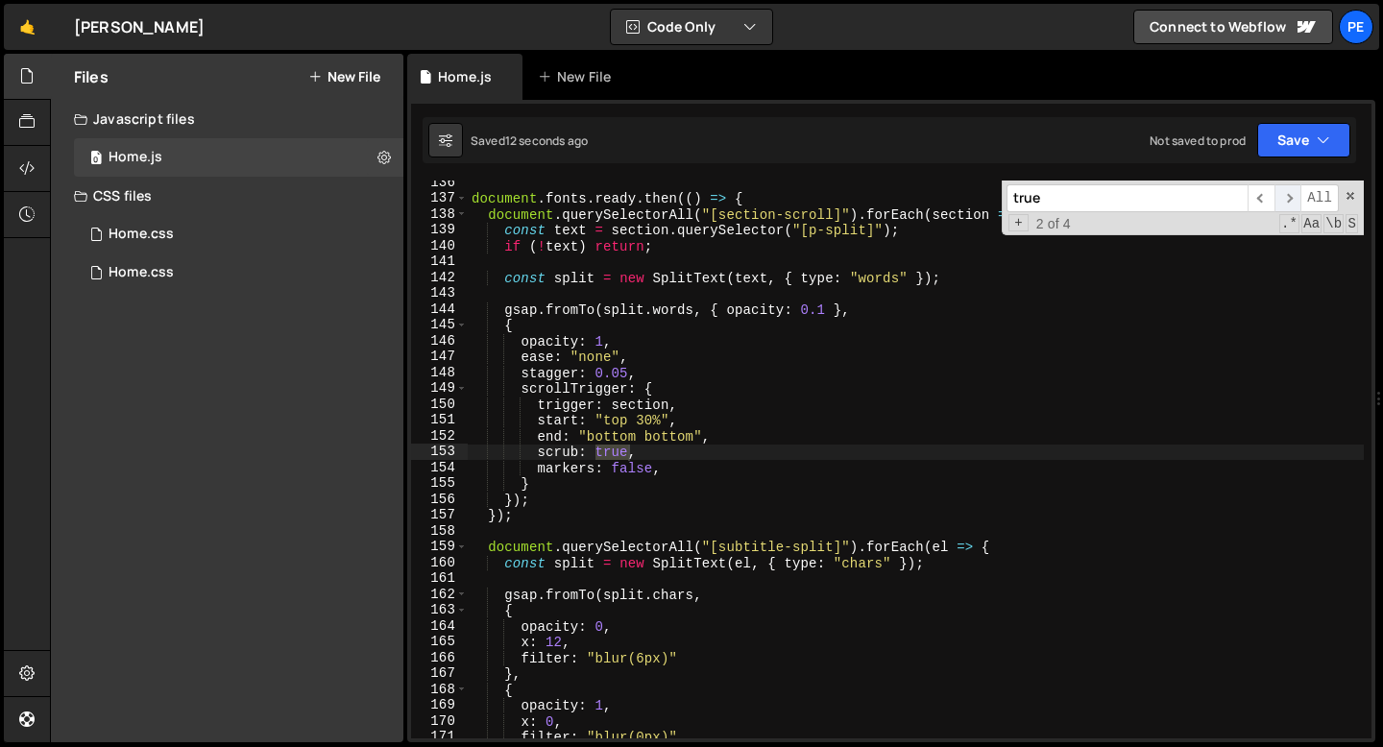
click at [1284, 194] on span "​" at bounding box center [1288, 198] width 27 height 28
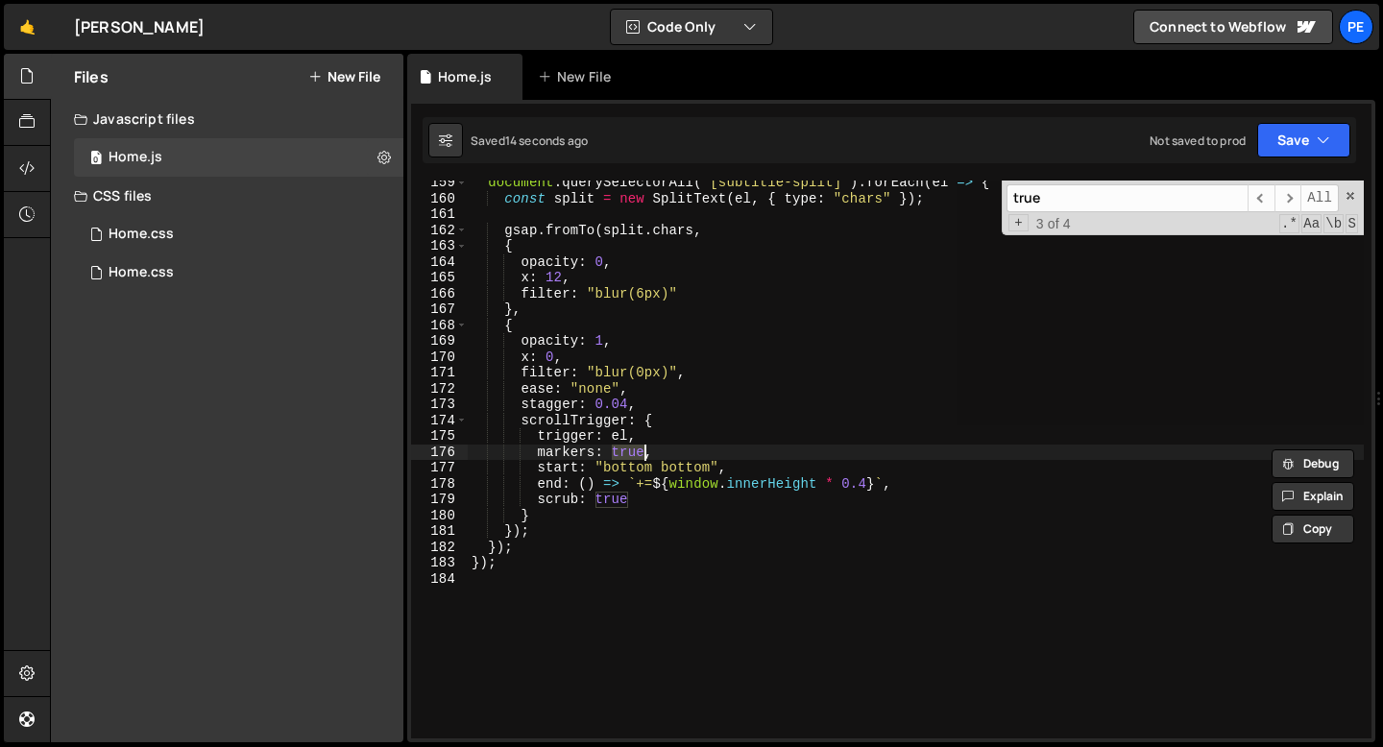
click at [637, 450] on div "document . querySelectorAll ( "[subtitle-split]" ) . forEach ( el => { const sp…" at bounding box center [916, 460] width 896 height 558
click at [637, 449] on div "document . querySelectorAll ( "[subtitle-split]" ) . forEach ( el => { const sp…" at bounding box center [916, 470] width 896 height 590
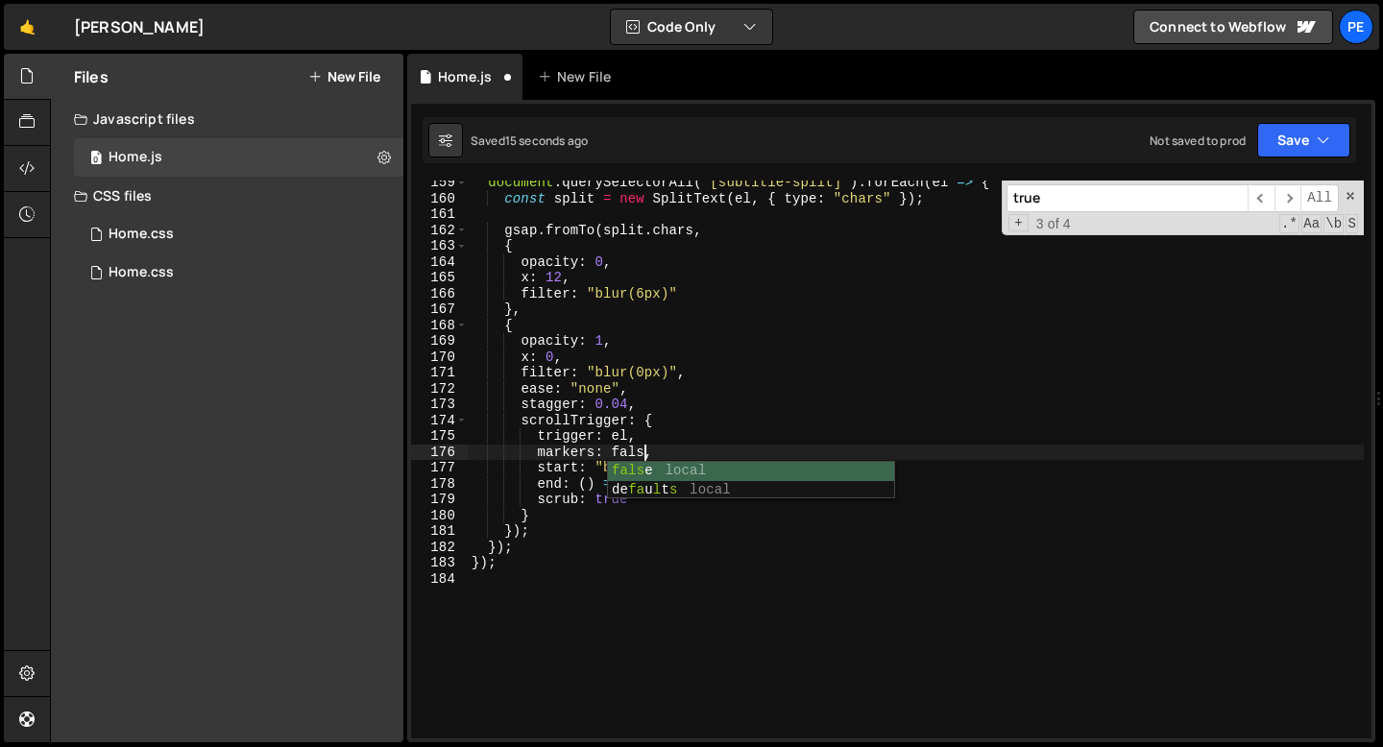
scroll to position [0, 12]
click at [688, 371] on div "document . querySelectorAll ( "[subtitle-split]" ) . forEach ( el => { const sp…" at bounding box center [916, 470] width 896 height 590
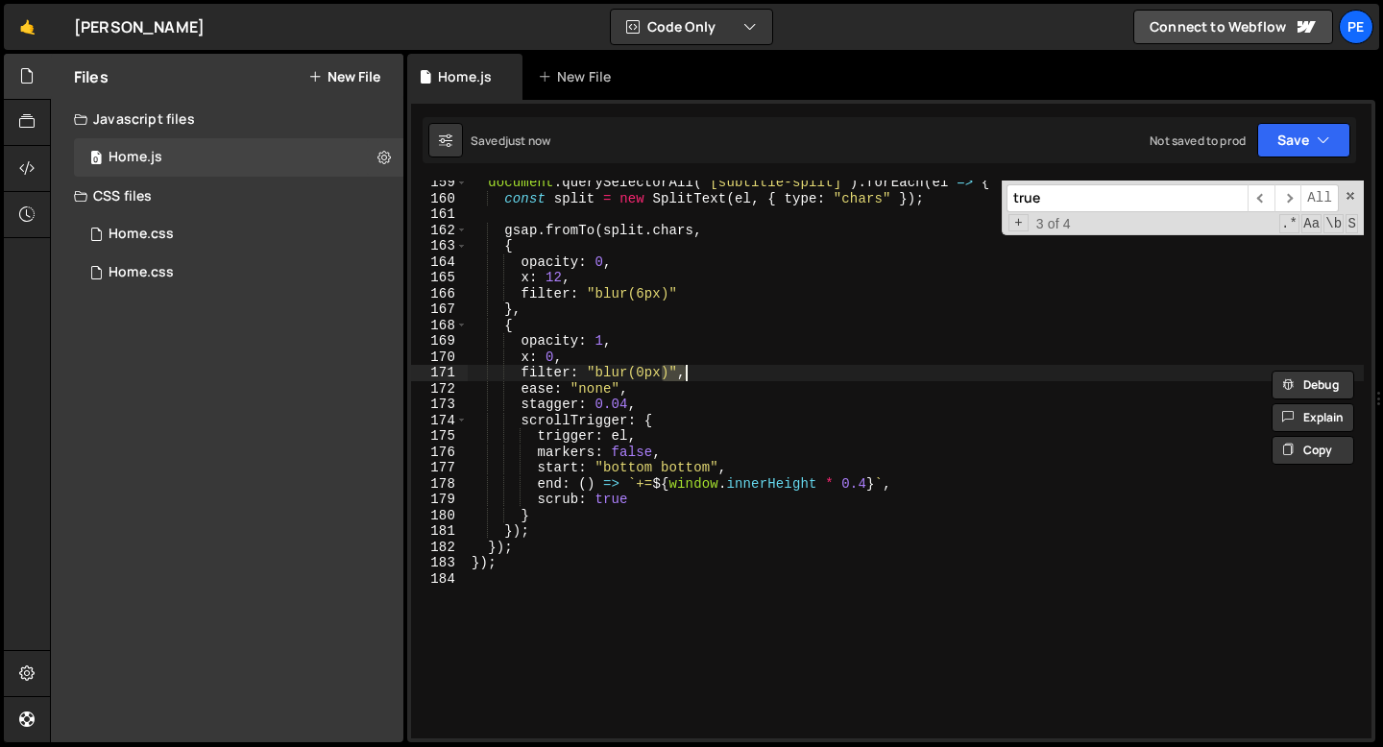
click at [688, 371] on div "document . querySelectorAll ( "[subtitle-split]" ) . forEach ( el => { const sp…" at bounding box center [916, 470] width 896 height 590
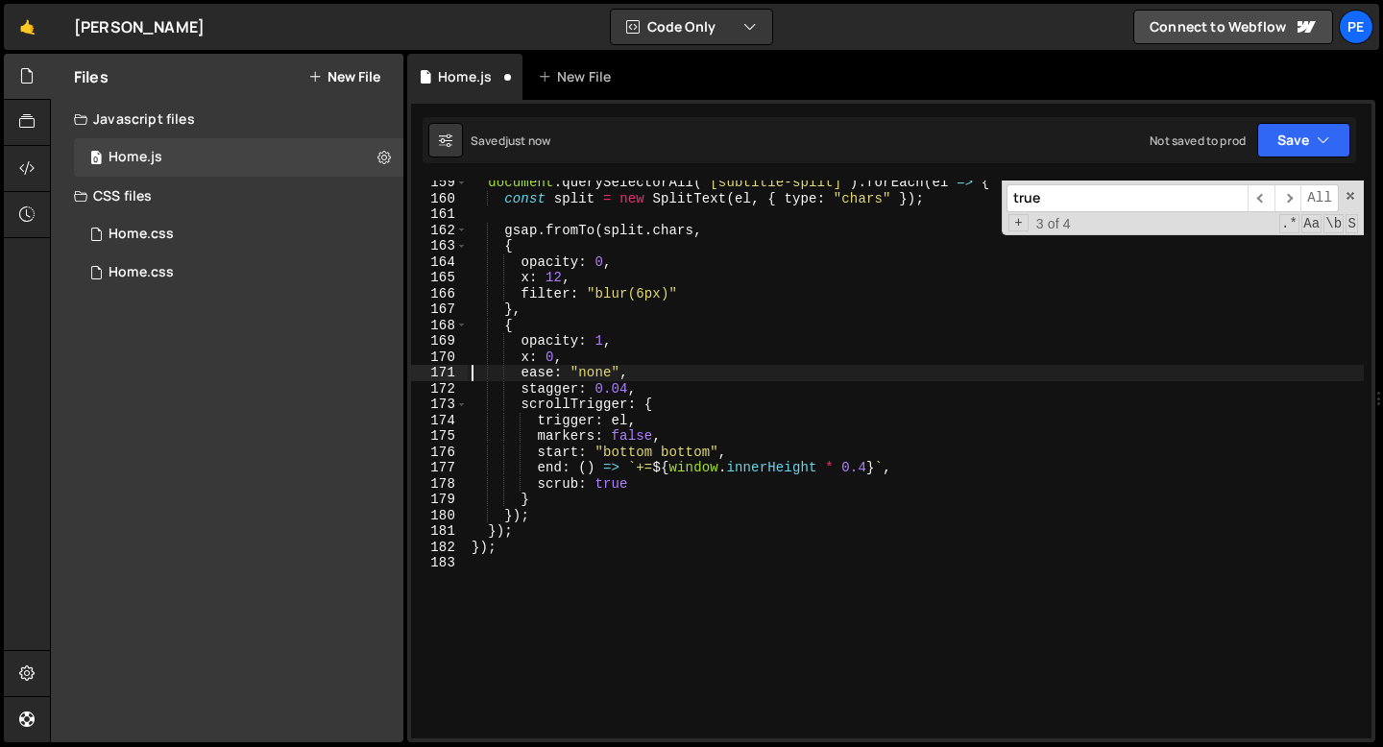
scroll to position [0, 10]
click at [689, 289] on div "document . querySelectorAll ( "[subtitle-split]" ) . forEach ( el => { const sp…" at bounding box center [916, 470] width 896 height 590
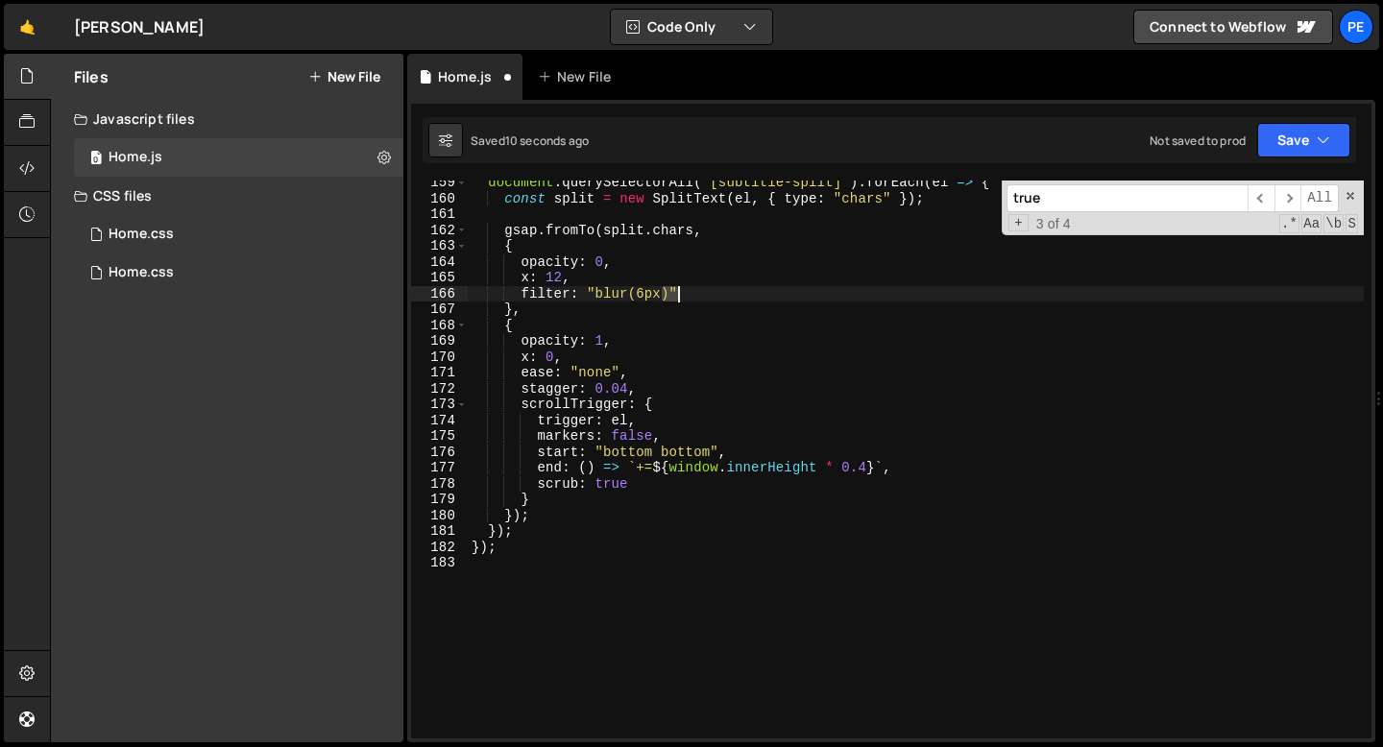
click at [688, 289] on div "document . querySelectorAll ( "[subtitle-split]" ) . forEach ( el => { const sp…" at bounding box center [916, 470] width 896 height 590
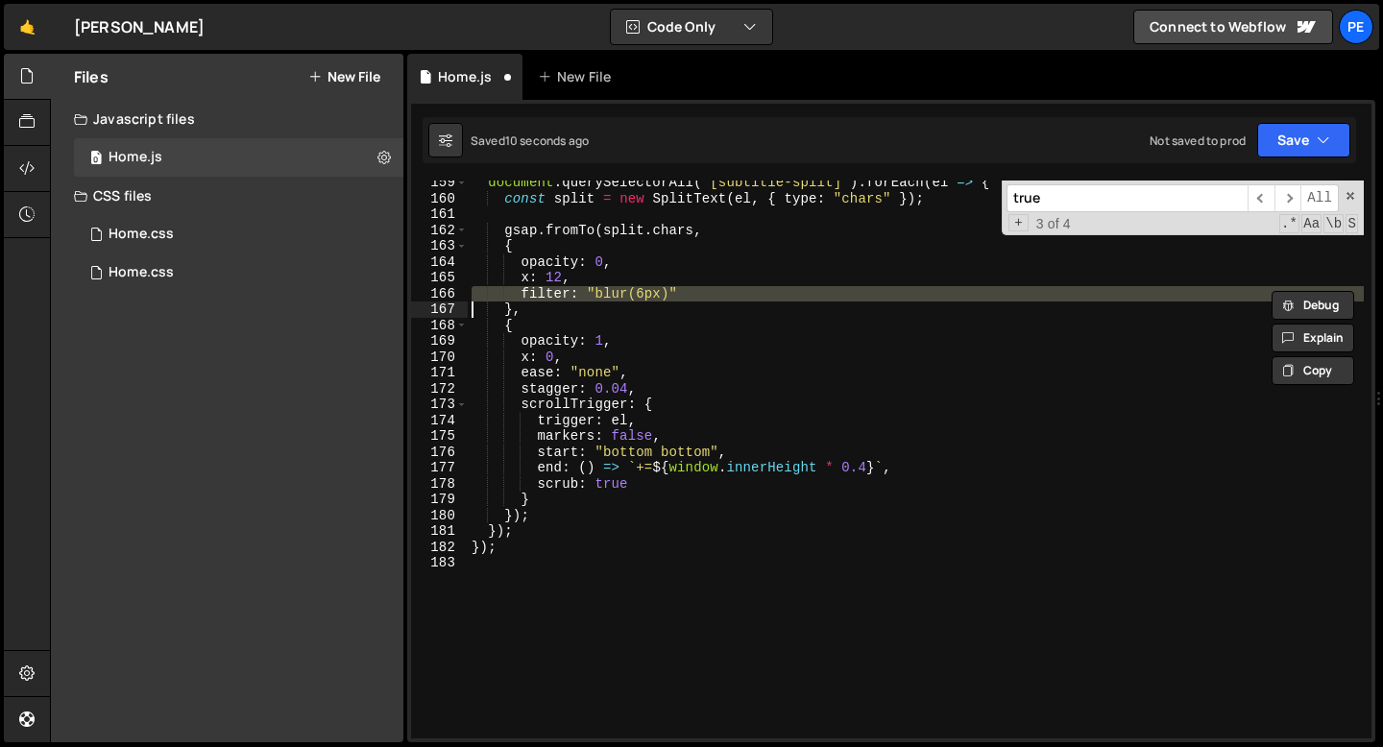
scroll to position [0, 2]
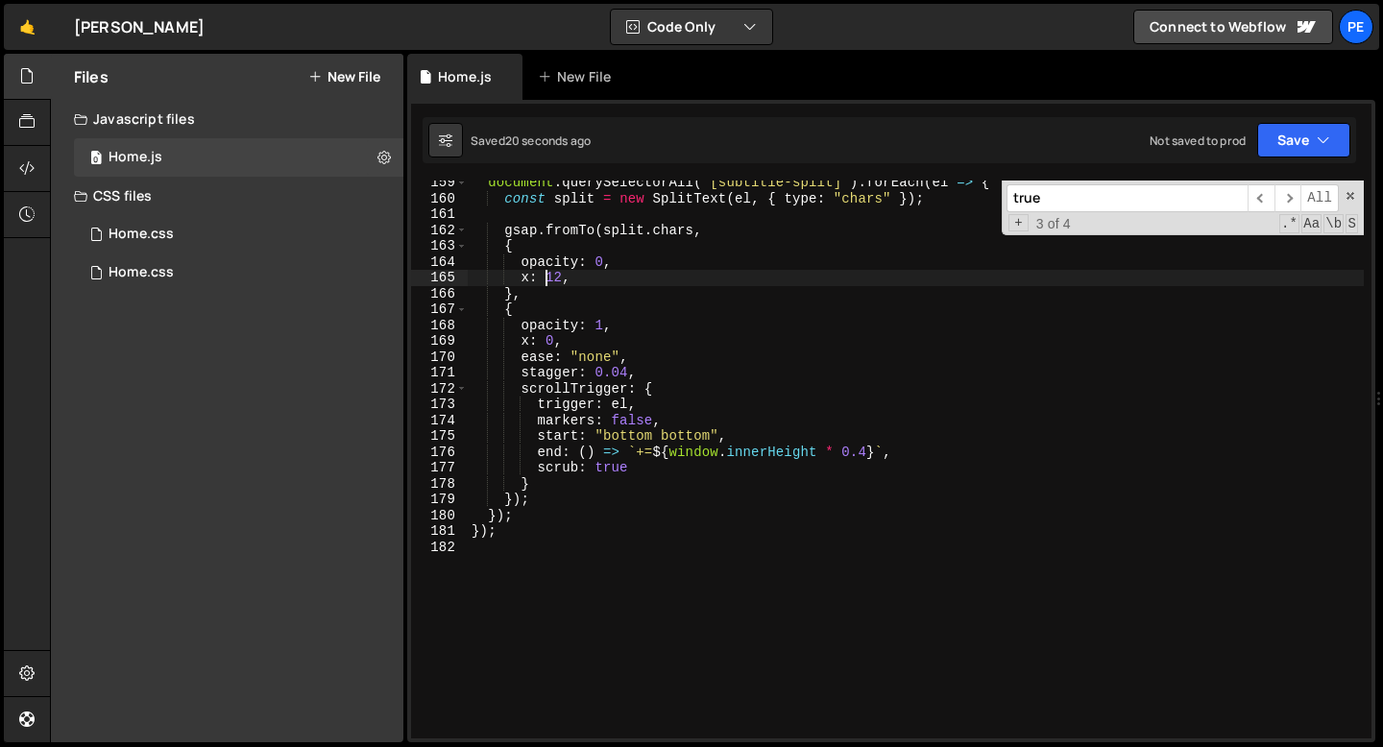
click at [548, 281] on div "document . querySelectorAll ( "[subtitle-split]" ) . forEach ( el => { const sp…" at bounding box center [916, 470] width 896 height 590
type textarea "x: 12,"
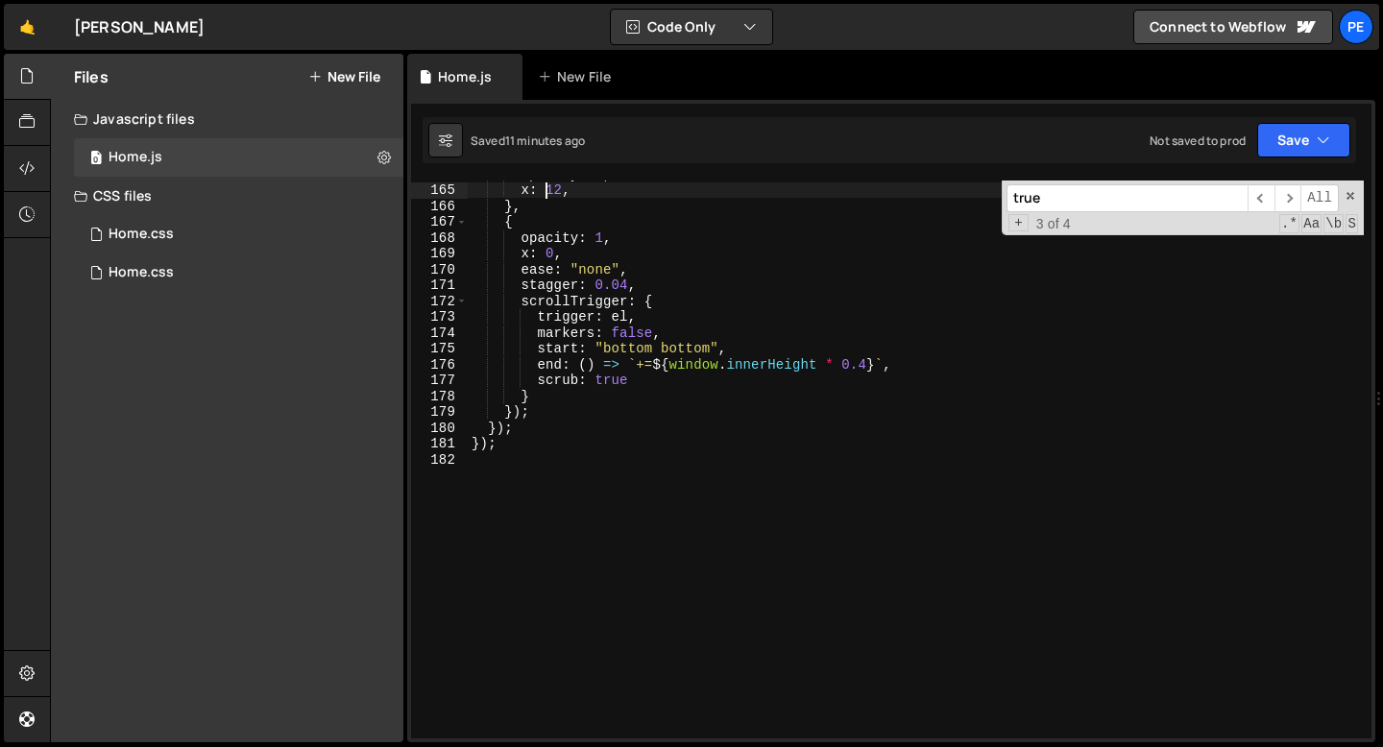
click at [501, 483] on div "opacity : 0 , x : 12 , } , { opacity : 1 , x : 0 , ease : "none" , stagger : 0.…" at bounding box center [916, 461] width 896 height 590
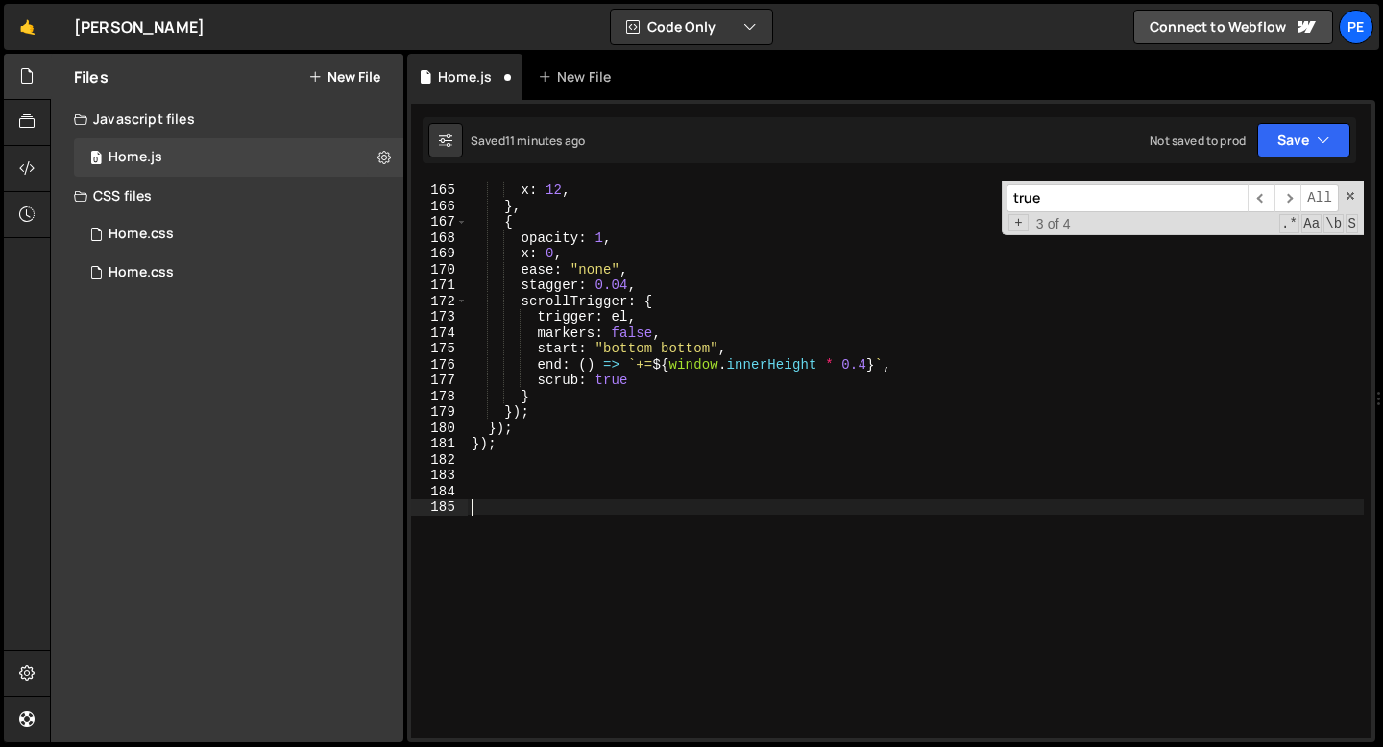
paste textarea "});"
type textarea "});"
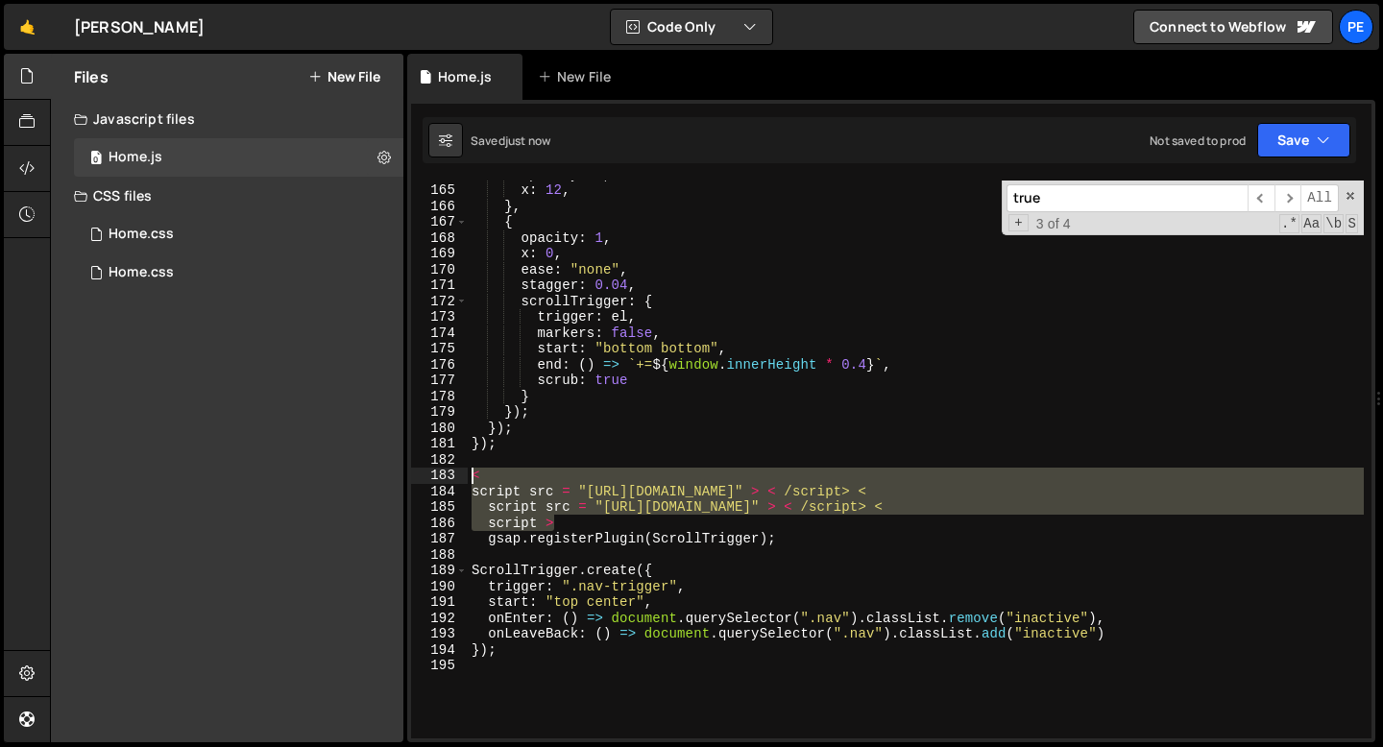
drag, startPoint x: 561, startPoint y: 526, endPoint x: 418, endPoint y: 470, distance: 153.6
click at [418, 470] on div "164 165 166 167 168 169 170 171 172 173 174 175 176 177 178 179 180 181 182 183…" at bounding box center [891, 460] width 961 height 558
type textarea "< script src = "[URL][DOMAIN_NAME]" > < /script> <"
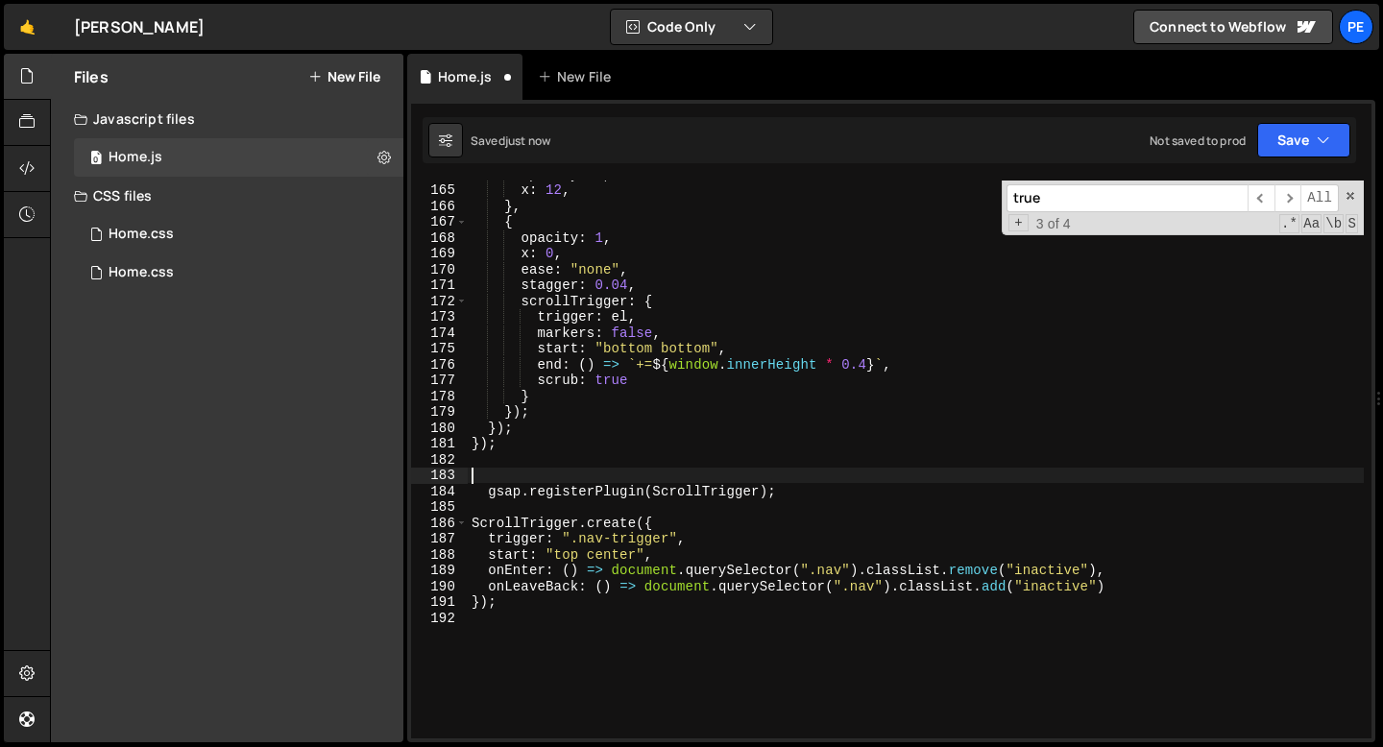
click at [587, 482] on div "opacity : 0 , x : 12 , } , { opacity : 1 , x : 0 , ease : "none" , stagger : 0.…" at bounding box center [916, 461] width 896 height 590
click at [570, 489] on div "opacity : 0 , x : 12 , } , { opacity : 1 , x : 0 , ease : "none" , stagger : 0.…" at bounding box center [916, 461] width 896 height 590
click at [569, 489] on div "opacity : 0 , x : 12 , } , { opacity : 1 , x : 0 , ease : "none" , stagger : 0.…" at bounding box center [916, 461] width 896 height 590
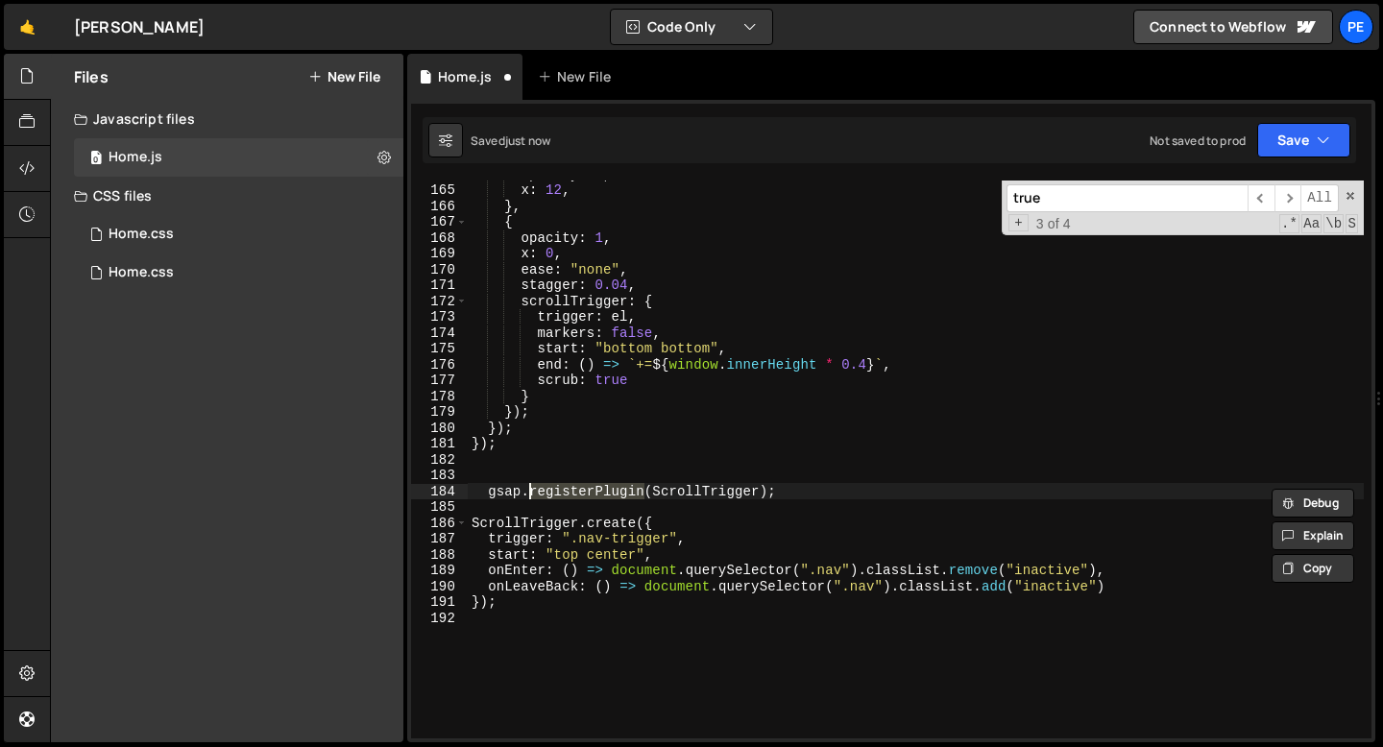
click at [569, 489] on div "opacity : 0 , x : 12 , } , { opacity : 1 , x : 0 , ease : "none" , stagger : 0.…" at bounding box center [916, 461] width 896 height 590
type textarea "gsap.registerPlugin(ScrollTrigger);"
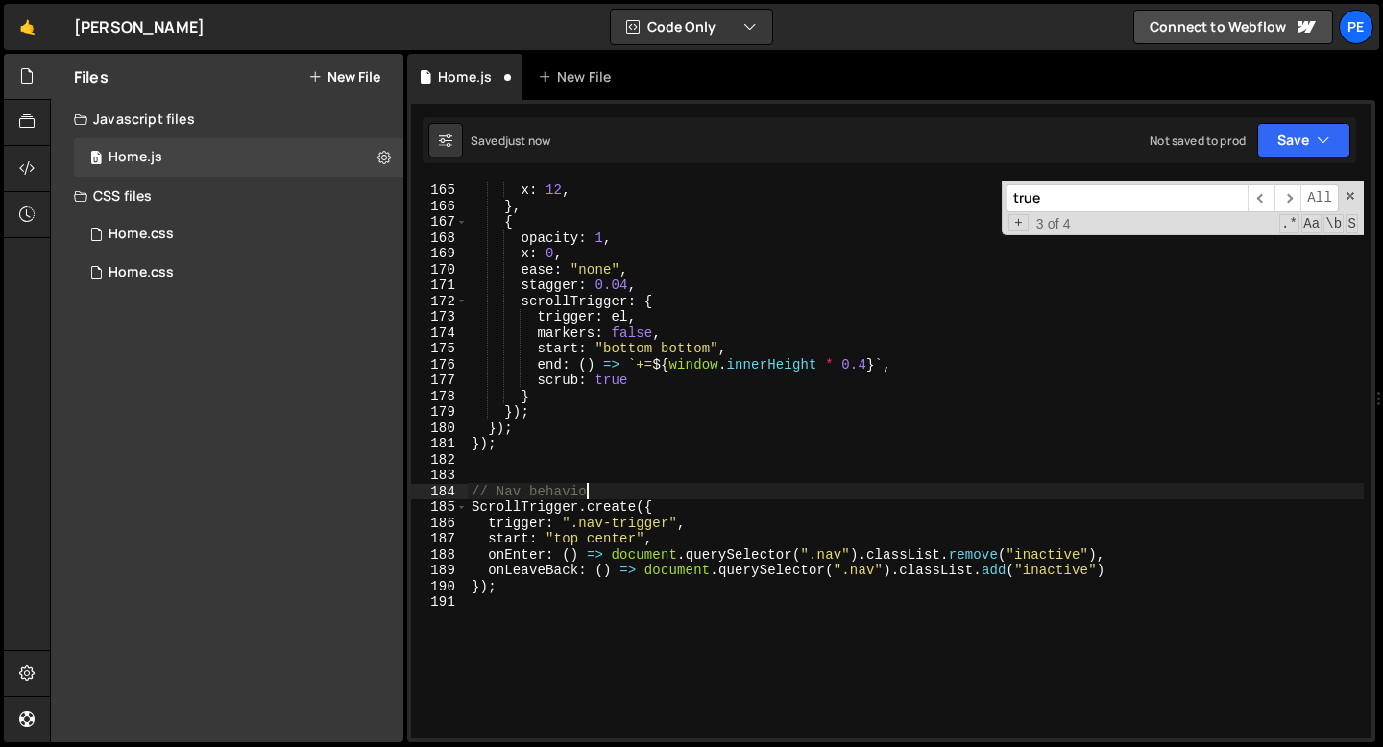
scroll to position [0, 8]
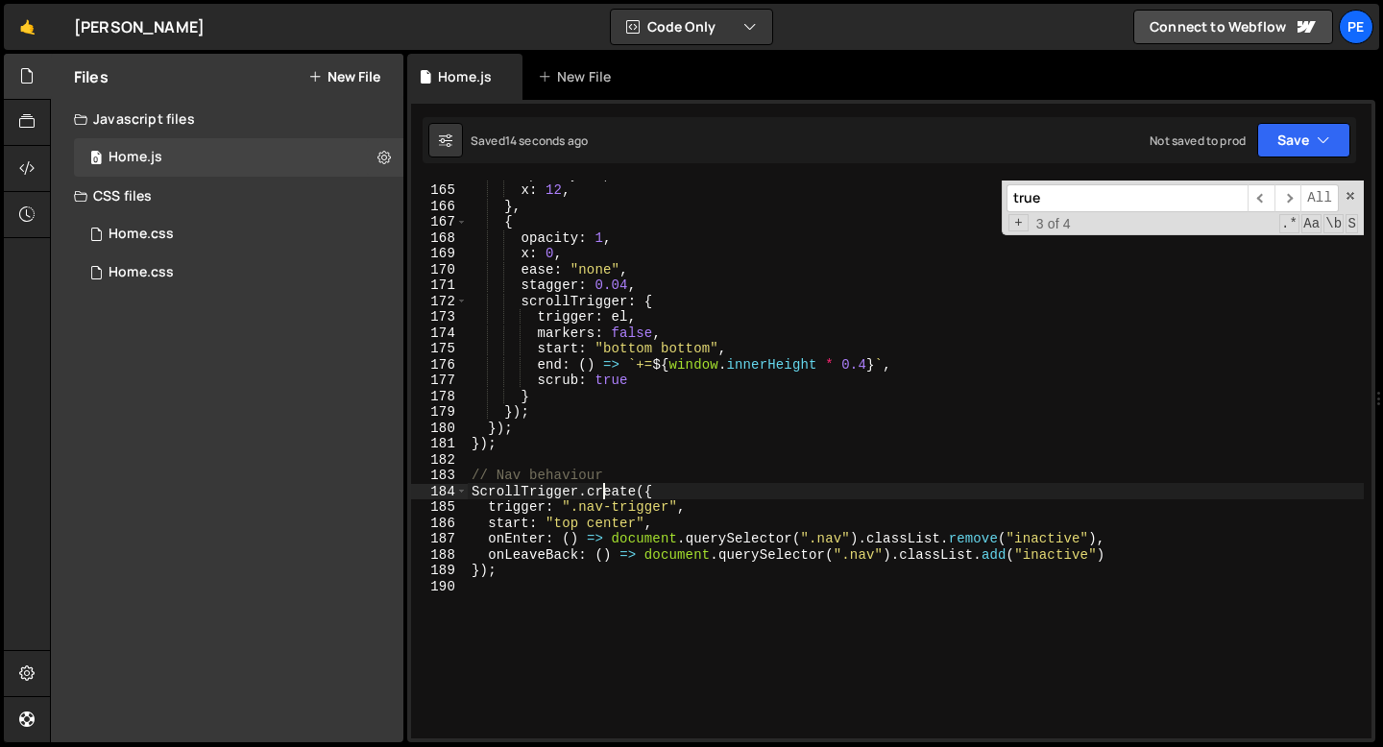
click at [701, 520] on div "opacity : 0 , x : 12 , } , { opacity : 1 , x : 0 , ease : "none" , stagger : 0.…" at bounding box center [916, 461] width 896 height 590
click at [614, 507] on div "opacity : 0 , x : 12 , } , { opacity : 1 , x : 0 , ease : "none" , stagger : 0.…" at bounding box center [916, 461] width 896 height 590
type textarea "trigger: ".nav_trigger","
